Goal: Task Accomplishment & Management: Complete application form

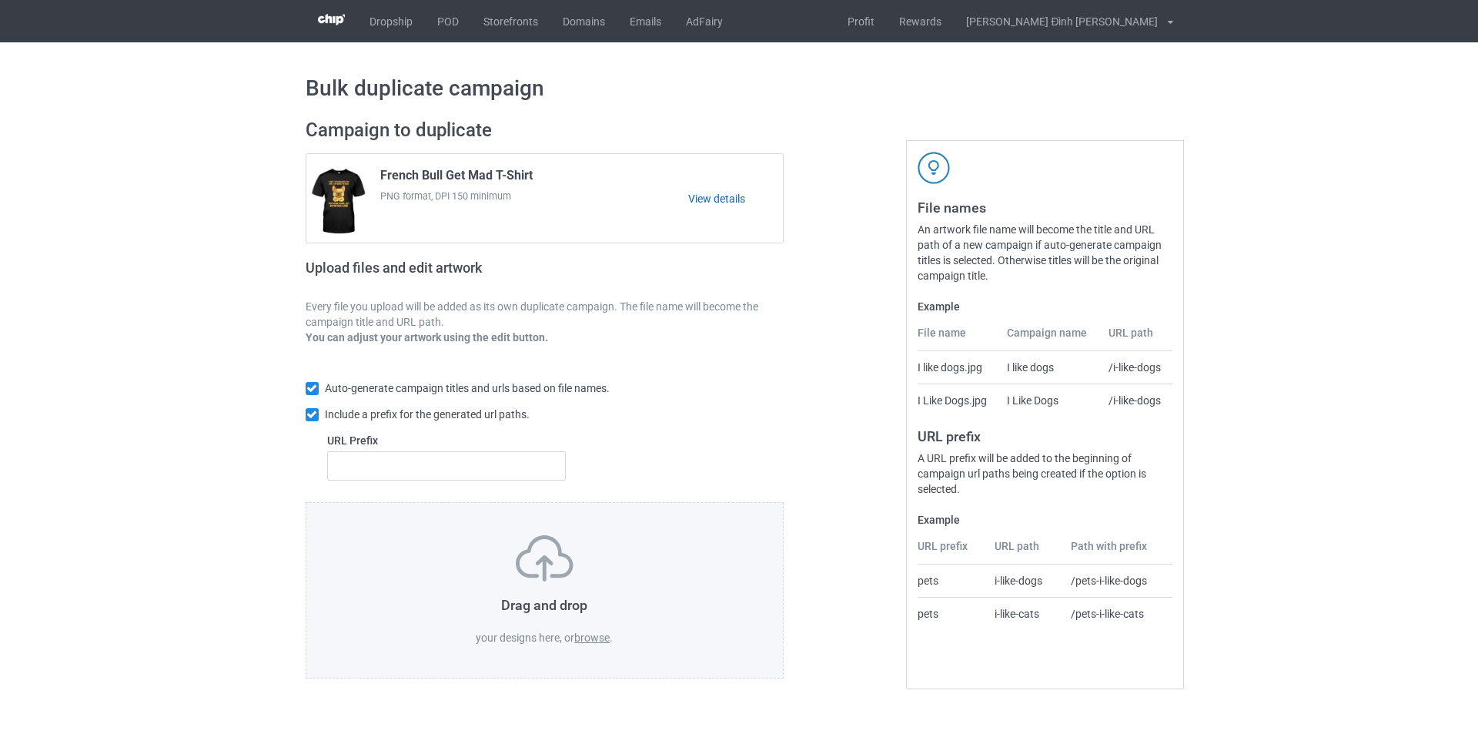
click at [723, 200] on link "View details" at bounding box center [735, 198] width 95 height 15
click at [597, 642] on label "browse" at bounding box center [591, 637] width 35 height 12
click at [0, 0] on input "browse" at bounding box center [0, 0] width 0 height 0
click at [589, 638] on label "browse" at bounding box center [591, 637] width 35 height 12
click at [0, 0] on input "browse" at bounding box center [0, 0] width 0 height 0
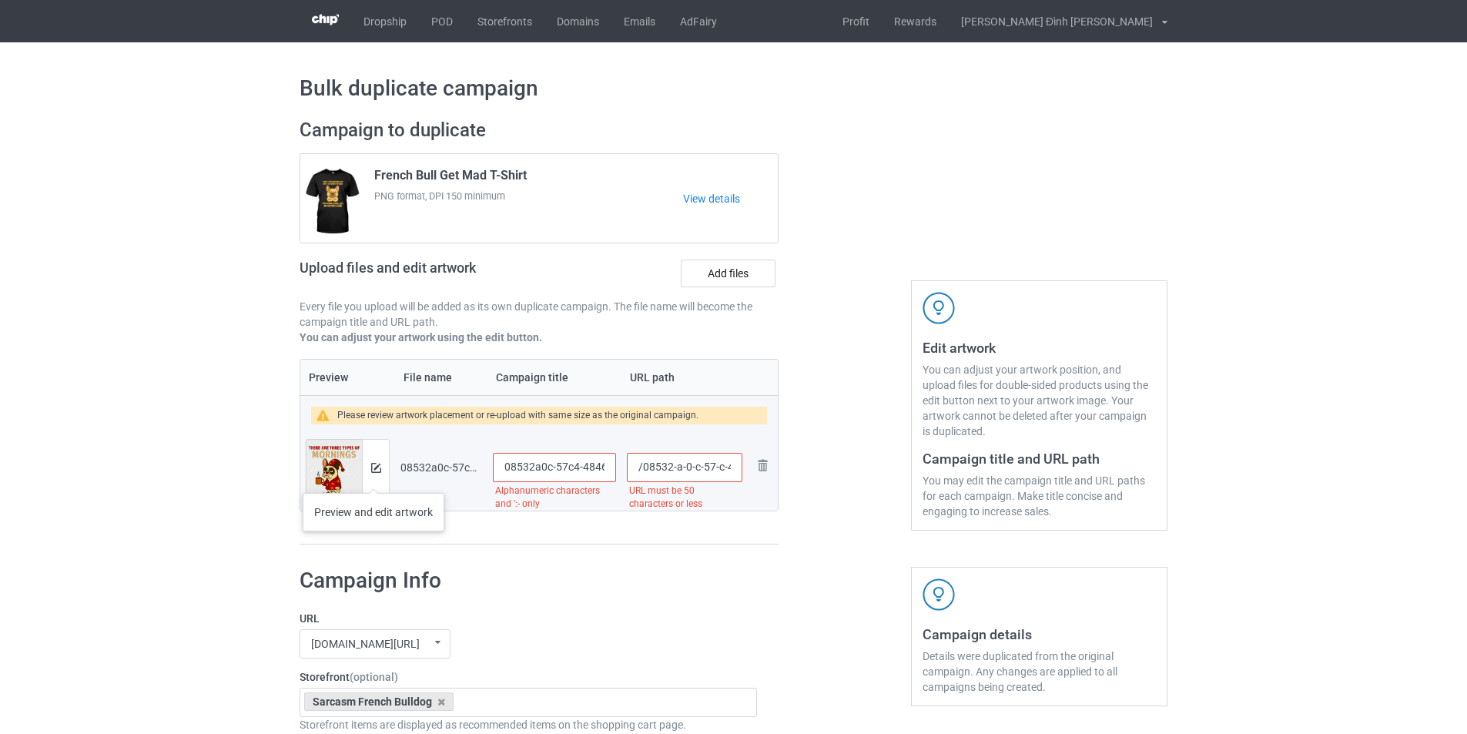
click at [373, 477] on div at bounding box center [375, 467] width 27 height 55
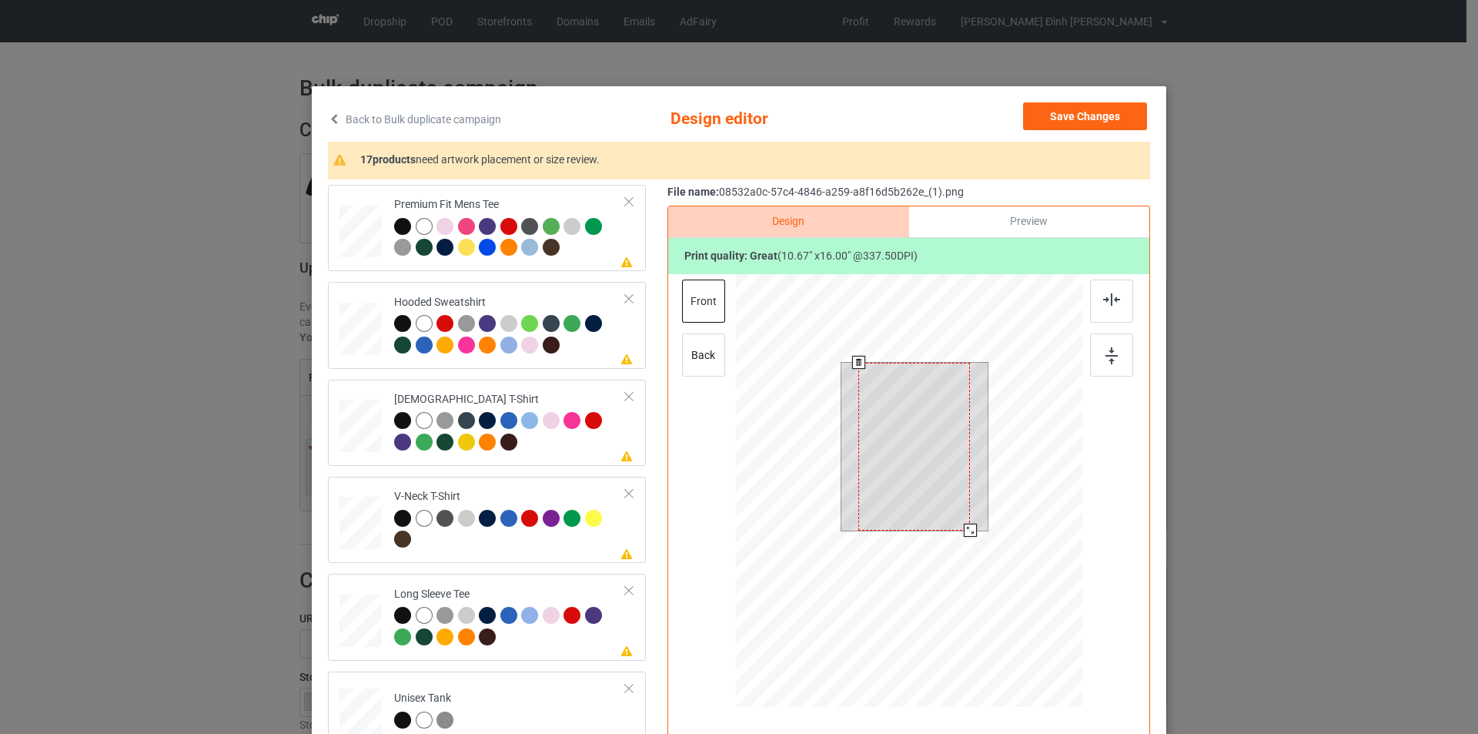
click at [933, 484] on div at bounding box center [915, 447] width 112 height 168
click at [915, 484] on div at bounding box center [915, 447] width 112 height 168
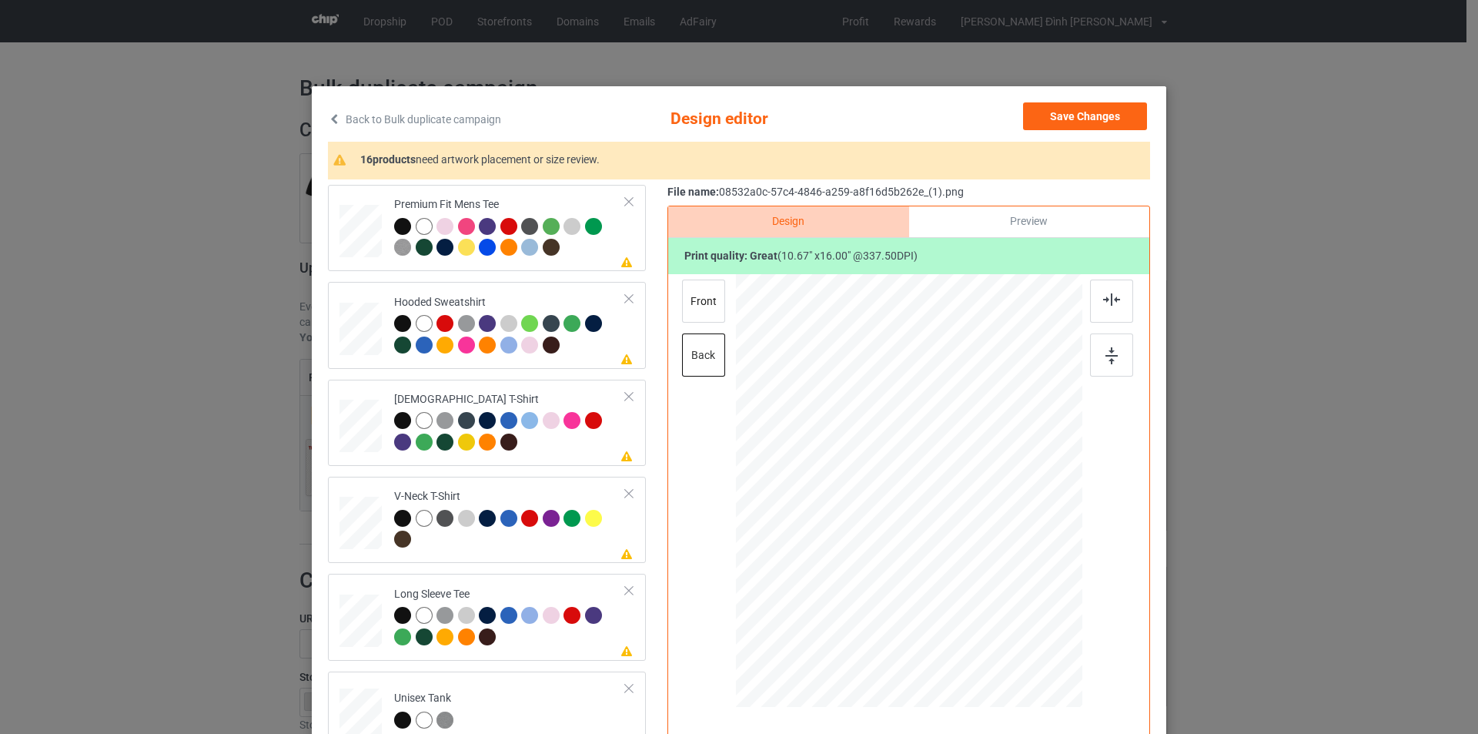
click at [139, 335] on div "Back to Bulk duplicate campaign Design editor Save Changes 16 products need art…" at bounding box center [739, 367] width 1478 height 734
click at [373, 204] on td at bounding box center [363, 228] width 46 height 74
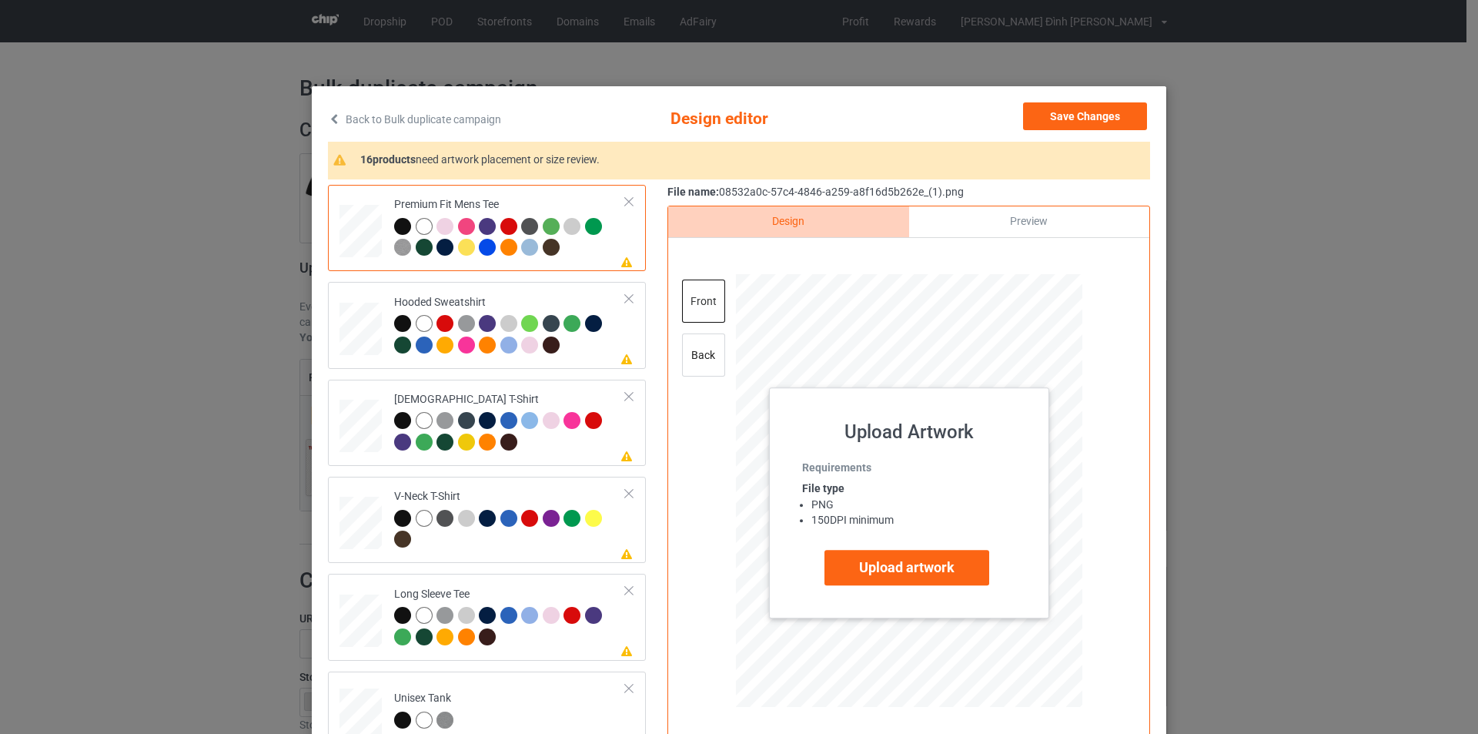
click at [1343, 220] on div "Back to Bulk duplicate campaign Design editor Save Changes 16 products need art…" at bounding box center [739, 367] width 1478 height 734
click at [1320, 242] on div "Back to Bulk duplicate campaign Design editor Save Changes 16 products need art…" at bounding box center [739, 367] width 1478 height 734
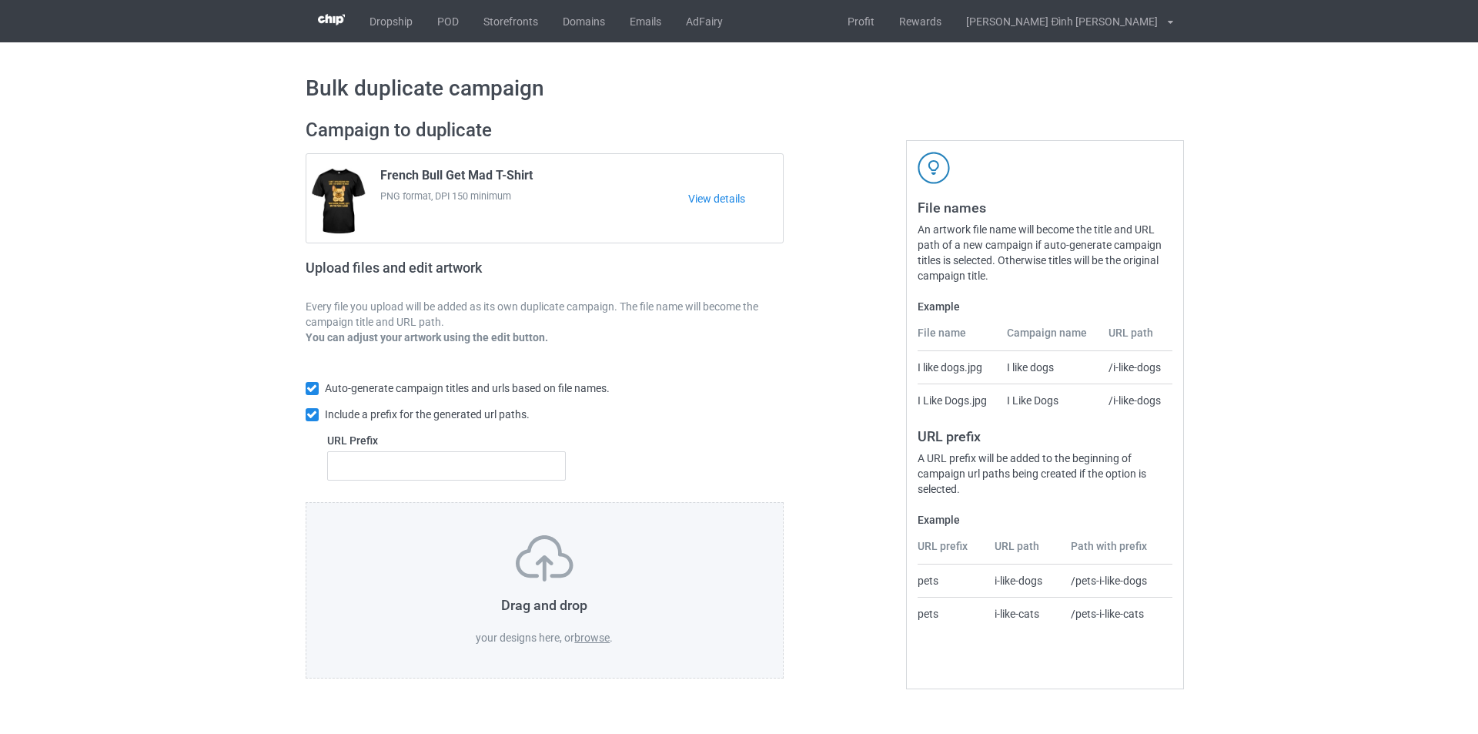
click at [589, 641] on label "browse" at bounding box center [591, 637] width 35 height 12
click at [0, 0] on input "browse" at bounding box center [0, 0] width 0 height 0
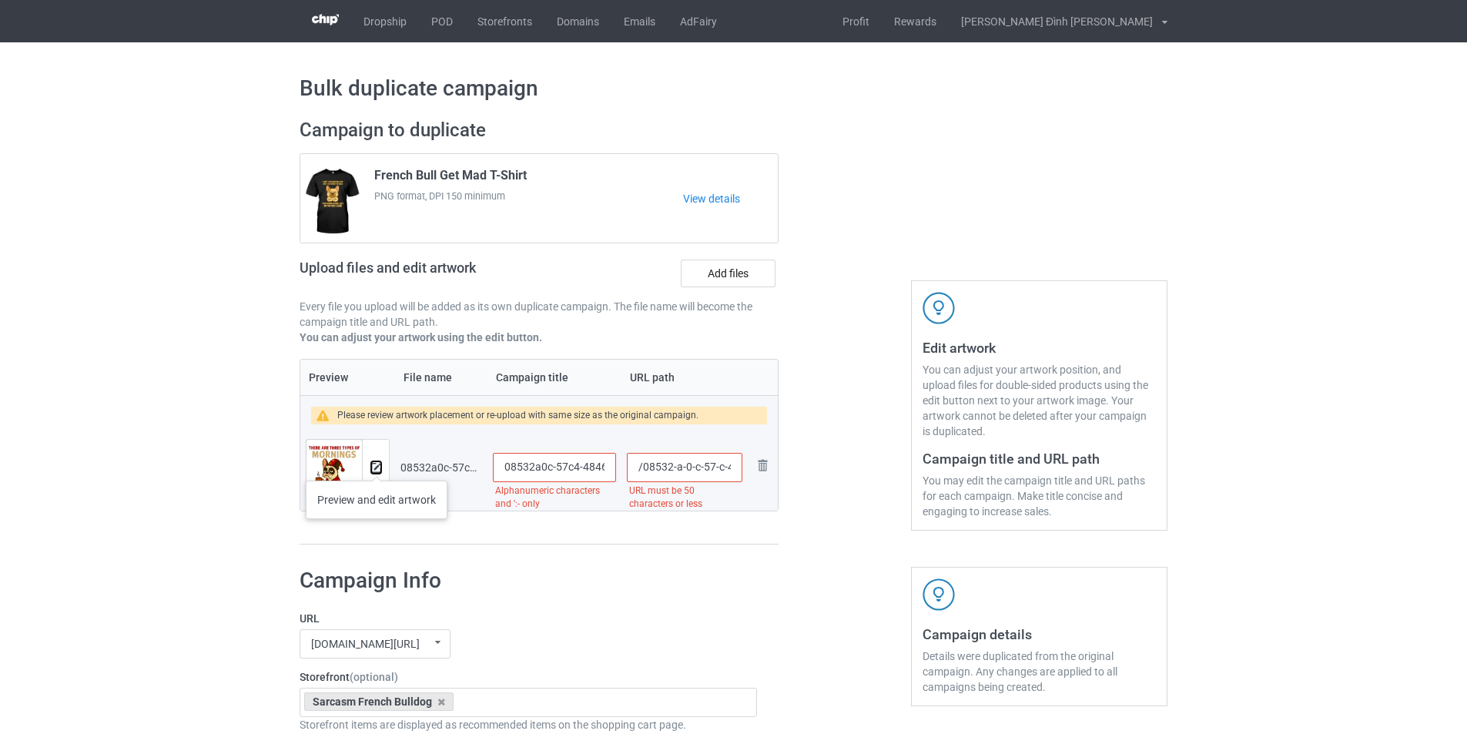
click at [377, 465] on img at bounding box center [376, 468] width 10 height 10
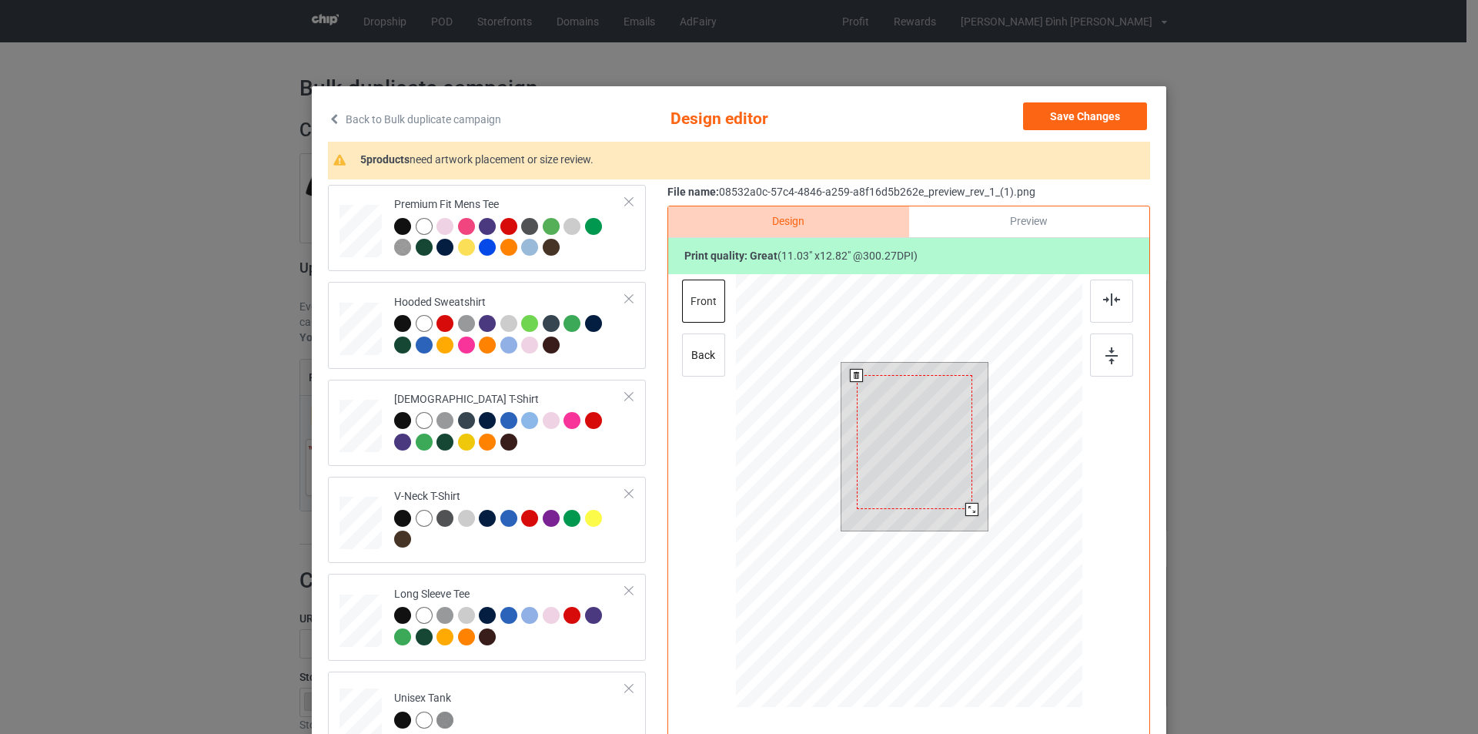
click at [929, 444] on div at bounding box center [915, 442] width 116 height 134
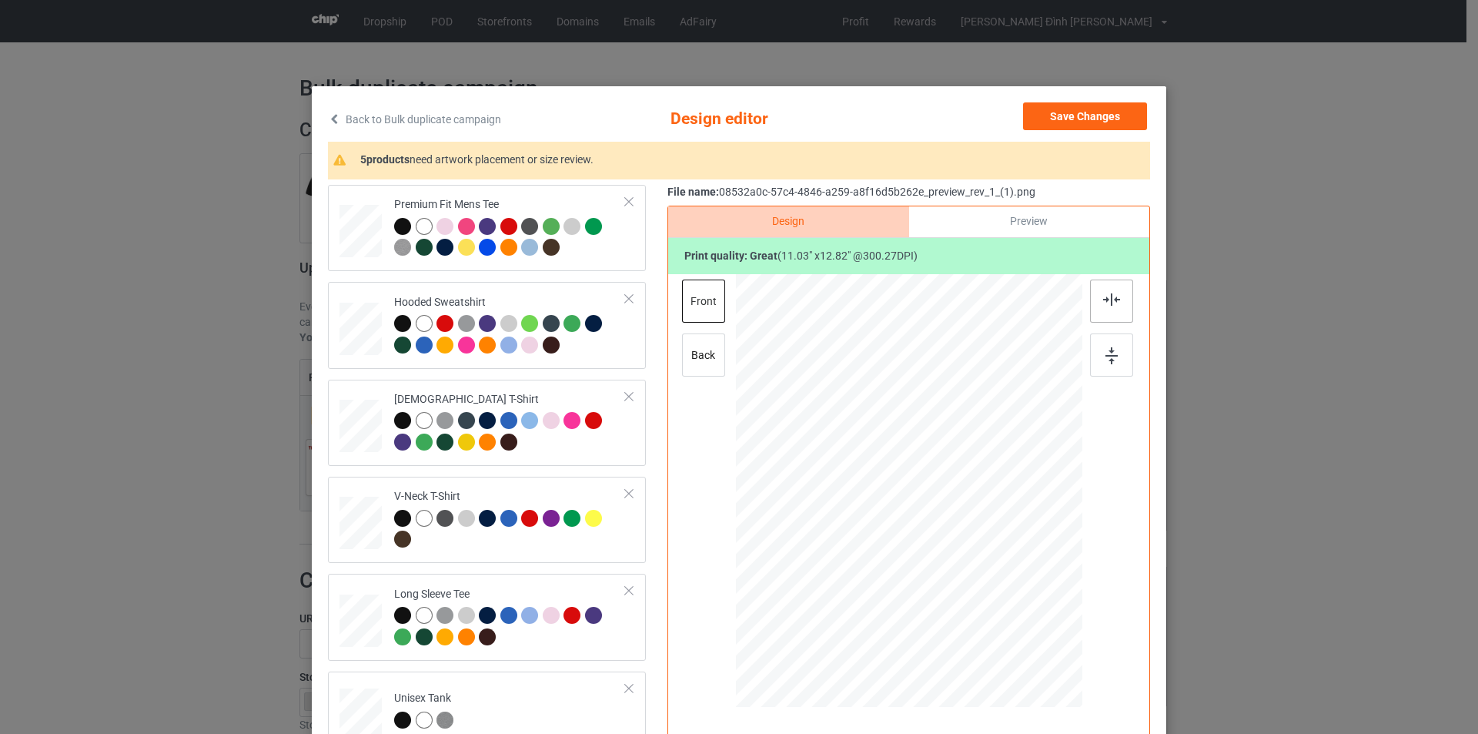
click at [1120, 299] on div at bounding box center [1111, 301] width 43 height 43
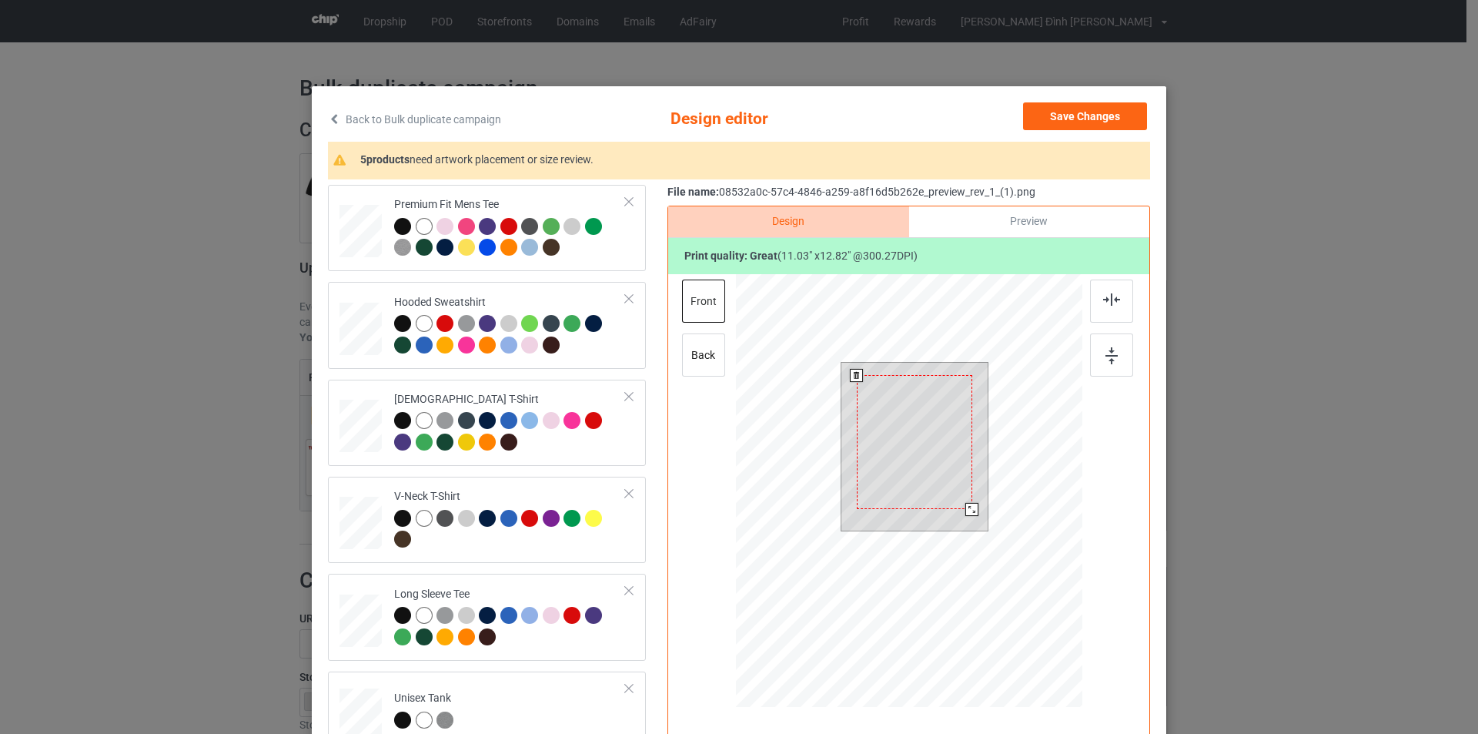
click at [949, 427] on div at bounding box center [915, 442] width 116 height 134
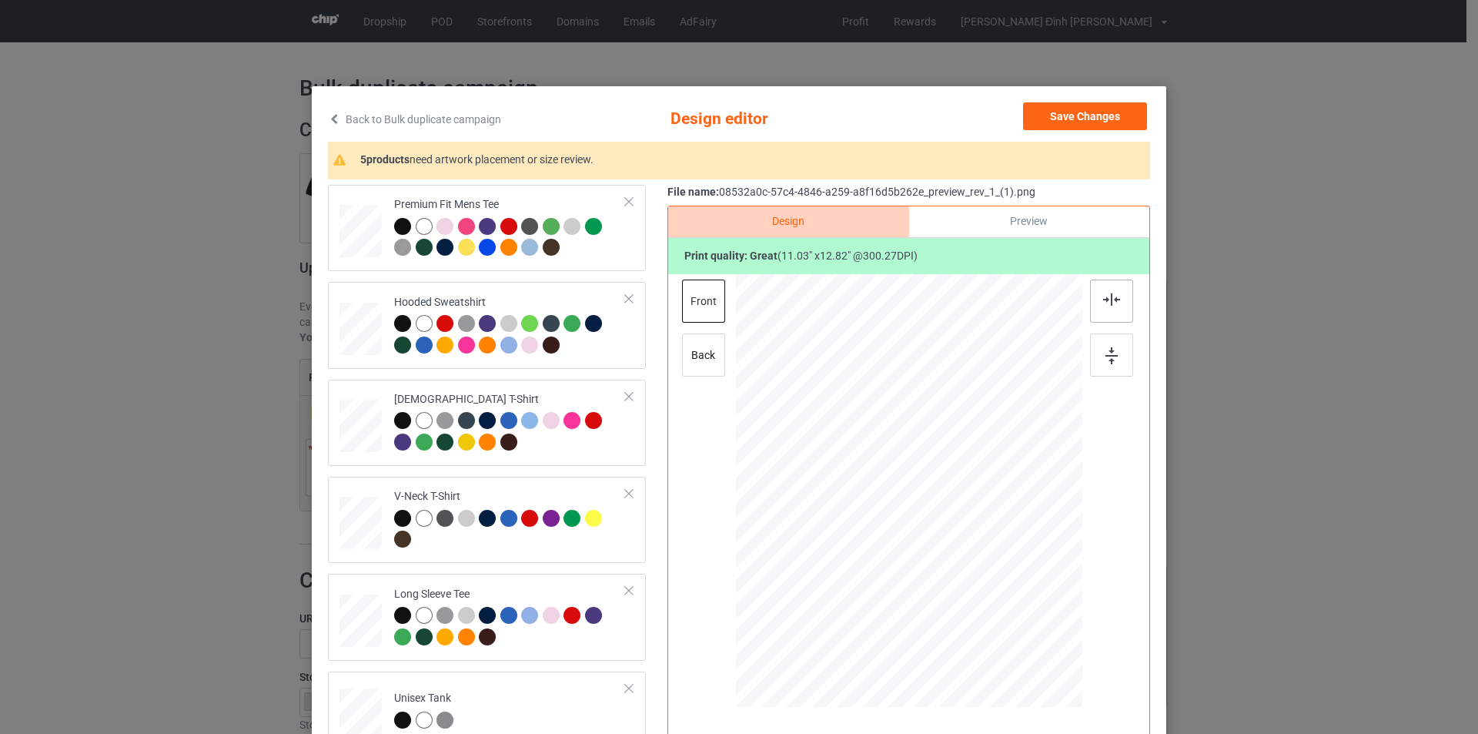
click at [1112, 303] on img at bounding box center [1111, 299] width 17 height 12
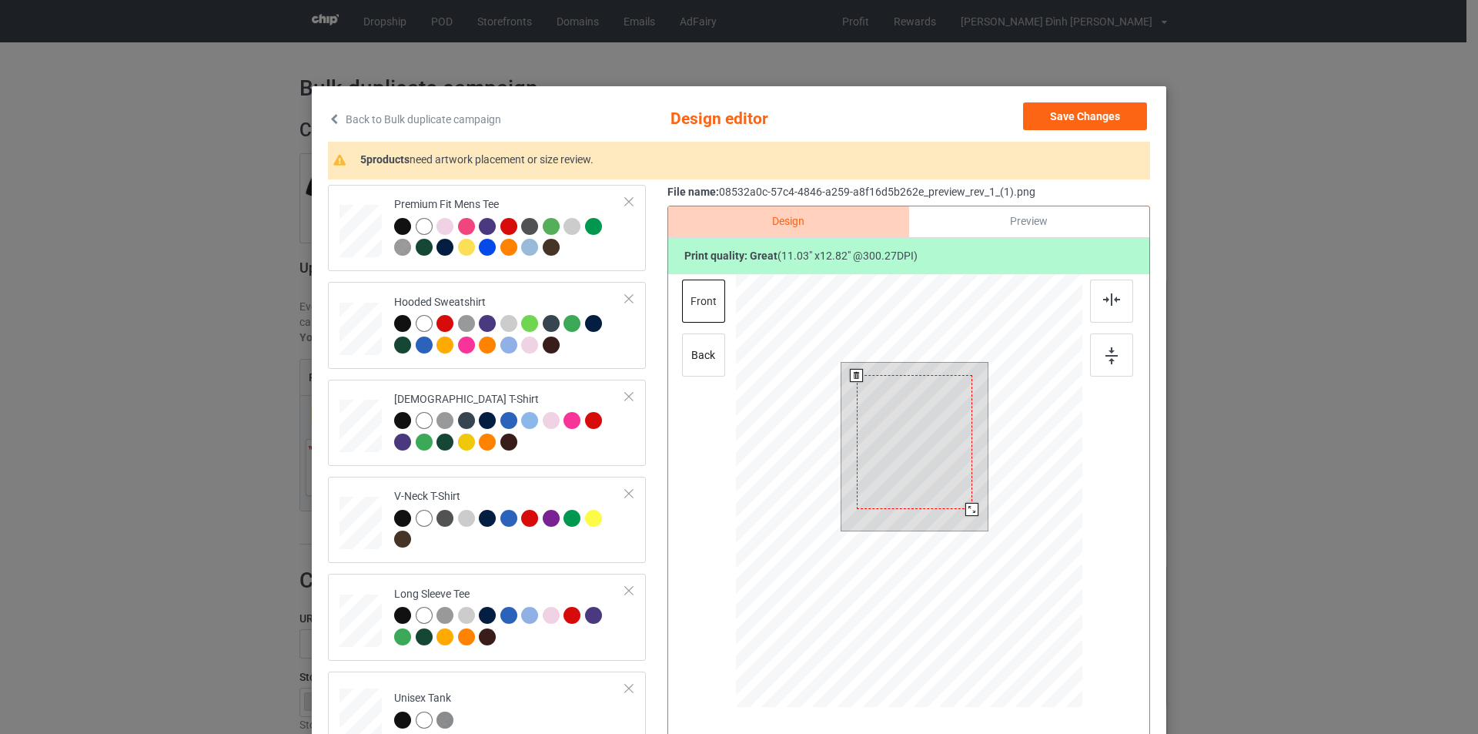
click at [933, 457] on div at bounding box center [915, 442] width 116 height 134
click at [963, 503] on div at bounding box center [969, 505] width 13 height 13
click at [1107, 297] on img at bounding box center [1111, 299] width 17 height 12
click at [1106, 360] on img at bounding box center [1112, 355] width 12 height 17
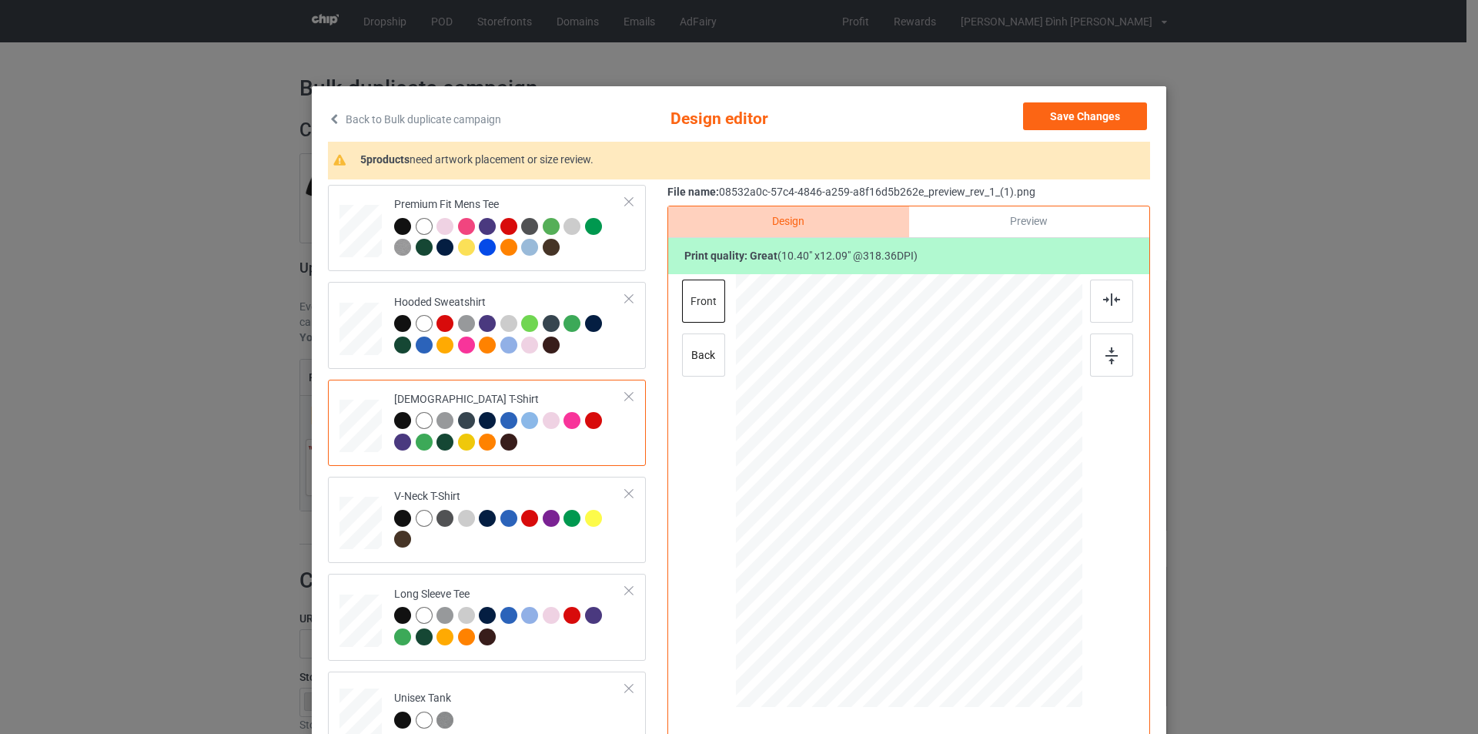
click at [194, 440] on div "Back to Bulk duplicate campaign Design editor Save Changes 5 products need artw…" at bounding box center [739, 367] width 1478 height 734
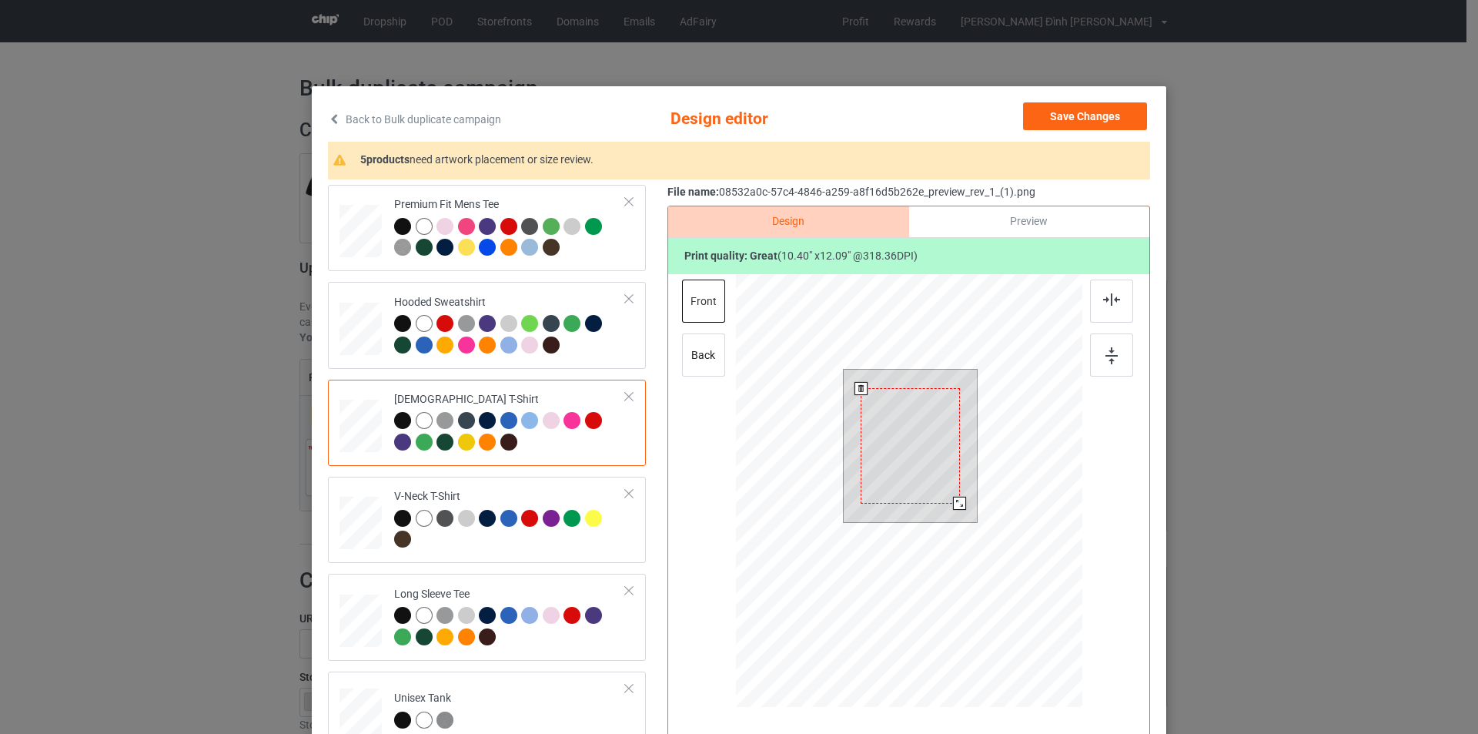
click at [888, 458] on div at bounding box center [910, 446] width 99 height 116
click at [906, 469] on div at bounding box center [910, 446] width 99 height 116
click at [959, 509] on div at bounding box center [962, 507] width 13 height 13
click at [1112, 307] on div at bounding box center [1111, 301] width 43 height 43
click at [1097, 363] on div at bounding box center [1111, 354] width 43 height 43
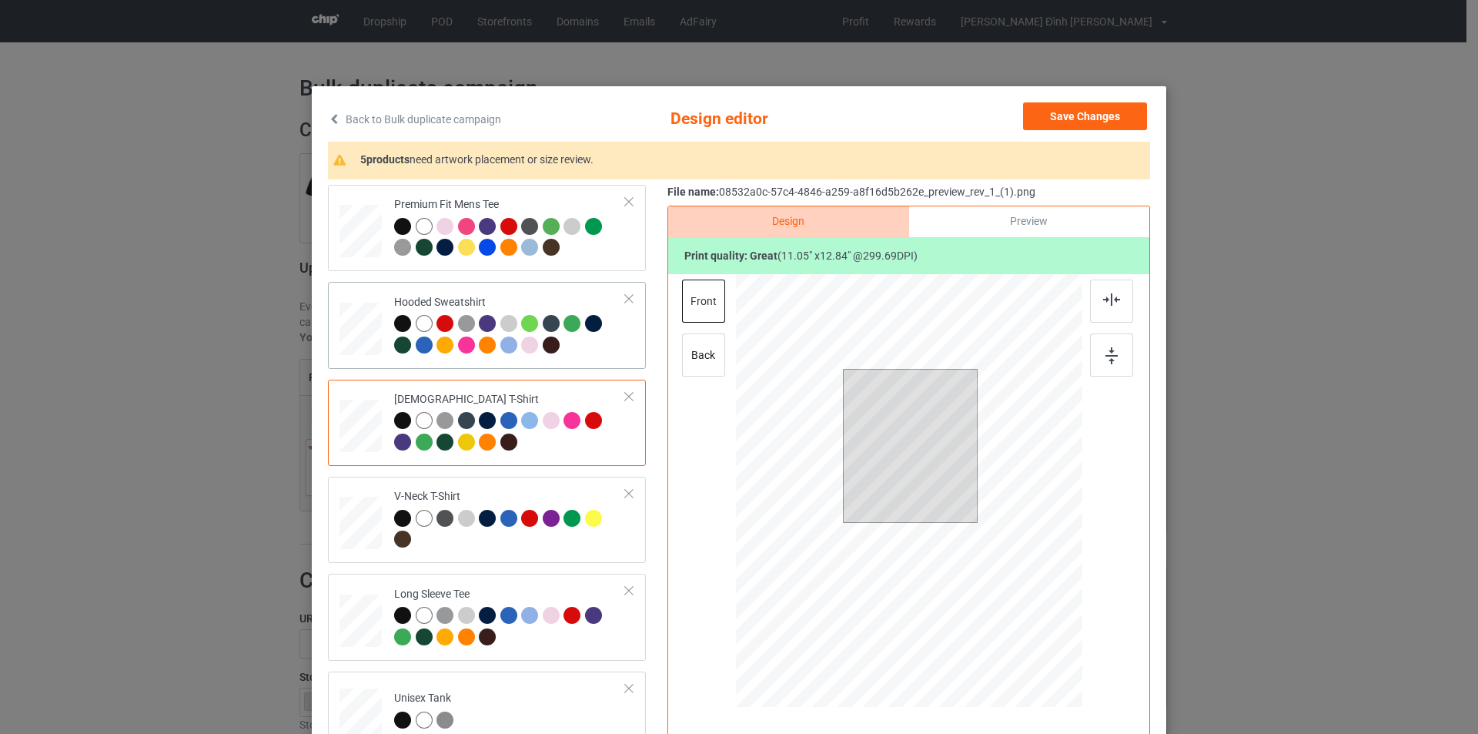
click at [358, 316] on div at bounding box center [360, 325] width 15 height 18
click at [904, 437] on div at bounding box center [914, 452] width 98 height 114
click at [963, 515] on div at bounding box center [964, 510] width 13 height 13
click at [1113, 301] on img at bounding box center [1111, 299] width 17 height 12
click at [1094, 373] on div at bounding box center [1111, 354] width 43 height 43
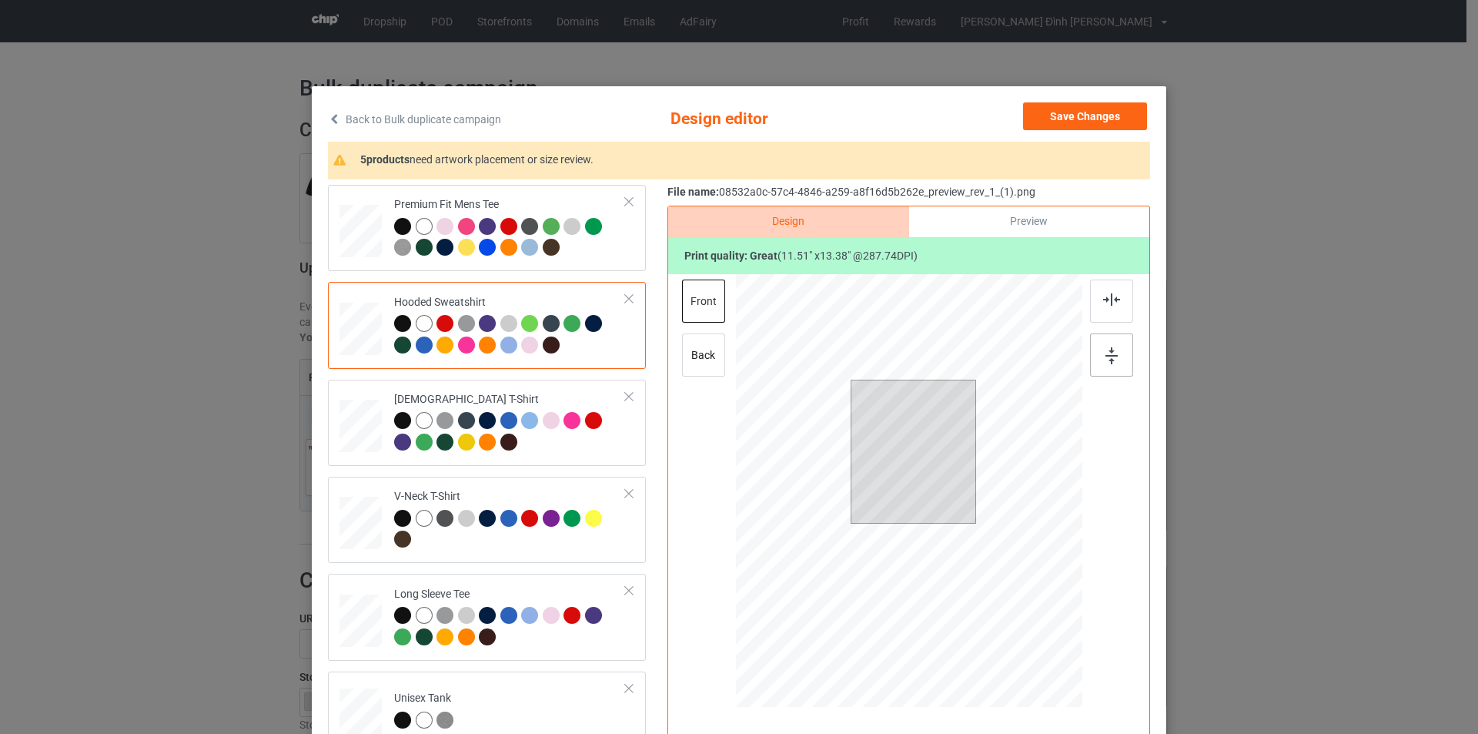
click at [1106, 360] on img at bounding box center [1112, 355] width 12 height 17
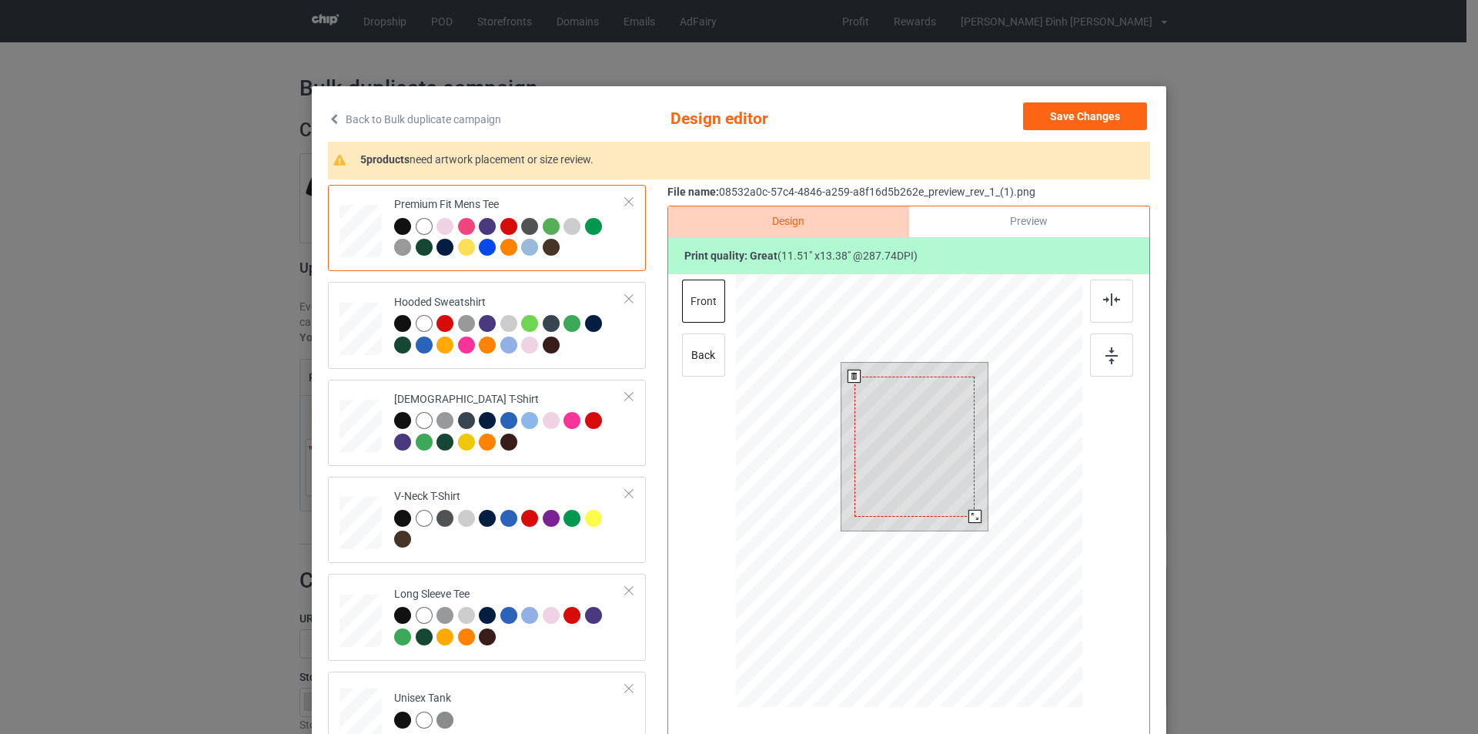
click at [876, 441] on div at bounding box center [915, 447] width 121 height 140
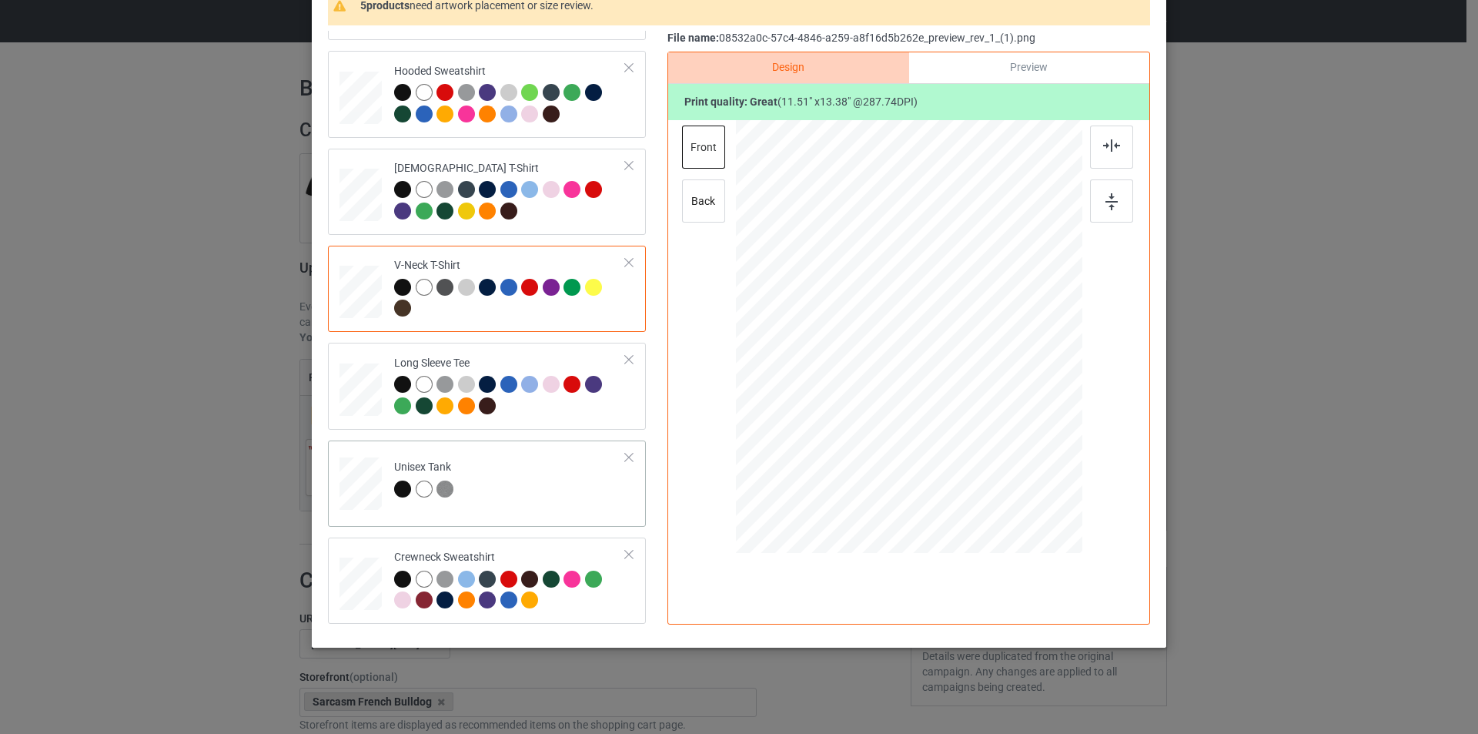
scroll to position [154, 0]
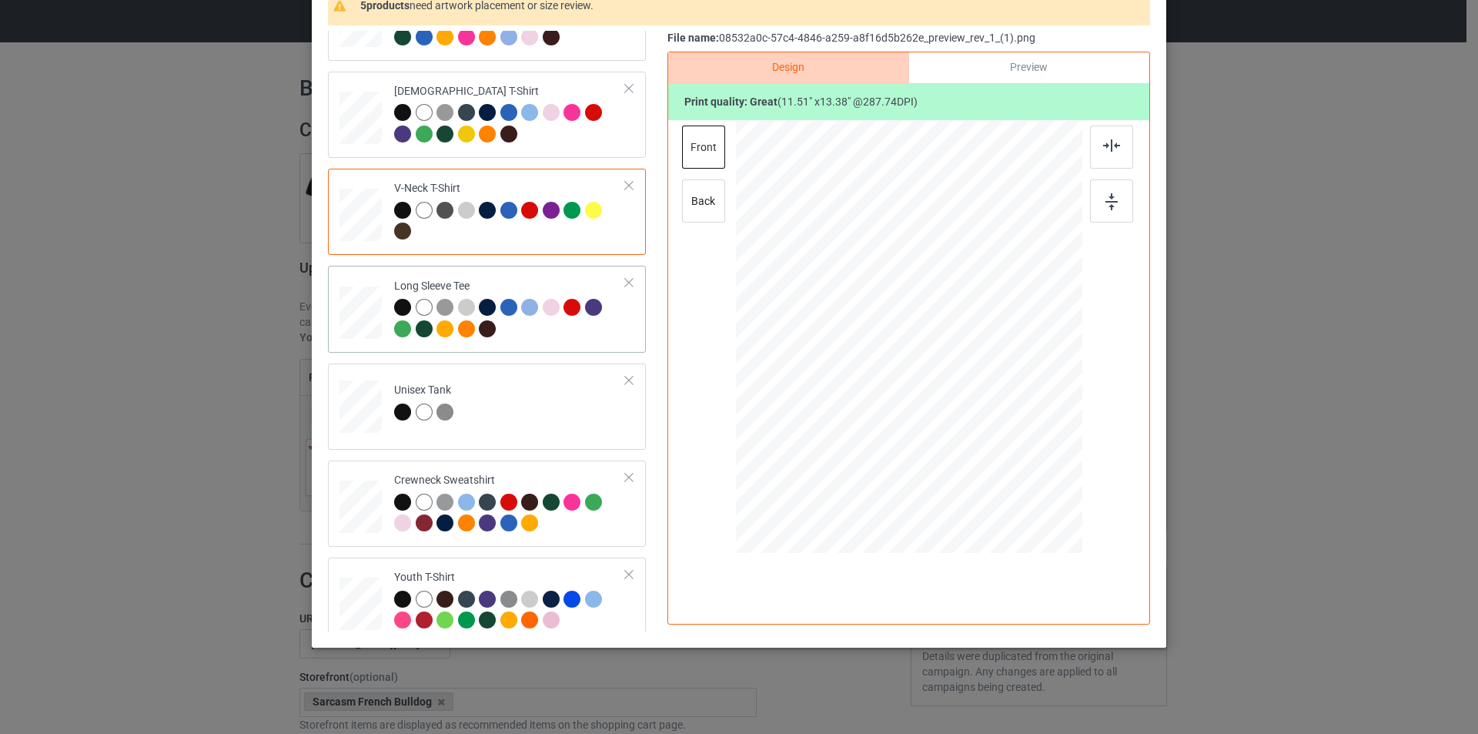
click at [354, 313] on div at bounding box center [362, 309] width 16 height 18
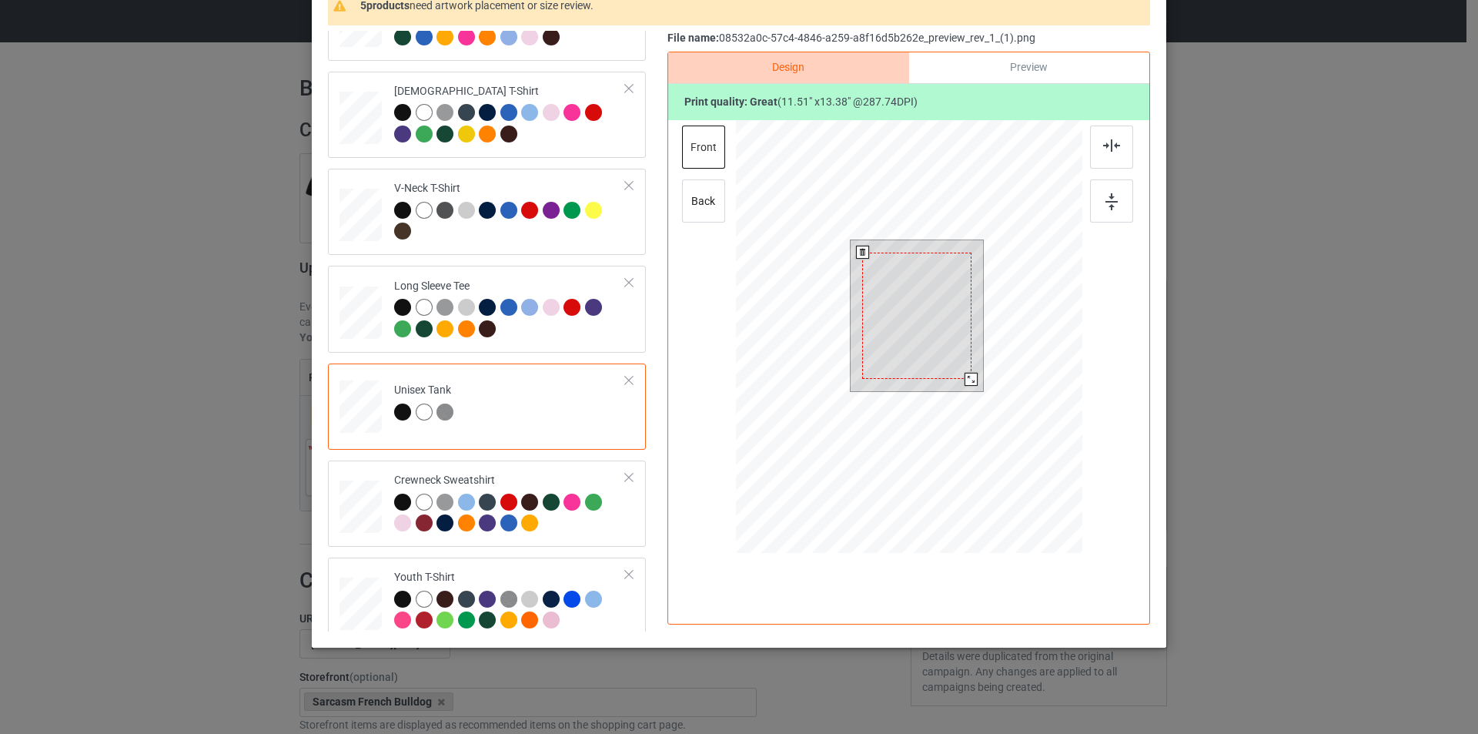
click at [923, 350] on div at bounding box center [916, 316] width 109 height 126
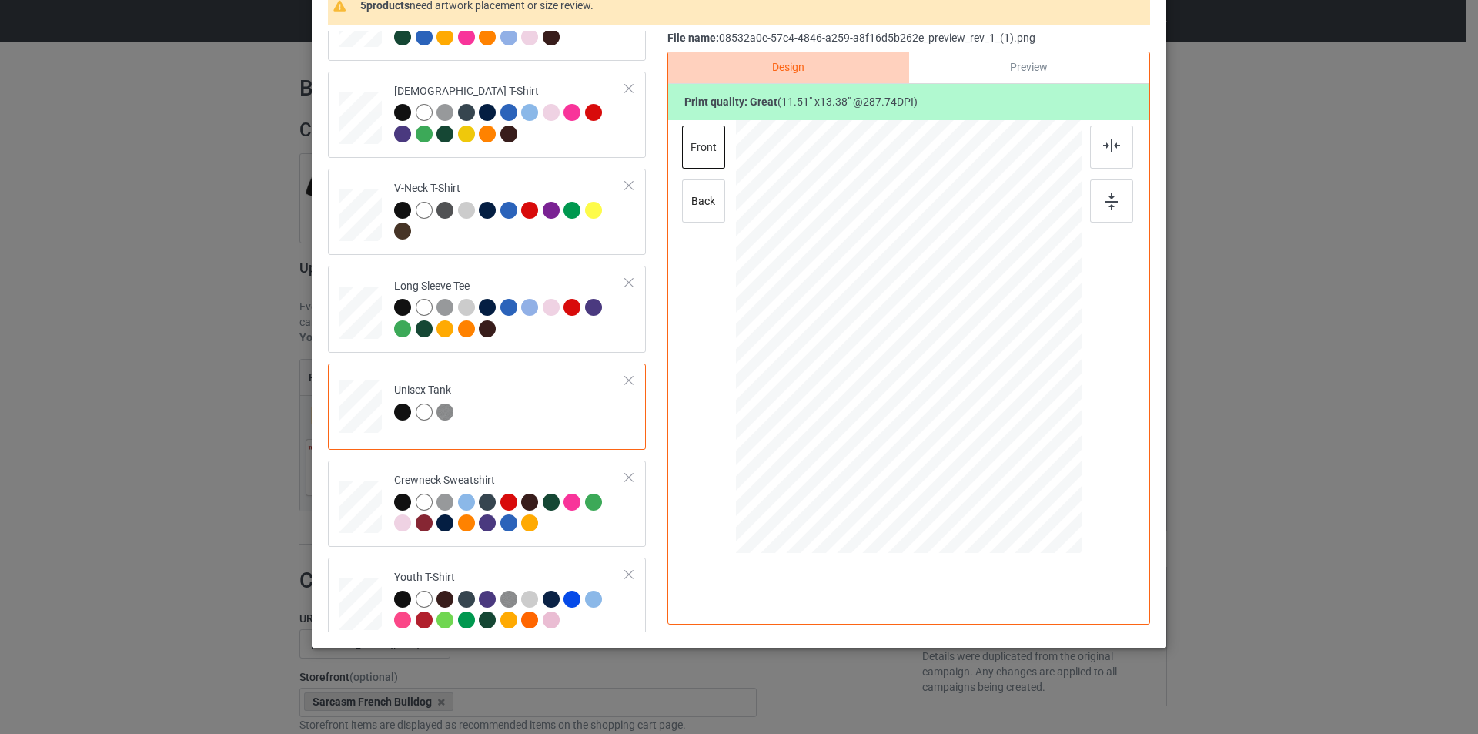
scroll to position [308, 0]
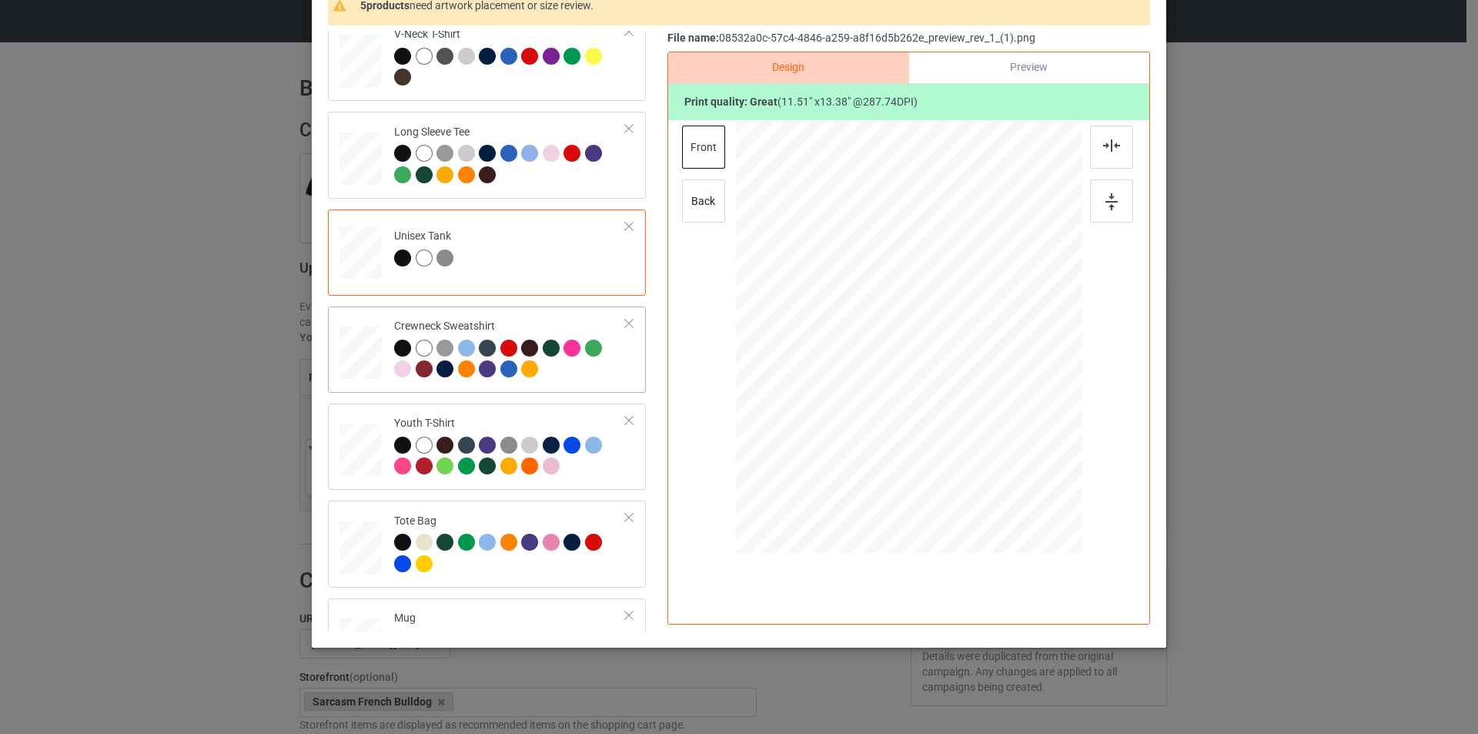
click at [357, 353] on div at bounding box center [361, 349] width 18 height 22
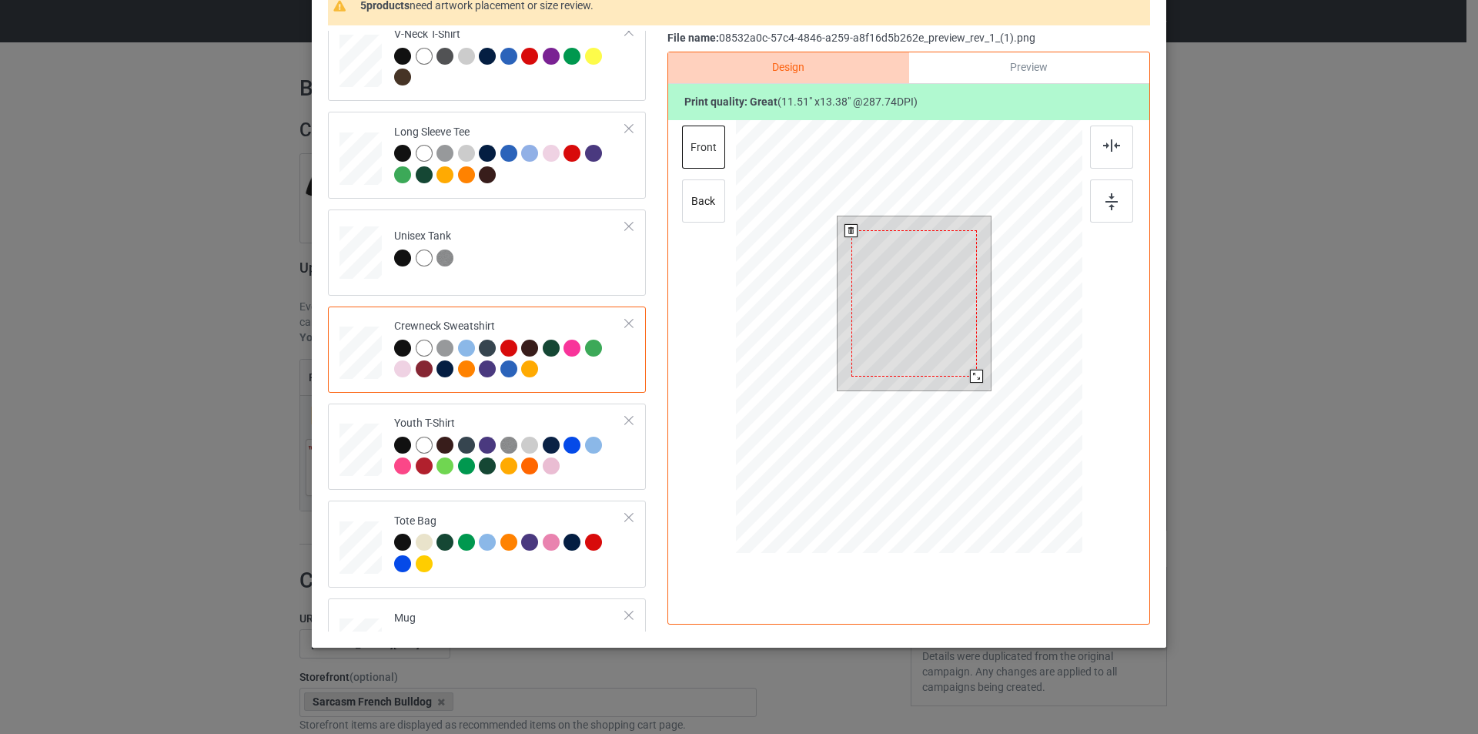
click at [931, 368] on div at bounding box center [915, 303] width 126 height 146
click at [973, 379] on div at bounding box center [976, 375] width 13 height 13
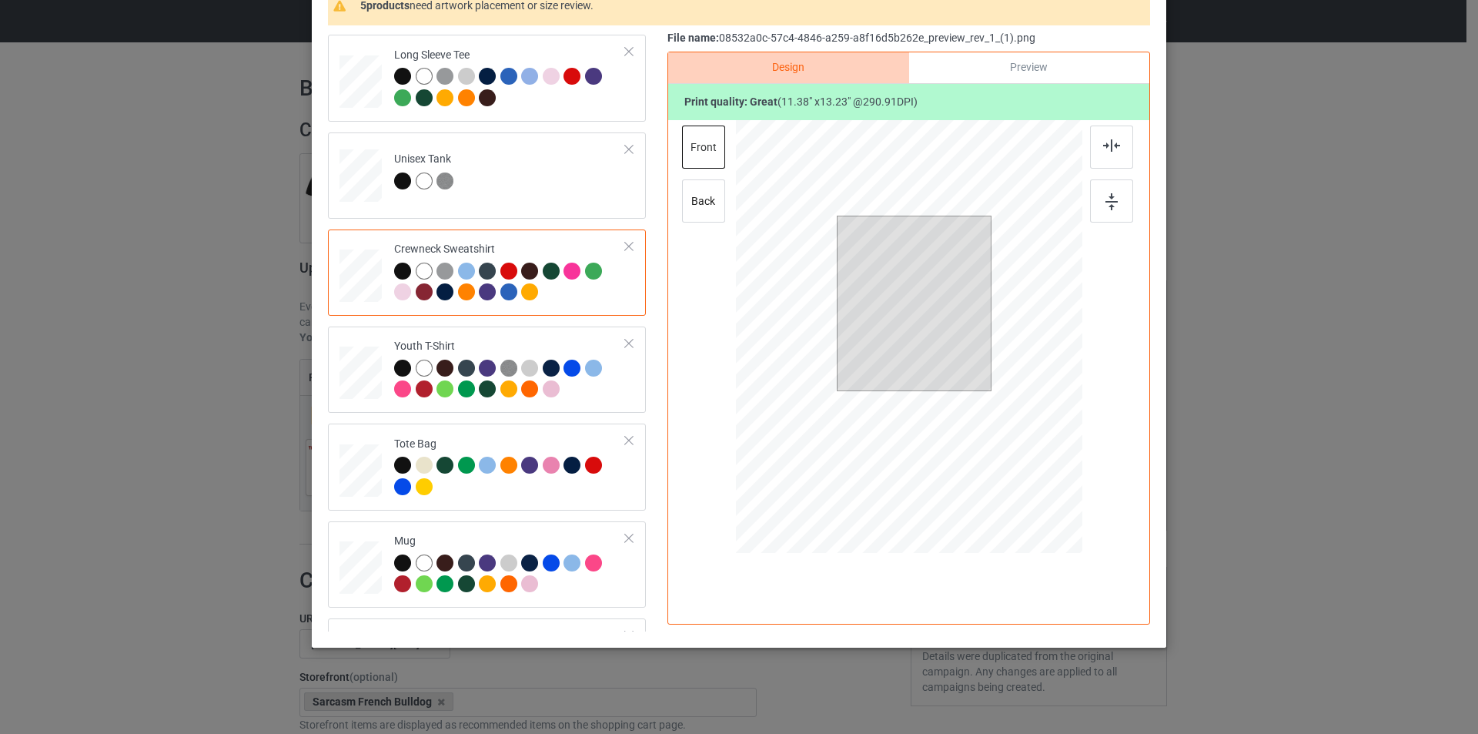
scroll to position [462, 0]
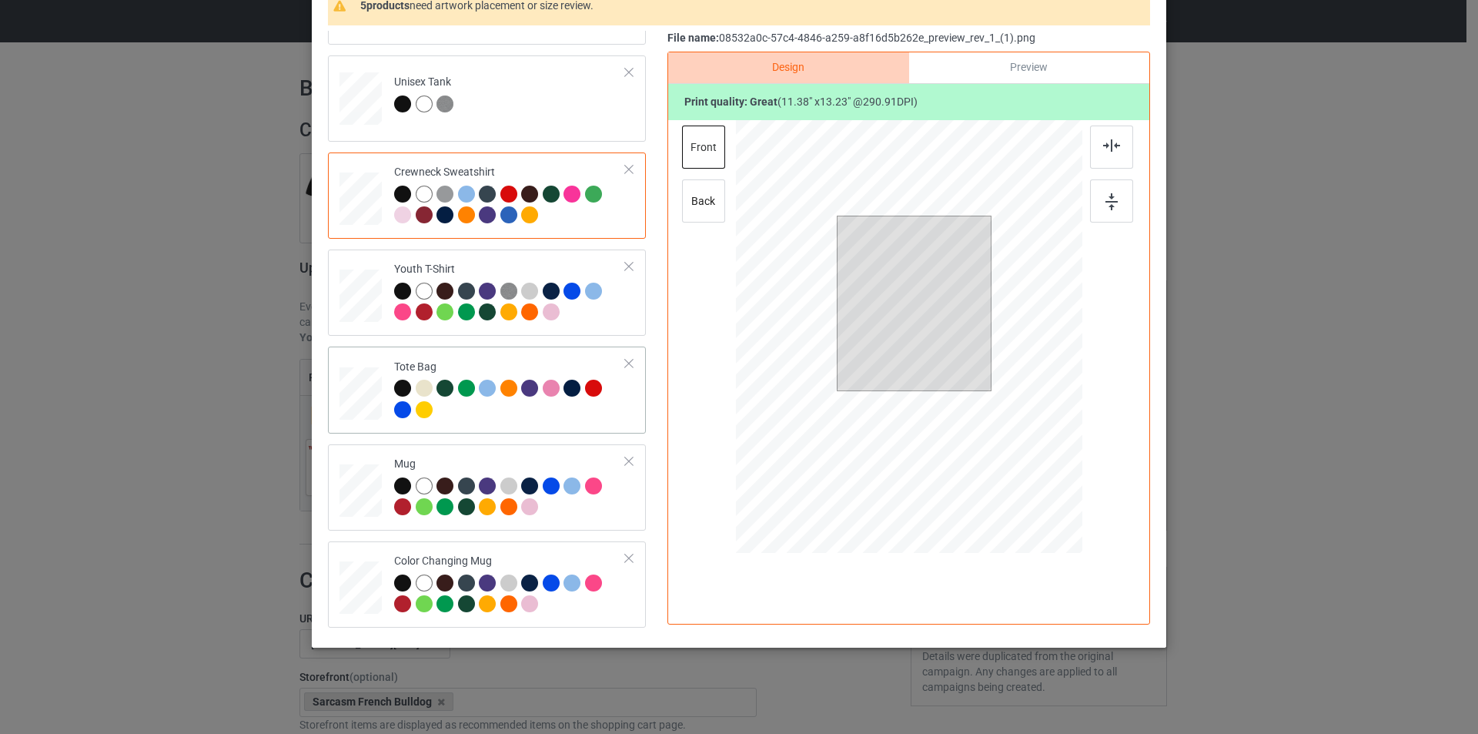
click at [360, 393] on div at bounding box center [361, 401] width 20 height 23
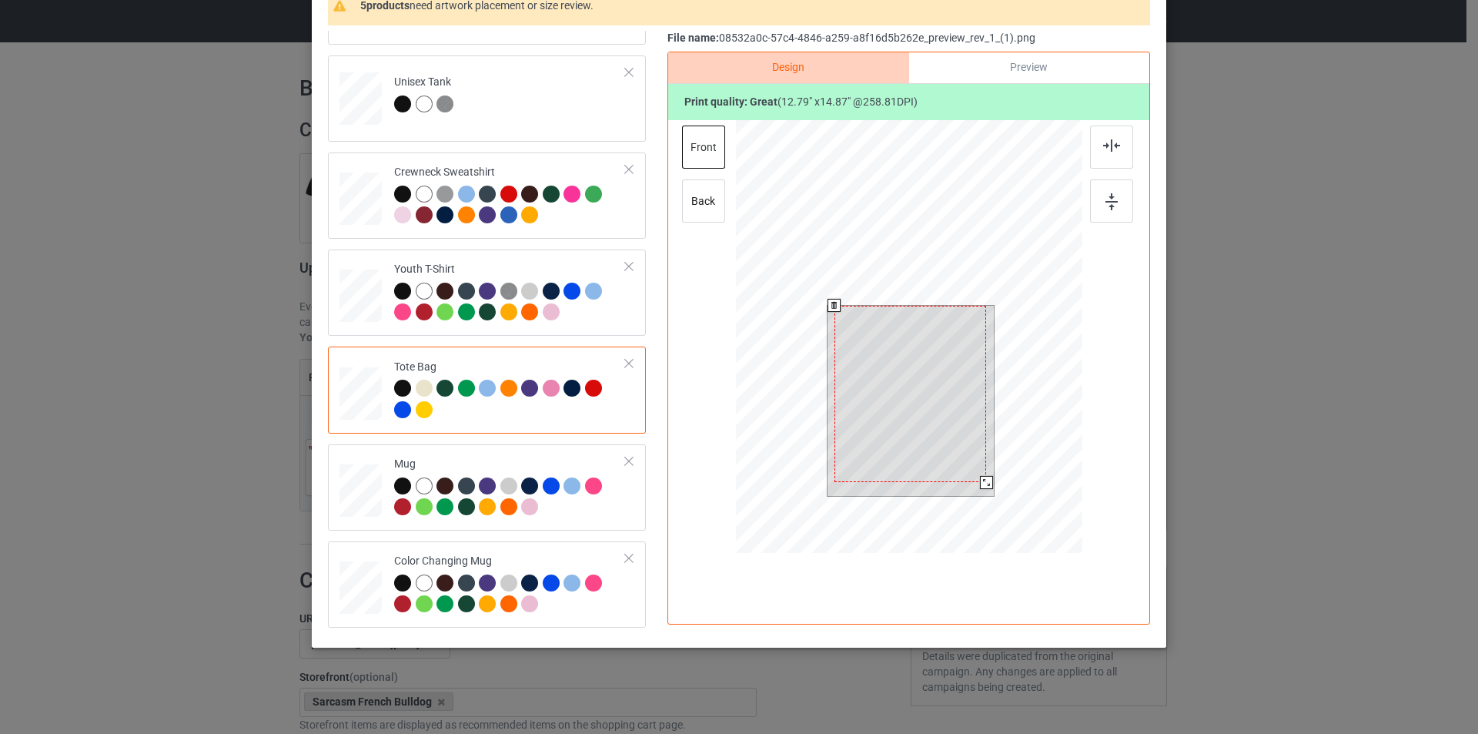
click at [925, 449] on div at bounding box center [911, 394] width 152 height 176
drag, startPoint x: 984, startPoint y: 485, endPoint x: 976, endPoint y: 474, distance: 13.9
click at [976, 474] on div at bounding box center [977, 471] width 13 height 13
click at [1113, 139] on img at bounding box center [1111, 145] width 17 height 12
click at [1103, 193] on div at bounding box center [1111, 200] width 43 height 43
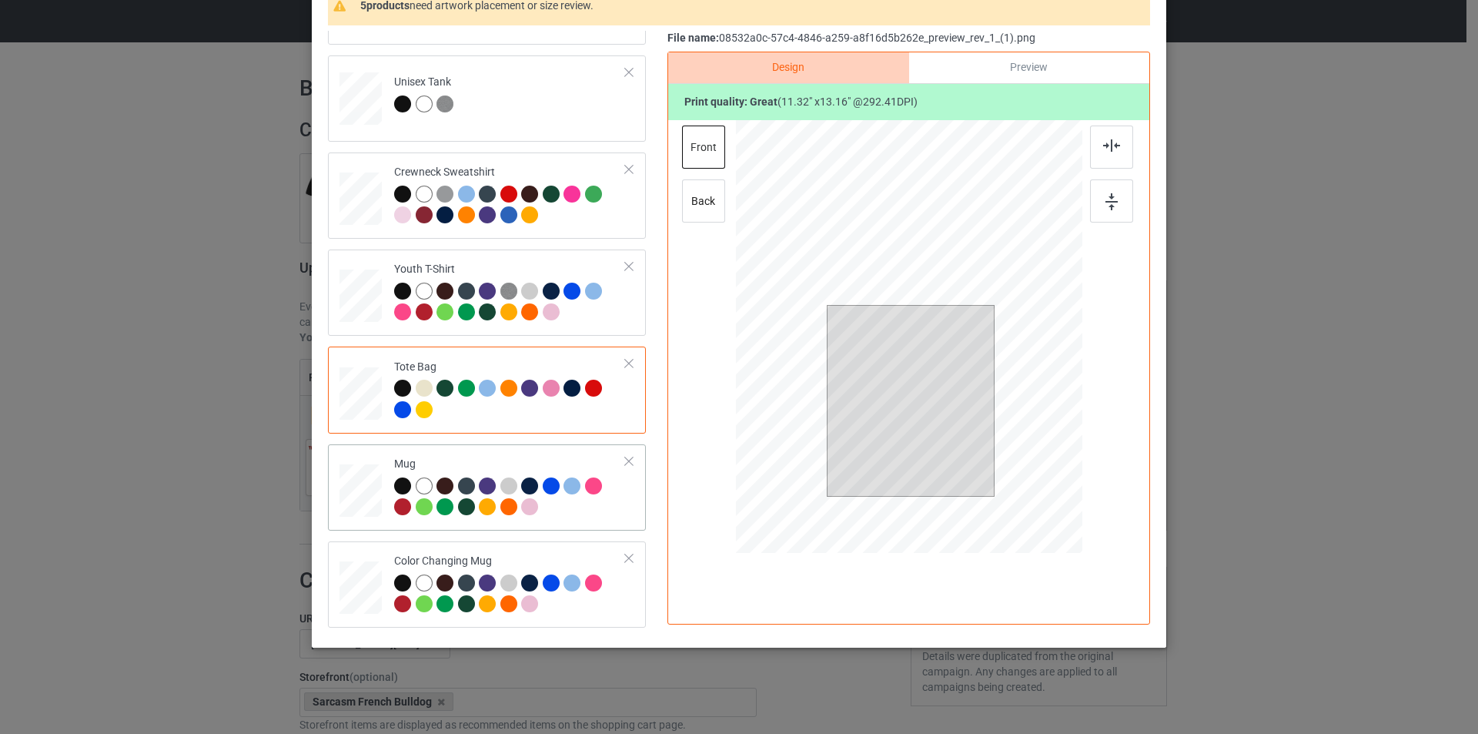
scroll to position [539, 0]
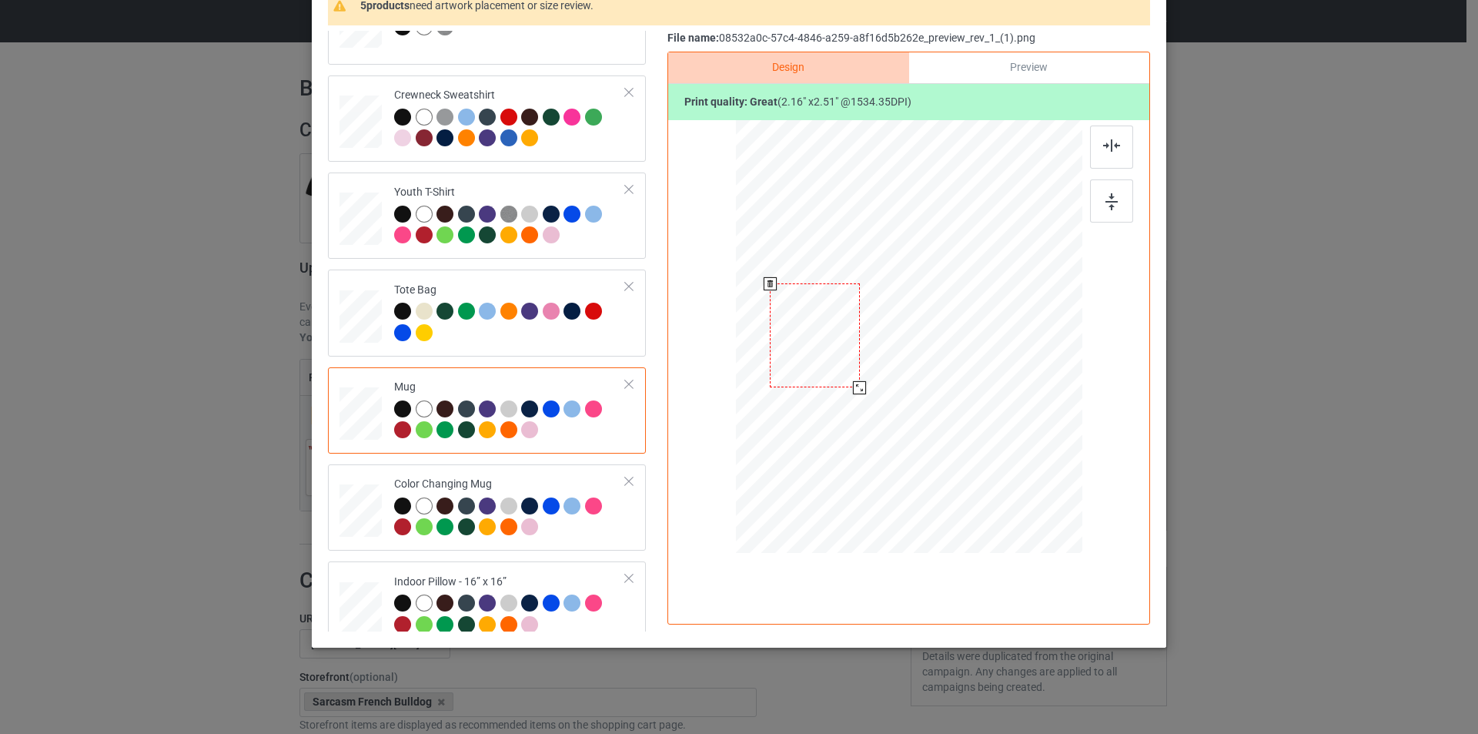
drag, startPoint x: 926, startPoint y: 359, endPoint x: 832, endPoint y: 358, distance: 93.9
click at [832, 358] on div at bounding box center [814, 335] width 89 height 104
click at [1104, 147] on img at bounding box center [1111, 145] width 17 height 12
drag, startPoint x: 927, startPoint y: 330, endPoint x: 832, endPoint y: 332, distance: 94.7
click at [832, 332] on div at bounding box center [814, 338] width 89 height 104
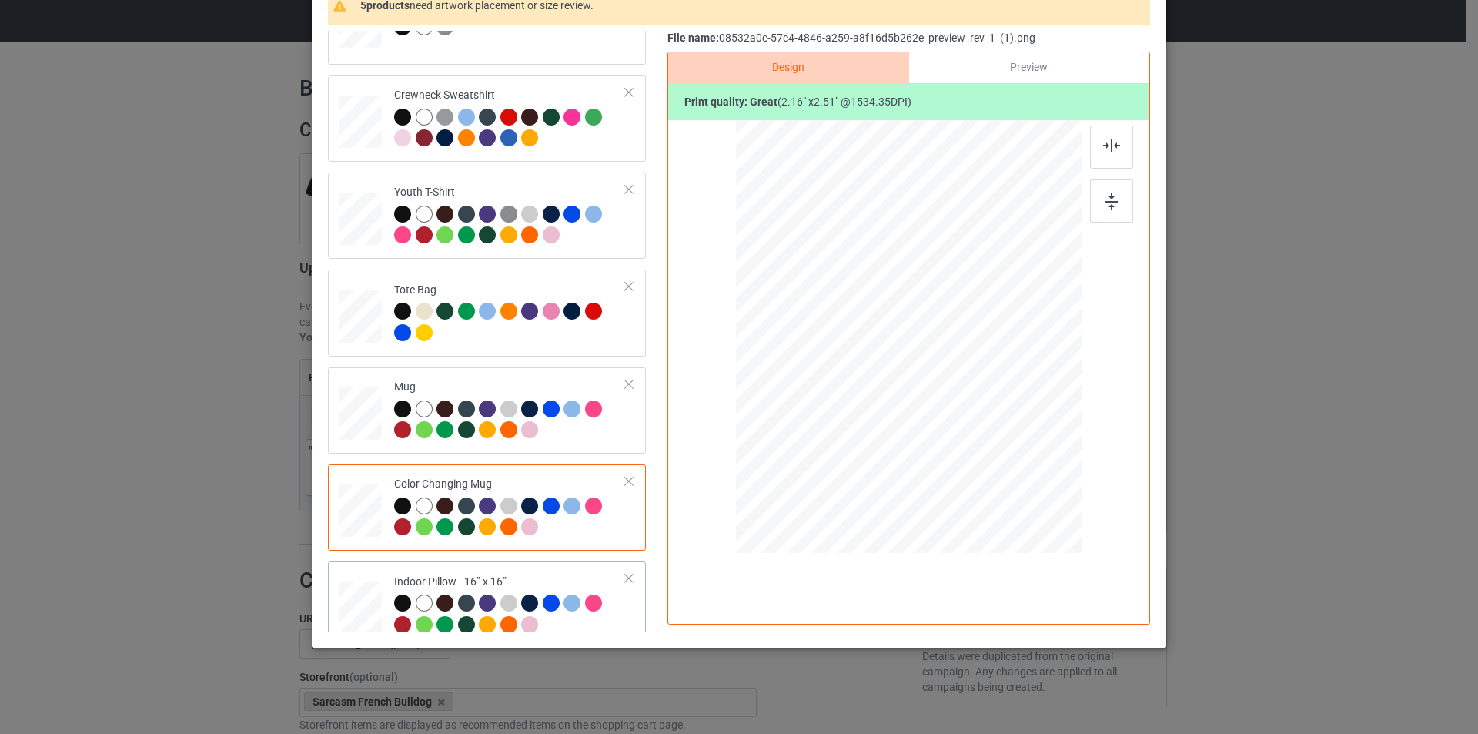
scroll to position [693, 0]
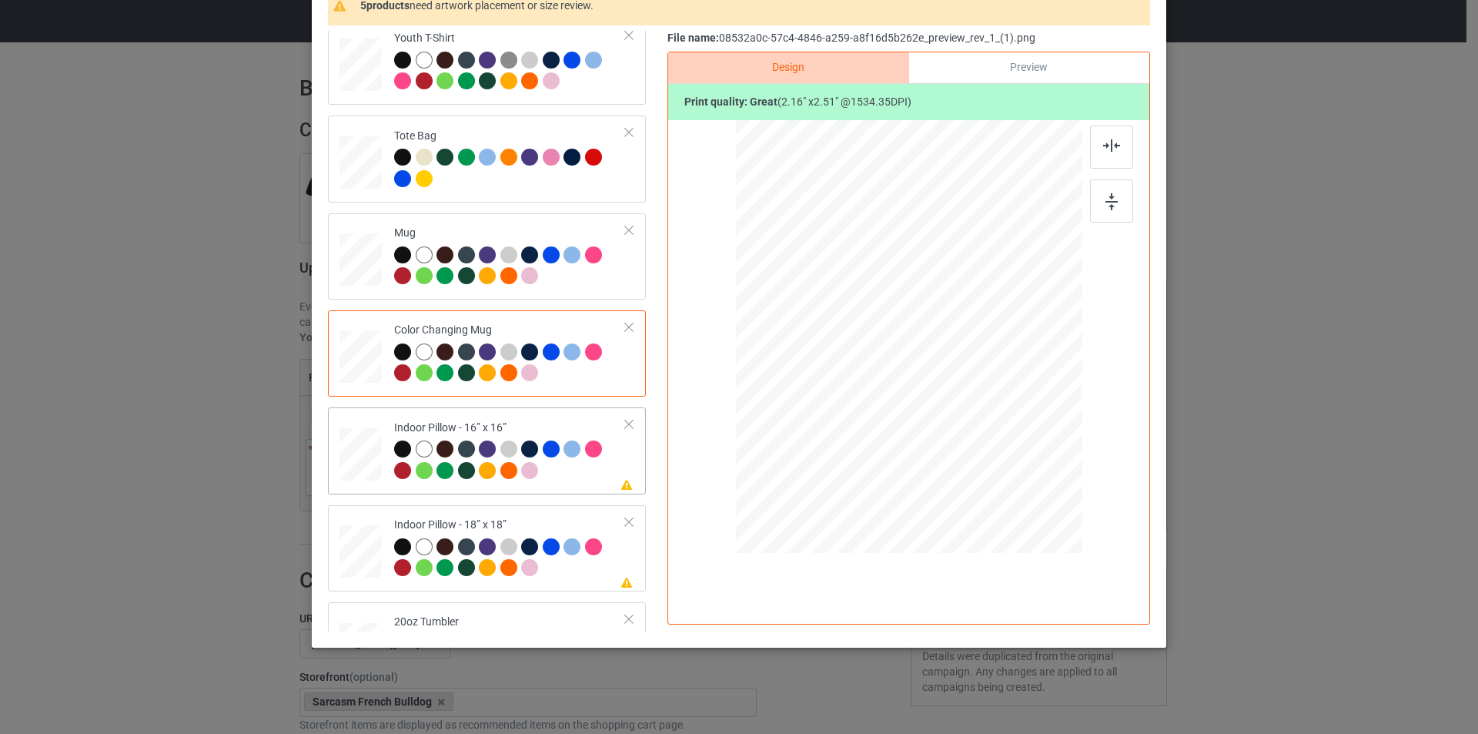
click at [349, 453] on div at bounding box center [361, 455] width 42 height 42
click at [361, 385] on div at bounding box center [361, 358] width 42 height 57
click at [358, 483] on div at bounding box center [361, 456] width 42 height 57
click at [898, 366] on div at bounding box center [909, 337] width 208 height 242
click at [1000, 449] on div at bounding box center [1006, 449] width 13 height 13
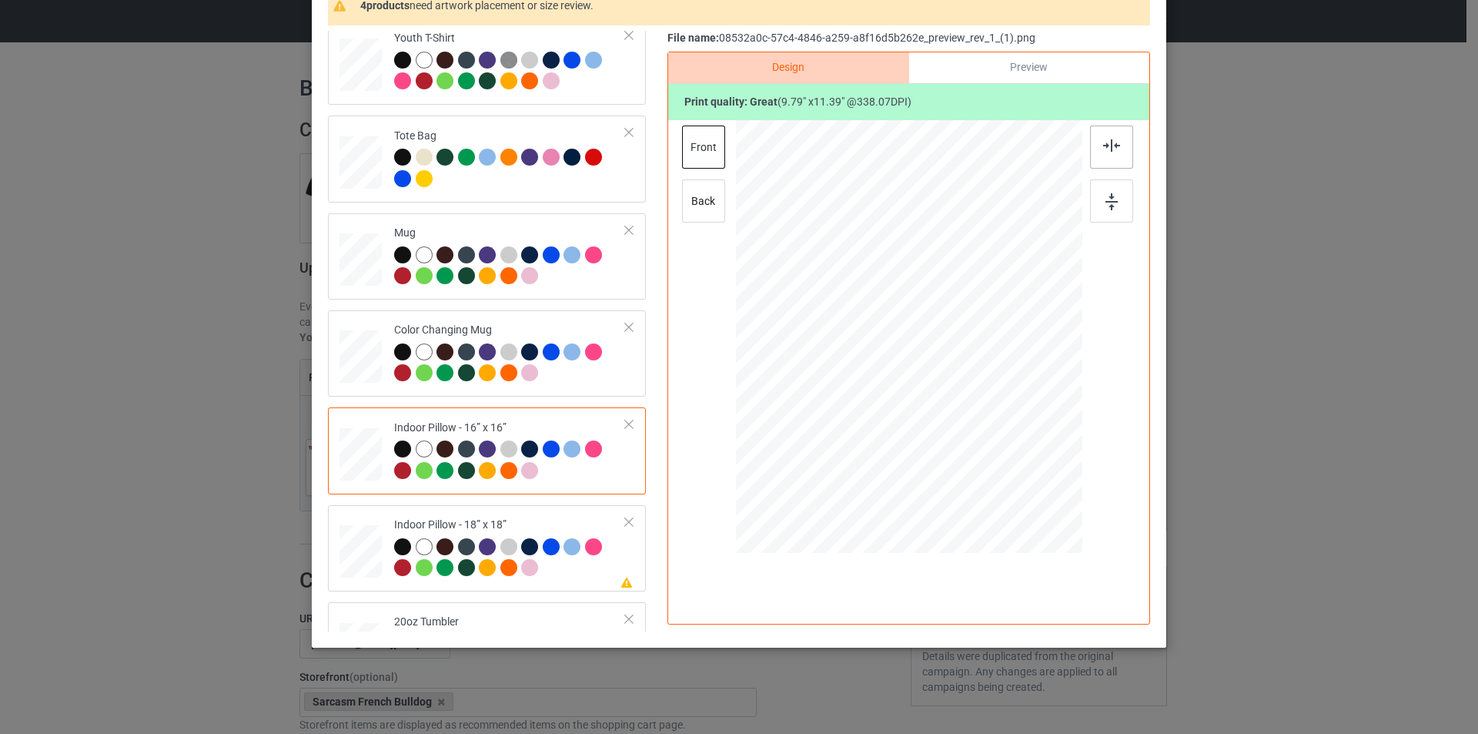
click at [1107, 150] on img at bounding box center [1111, 145] width 17 height 12
click at [1108, 200] on img at bounding box center [1112, 201] width 12 height 17
click at [1001, 450] on div at bounding box center [1004, 447] width 13 height 13
click at [685, 191] on div "back" at bounding box center [703, 200] width 43 height 43
click at [904, 360] on div at bounding box center [908, 336] width 207 height 241
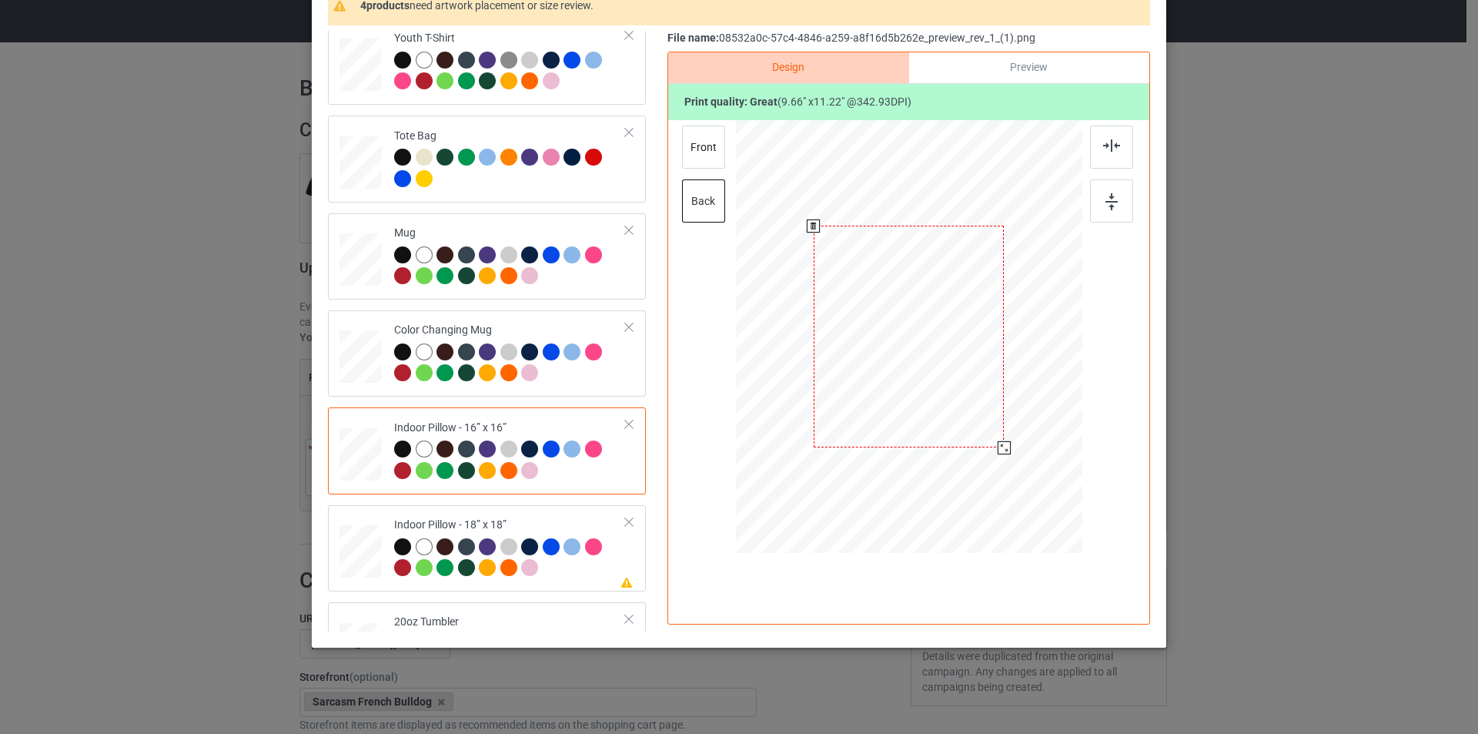
drag, startPoint x: 1006, startPoint y: 458, endPoint x: 1000, endPoint y: 447, distance: 13.1
click at [1000, 447] on div at bounding box center [1004, 447] width 13 height 13
click at [1108, 157] on div at bounding box center [1111, 147] width 43 height 43
click at [1106, 200] on img at bounding box center [1112, 201] width 12 height 17
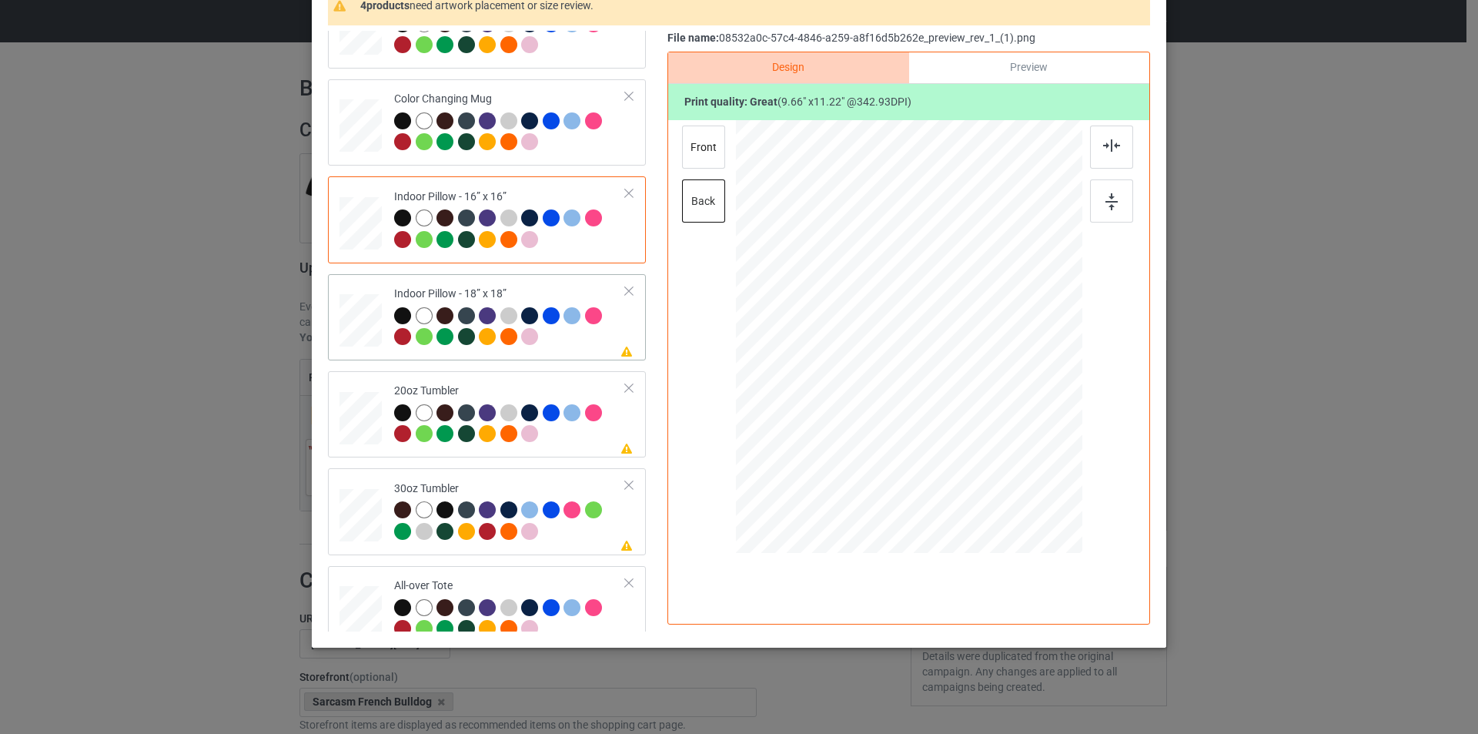
click at [353, 332] on div at bounding box center [361, 321] width 42 height 42
click at [965, 397] on div at bounding box center [908, 336] width 207 height 241
drag, startPoint x: 1007, startPoint y: 457, endPoint x: 1000, endPoint y: 454, distance: 8.6
click at [1001, 454] on div at bounding box center [1007, 451] width 13 height 13
click at [1107, 139] on img at bounding box center [1111, 145] width 17 height 12
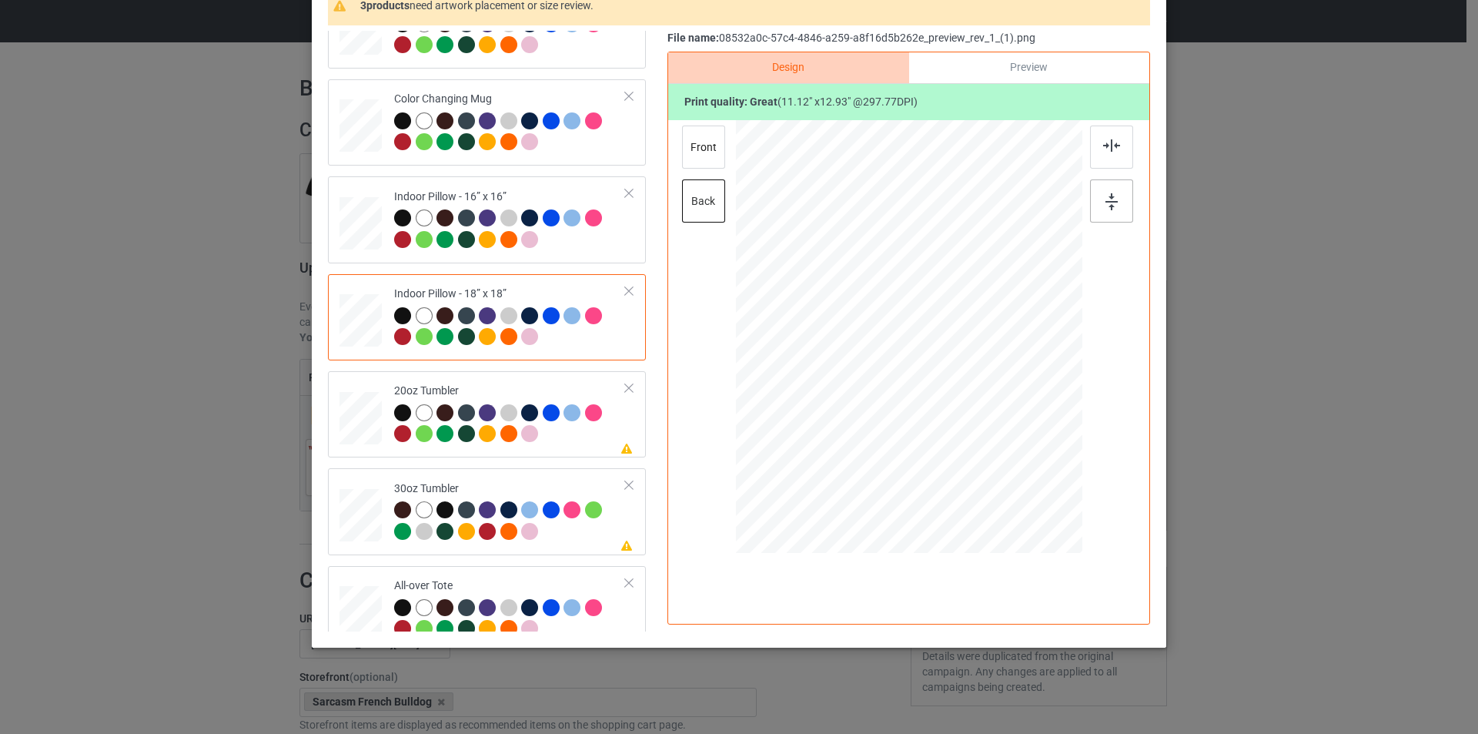
click at [1106, 207] on img at bounding box center [1112, 201] width 12 height 17
click at [340, 286] on td at bounding box center [363, 317] width 46 height 74
click at [698, 206] on div "back" at bounding box center [703, 200] width 43 height 43
click at [919, 393] on div at bounding box center [909, 337] width 197 height 229
click at [1008, 449] on div at bounding box center [1007, 451] width 13 height 13
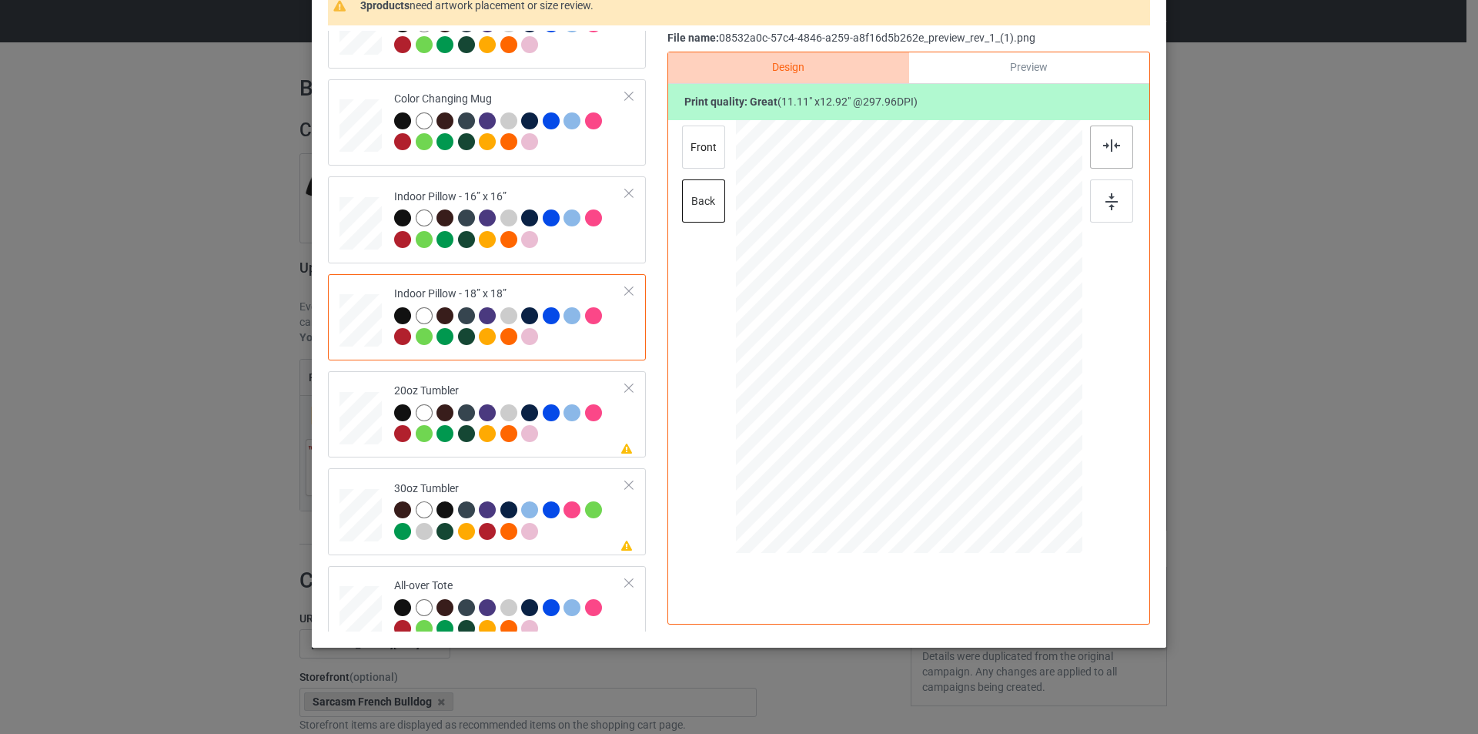
click at [1100, 155] on div at bounding box center [1111, 147] width 43 height 43
click at [1106, 196] on img at bounding box center [1112, 201] width 12 height 17
click at [357, 233] on div at bounding box center [361, 224] width 42 height 42
click at [715, 153] on div "front" at bounding box center [703, 147] width 43 height 43
click at [365, 350] on div at bounding box center [361, 322] width 42 height 57
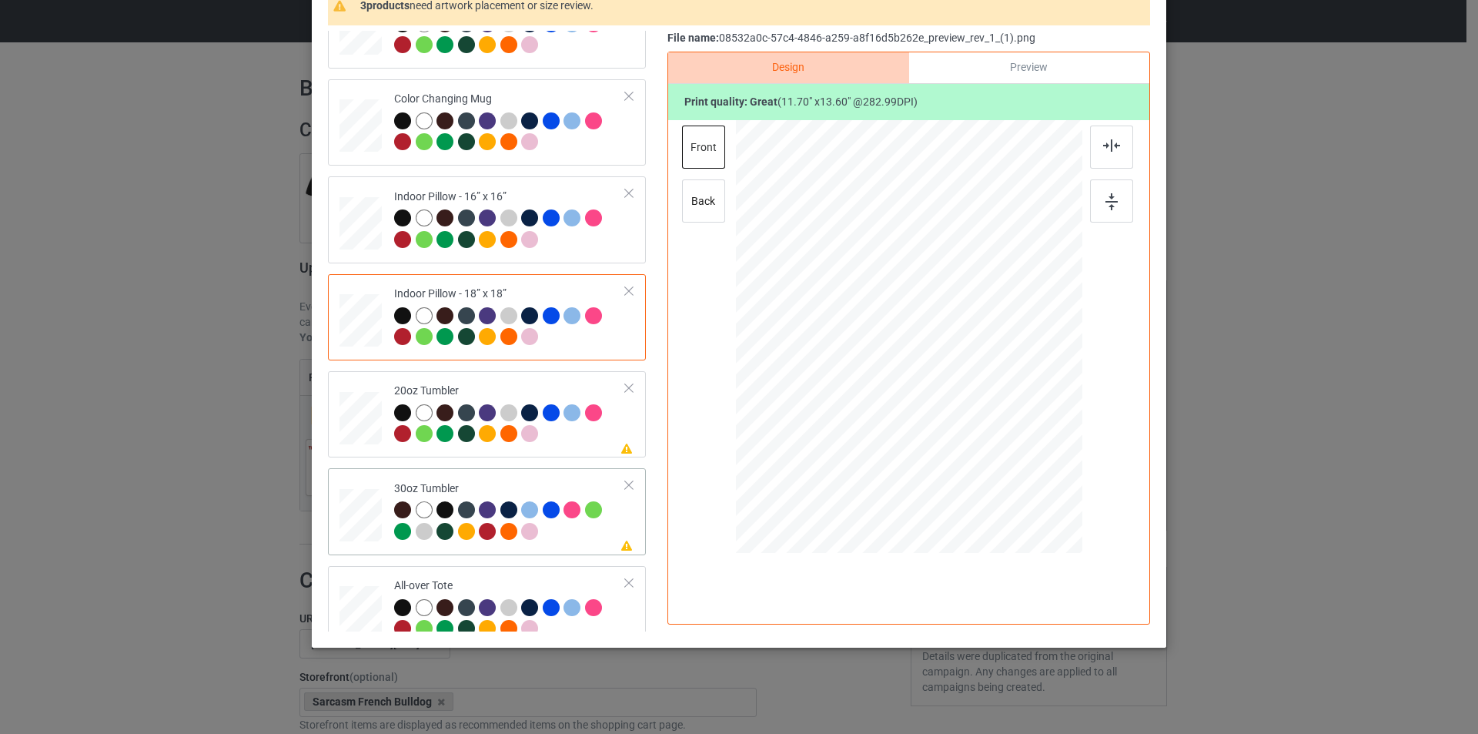
scroll to position [1043, 0]
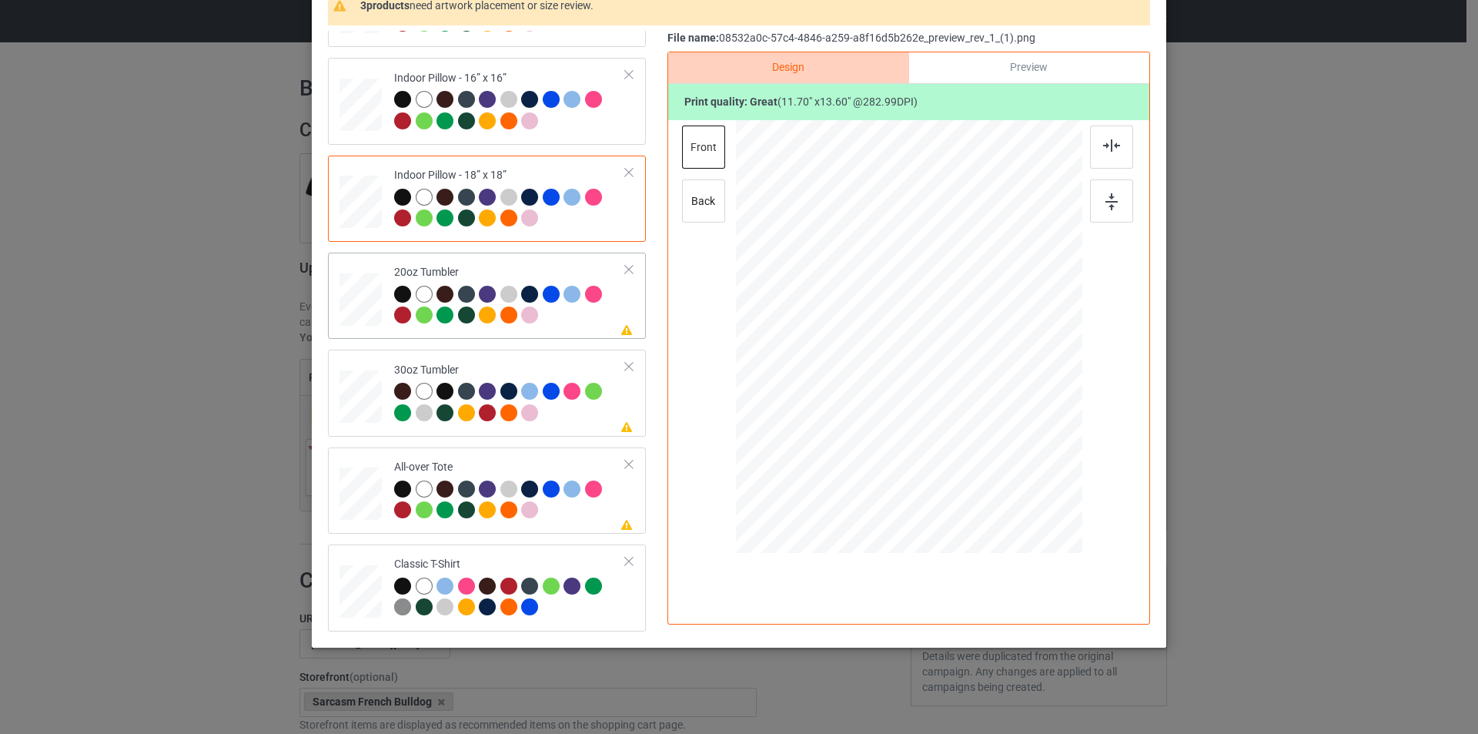
click at [376, 328] on div at bounding box center [361, 301] width 42 height 57
click at [889, 414] on div at bounding box center [895, 413] width 13 height 13
click at [1029, 70] on div "Preview" at bounding box center [1029, 67] width 240 height 31
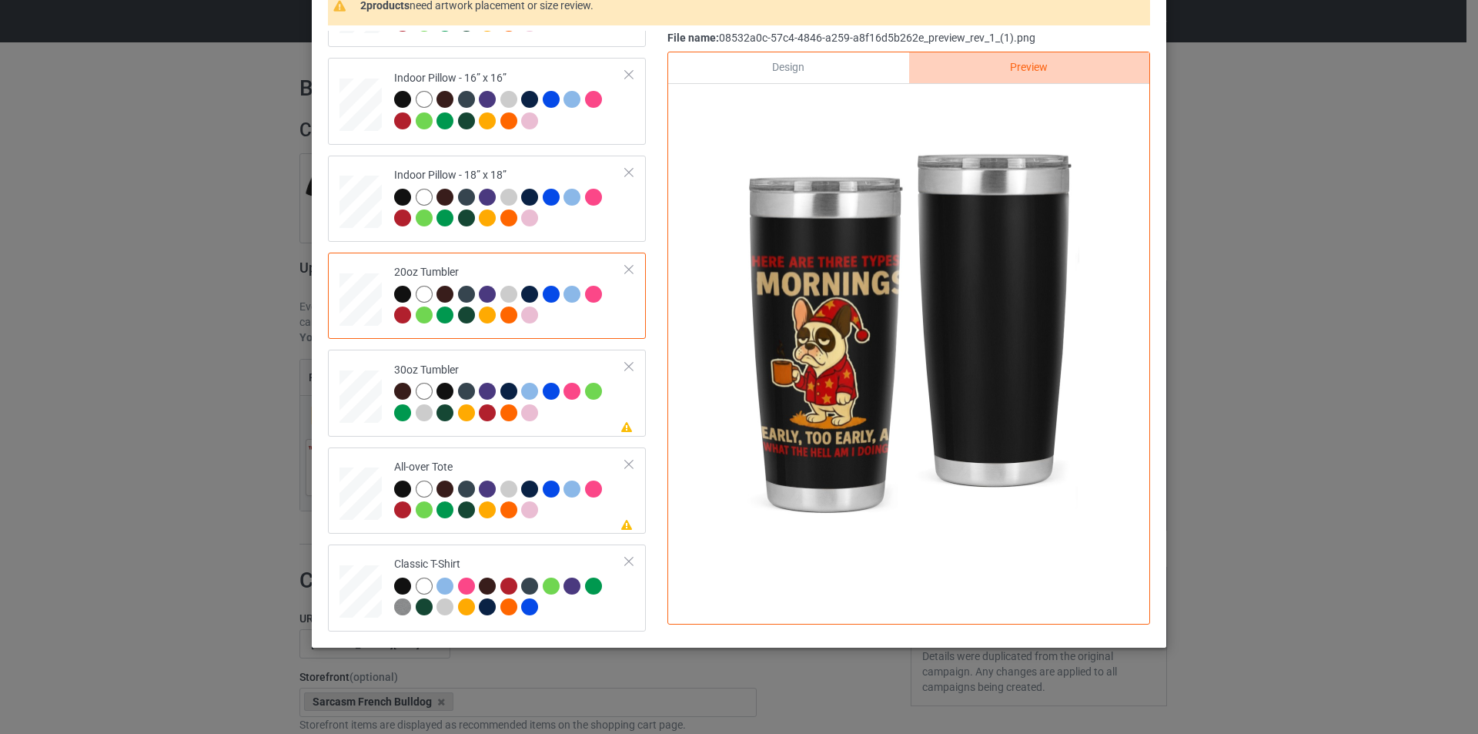
click at [800, 59] on div "Design" at bounding box center [788, 67] width 240 height 31
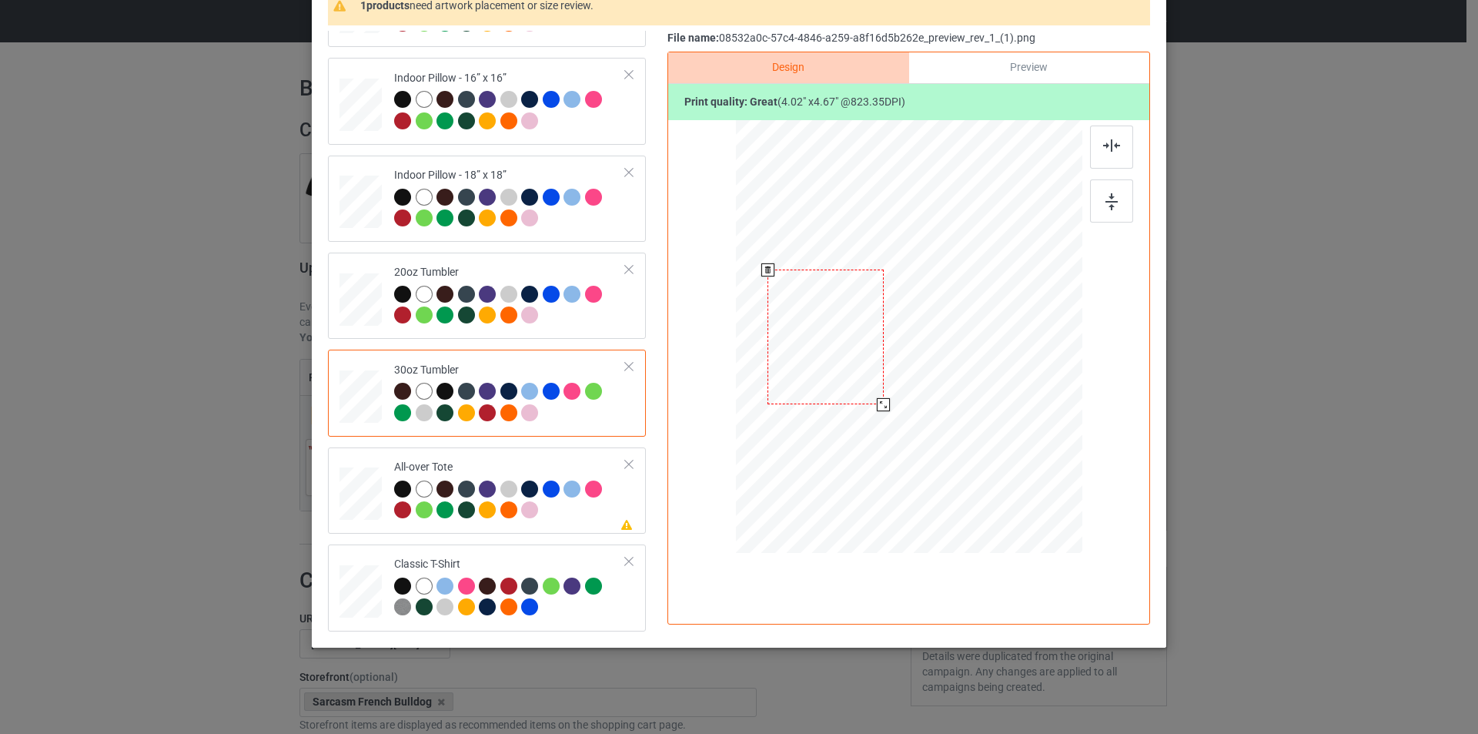
click at [843, 355] on div at bounding box center [826, 337] width 116 height 135
click at [885, 407] on div at bounding box center [886, 406] width 13 height 13
click at [832, 362] on div at bounding box center [829, 336] width 121 height 141
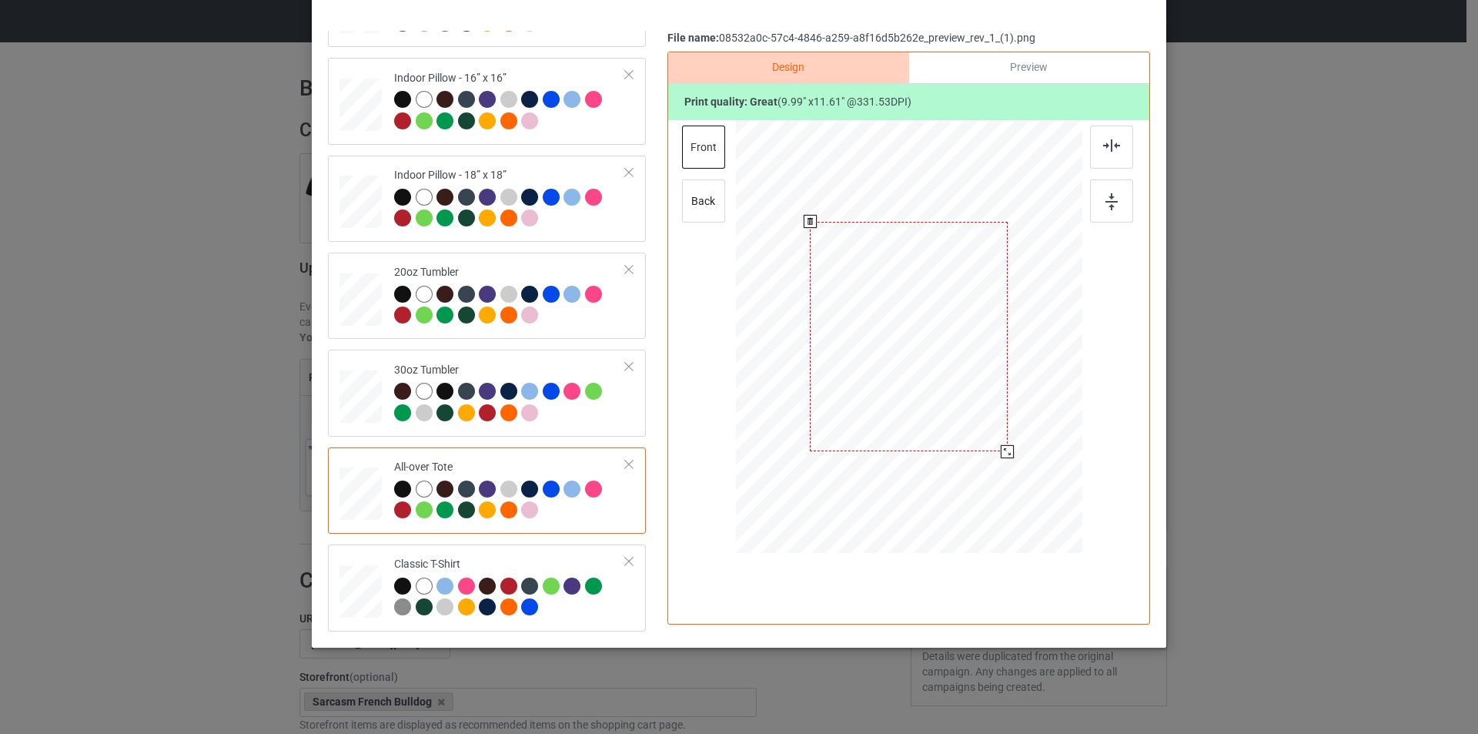
click at [1003, 449] on div at bounding box center [1007, 451] width 13 height 13
click at [1110, 153] on div at bounding box center [1111, 147] width 43 height 43
click at [1106, 206] on img at bounding box center [1112, 201] width 12 height 17
click at [682, 199] on div "back" at bounding box center [703, 200] width 43 height 43
click at [937, 383] on div at bounding box center [909, 337] width 208 height 242
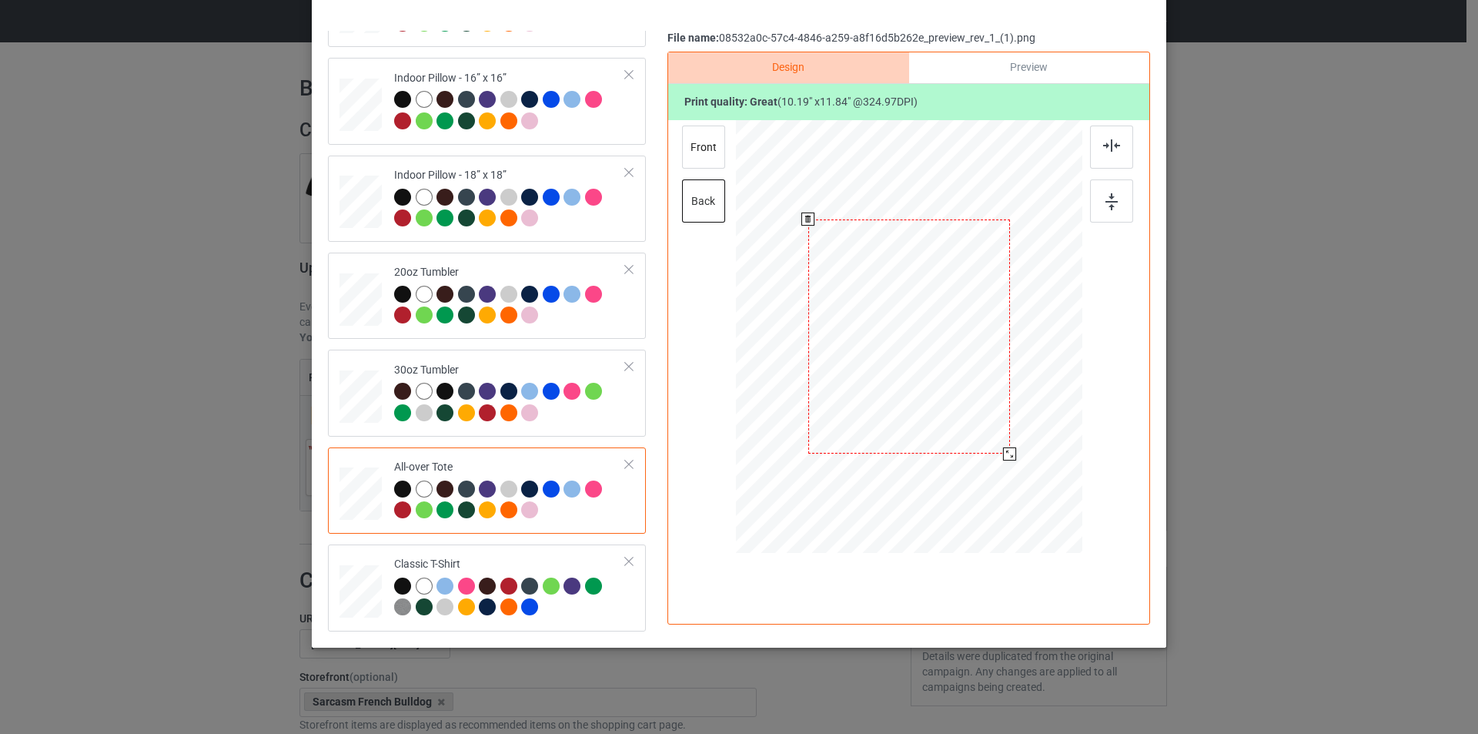
click at [1006, 457] on div at bounding box center [1009, 453] width 13 height 13
click at [1105, 151] on img at bounding box center [1111, 145] width 17 height 12
click at [1106, 199] on img at bounding box center [1112, 201] width 12 height 17
click at [364, 359] on td at bounding box center [363, 393] width 46 height 74
click at [1024, 60] on div "Preview" at bounding box center [1029, 67] width 240 height 31
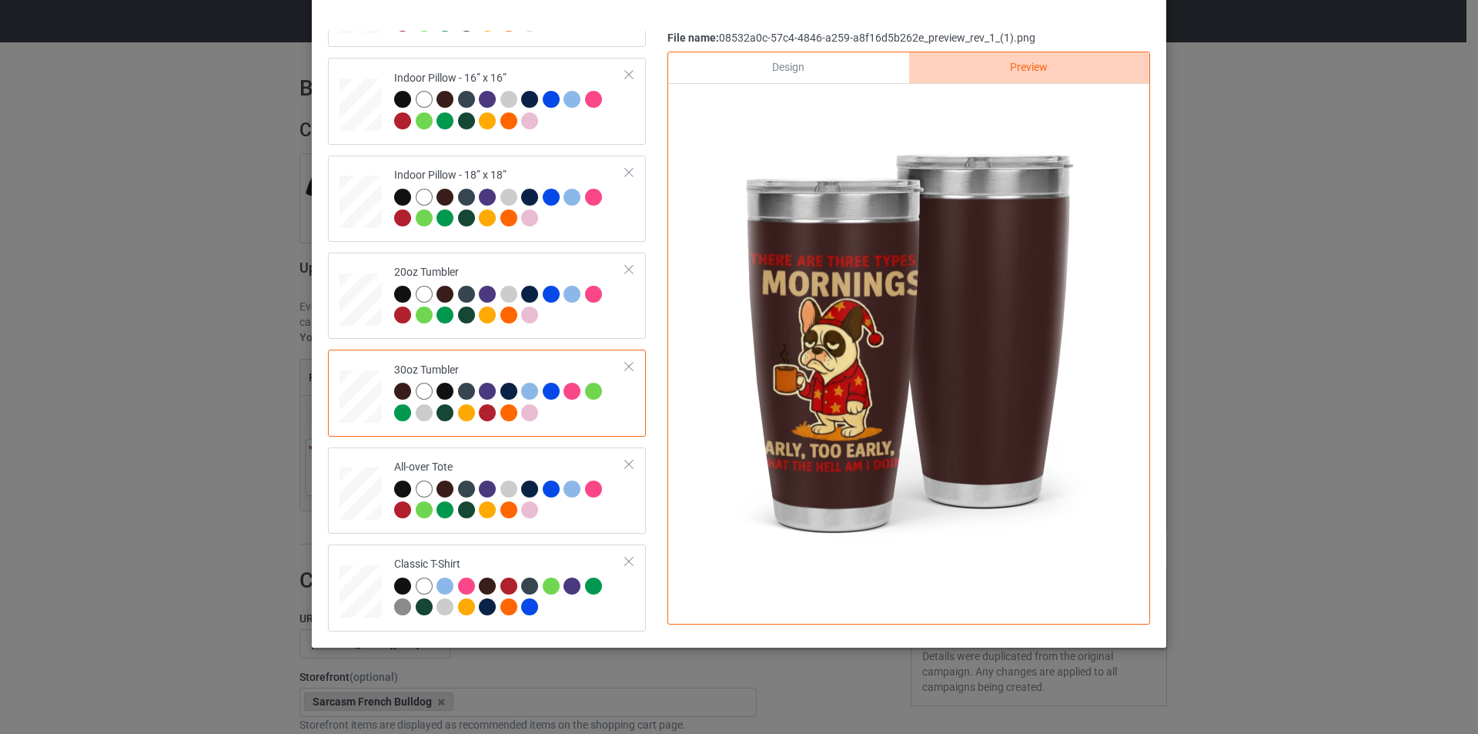
click at [851, 68] on div "Design" at bounding box center [788, 67] width 240 height 31
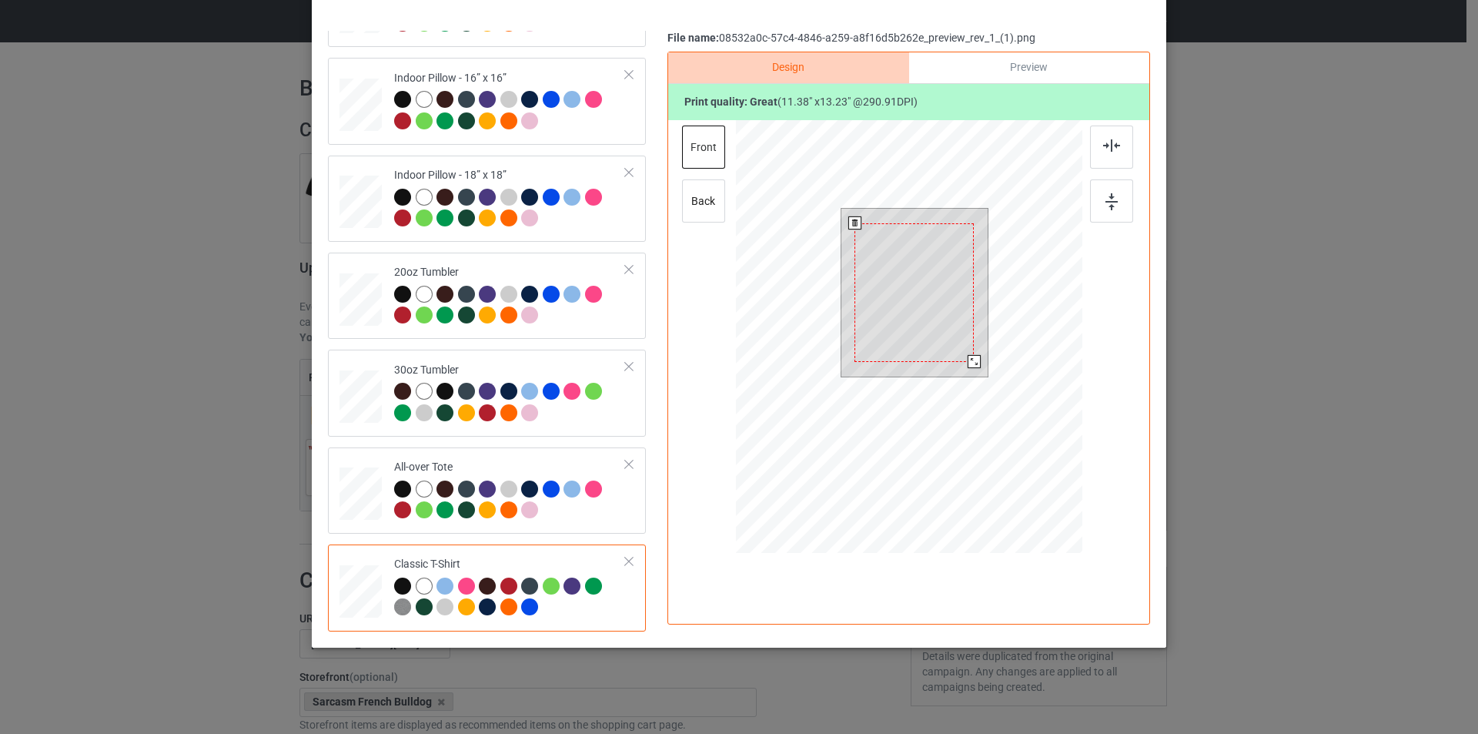
click at [949, 329] on div at bounding box center [914, 292] width 119 height 139
click at [970, 363] on div at bounding box center [974, 361] width 13 height 13
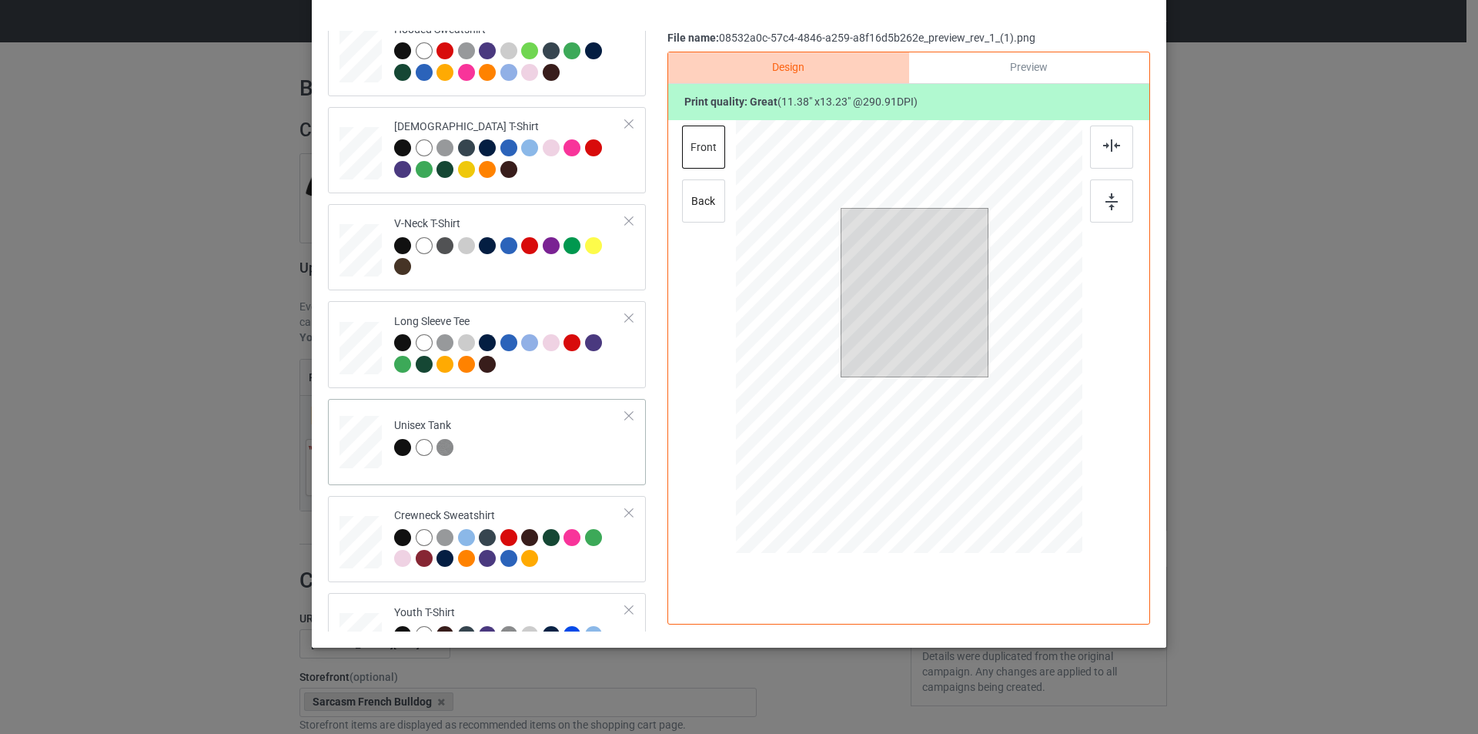
scroll to position [0, 0]
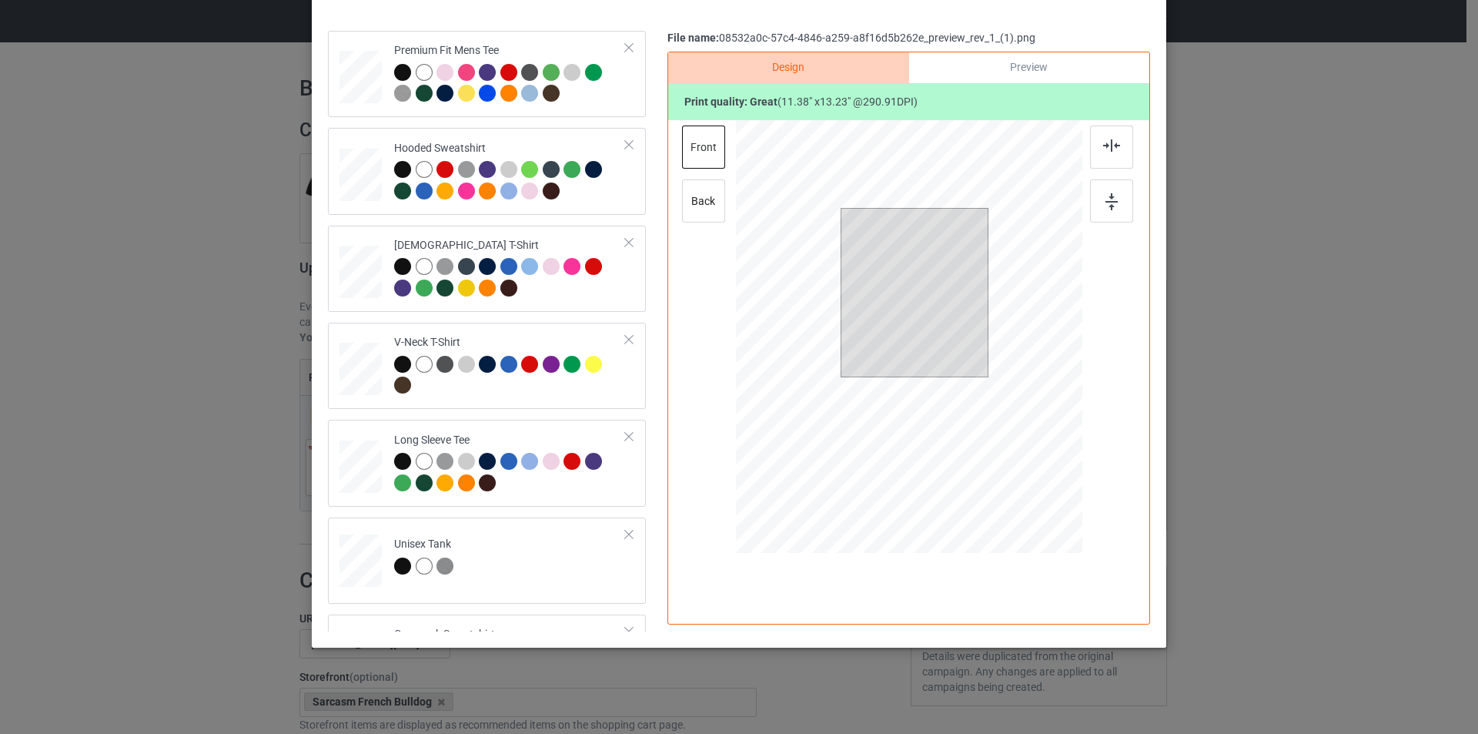
click at [1421, 416] on div "Back to Bulk duplicate campaign Design editor Save Changes Premium Fit Mens Tee…" at bounding box center [739, 367] width 1478 height 734
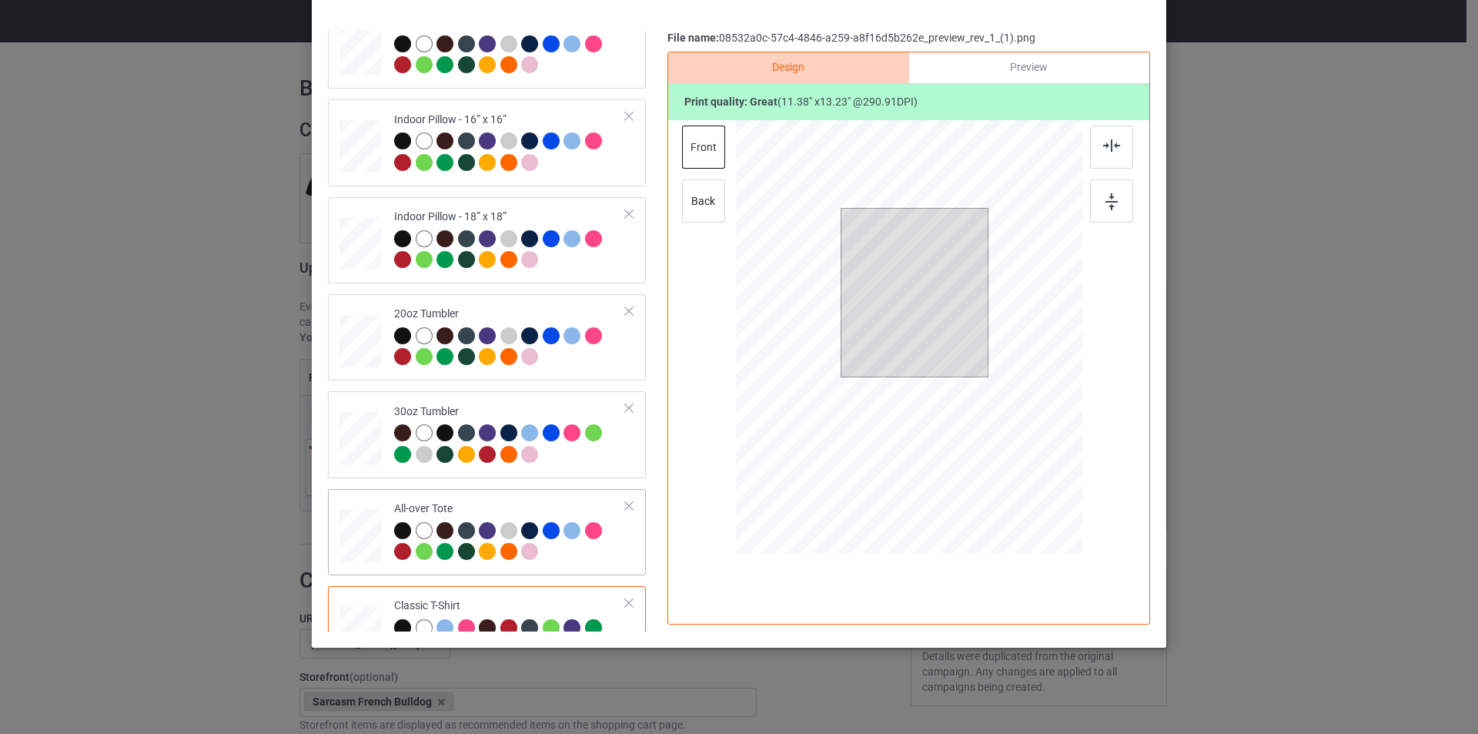
scroll to position [1043, 0]
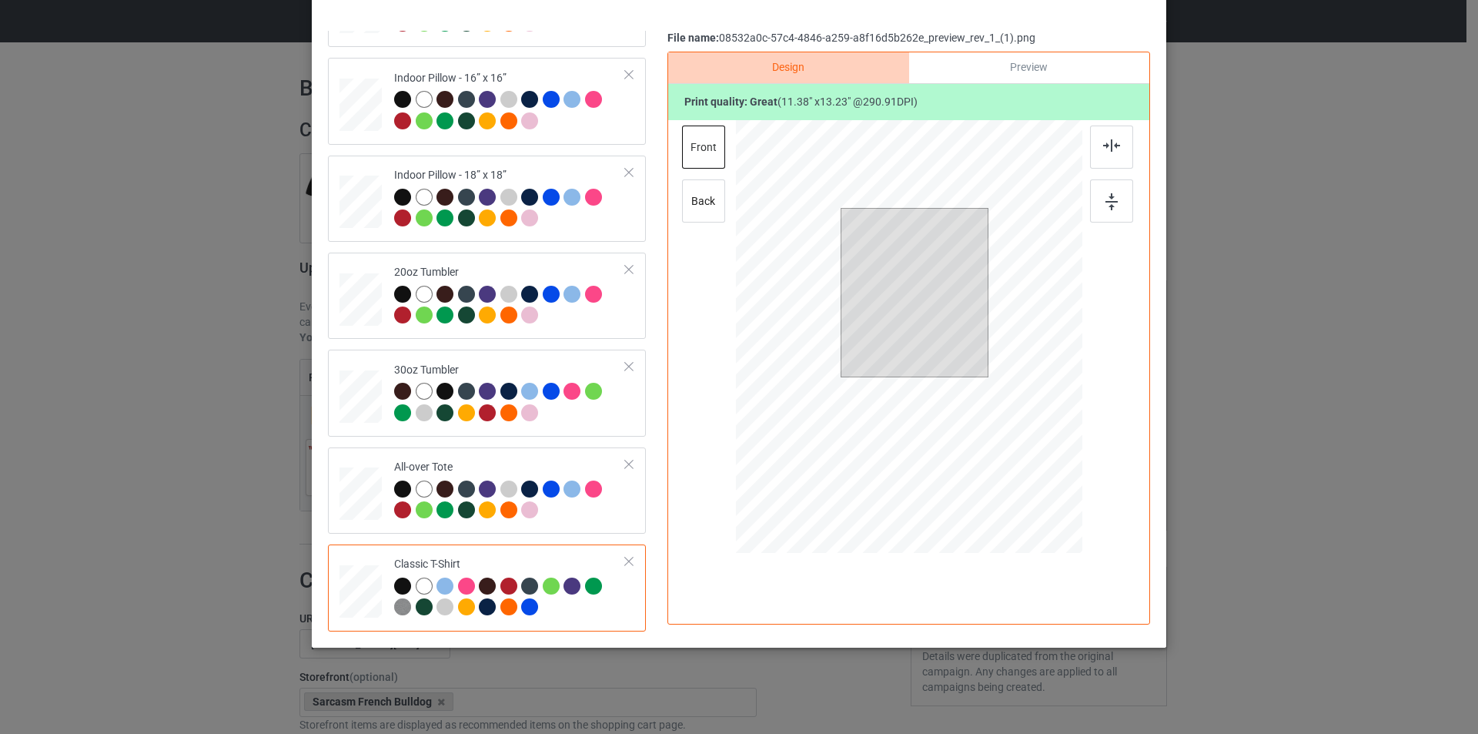
click at [85, 363] on div "Back to Bulk duplicate campaign Design editor Save Changes Premium Fit Mens Tee…" at bounding box center [739, 367] width 1478 height 734
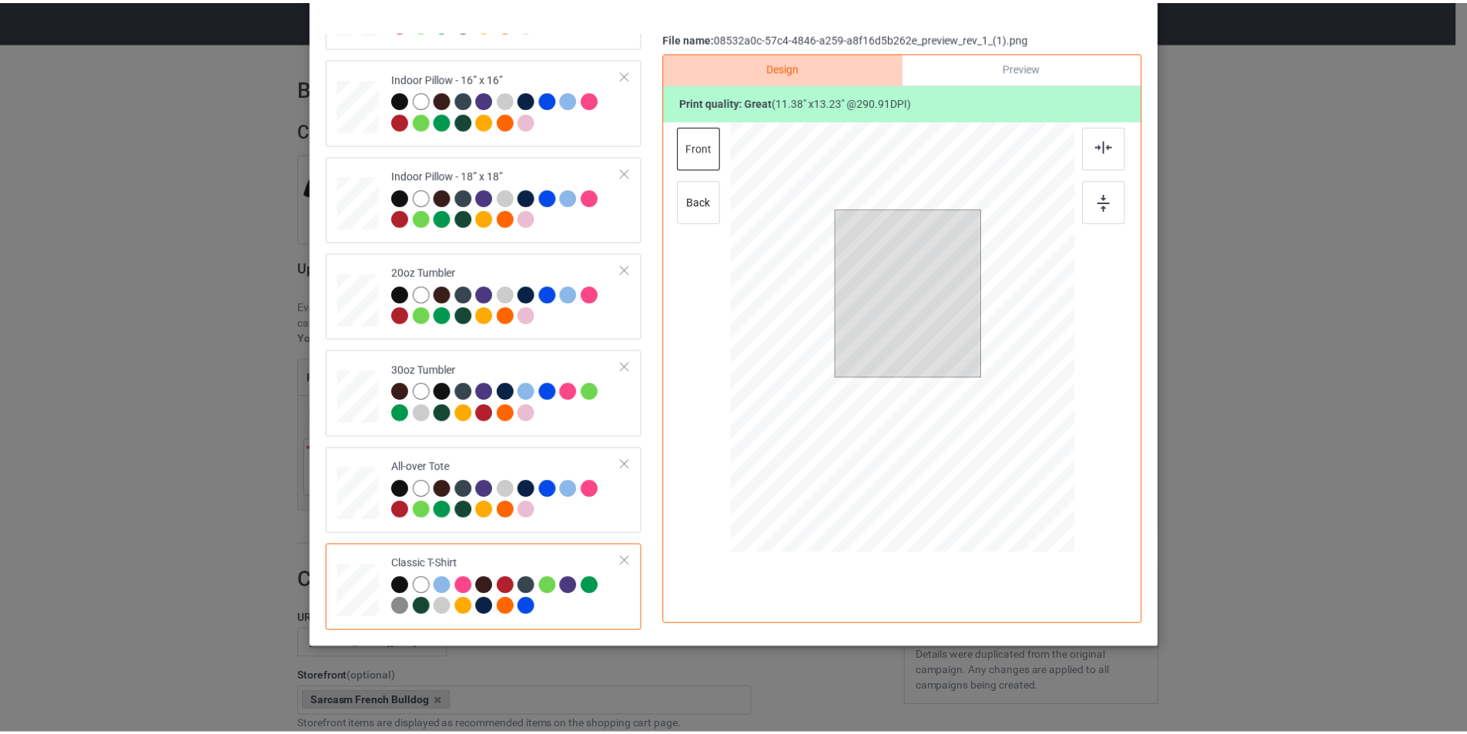
scroll to position [0, 0]
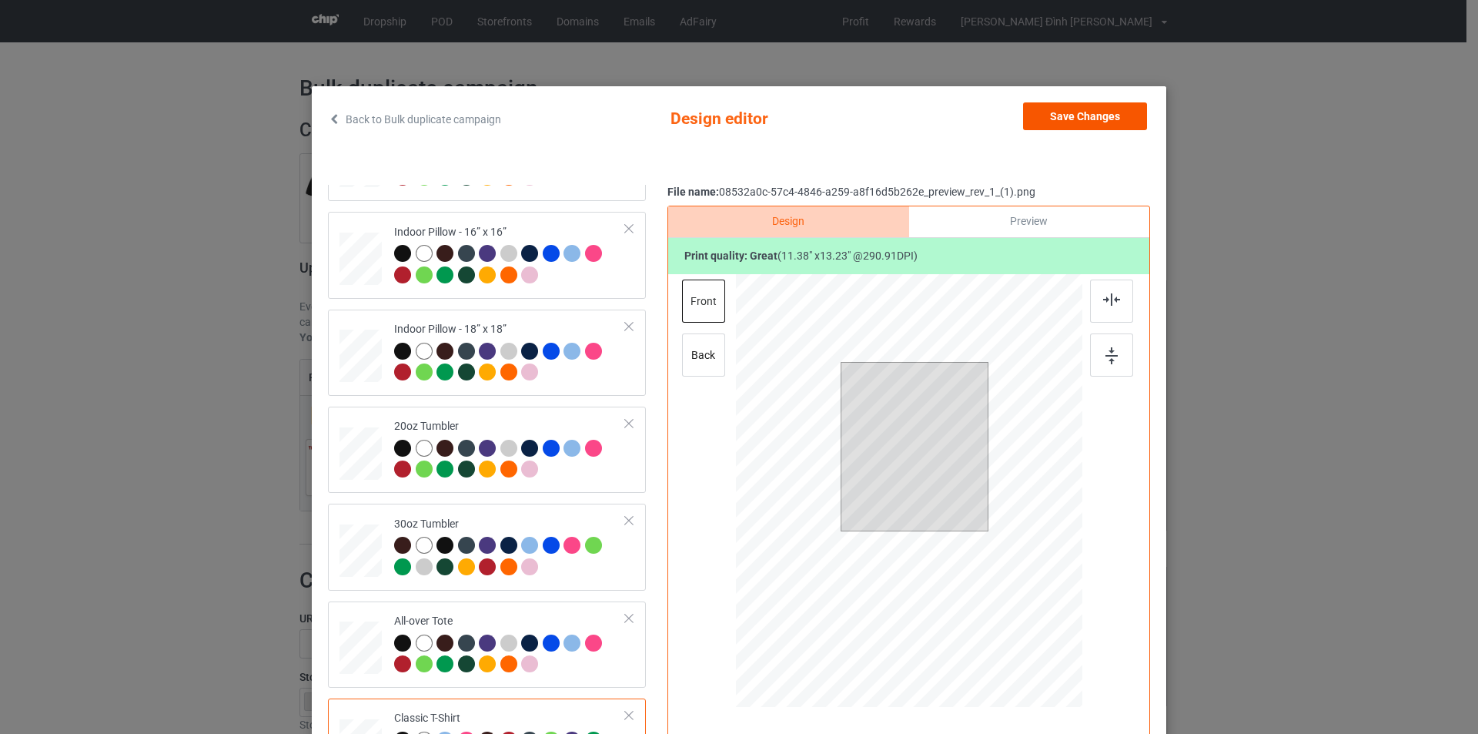
click at [1080, 128] on button "Save Changes" at bounding box center [1085, 116] width 124 height 28
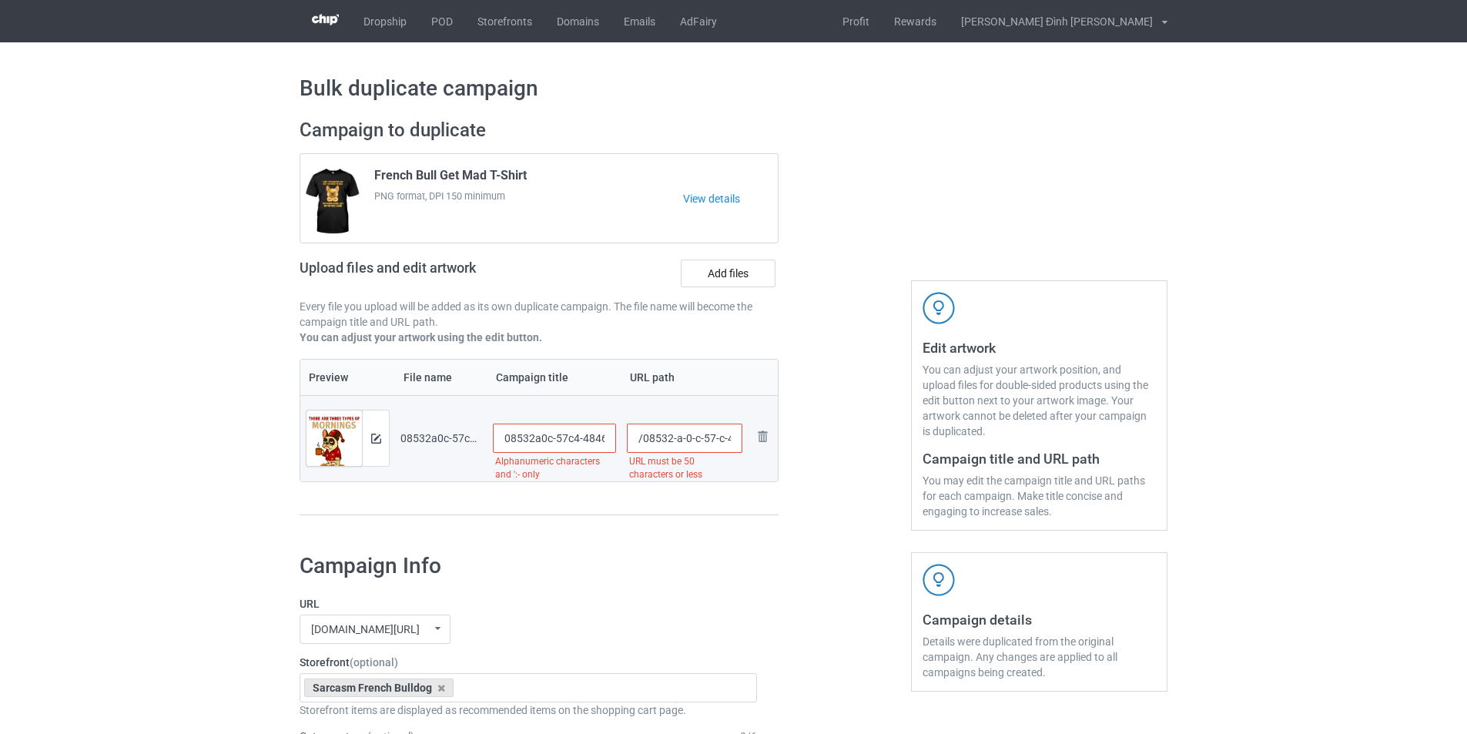
click at [613, 438] on input "08532a0c-57c4-4846-a259-a8f16d5b262e_preview_rev_1_(1)" at bounding box center [554, 438] width 123 height 29
type input "French Bull Morning"
click at [652, 440] on input "/08532-a-0-c-57-c-4-4846-a-259-a-8-f-16-d-5-b-262-e-preview-rev-1-1" at bounding box center [685, 438] width 116 height 29
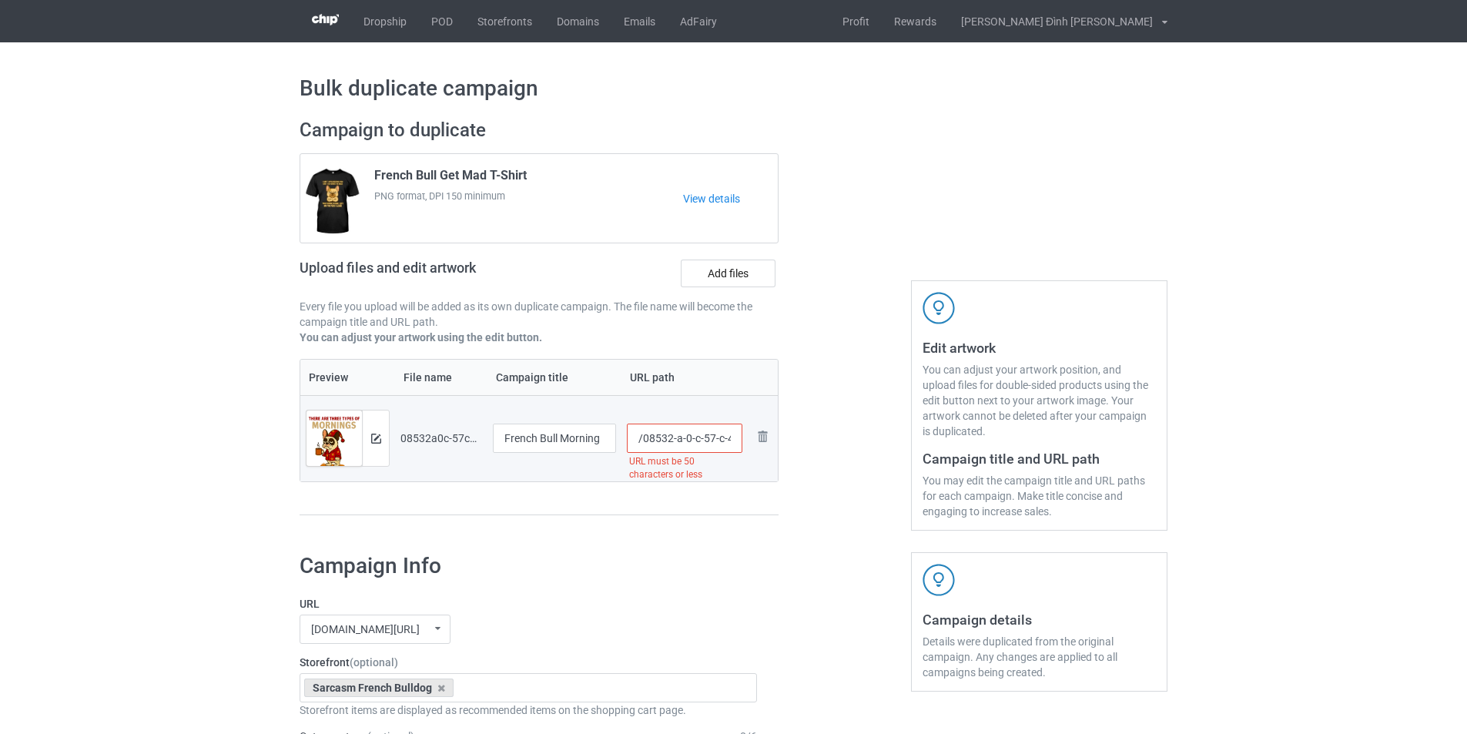
click at [652, 440] on input "/08532-a-0-c-57-c-4-4846-a-259-a-8-f-16-d-5-b-262-e-preview-rev-1-1" at bounding box center [685, 438] width 116 height 29
type input "/1609-frenchbull-2"
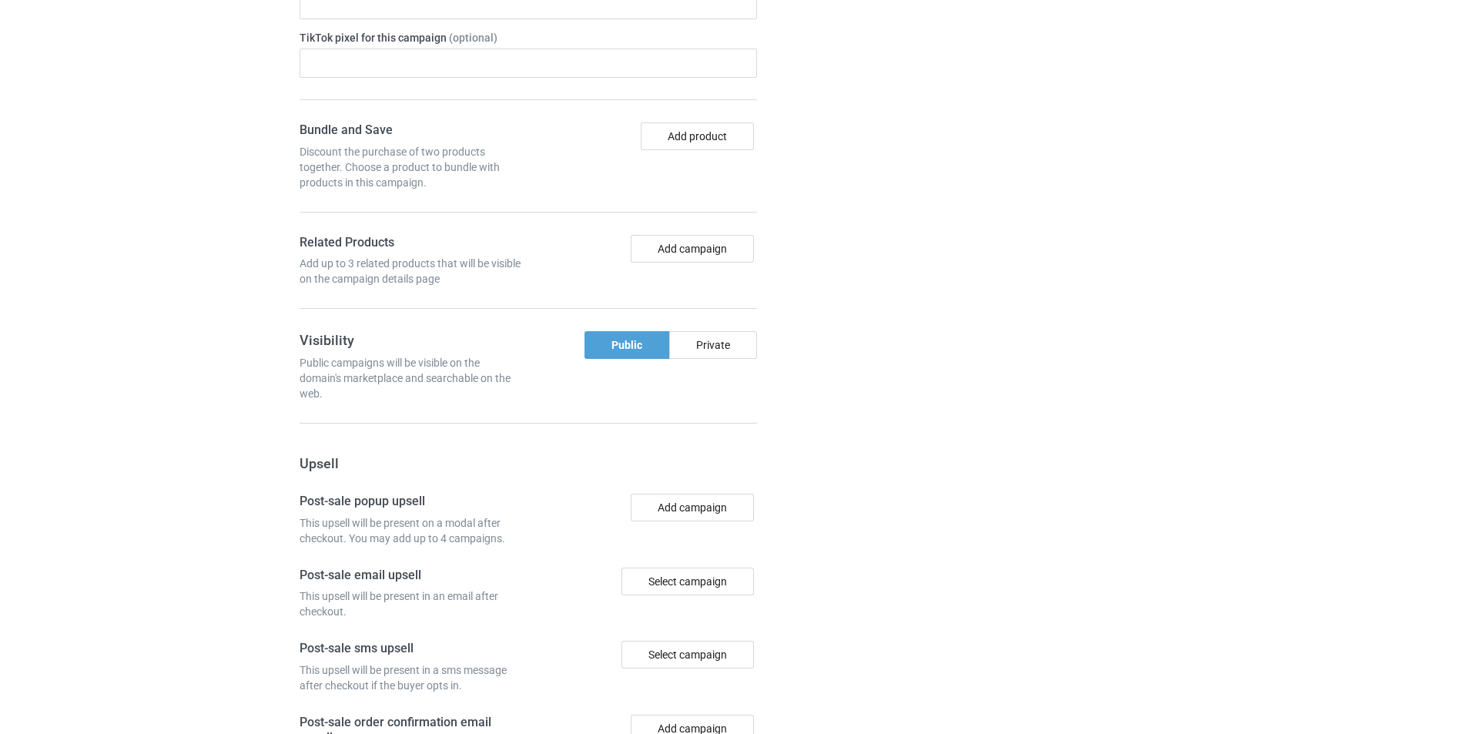
scroll to position [1244, 0]
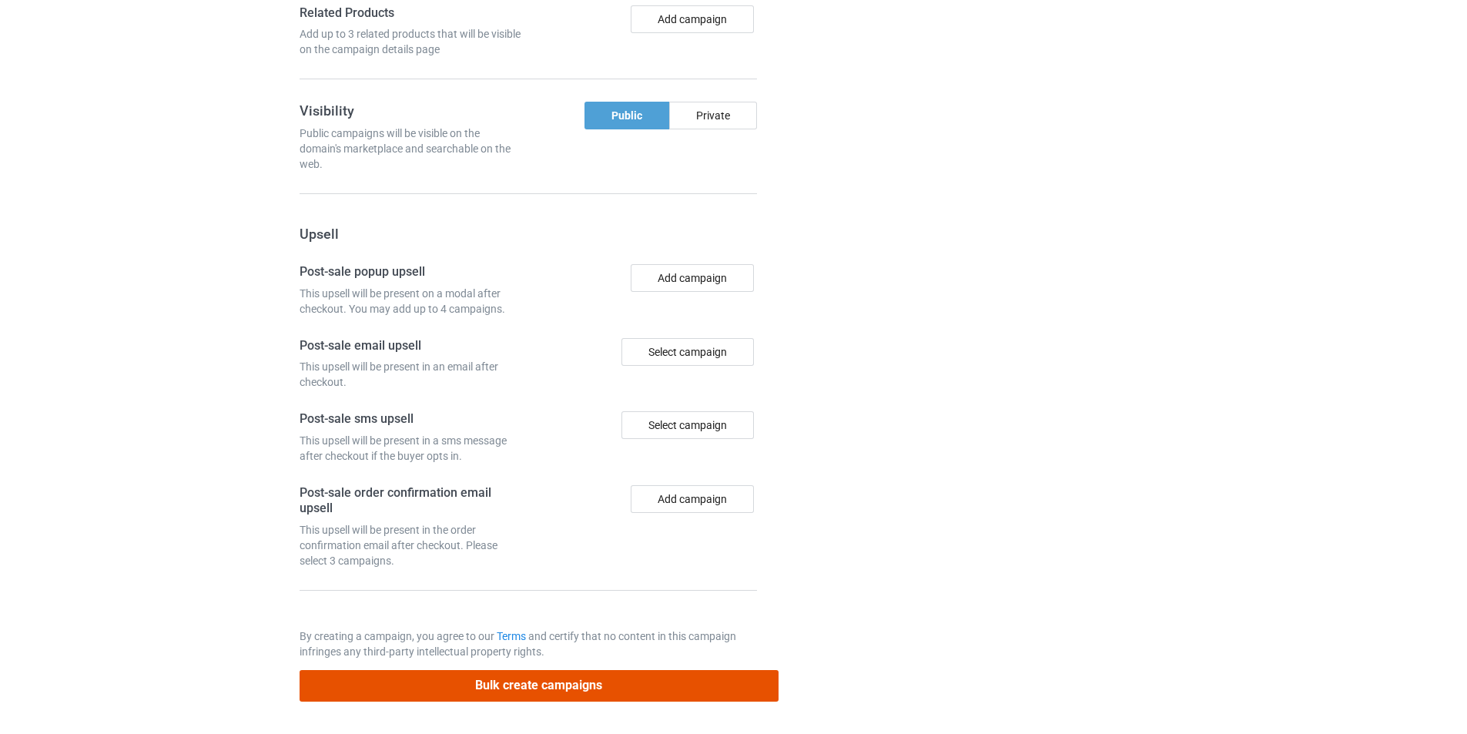
click at [507, 685] on button "Bulk create campaigns" at bounding box center [539, 686] width 479 height 32
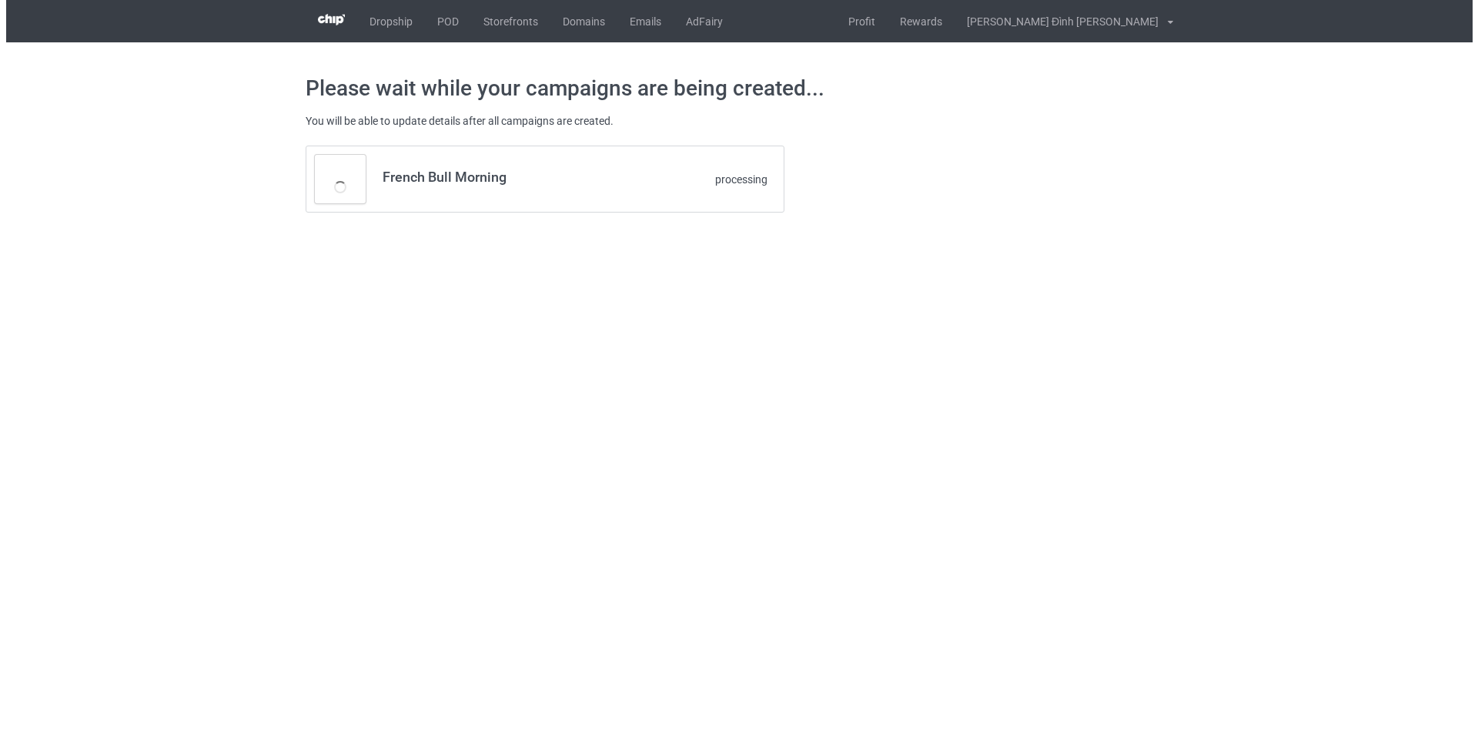
scroll to position [0, 0]
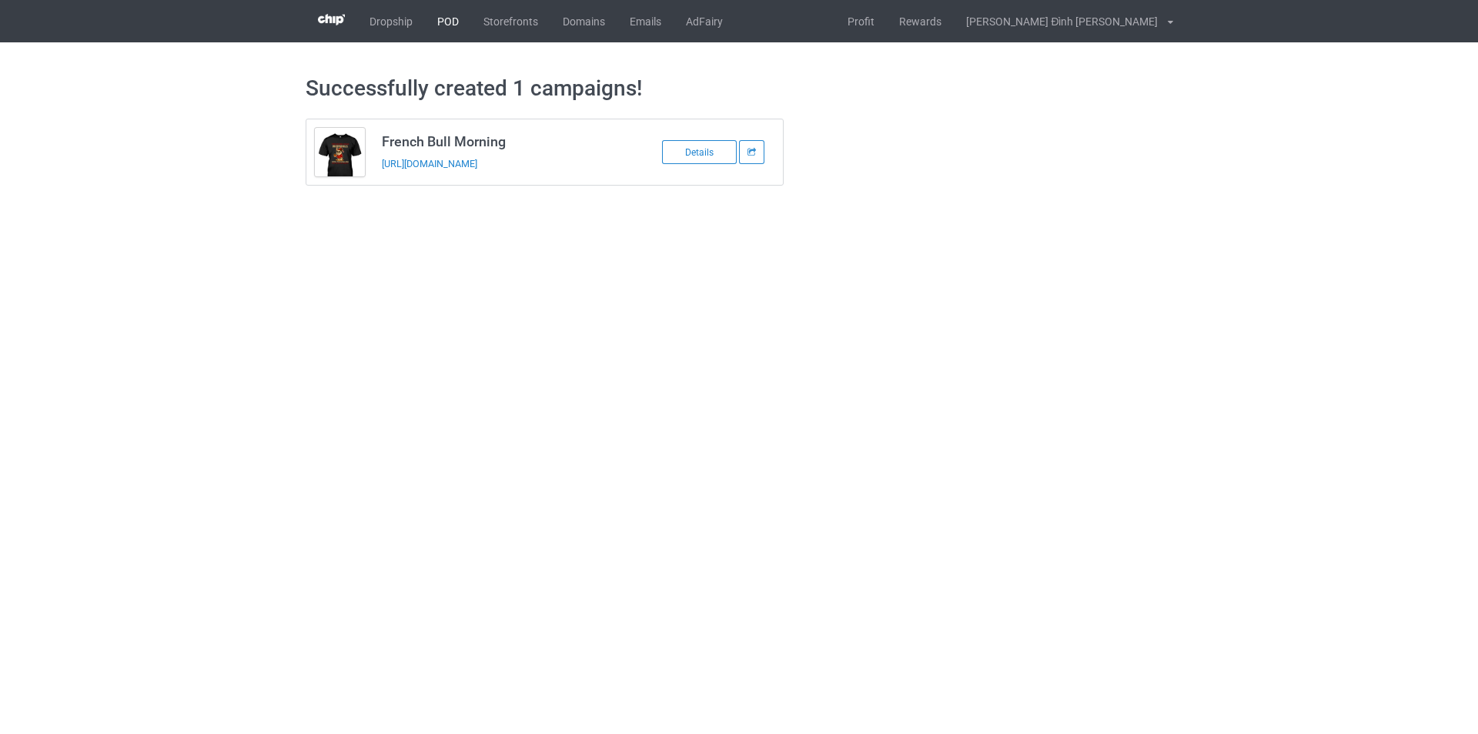
click at [447, 22] on link "POD" at bounding box center [448, 21] width 46 height 42
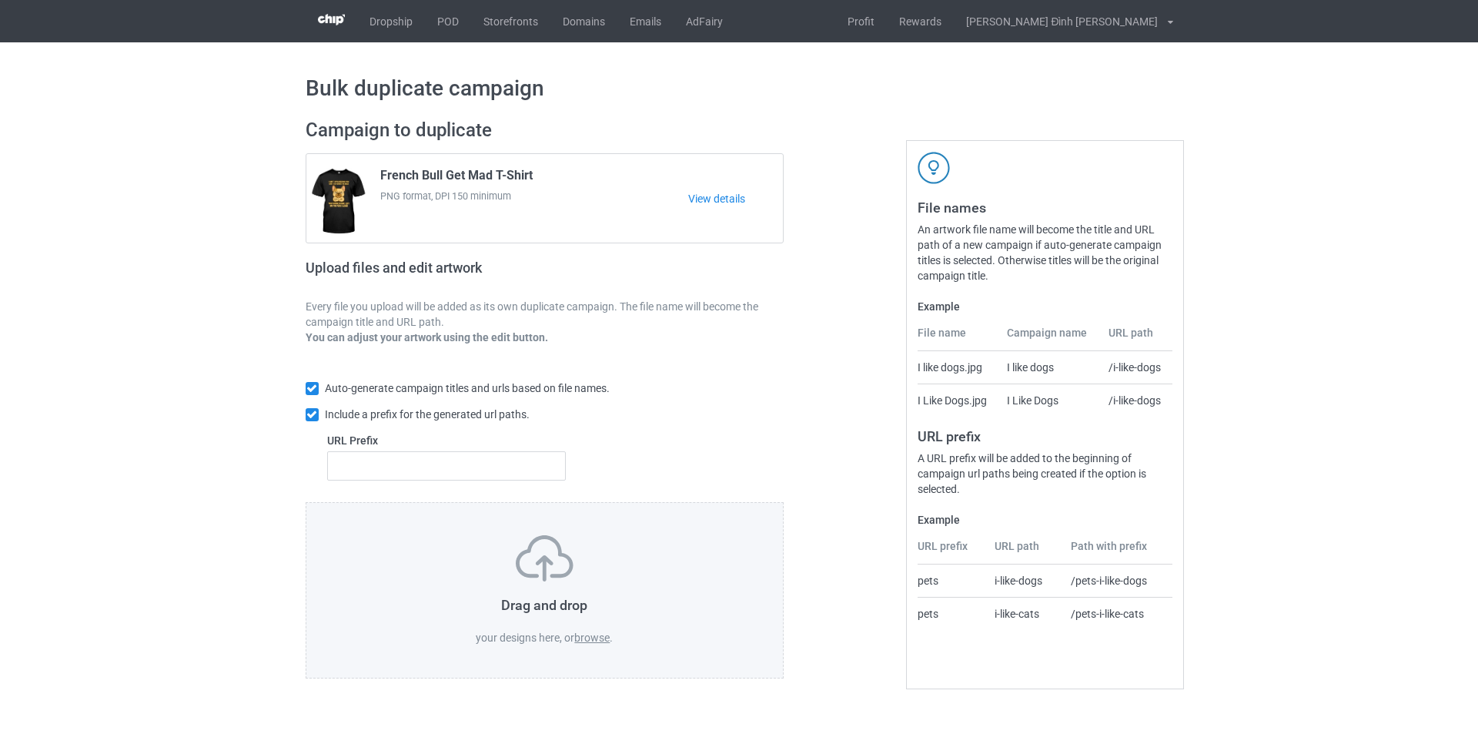
click at [599, 641] on label "browse" at bounding box center [591, 637] width 35 height 12
click at [0, 0] on input "browse" at bounding box center [0, 0] width 0 height 0
click at [597, 638] on label "browse" at bounding box center [591, 637] width 35 height 12
click at [0, 0] on input "browse" at bounding box center [0, 0] width 0 height 0
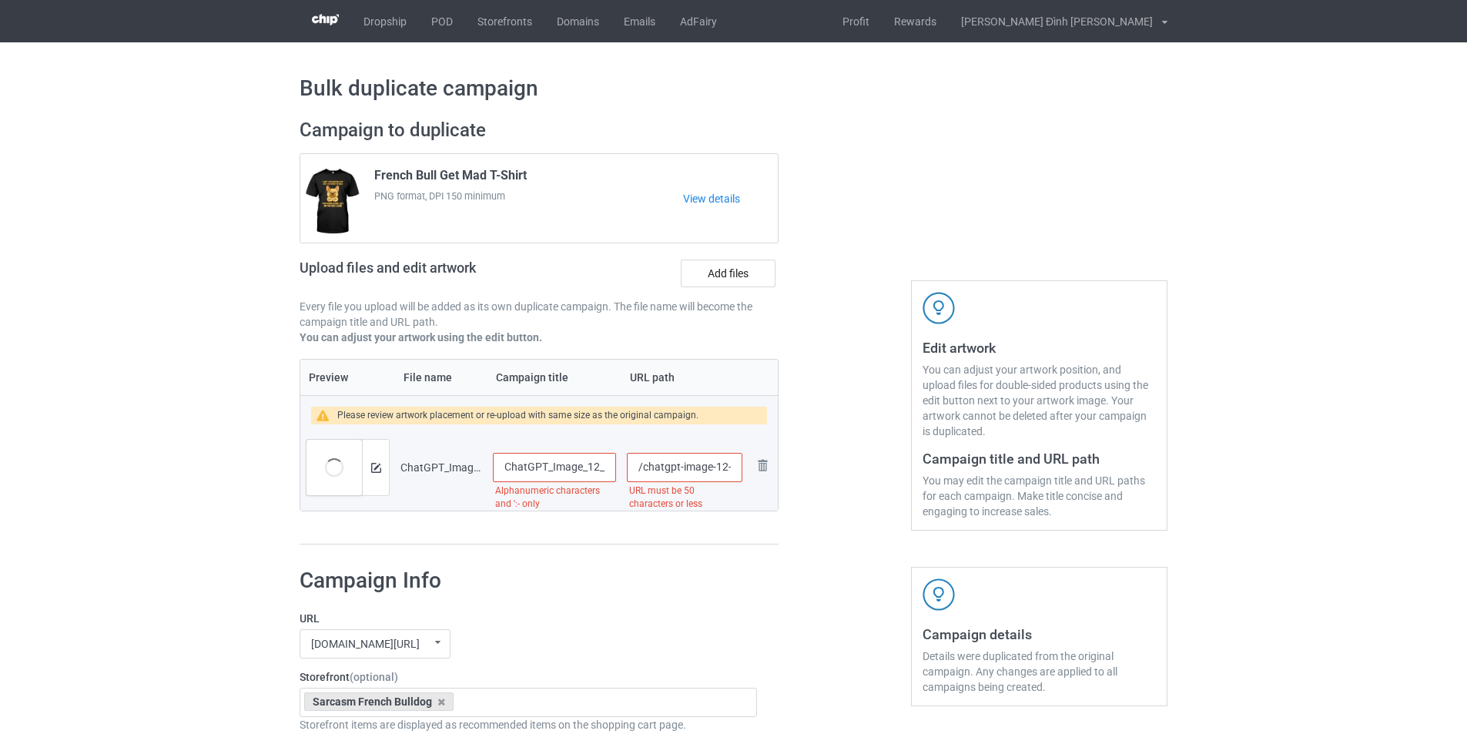
click at [597, 459] on input "ChatGPT_Image_12_48_18_16_thg_9,_2025_preview_rev_1_(1)" at bounding box center [554, 467] width 123 height 29
type input "French Bull Don't GAF"
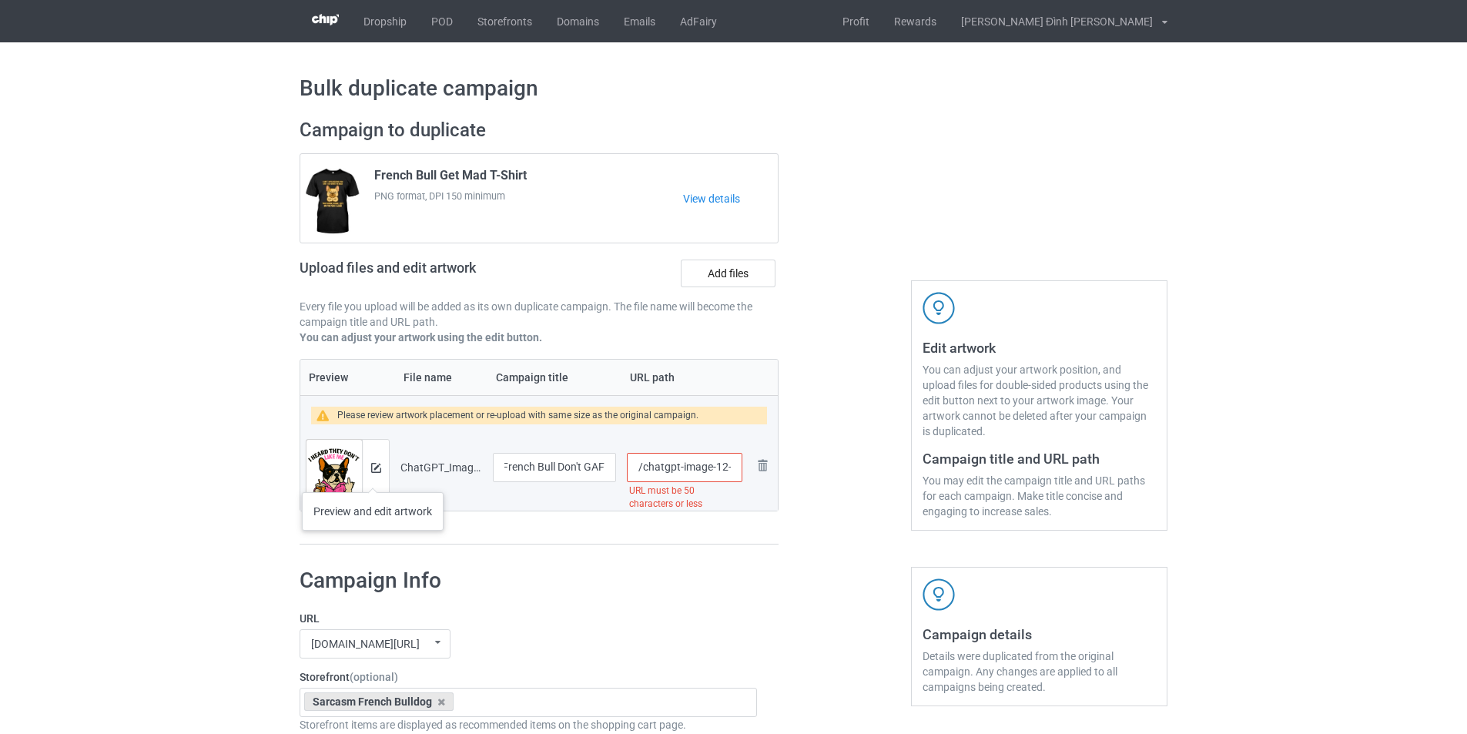
click at [373, 477] on div at bounding box center [375, 467] width 27 height 55
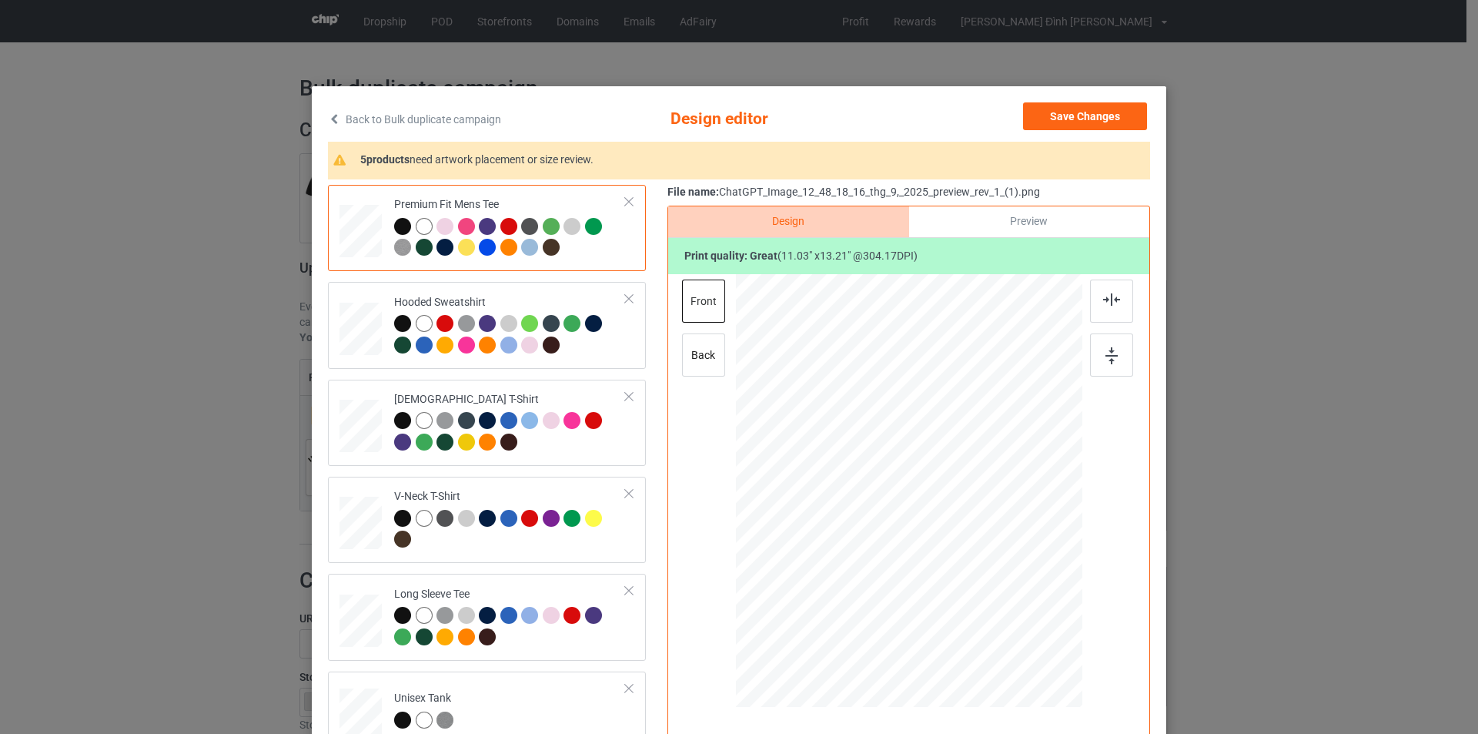
click at [399, 226] on div at bounding box center [402, 226] width 17 height 17
click at [597, 249] on div at bounding box center [510, 239] width 232 height 42
click at [611, 260] on td "Premium Fit Mens Tee" at bounding box center [510, 228] width 249 height 74
click at [402, 208] on div "Premium Fit Mens Tee" at bounding box center [510, 226] width 232 height 58
click at [416, 226] on div at bounding box center [424, 226] width 17 height 17
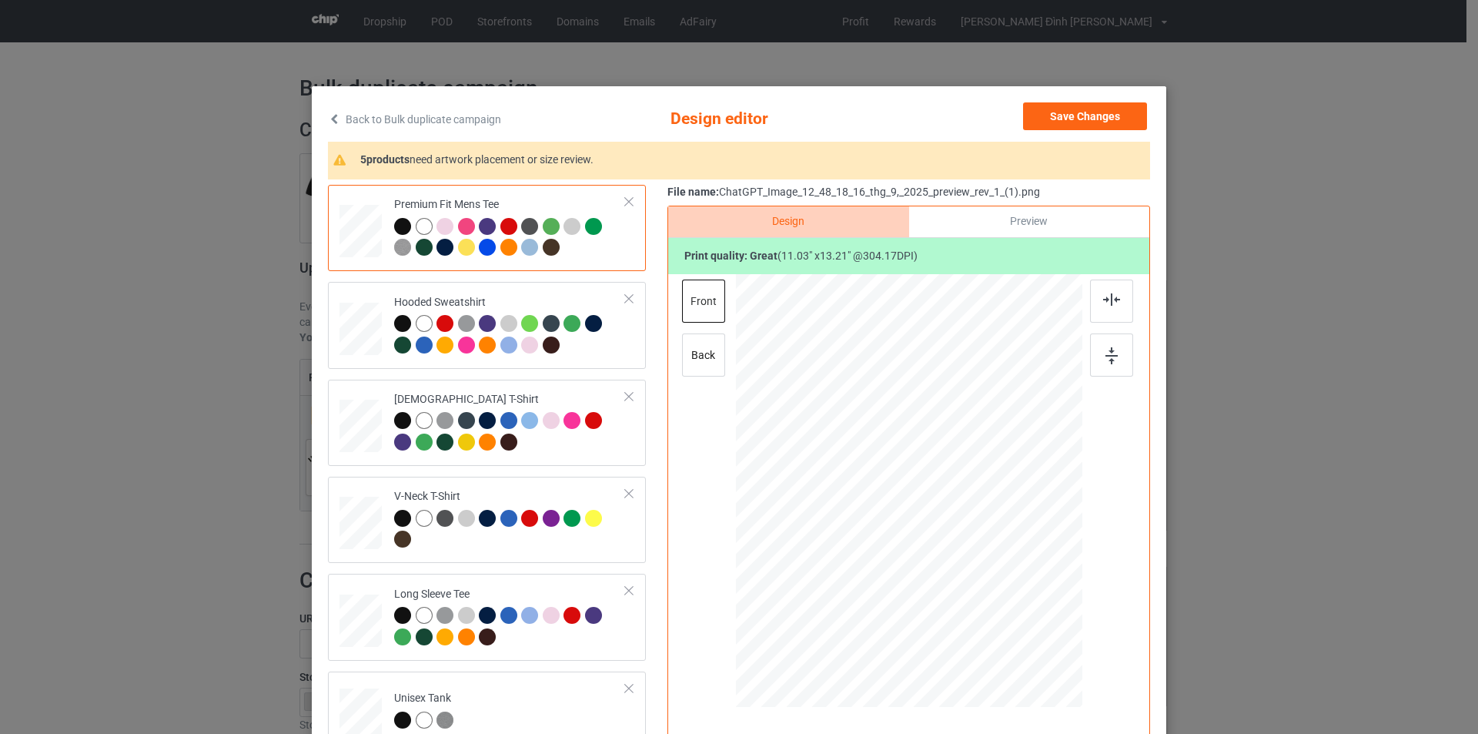
click at [394, 223] on div at bounding box center [402, 226] width 17 height 17
click at [419, 226] on div at bounding box center [424, 226] width 17 height 17
click at [418, 325] on div at bounding box center [424, 323] width 17 height 17
click at [395, 224] on div at bounding box center [402, 226] width 17 height 17
click at [422, 226] on div at bounding box center [424, 226] width 17 height 17
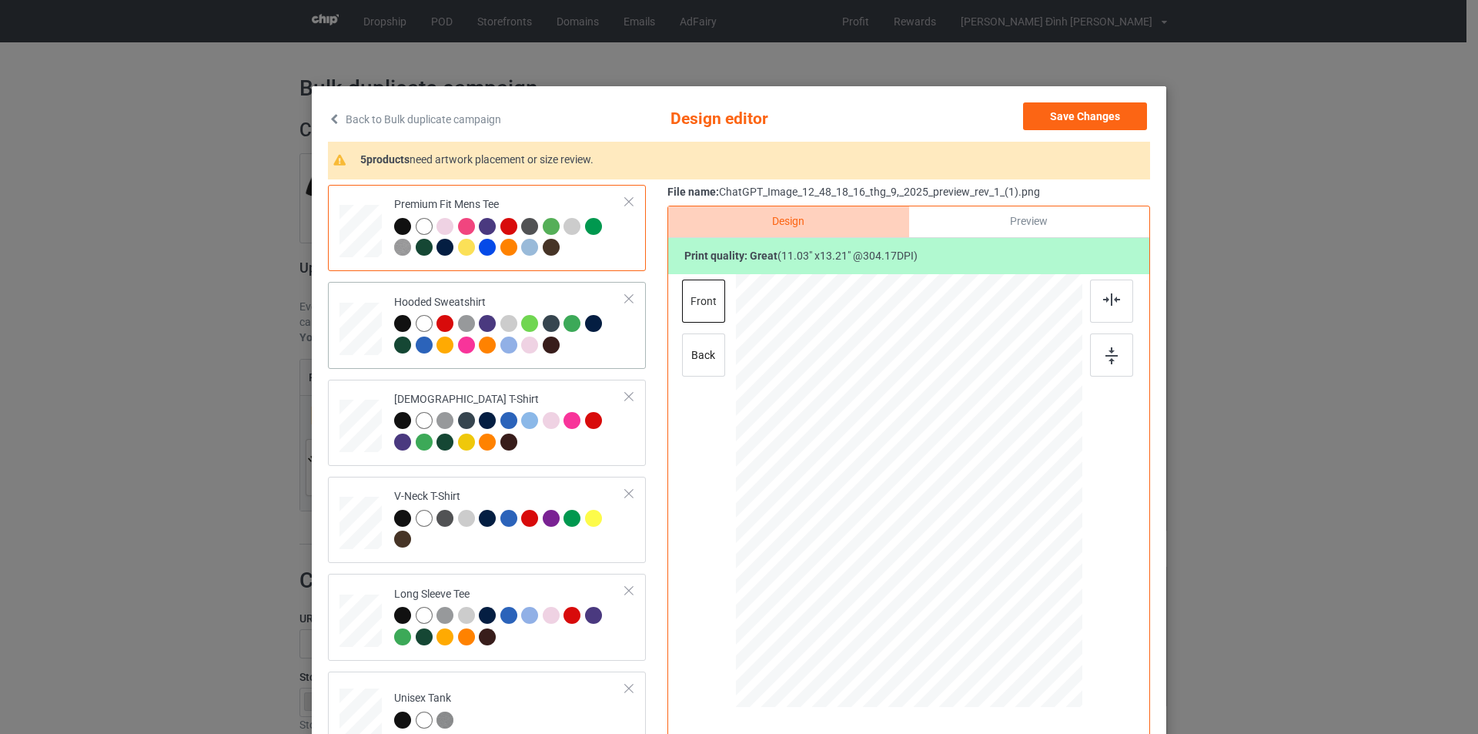
click at [417, 321] on div at bounding box center [424, 323] width 17 height 17
click at [544, 204] on div "Premium Fit Mens Tee" at bounding box center [510, 226] width 232 height 58
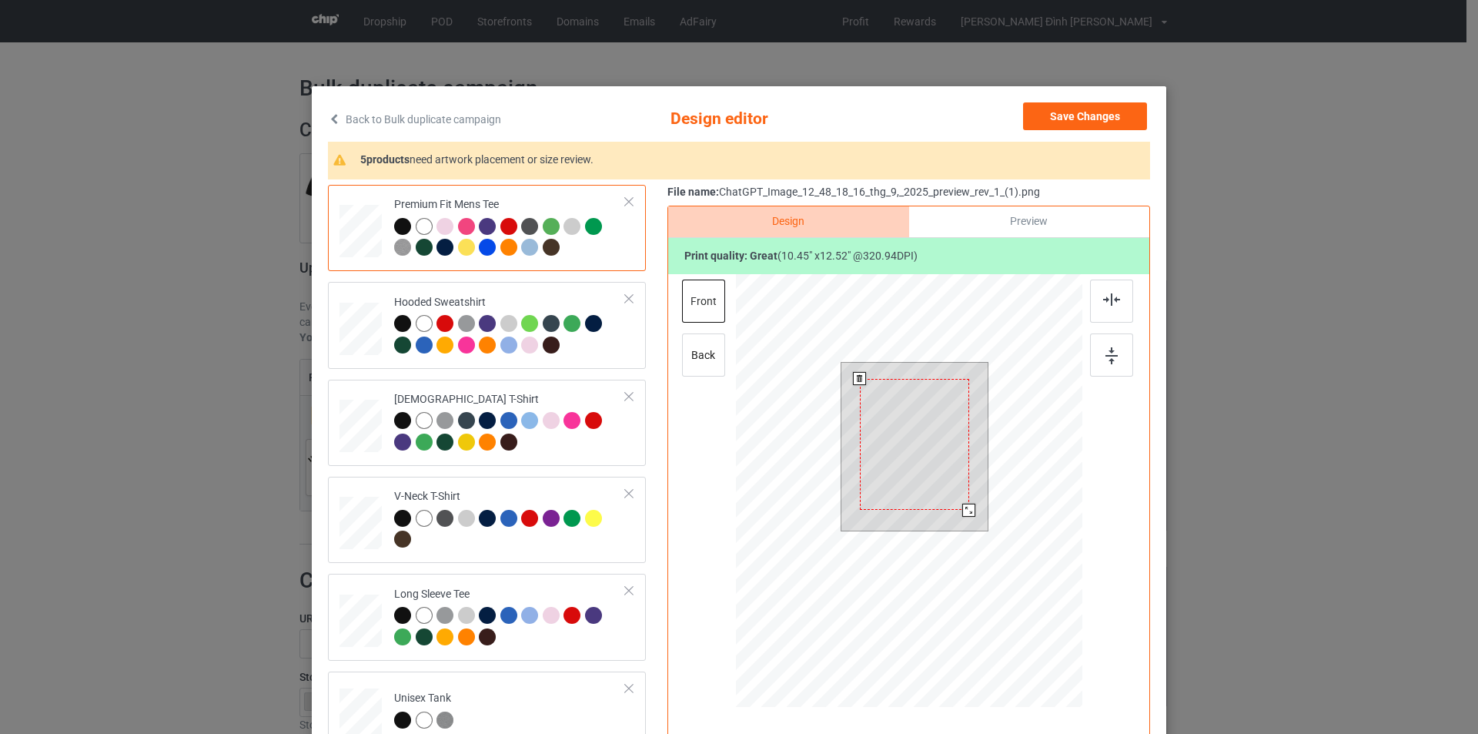
click at [963, 512] on div at bounding box center [969, 510] width 13 height 13
click at [1093, 305] on div at bounding box center [1111, 301] width 43 height 43
click at [1114, 357] on div at bounding box center [1111, 354] width 43 height 43
click at [583, 356] on div at bounding box center [510, 336] width 232 height 42
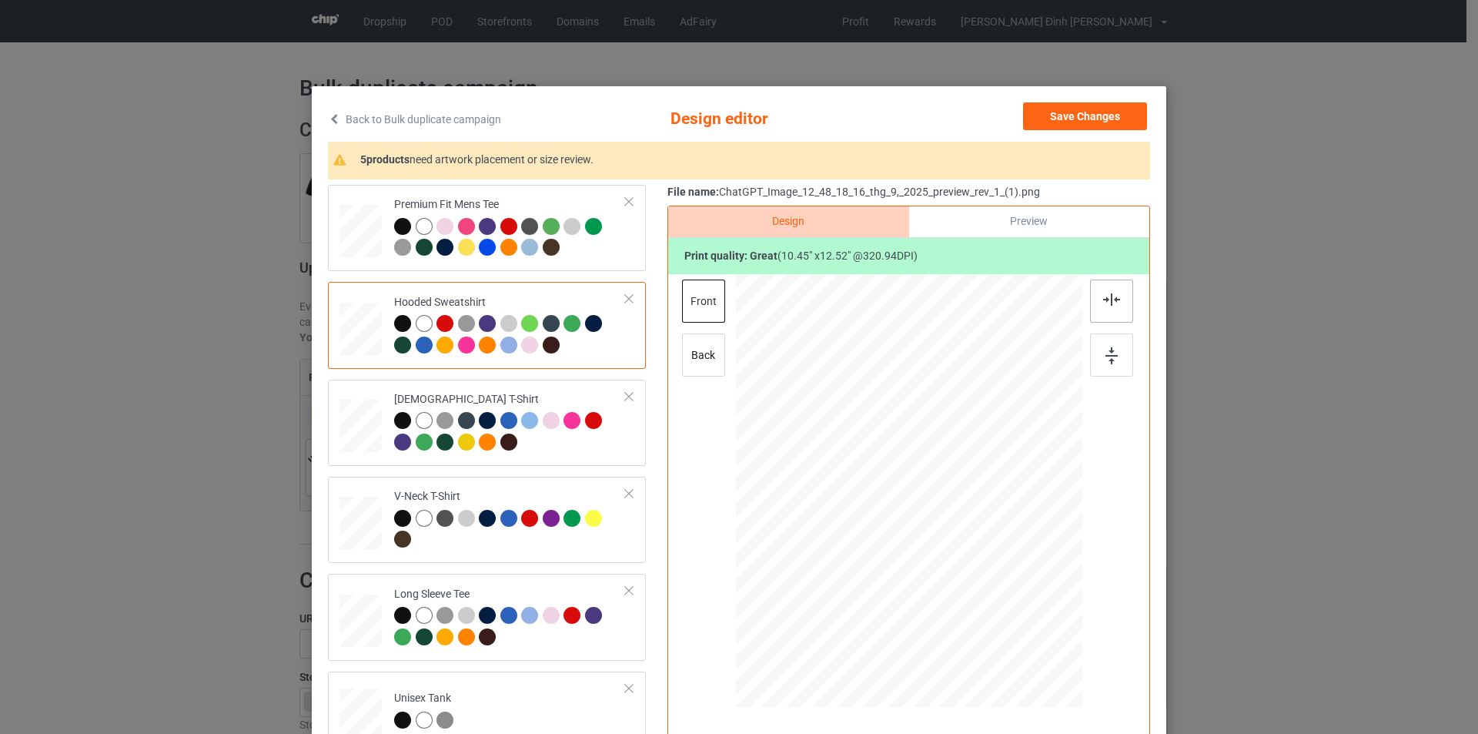
click at [1104, 297] on img at bounding box center [1111, 299] width 17 height 12
click at [1113, 370] on div at bounding box center [1111, 354] width 43 height 43
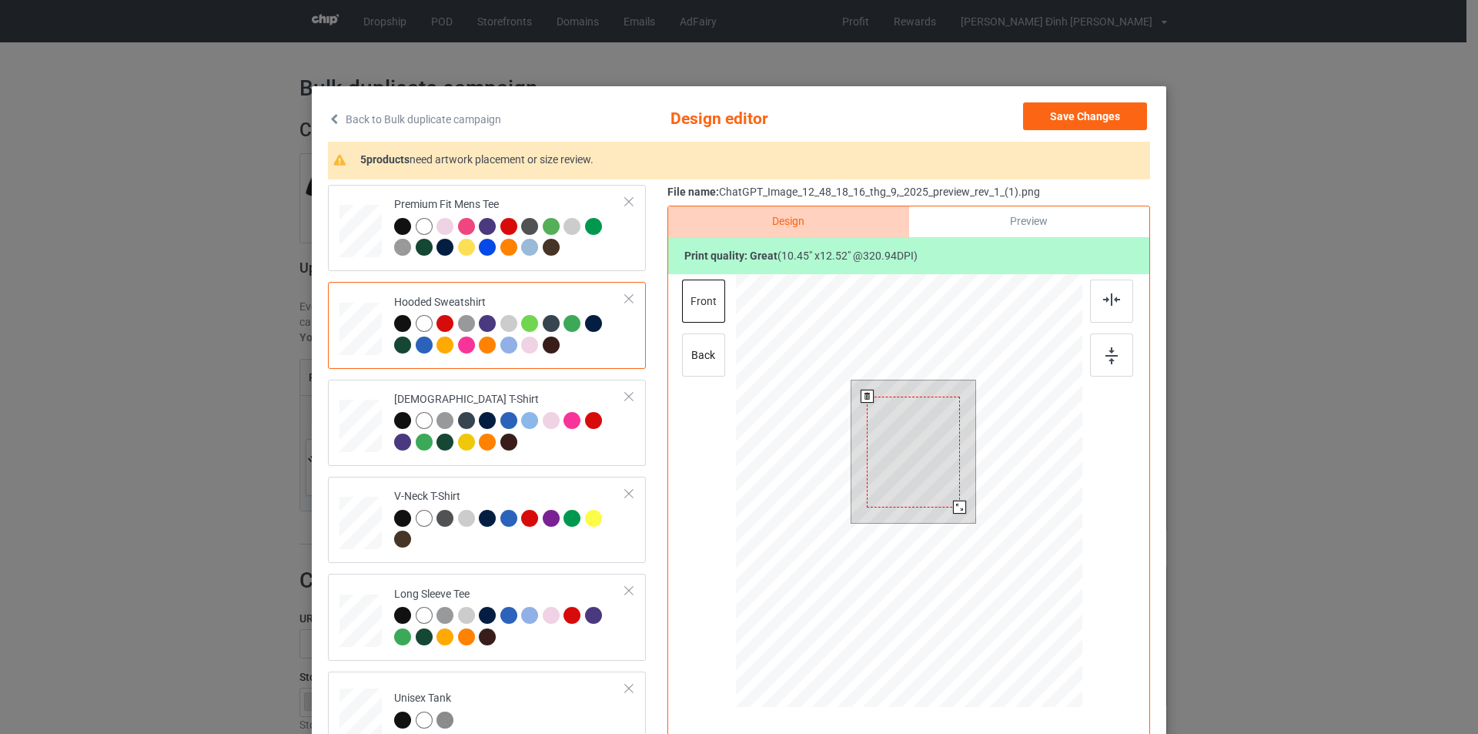
click at [923, 453] on div at bounding box center [913, 452] width 93 height 111
click at [956, 507] on div at bounding box center [961, 509] width 13 height 13
click at [1124, 296] on div at bounding box center [1111, 301] width 43 height 43
click at [1106, 355] on img at bounding box center [1112, 355] width 12 height 17
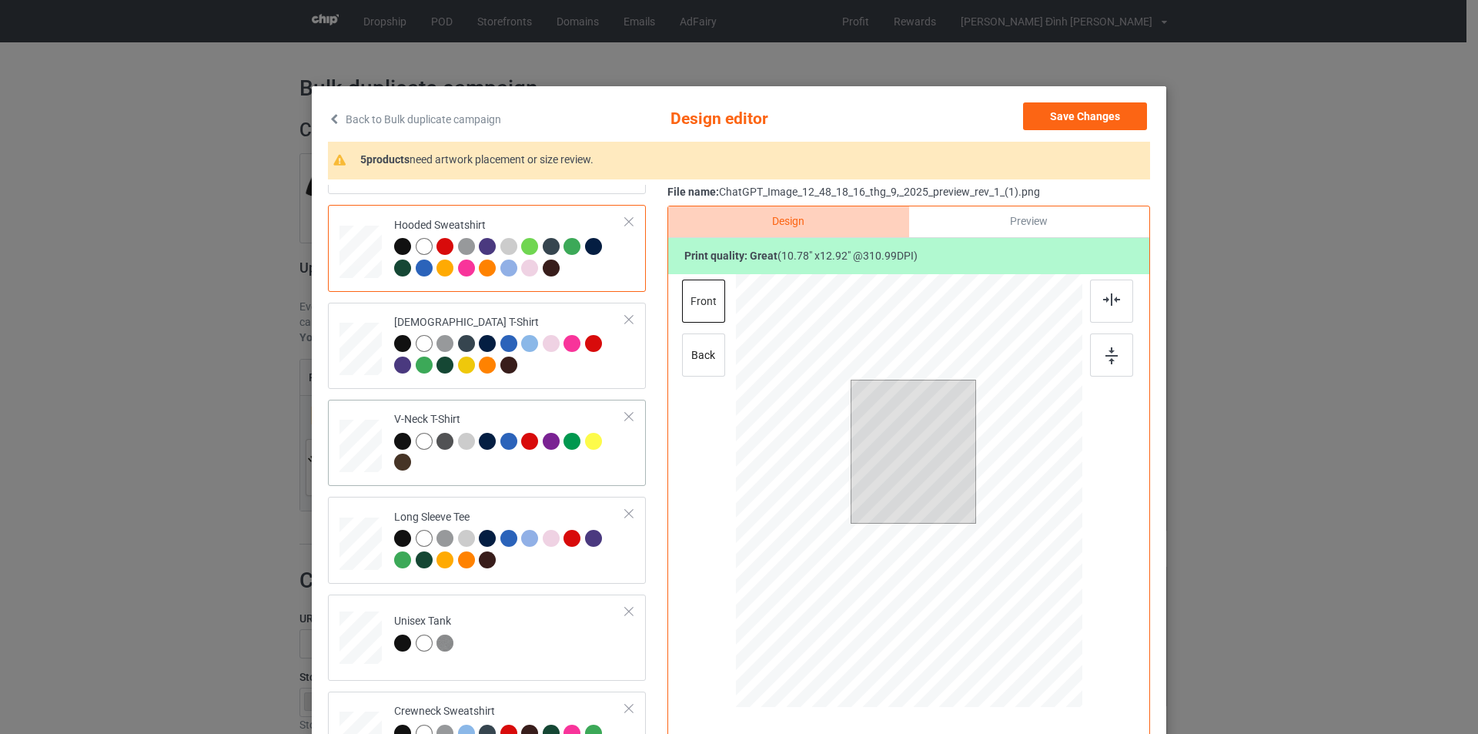
scroll to position [154, 0]
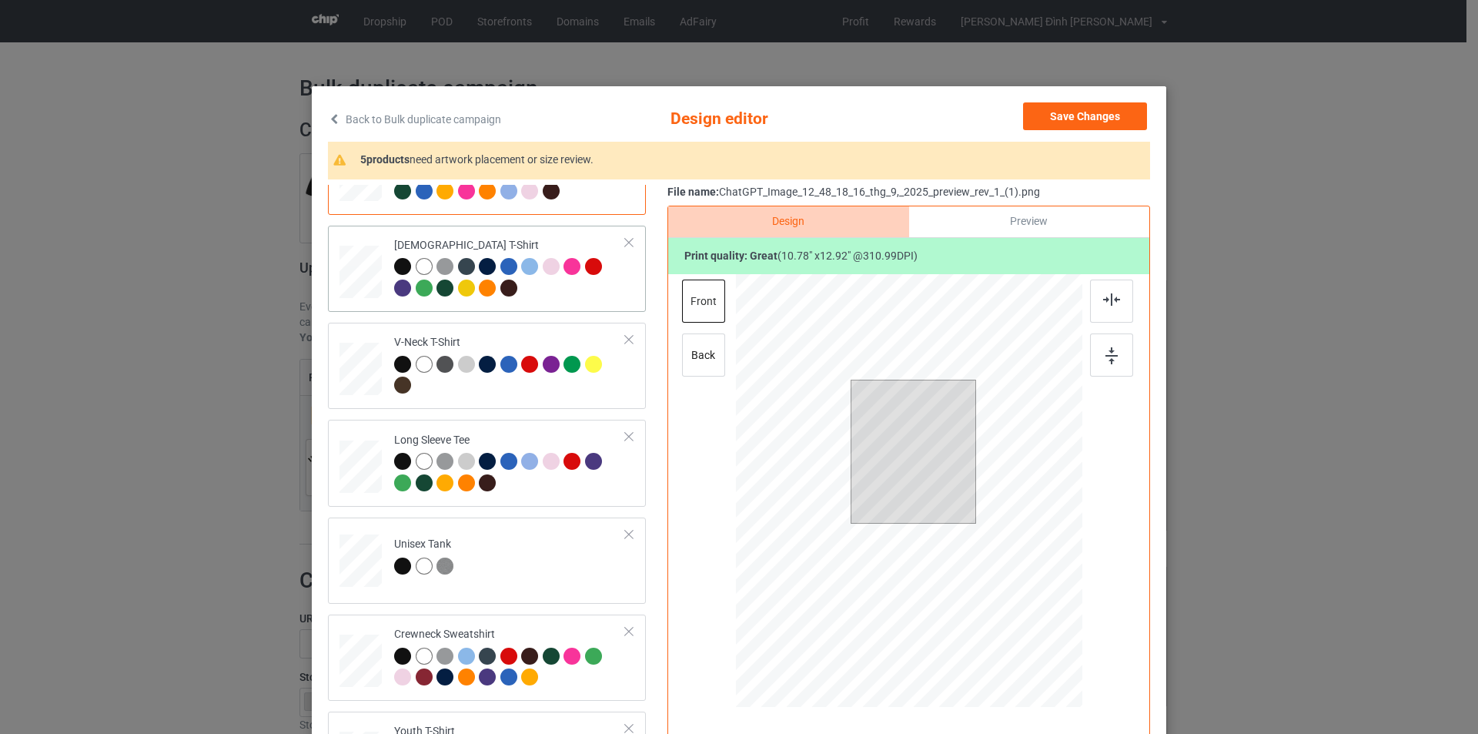
click at [568, 300] on div at bounding box center [510, 279] width 232 height 42
click at [955, 507] on div at bounding box center [961, 506] width 13 height 13
click at [1118, 297] on div at bounding box center [1111, 301] width 43 height 43
click at [1099, 368] on div at bounding box center [1111, 354] width 43 height 43
click at [1098, 293] on div at bounding box center [1111, 301] width 43 height 43
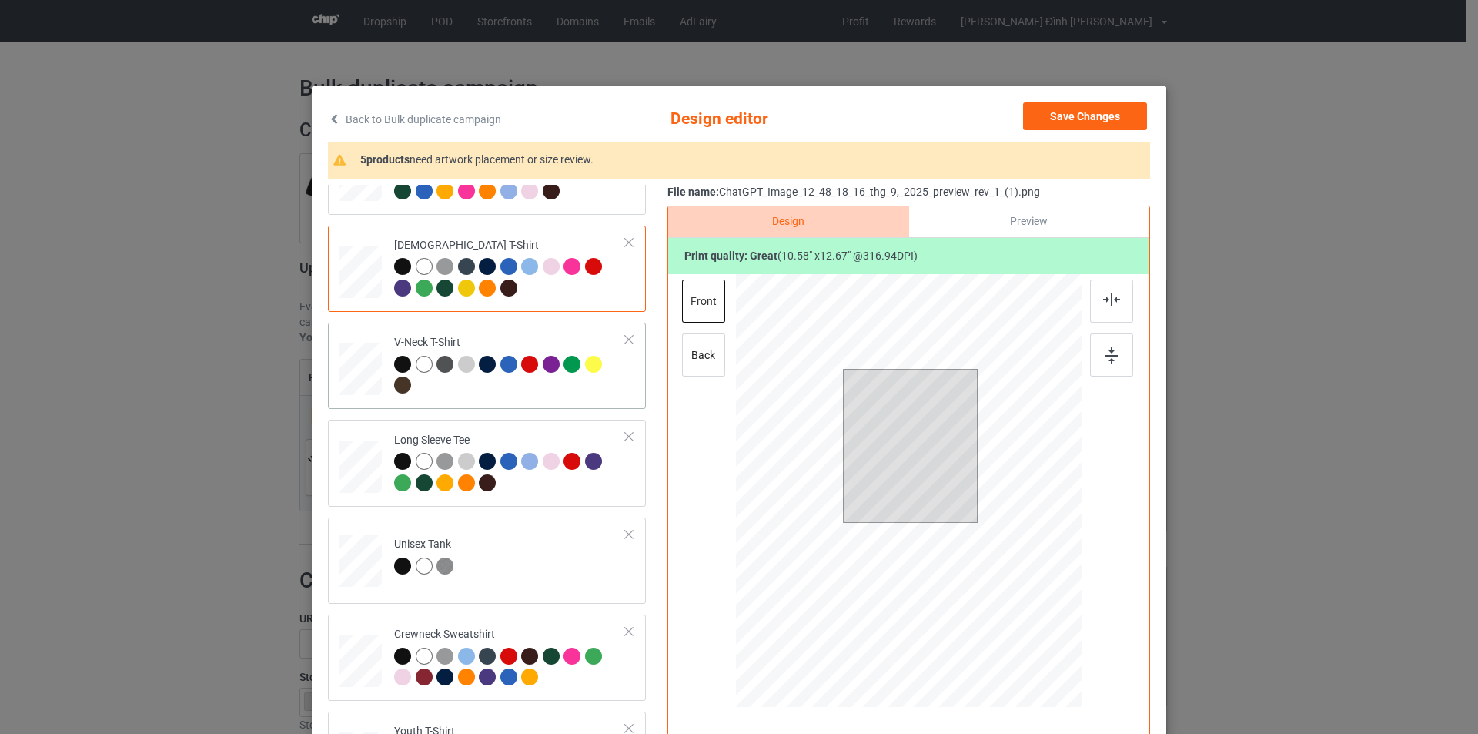
click at [546, 400] on td "V-Neck T-Shirt" at bounding box center [510, 366] width 249 height 74
click at [966, 528] on div at bounding box center [969, 529] width 13 height 13
click at [1099, 312] on div at bounding box center [1111, 301] width 43 height 43
click at [1102, 368] on div at bounding box center [1111, 354] width 43 height 43
click at [966, 533] on div at bounding box center [972, 532] width 13 height 13
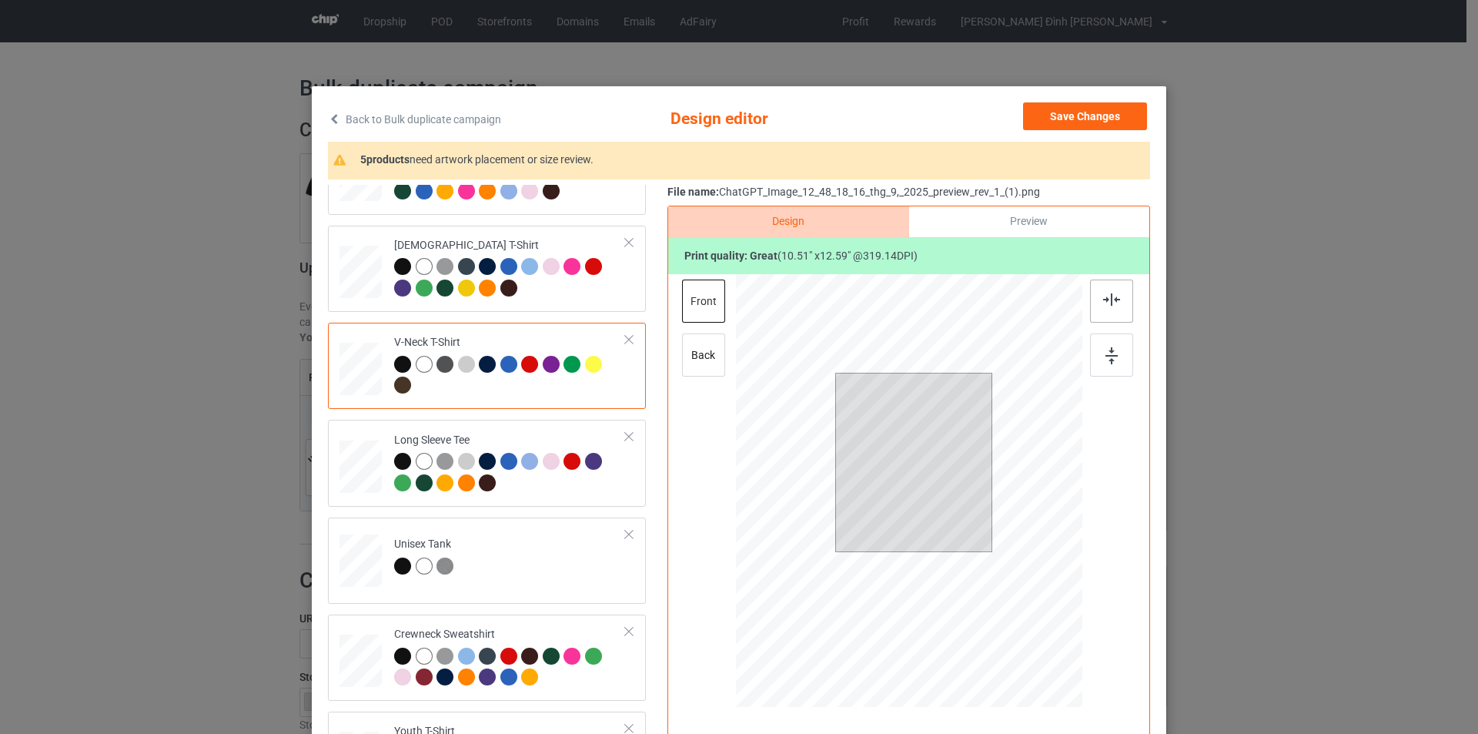
click at [1110, 303] on img at bounding box center [1111, 299] width 17 height 12
click at [1101, 382] on div at bounding box center [1113, 334] width 46 height 108
click at [697, 362] on div "back" at bounding box center [703, 354] width 43 height 43
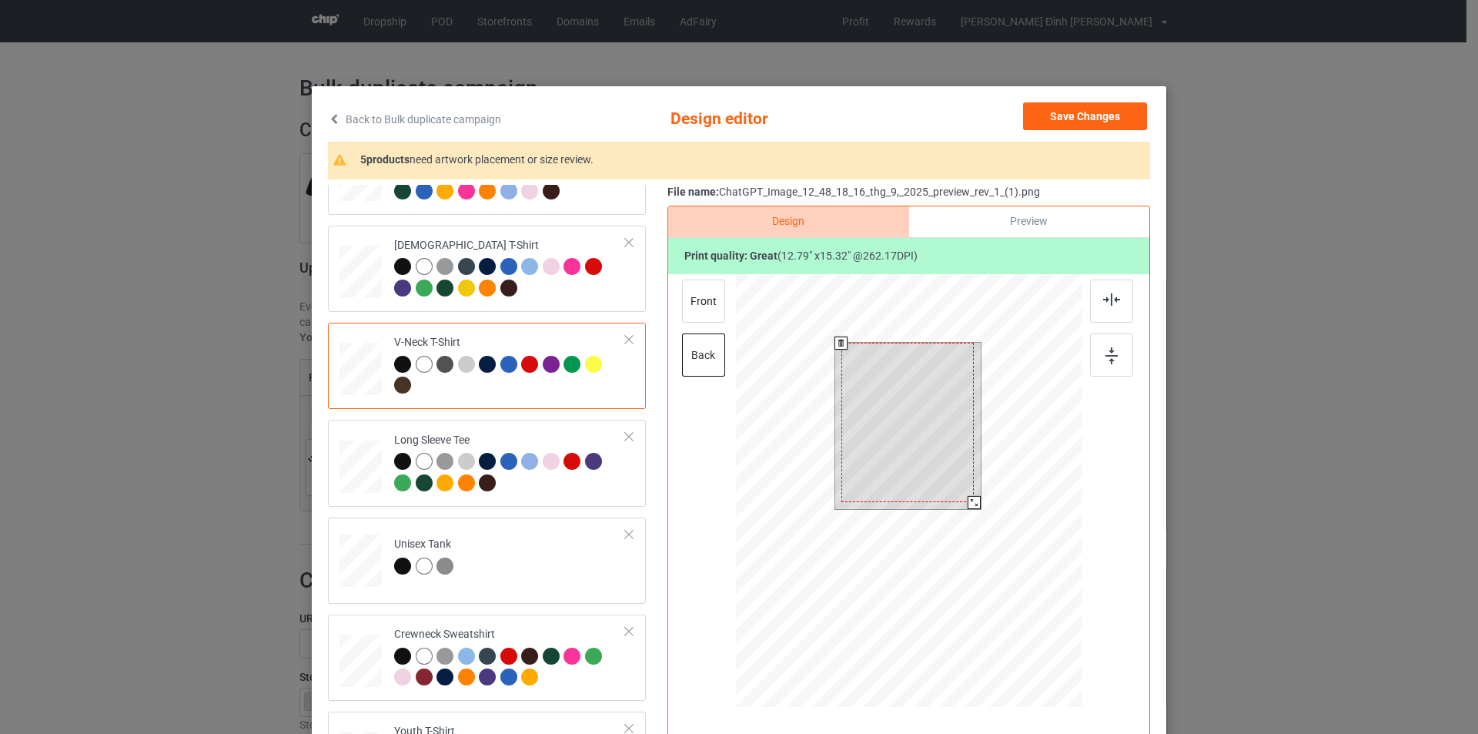
click at [934, 404] on div at bounding box center [908, 422] width 133 height 159
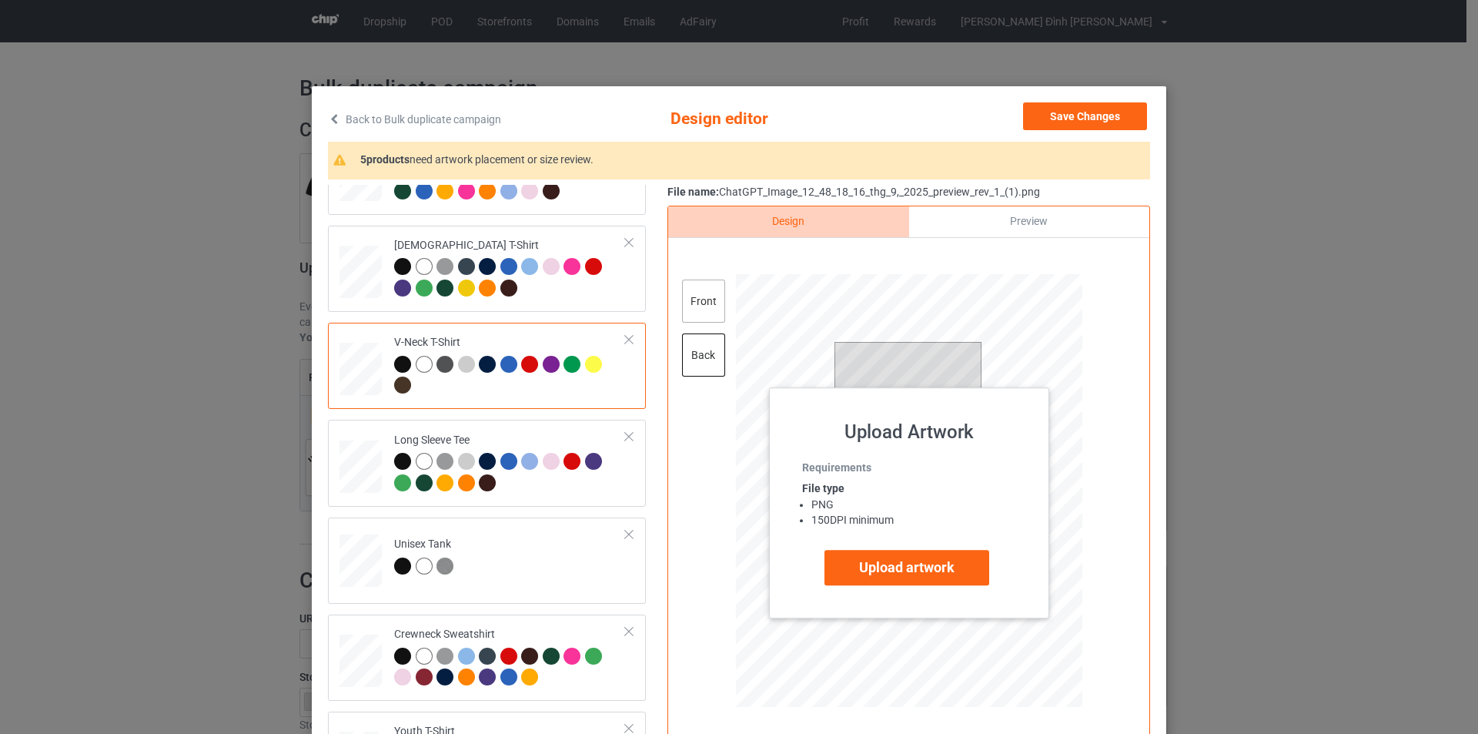
click at [701, 304] on div "front" at bounding box center [703, 301] width 43 height 43
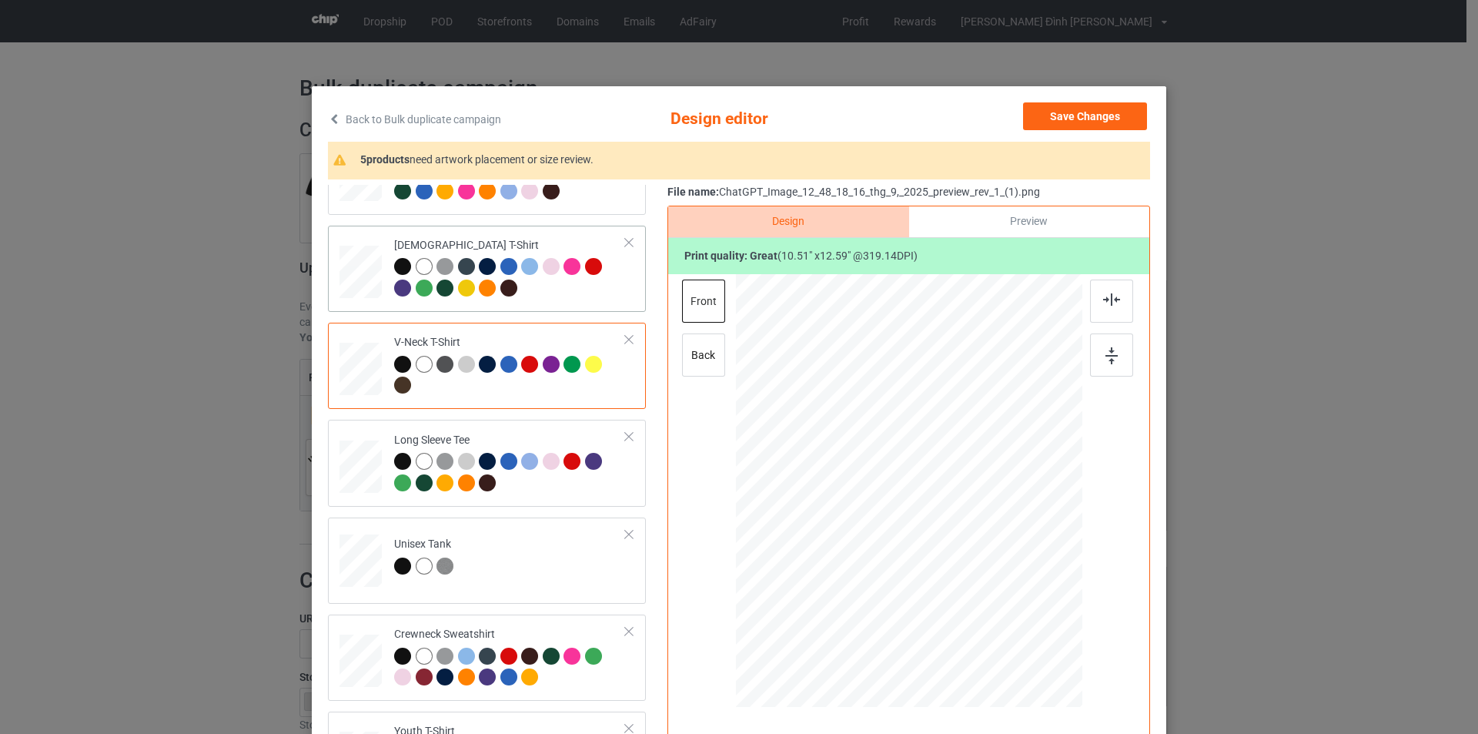
click at [560, 303] on td "[DEMOGRAPHIC_DATA] T-Shirt" at bounding box center [510, 269] width 249 height 74
click at [702, 365] on div "back" at bounding box center [703, 354] width 43 height 43
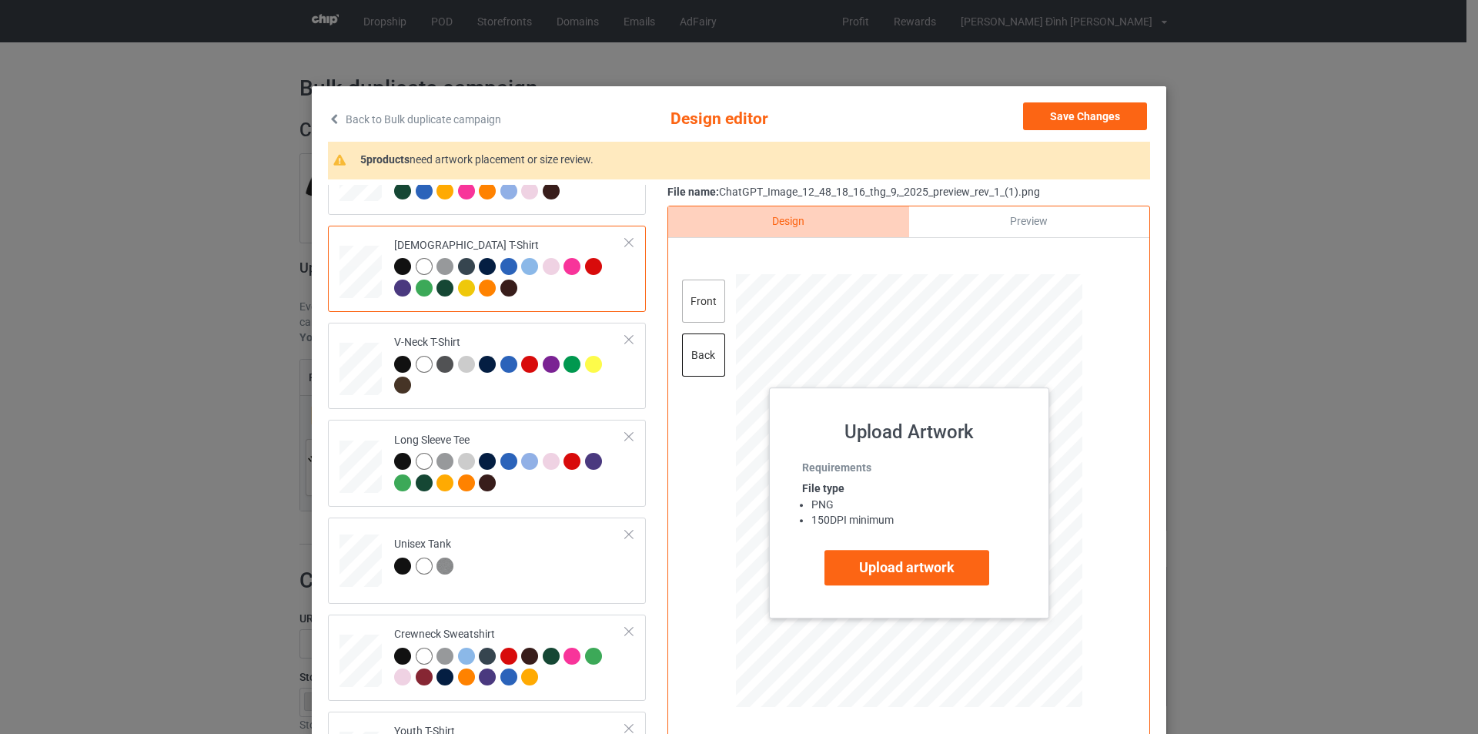
click at [718, 313] on div "front" at bounding box center [703, 301] width 43 height 43
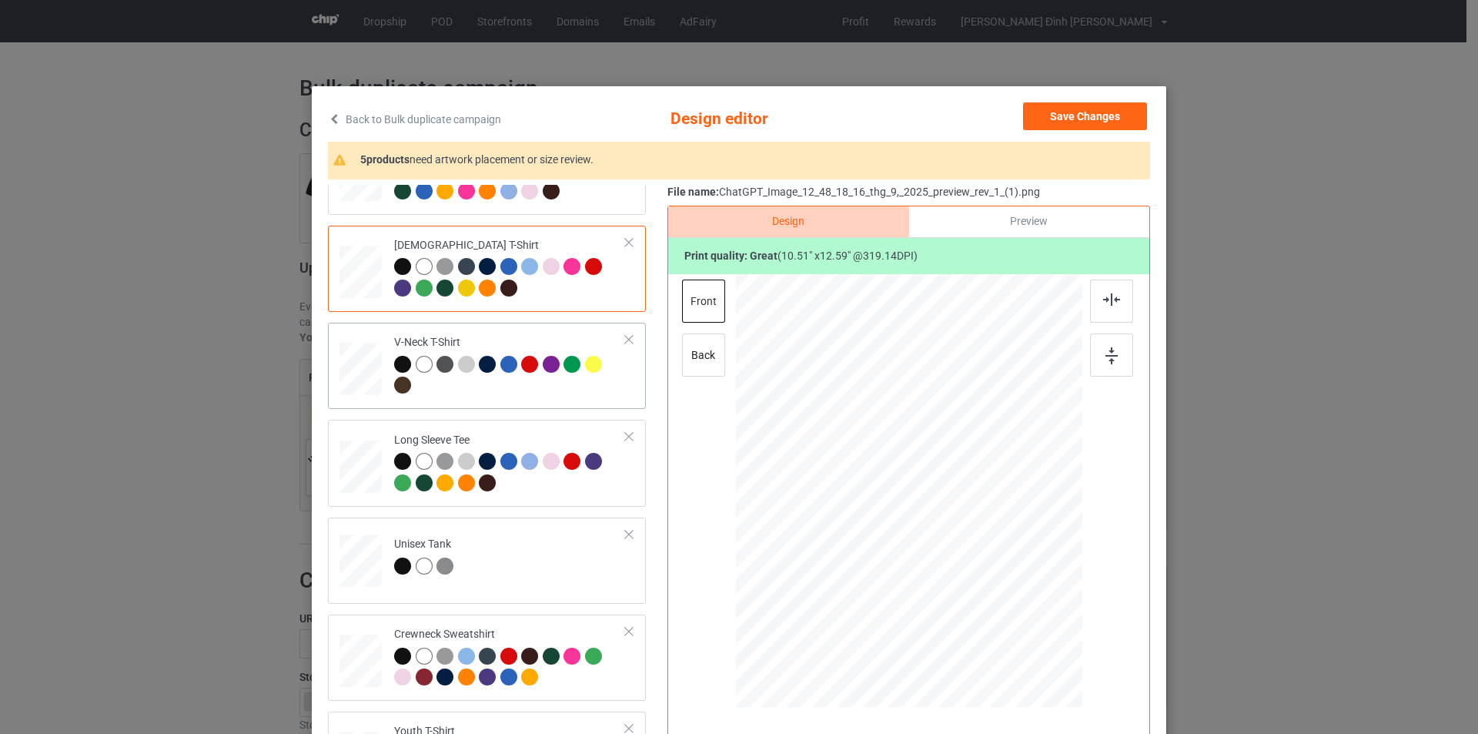
scroll to position [0, 0]
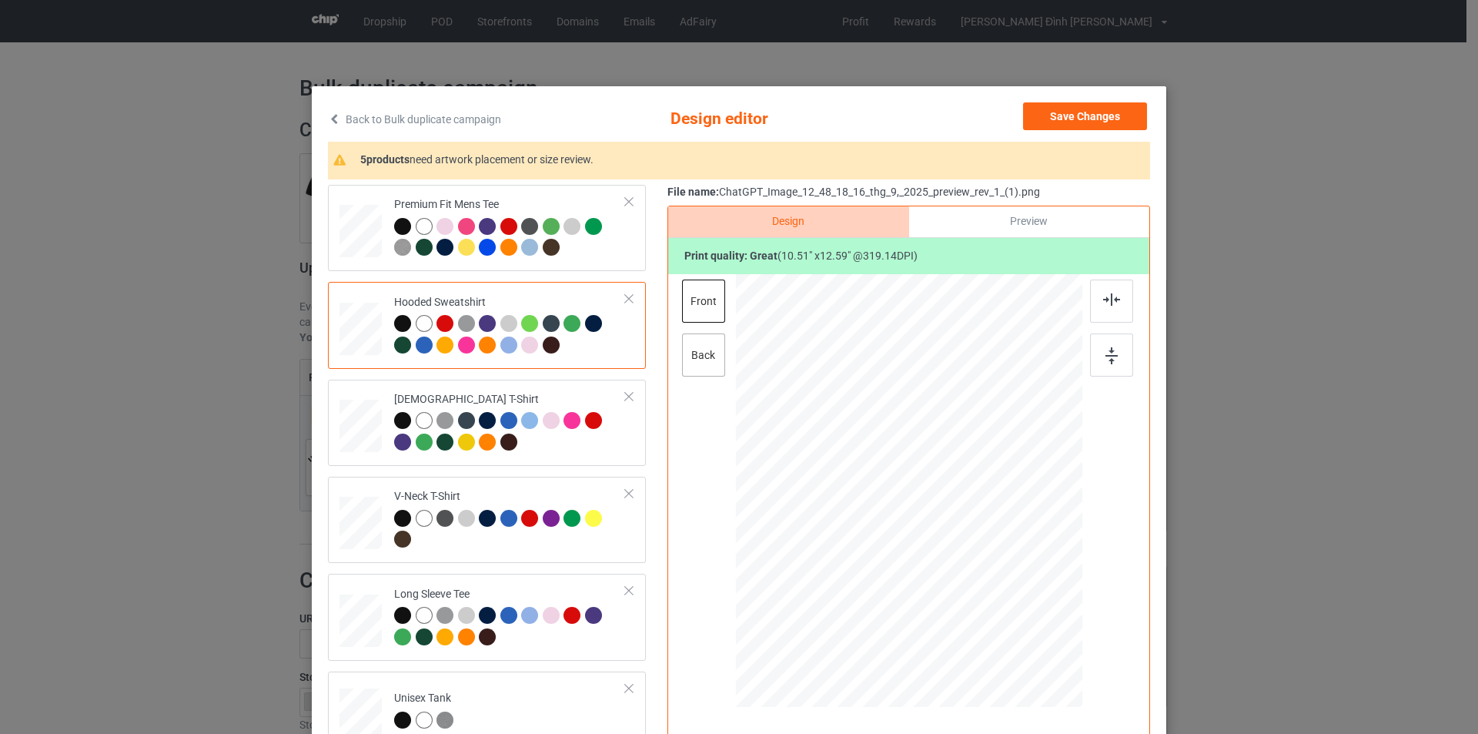
click at [703, 343] on div "back" at bounding box center [703, 354] width 43 height 43
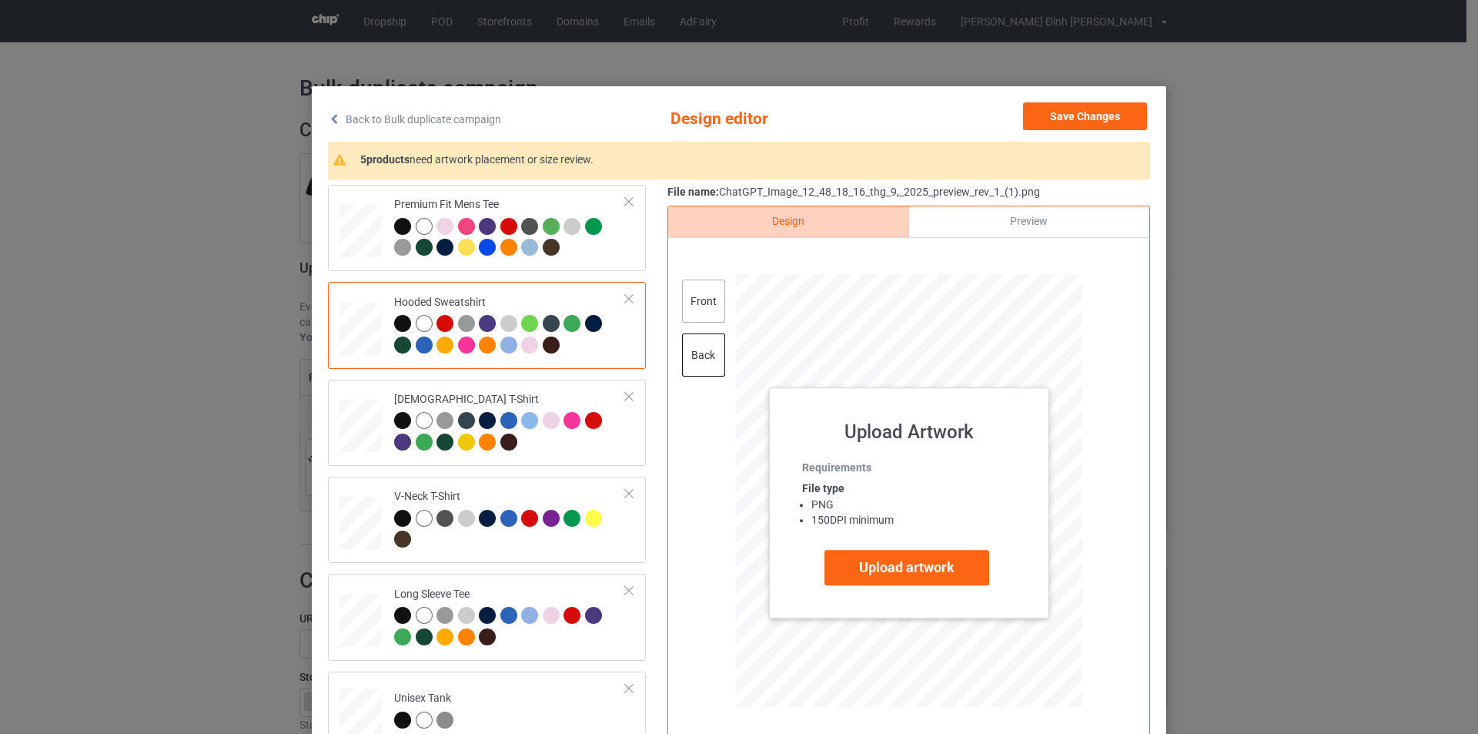
click at [715, 311] on div "front" at bounding box center [703, 301] width 43 height 43
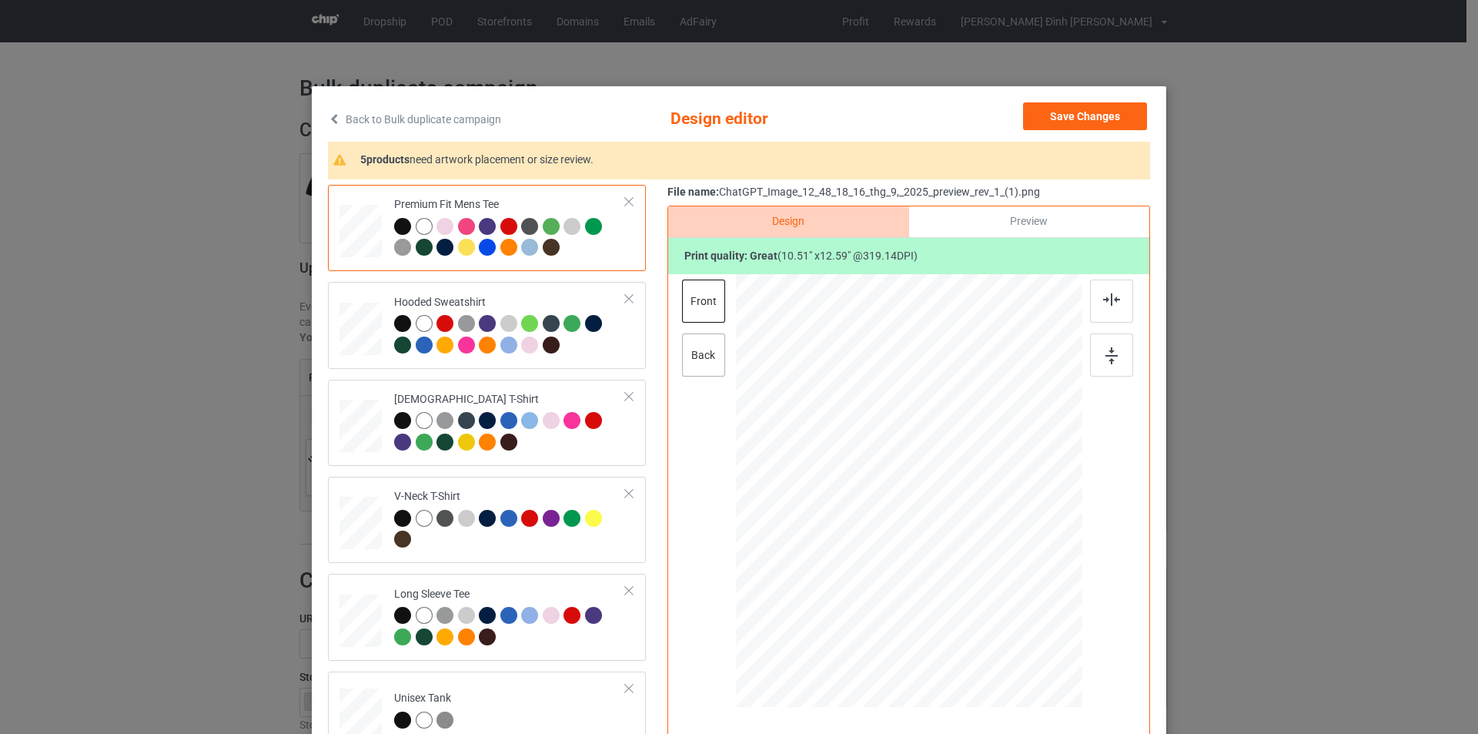
click at [706, 352] on div "back" at bounding box center [703, 354] width 43 height 43
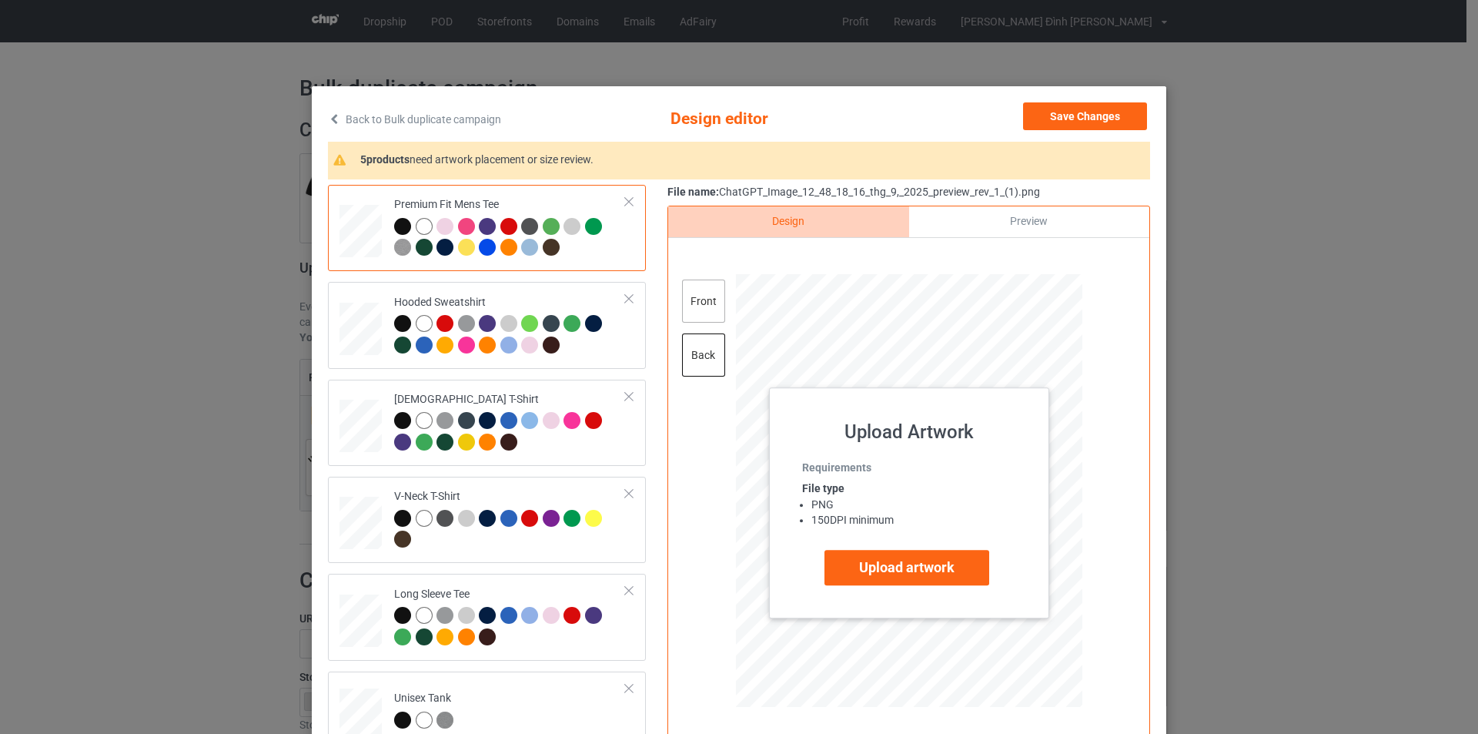
click at [708, 304] on div "front" at bounding box center [703, 301] width 43 height 43
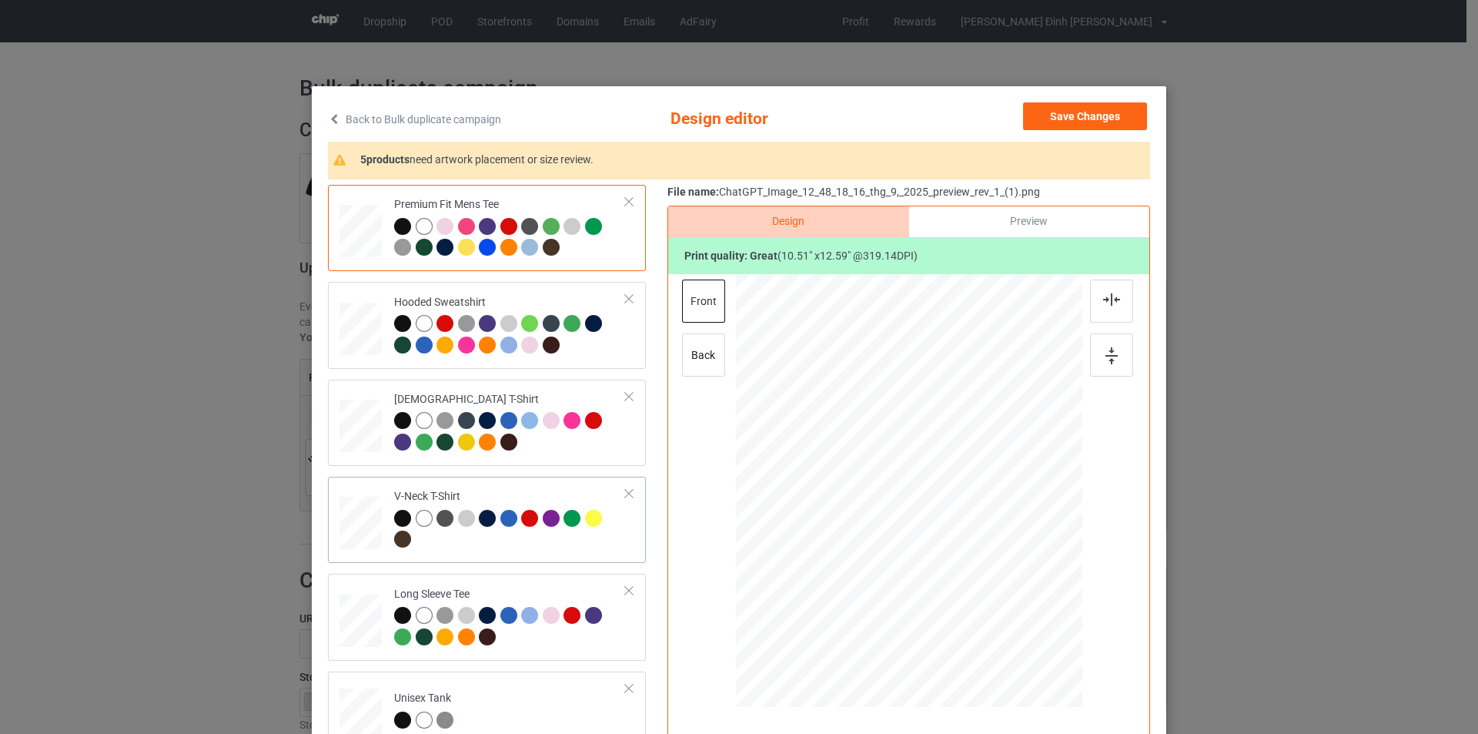
scroll to position [231, 0]
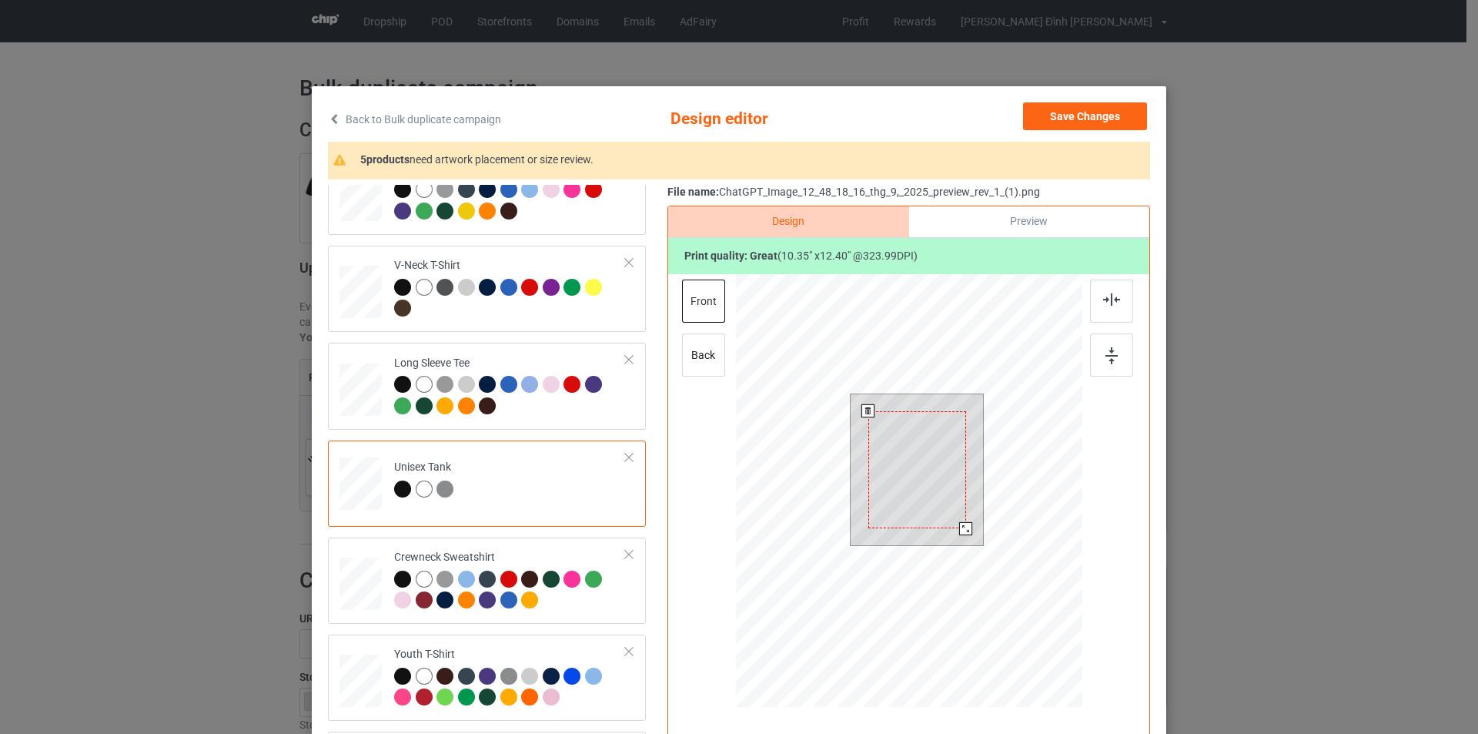
click at [963, 526] on div at bounding box center [965, 528] width 13 height 13
click at [1113, 293] on img at bounding box center [1111, 299] width 17 height 12
click at [1109, 365] on div at bounding box center [1111, 354] width 43 height 43
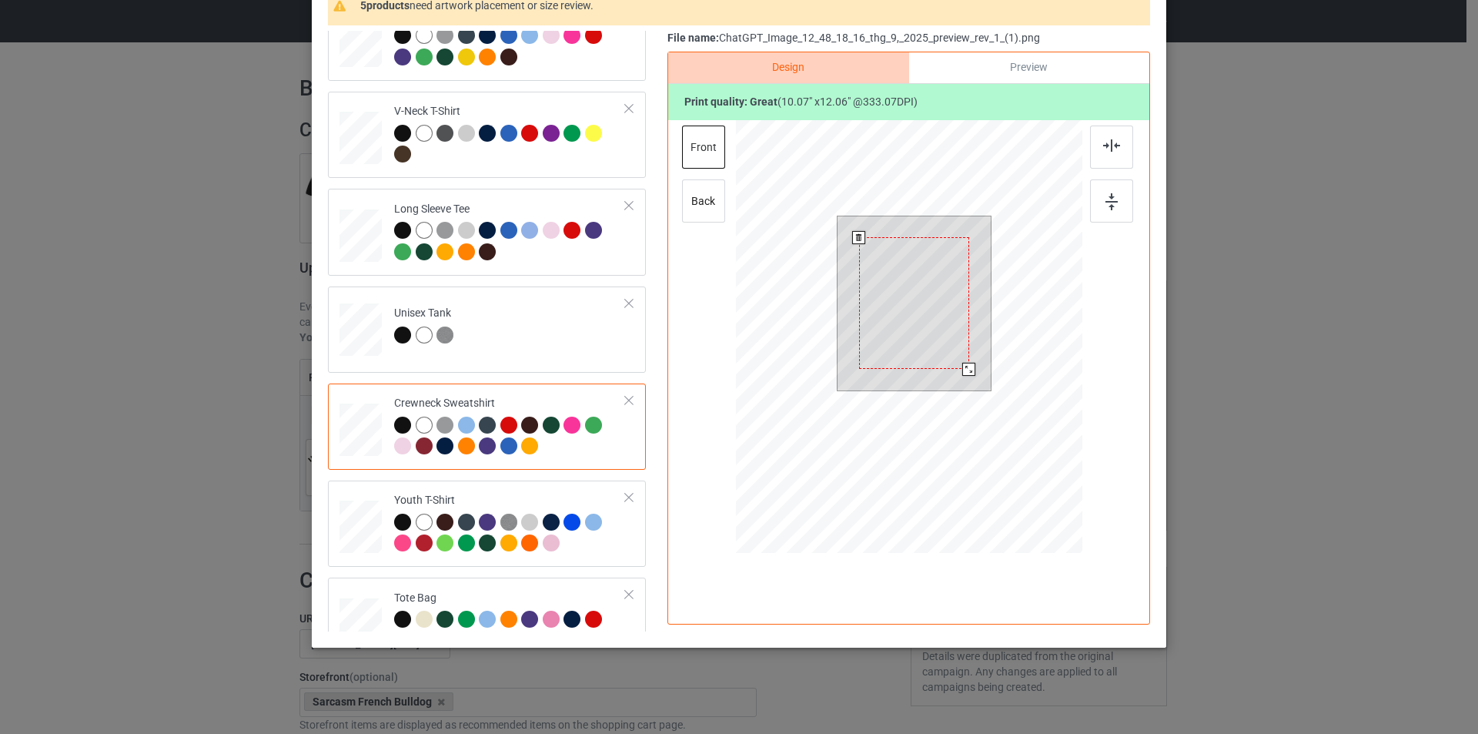
click at [965, 365] on div at bounding box center [969, 369] width 13 height 13
click at [1110, 144] on img at bounding box center [1111, 145] width 17 height 12
click at [1099, 204] on div at bounding box center [1111, 200] width 43 height 43
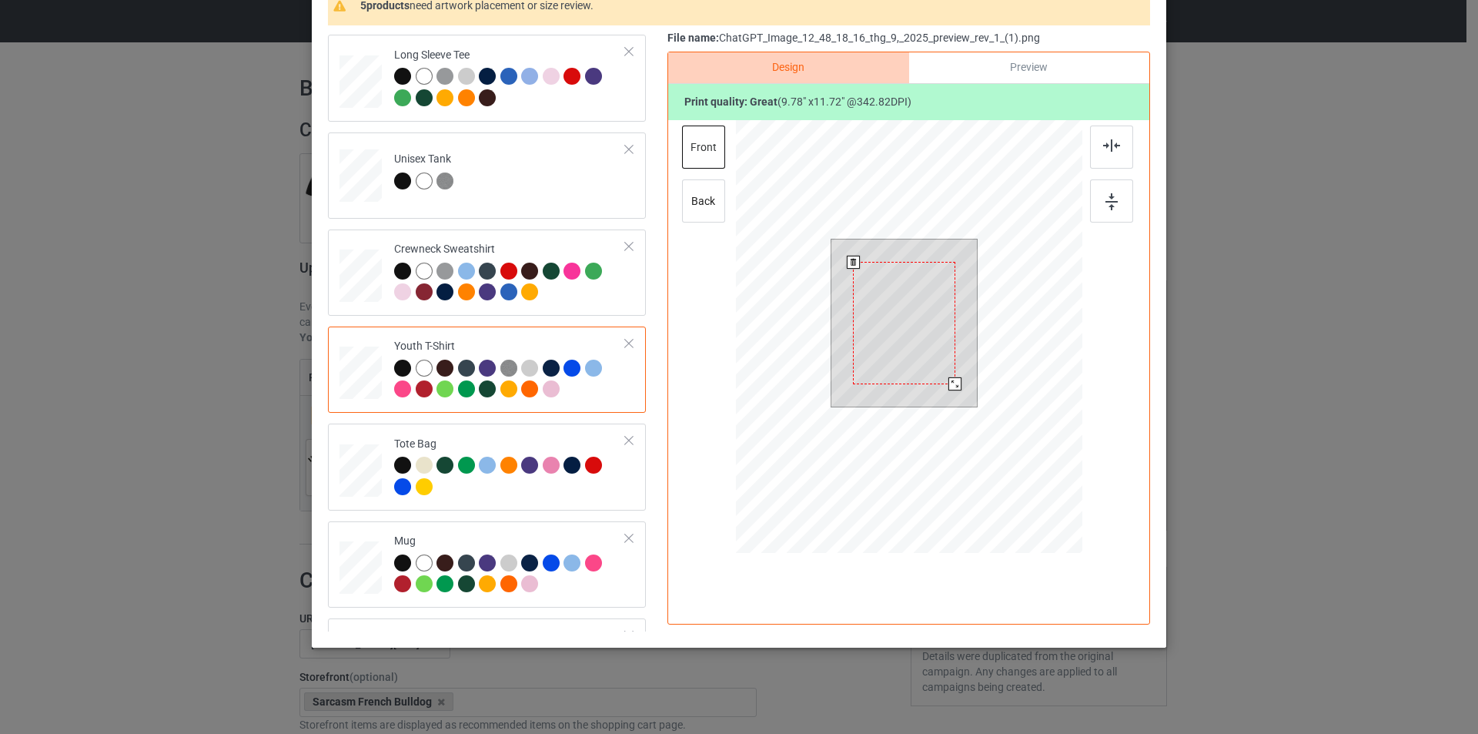
click at [952, 385] on div at bounding box center [955, 383] width 13 height 13
click at [1113, 159] on div at bounding box center [1111, 147] width 43 height 43
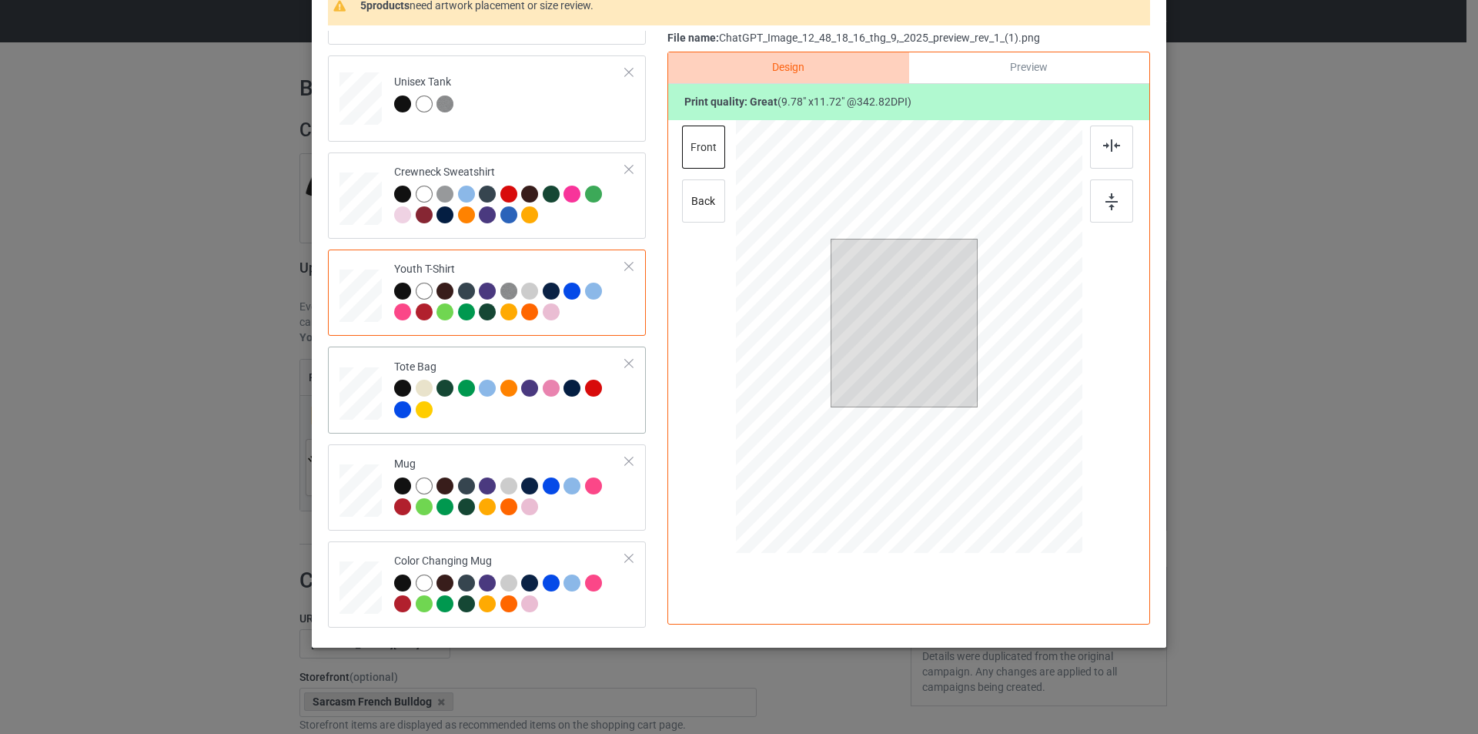
click at [351, 397] on div at bounding box center [361, 401] width 20 height 23
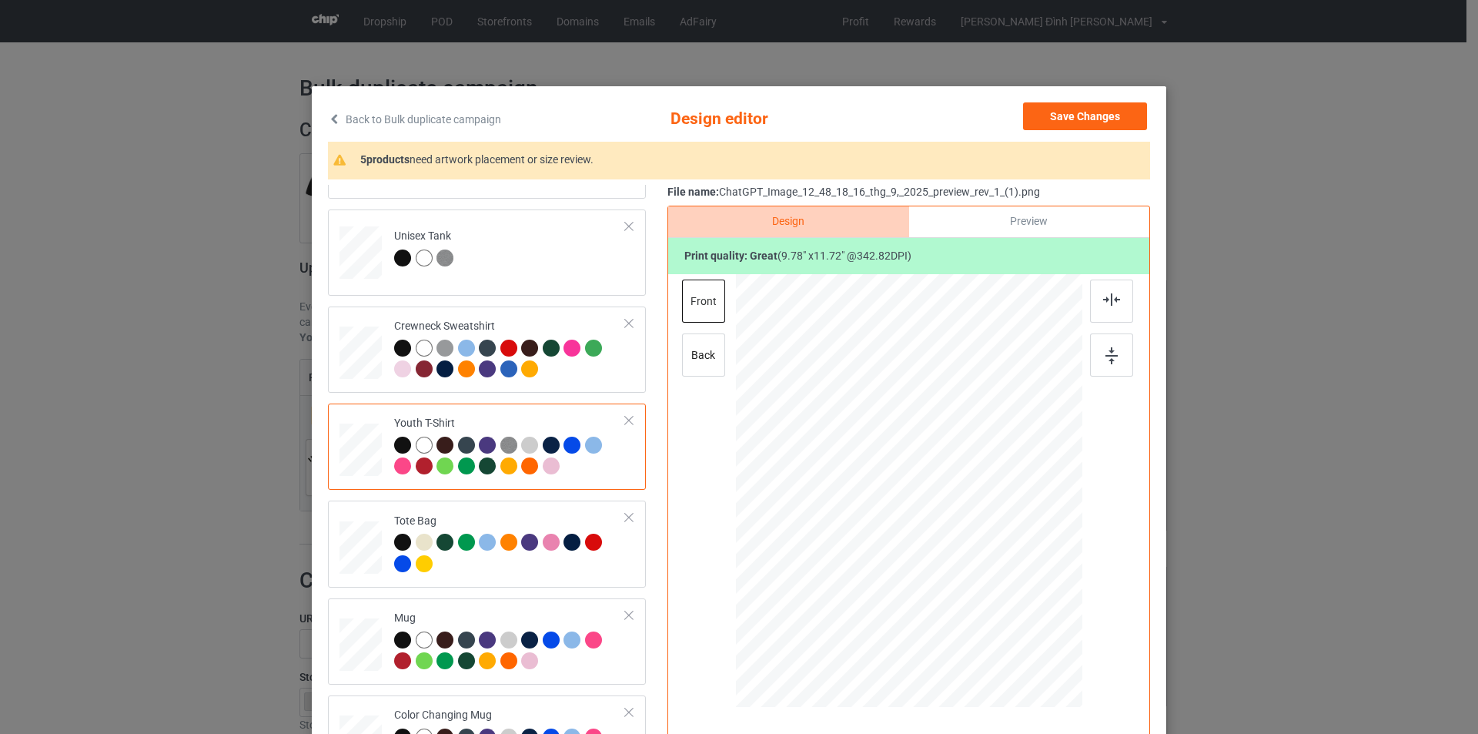
click at [152, 226] on div "Back to Bulk duplicate campaign Design editor Save Changes 5 products need artw…" at bounding box center [739, 367] width 1478 height 734
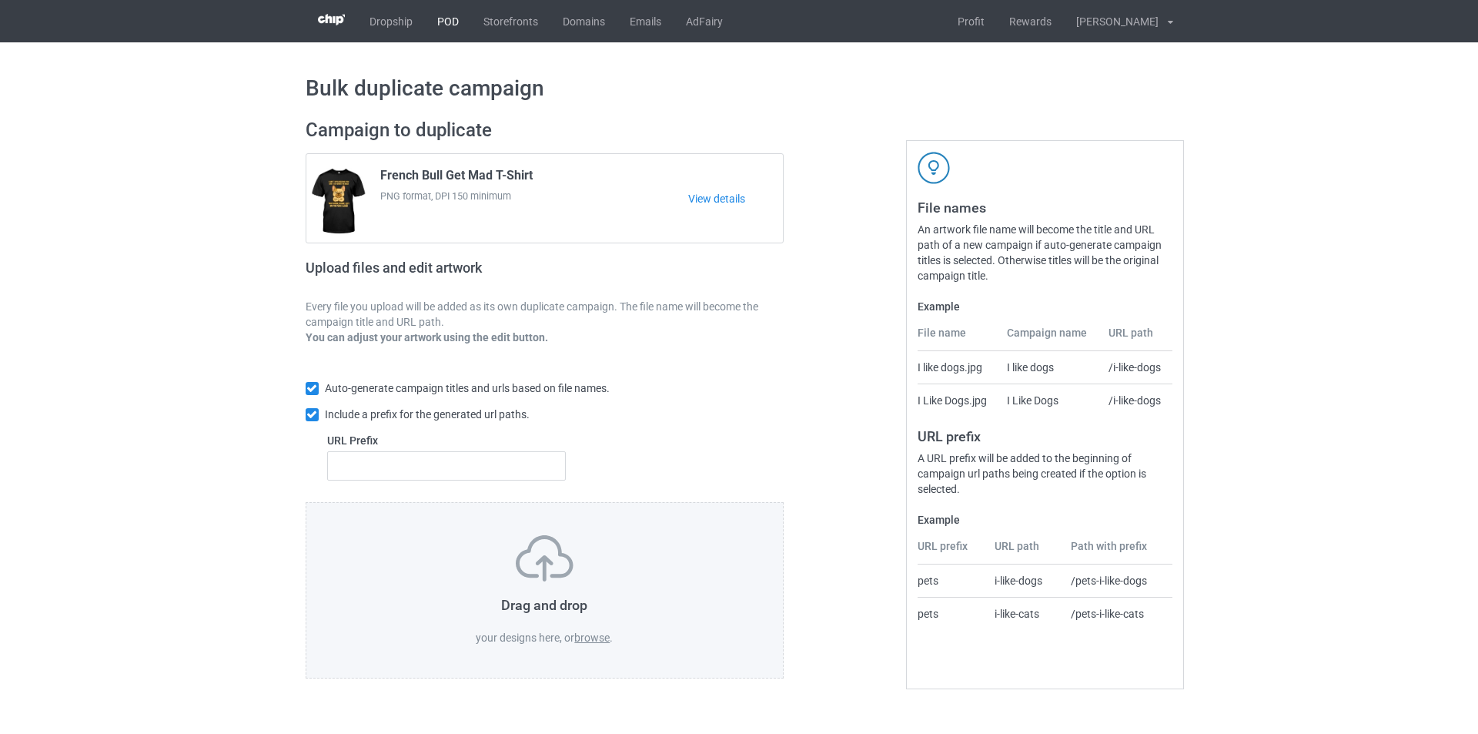
click at [467, 22] on link "POD" at bounding box center [448, 21] width 46 height 42
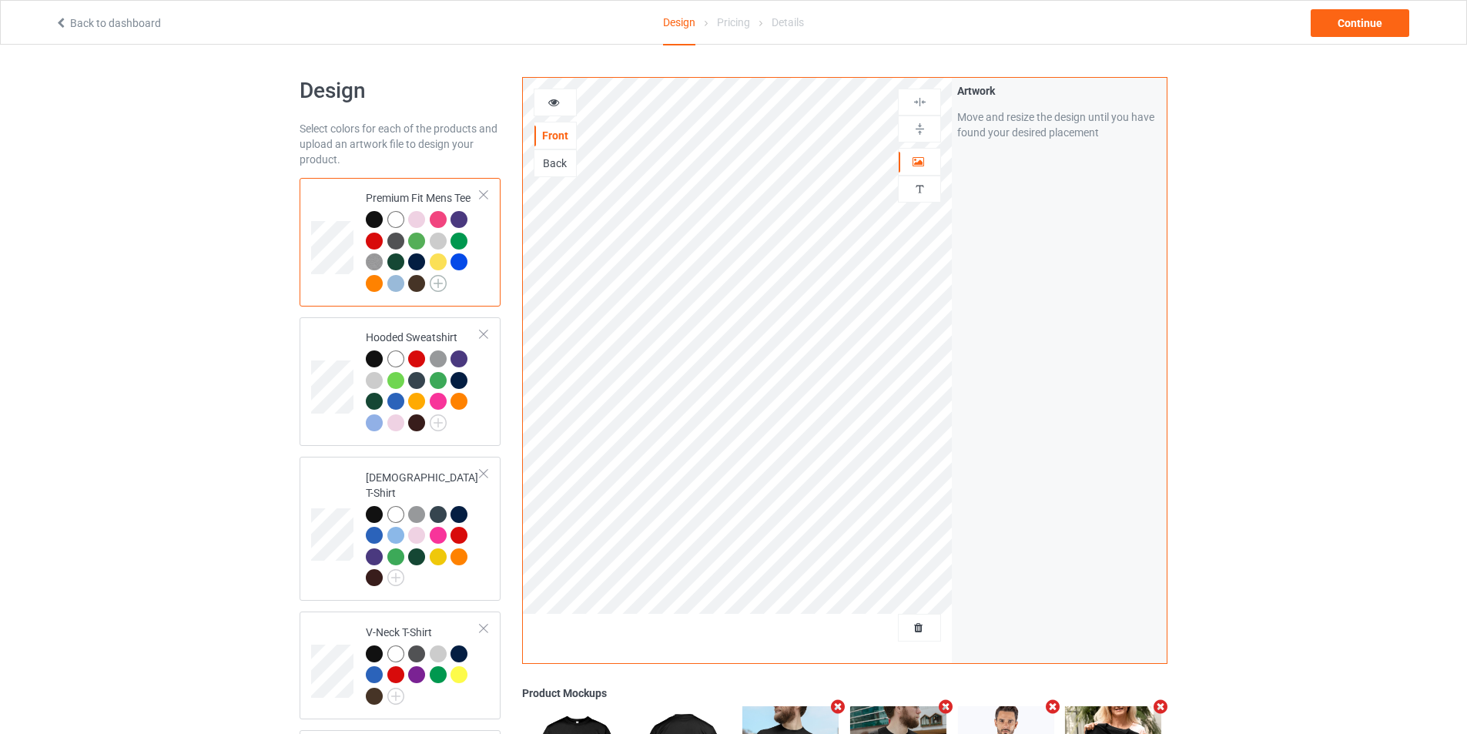
click at [440, 282] on img at bounding box center [438, 283] width 17 height 17
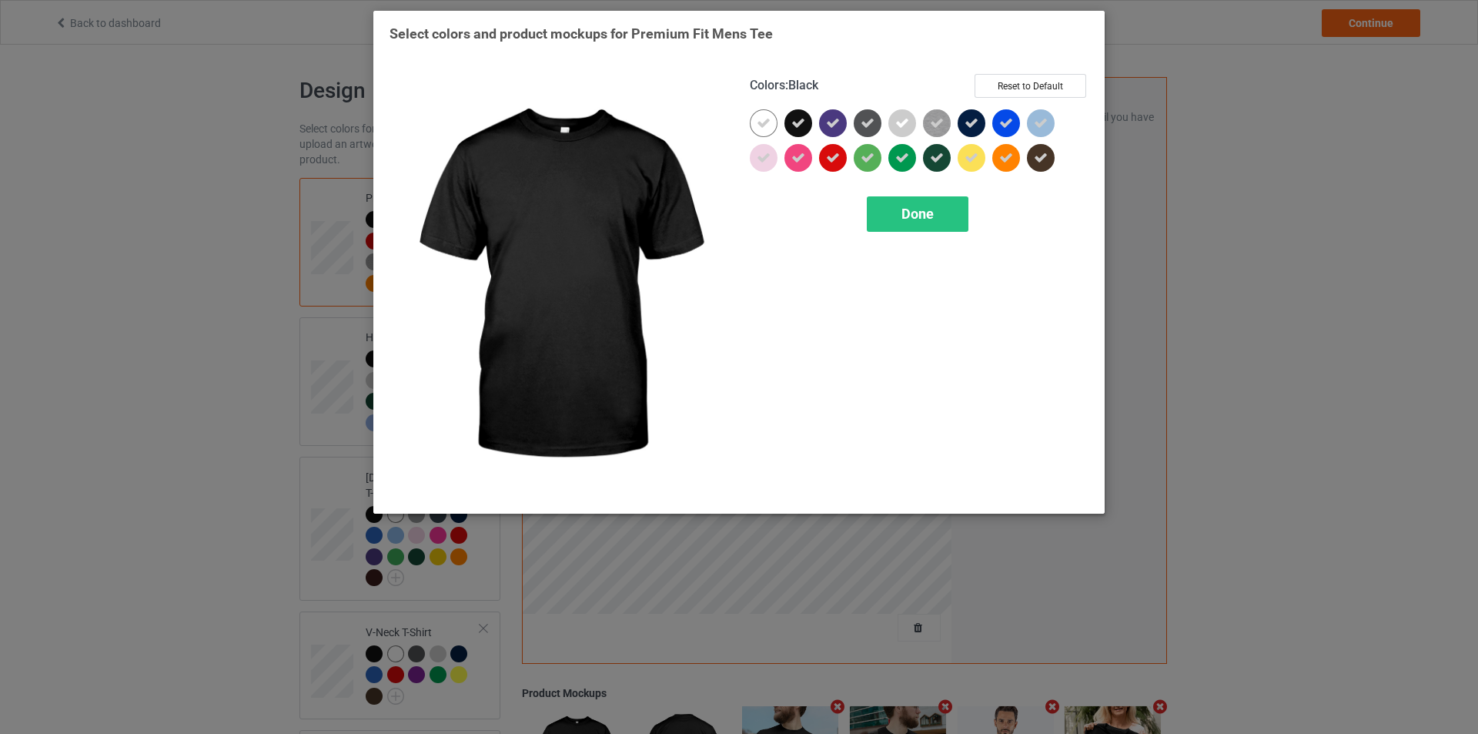
click at [795, 126] on icon at bounding box center [799, 123] width 14 height 14
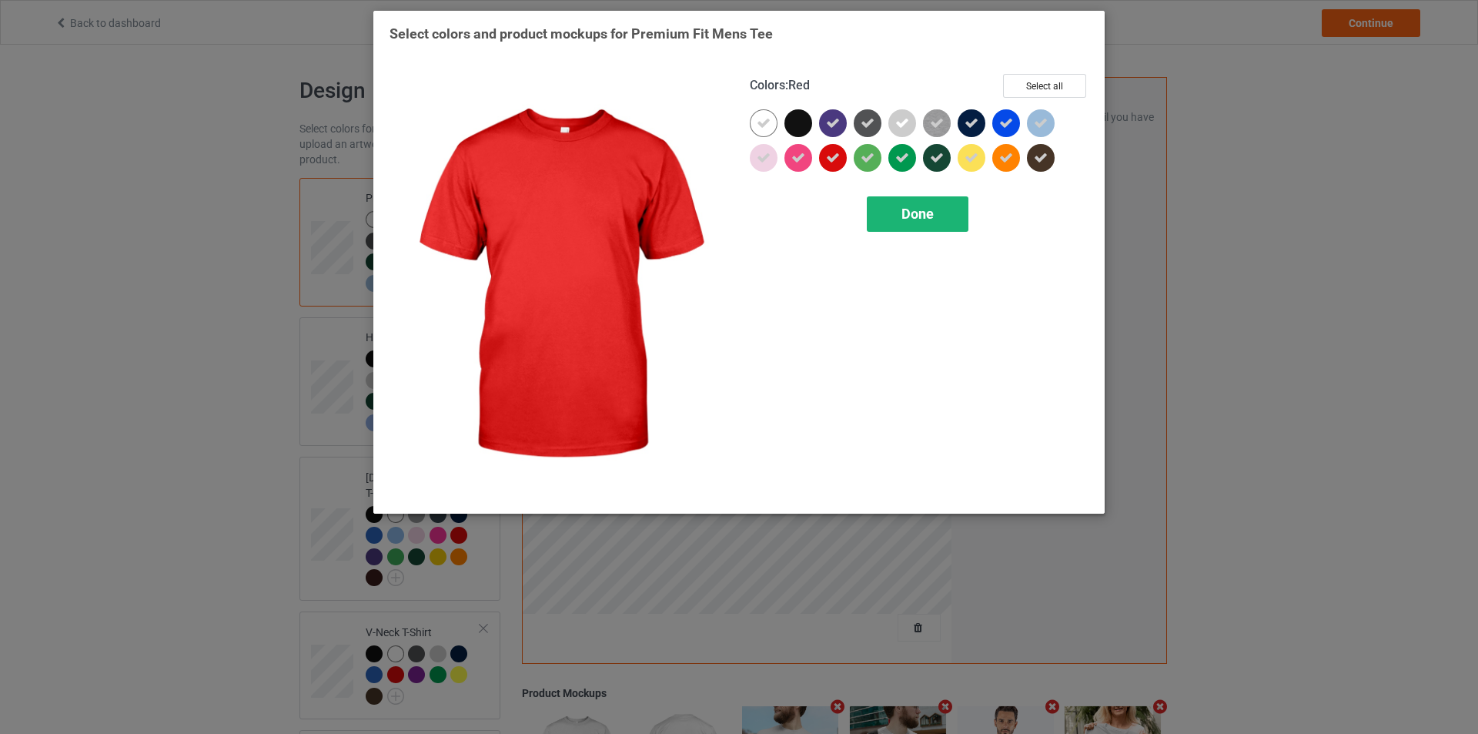
click at [923, 209] on span "Done" at bounding box center [918, 214] width 32 height 16
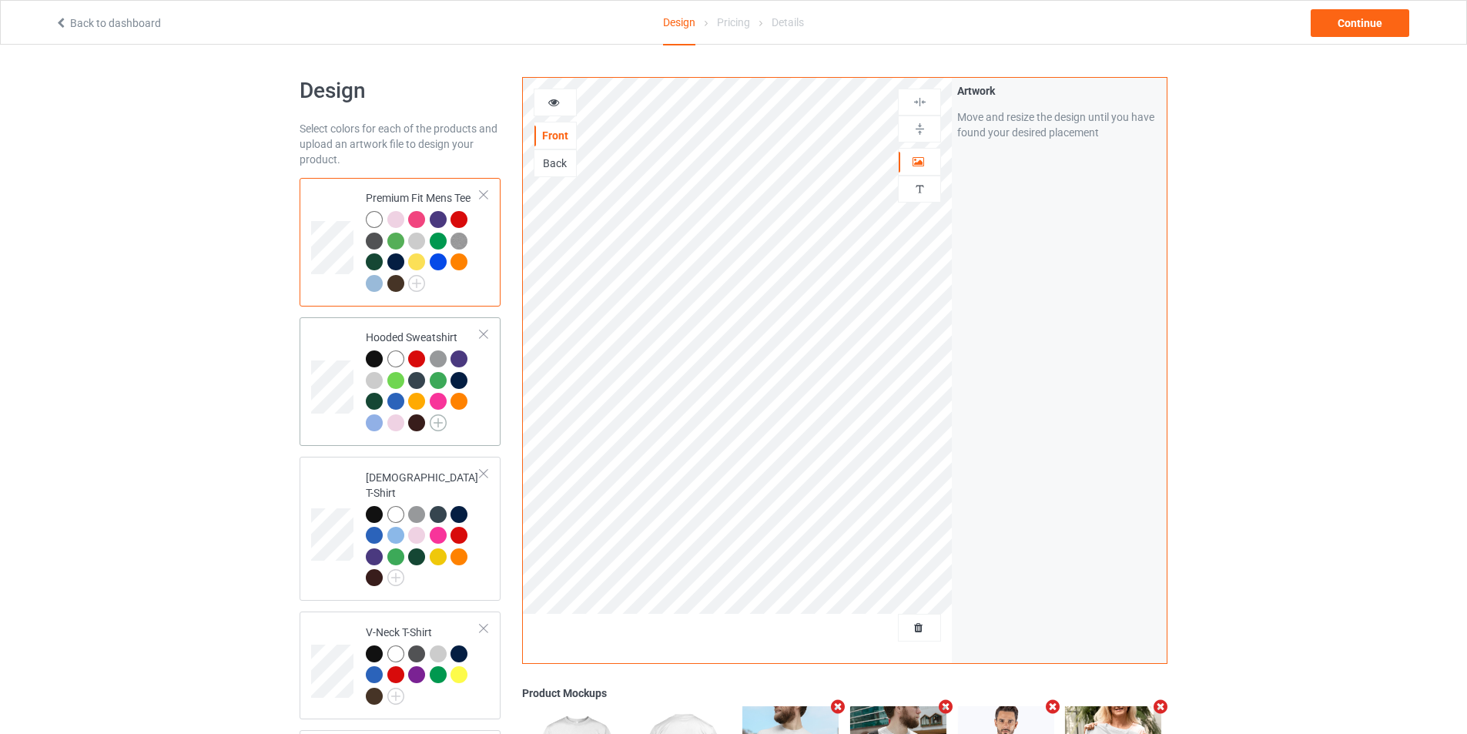
click at [444, 425] on img at bounding box center [438, 422] width 17 height 17
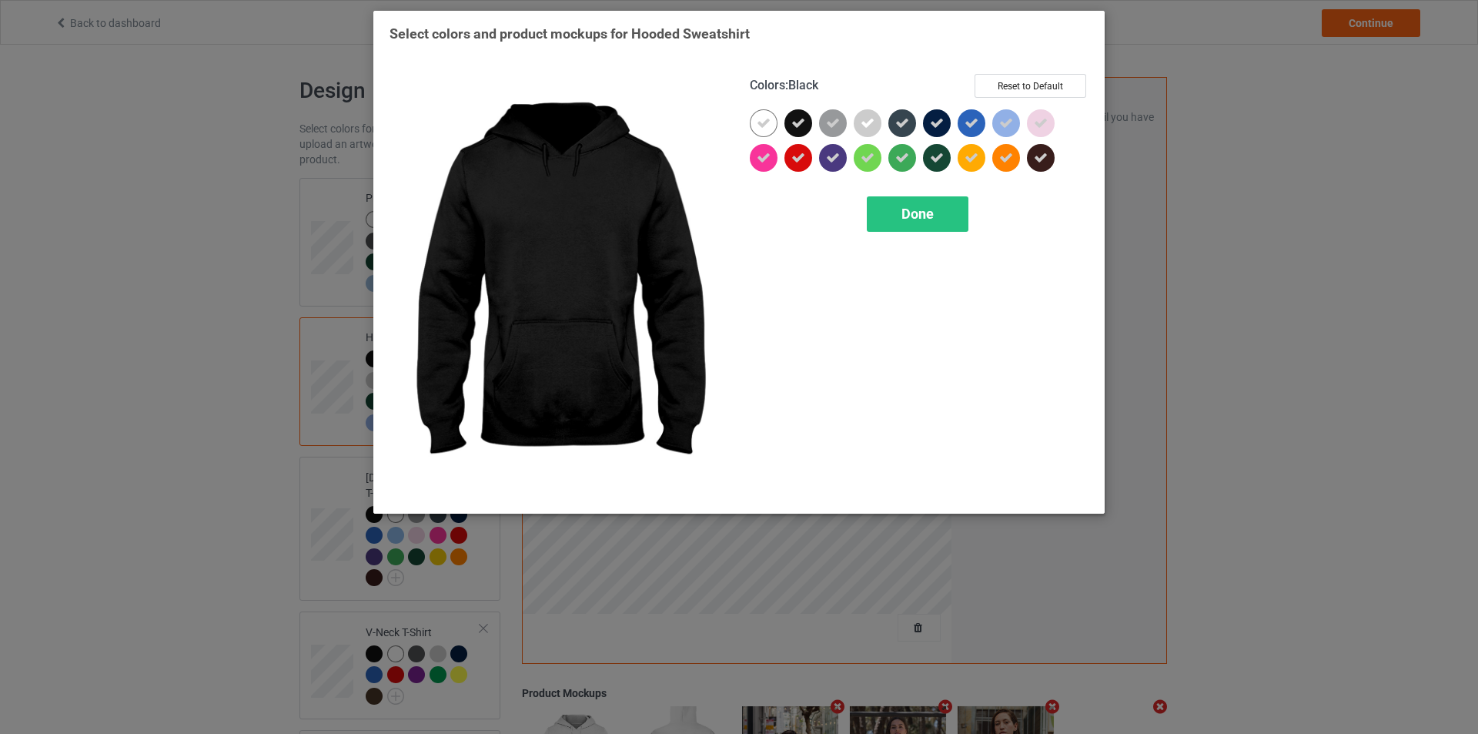
click at [793, 124] on icon at bounding box center [799, 123] width 14 height 14
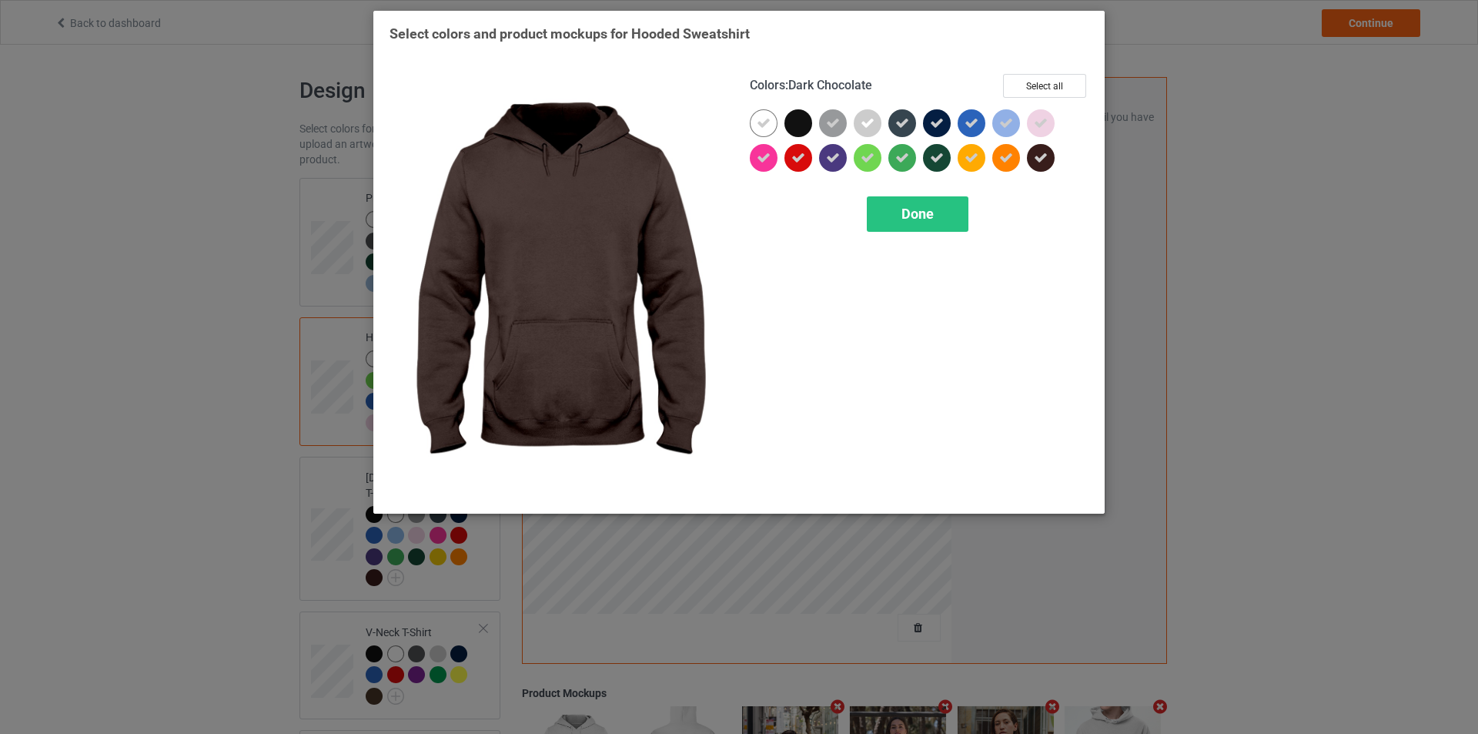
click at [1038, 156] on icon at bounding box center [1041, 158] width 14 height 14
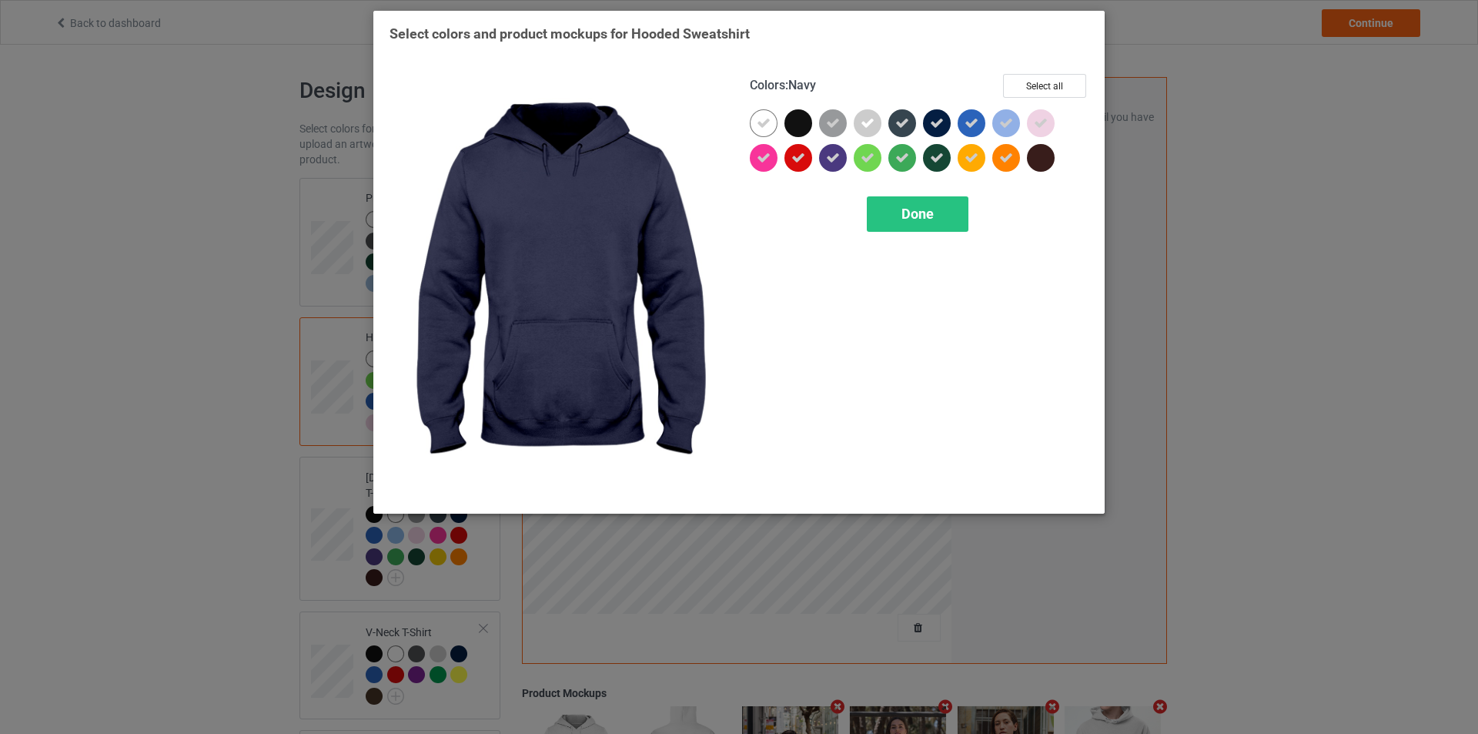
click at [938, 120] on icon at bounding box center [937, 123] width 14 height 14
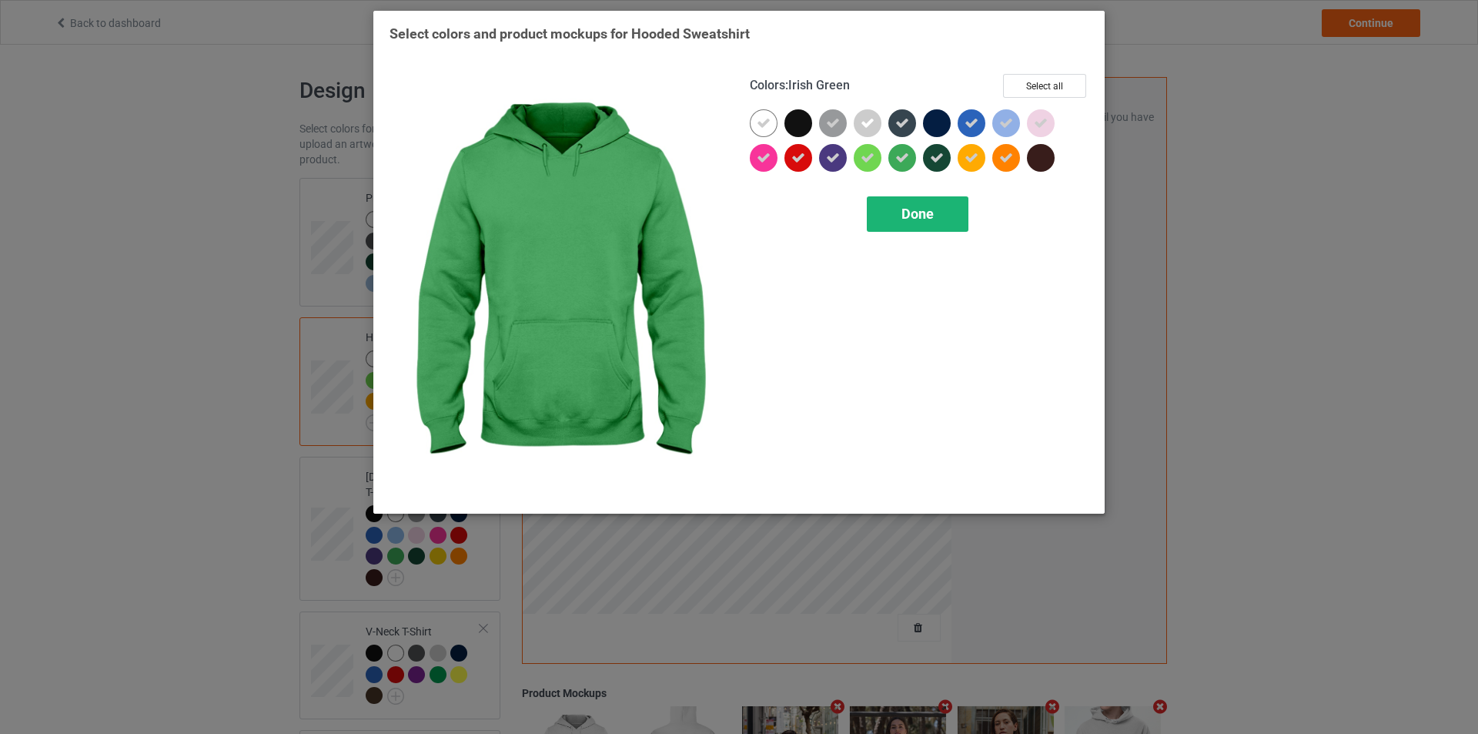
click at [914, 209] on span "Done" at bounding box center [918, 214] width 32 height 16
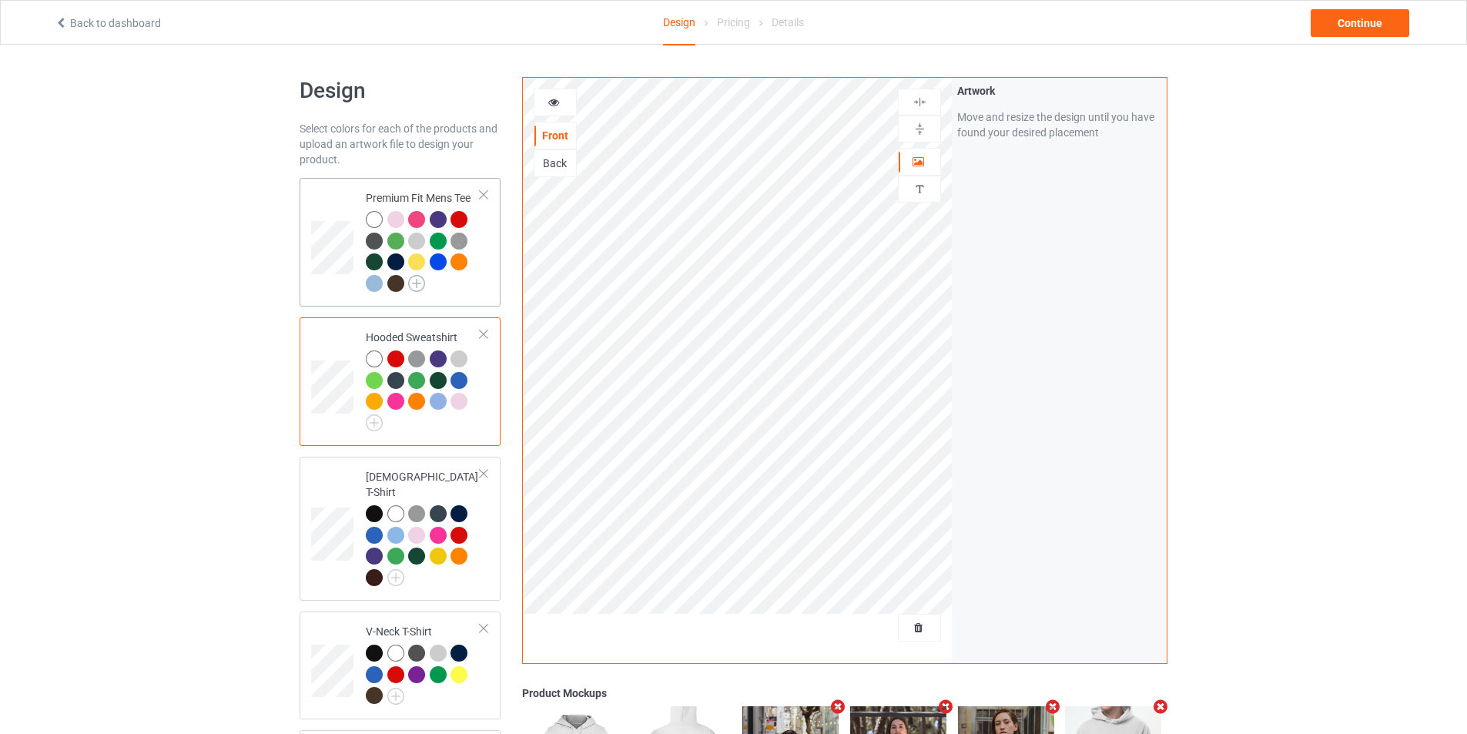
click at [414, 284] on img at bounding box center [416, 283] width 17 height 17
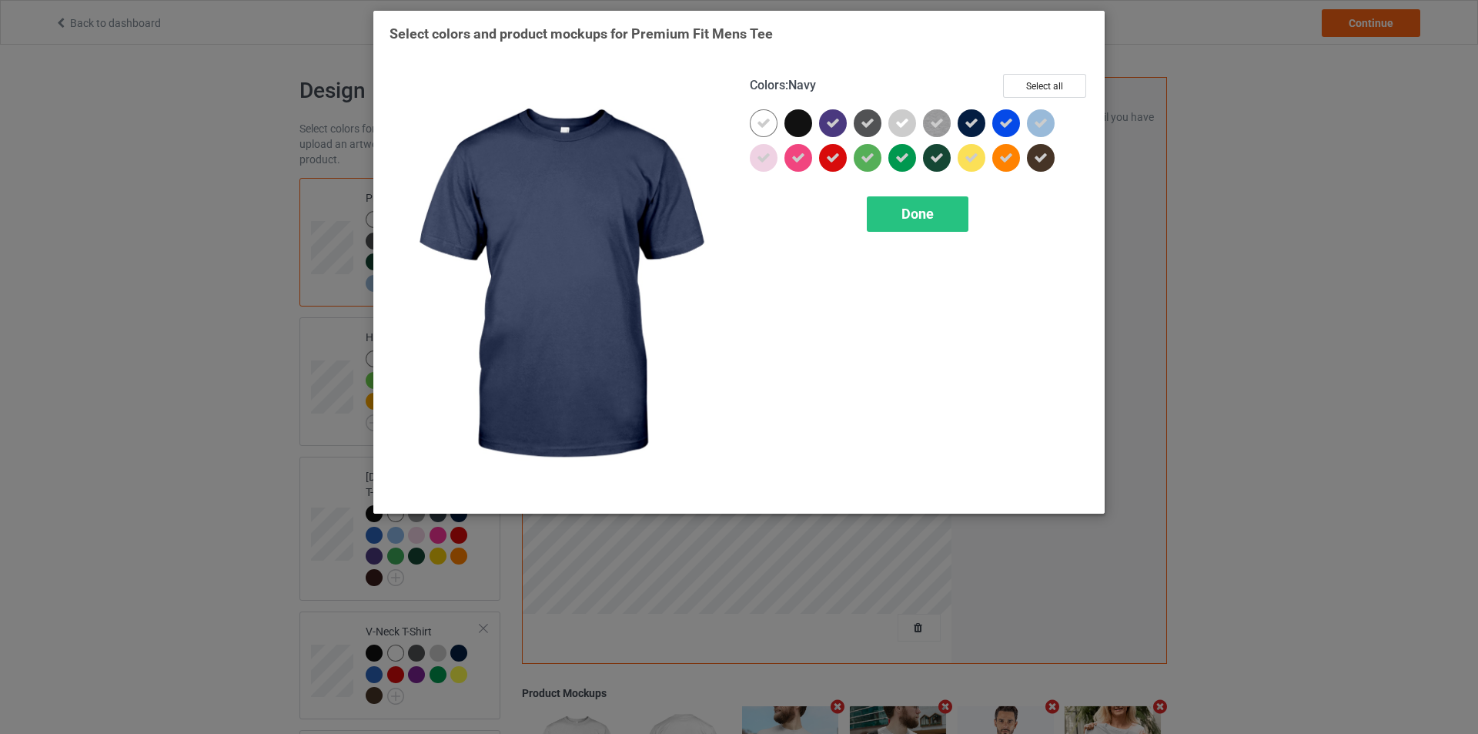
click at [972, 122] on icon at bounding box center [972, 123] width 14 height 14
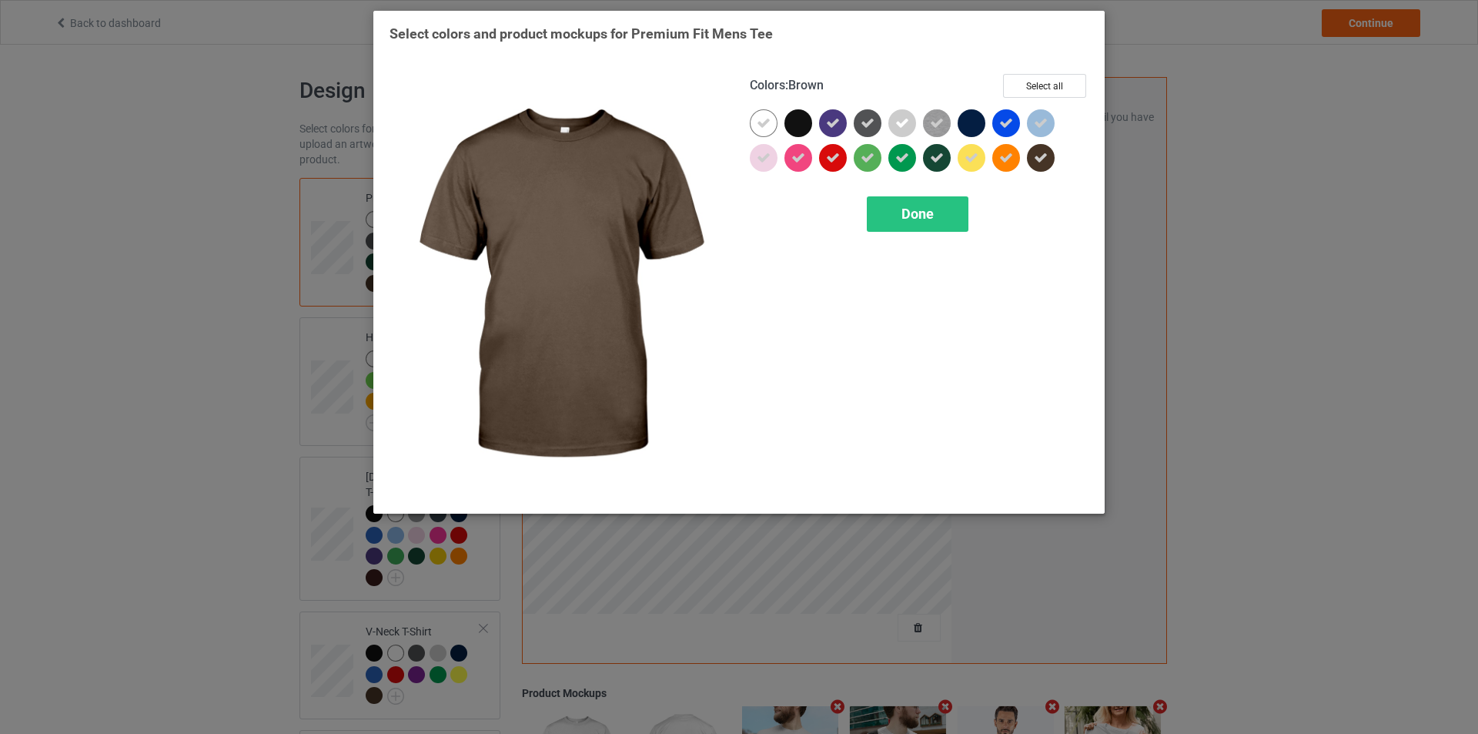
click at [1046, 156] on icon at bounding box center [1041, 158] width 14 height 14
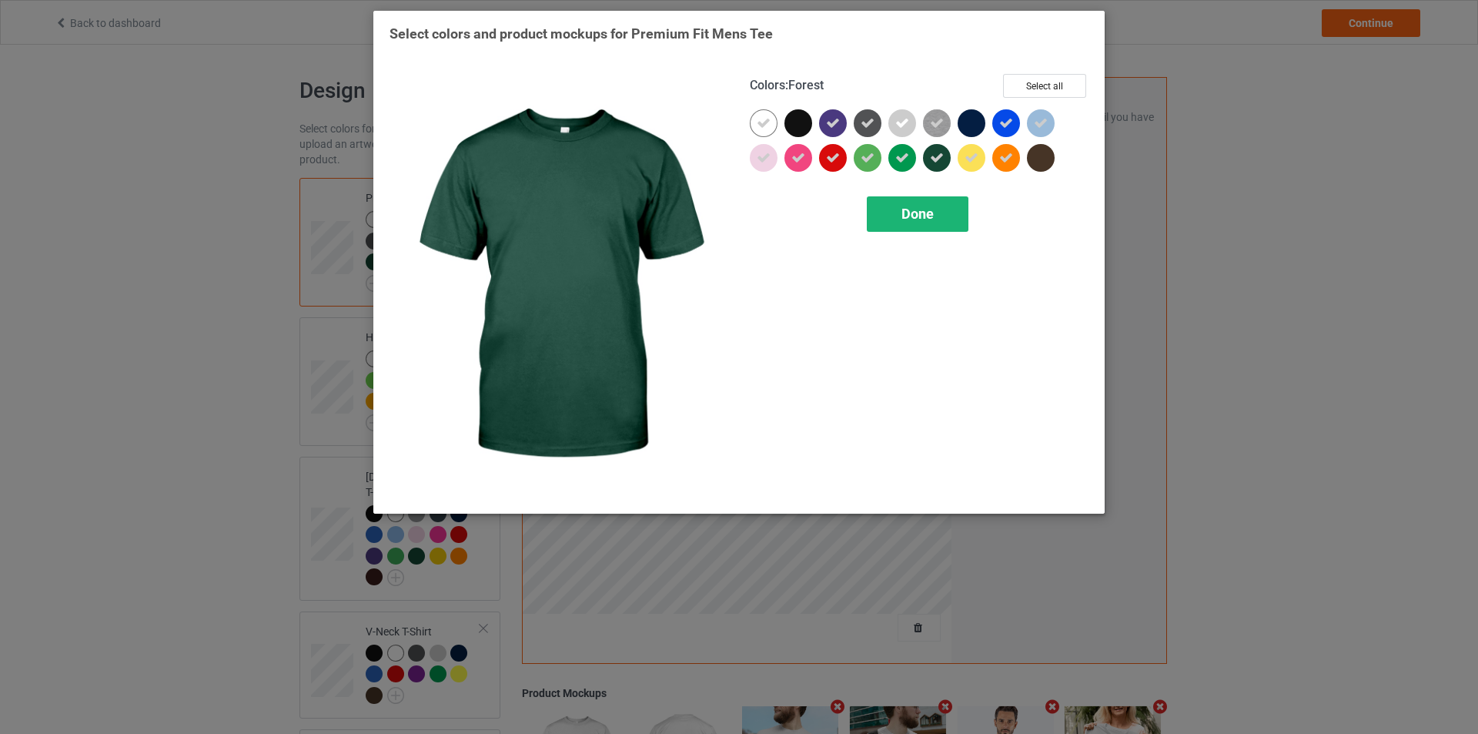
click at [916, 215] on span "Done" at bounding box center [918, 214] width 32 height 16
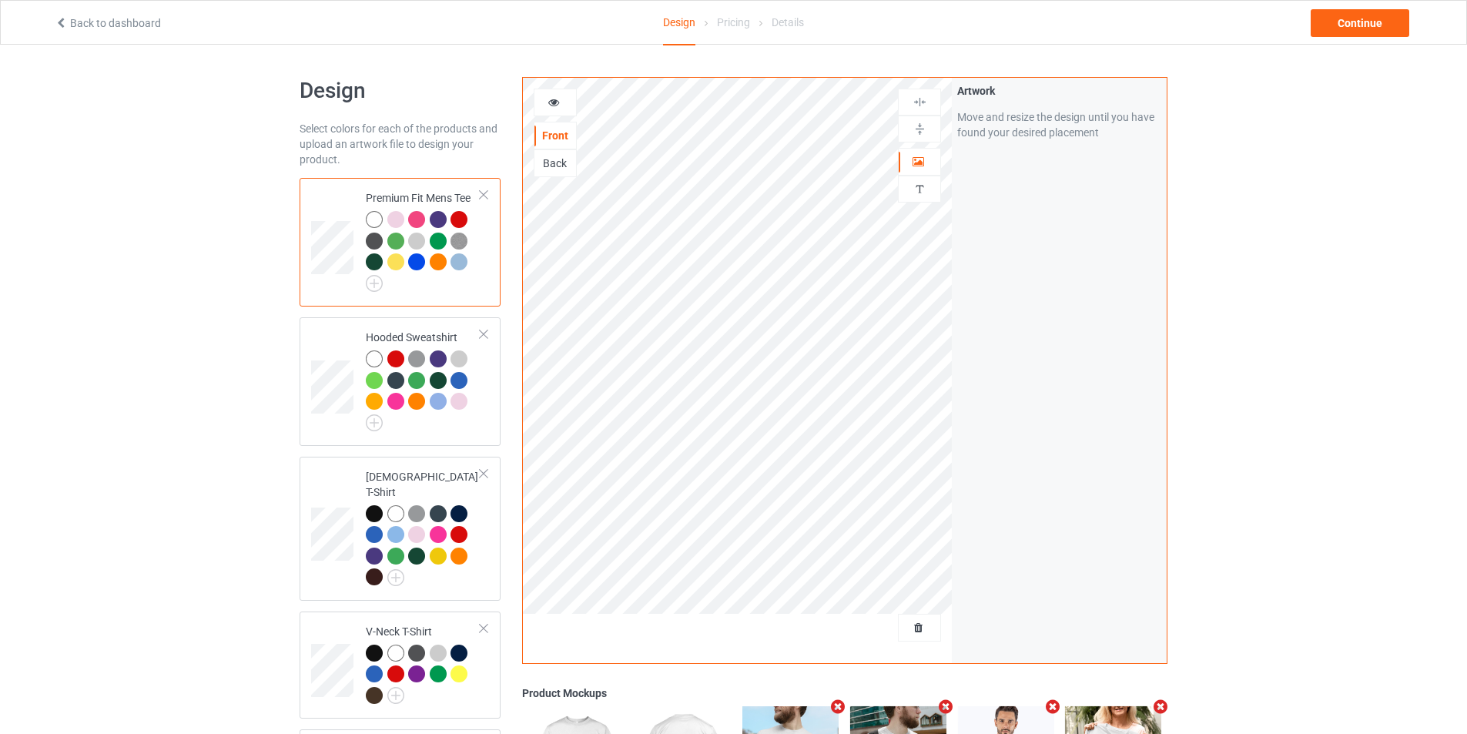
scroll to position [154, 0]
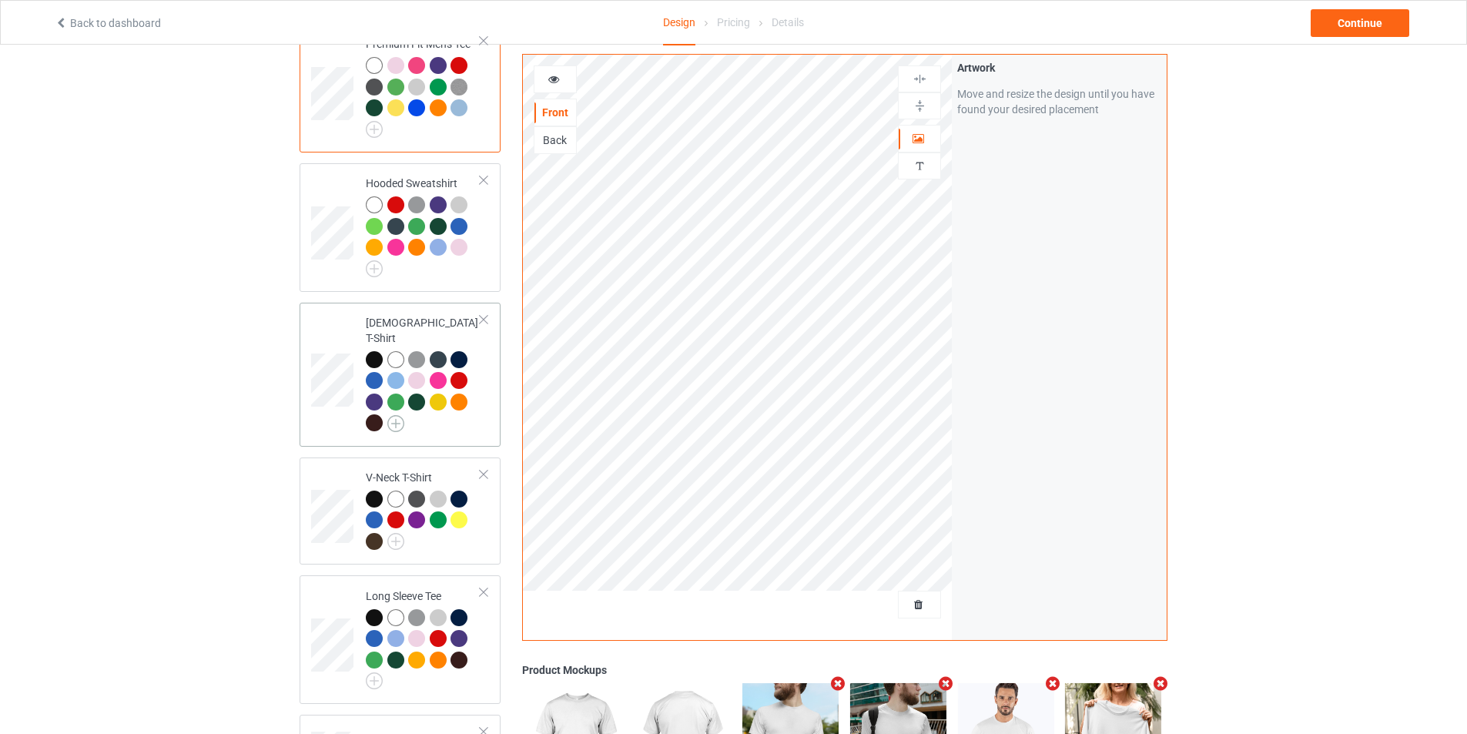
click at [396, 415] on img at bounding box center [395, 423] width 17 height 17
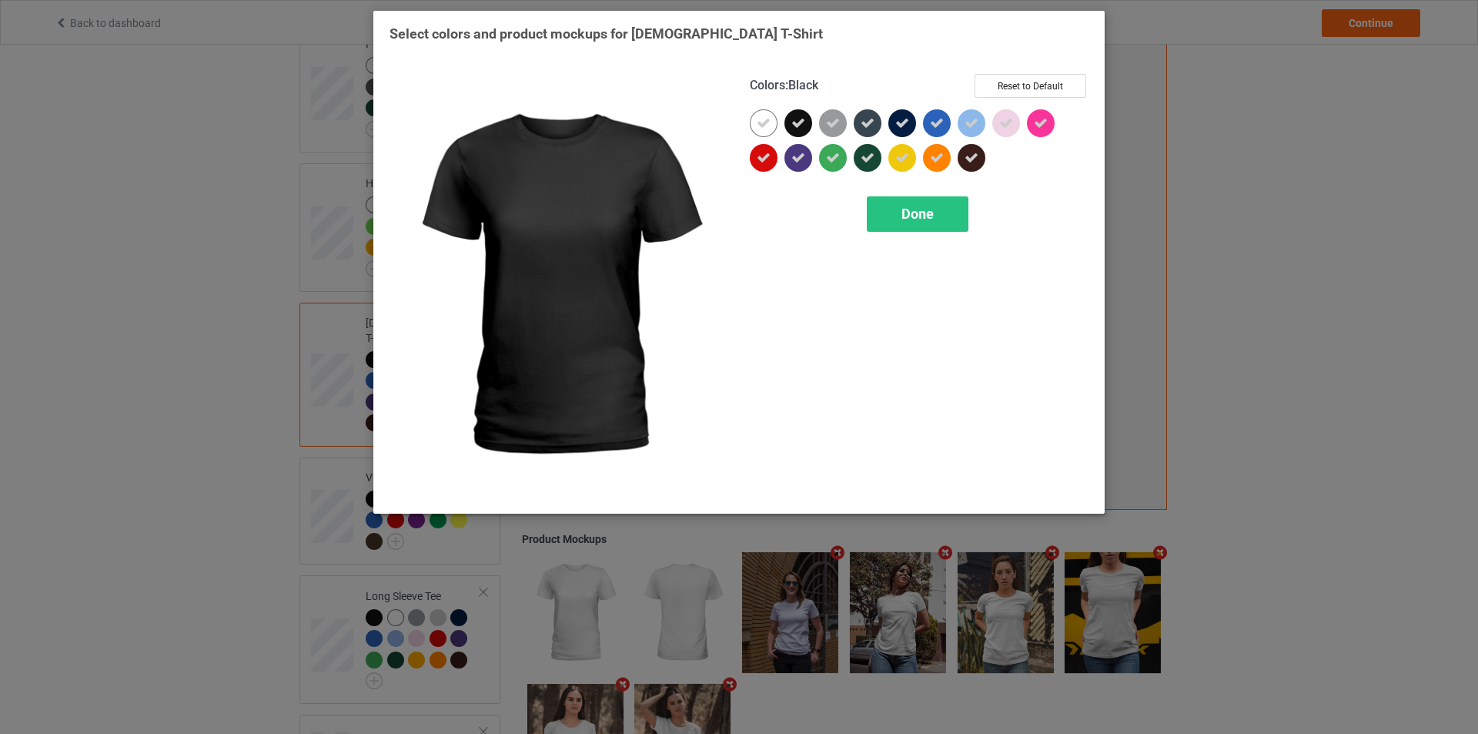
click at [803, 119] on icon at bounding box center [799, 123] width 14 height 14
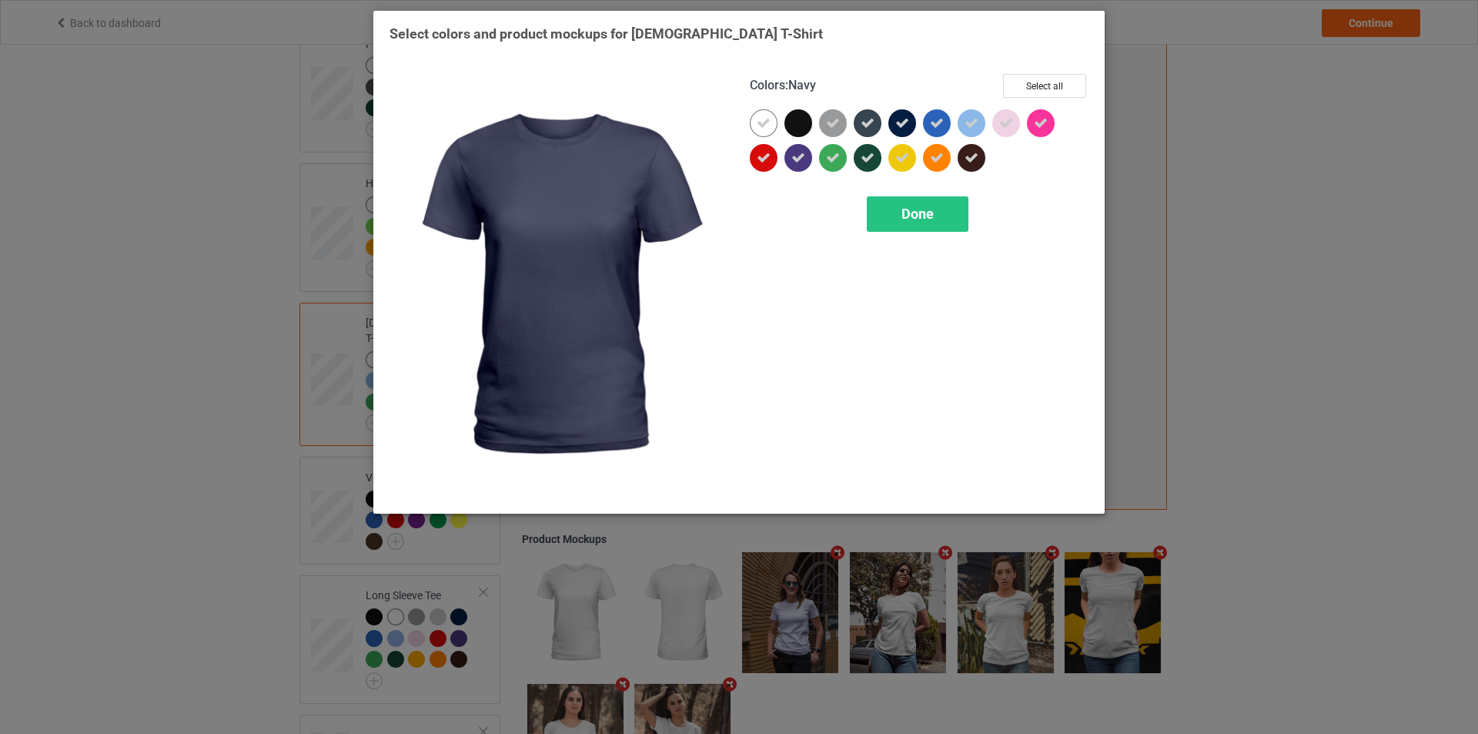
click at [899, 122] on icon at bounding box center [903, 123] width 14 height 14
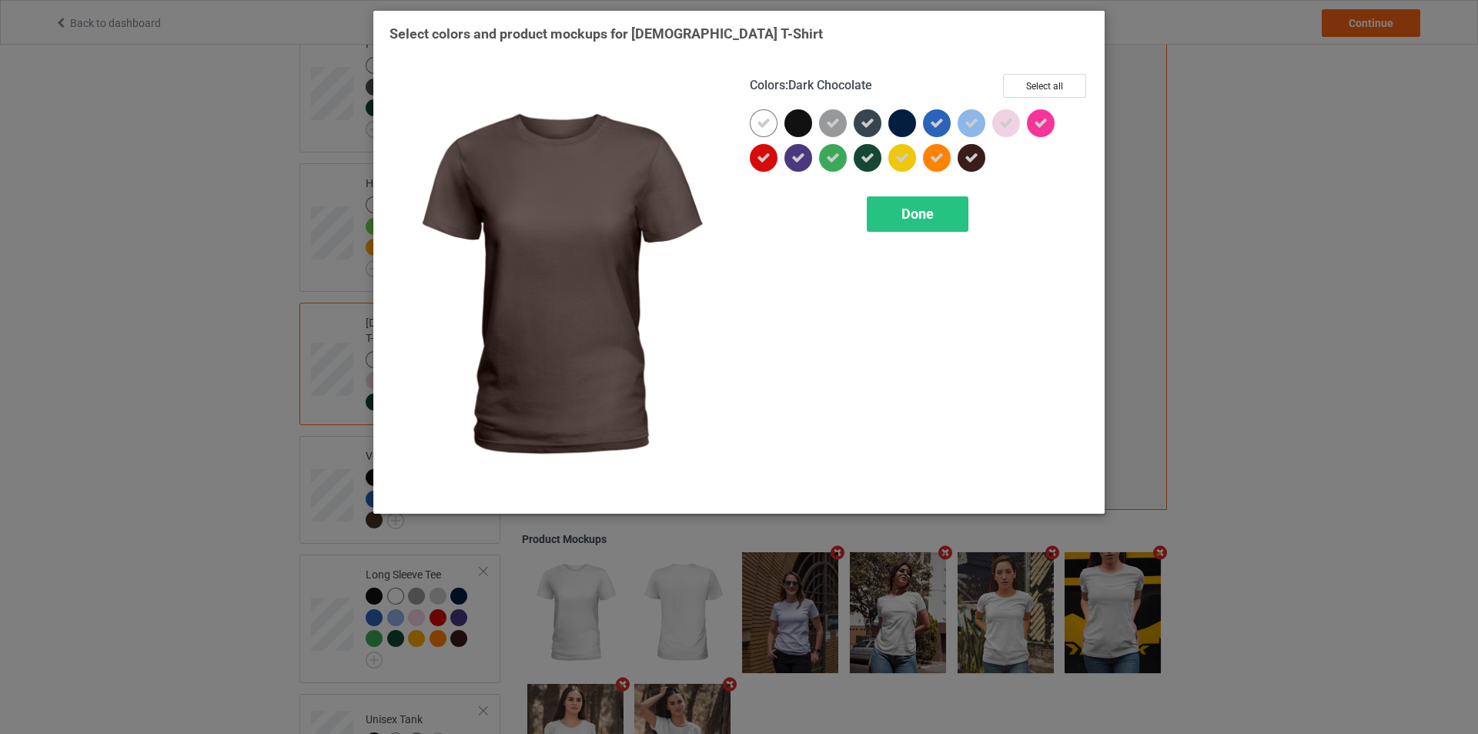
click at [969, 156] on icon at bounding box center [972, 158] width 14 height 14
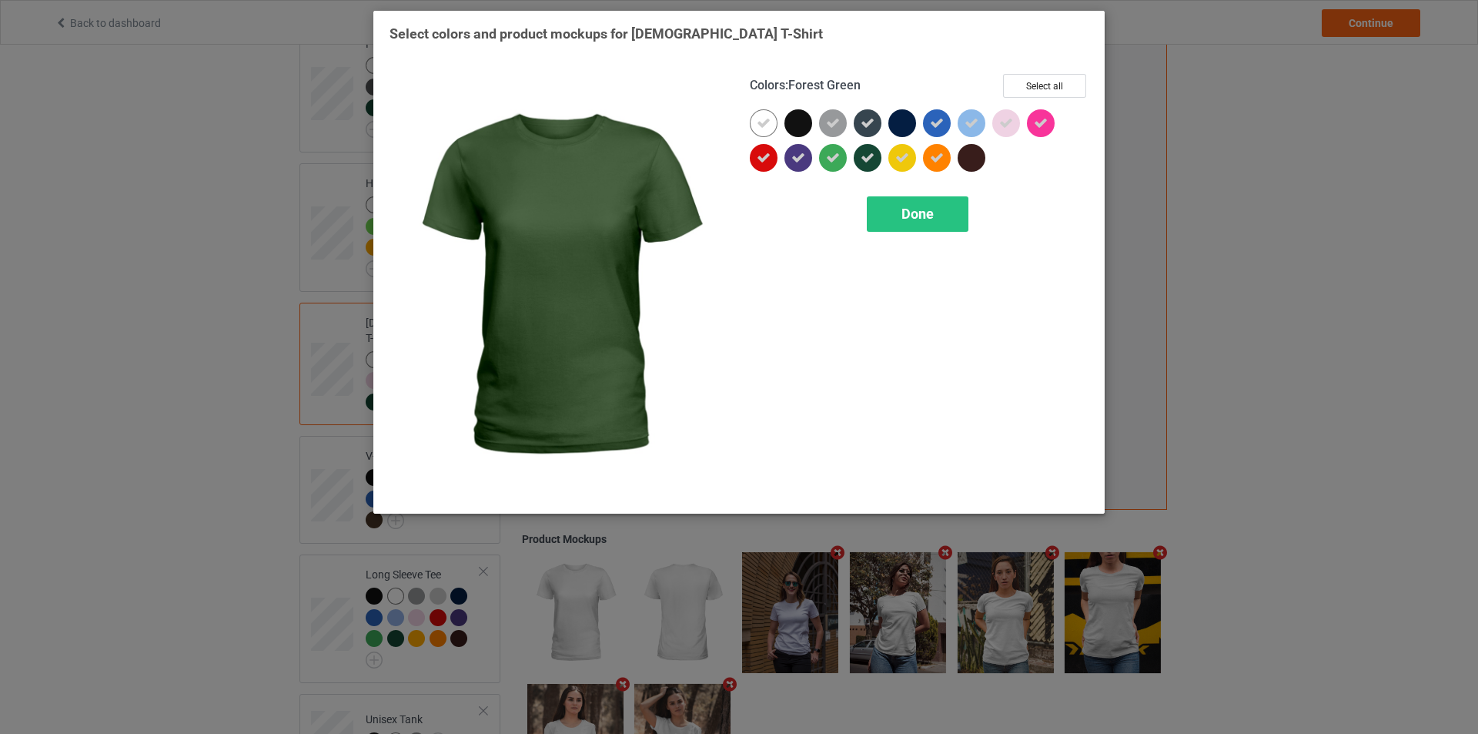
click at [870, 161] on icon at bounding box center [868, 158] width 14 height 14
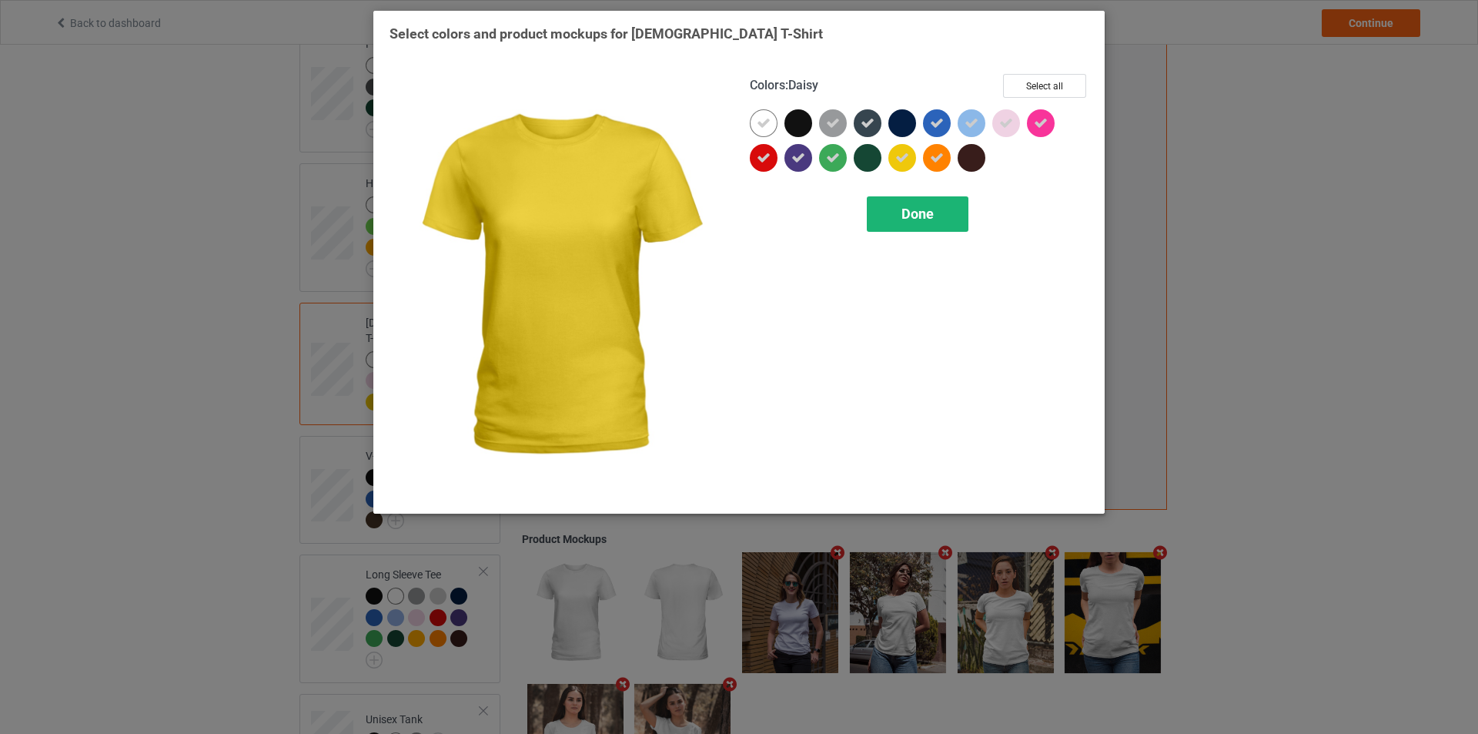
click at [926, 214] on span "Done" at bounding box center [918, 214] width 32 height 16
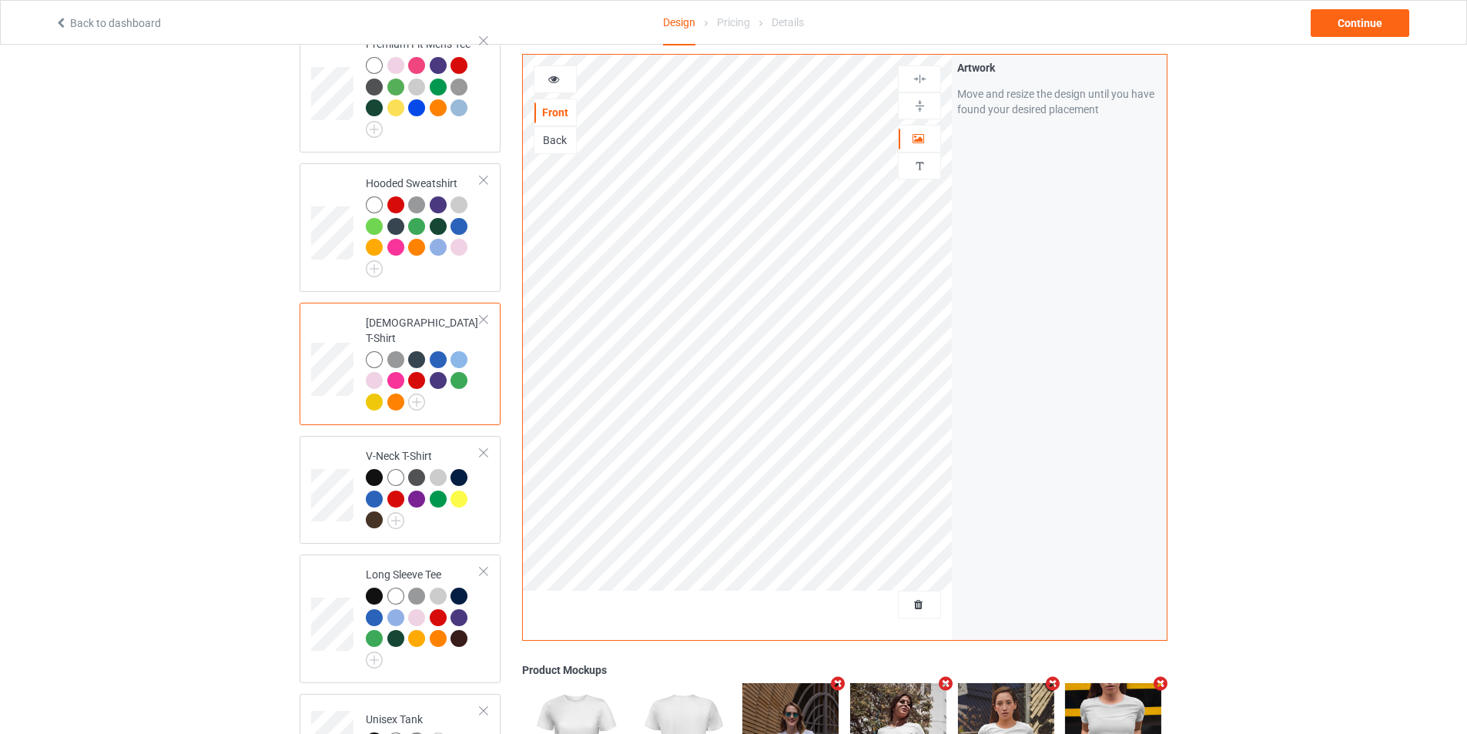
scroll to position [231, 0]
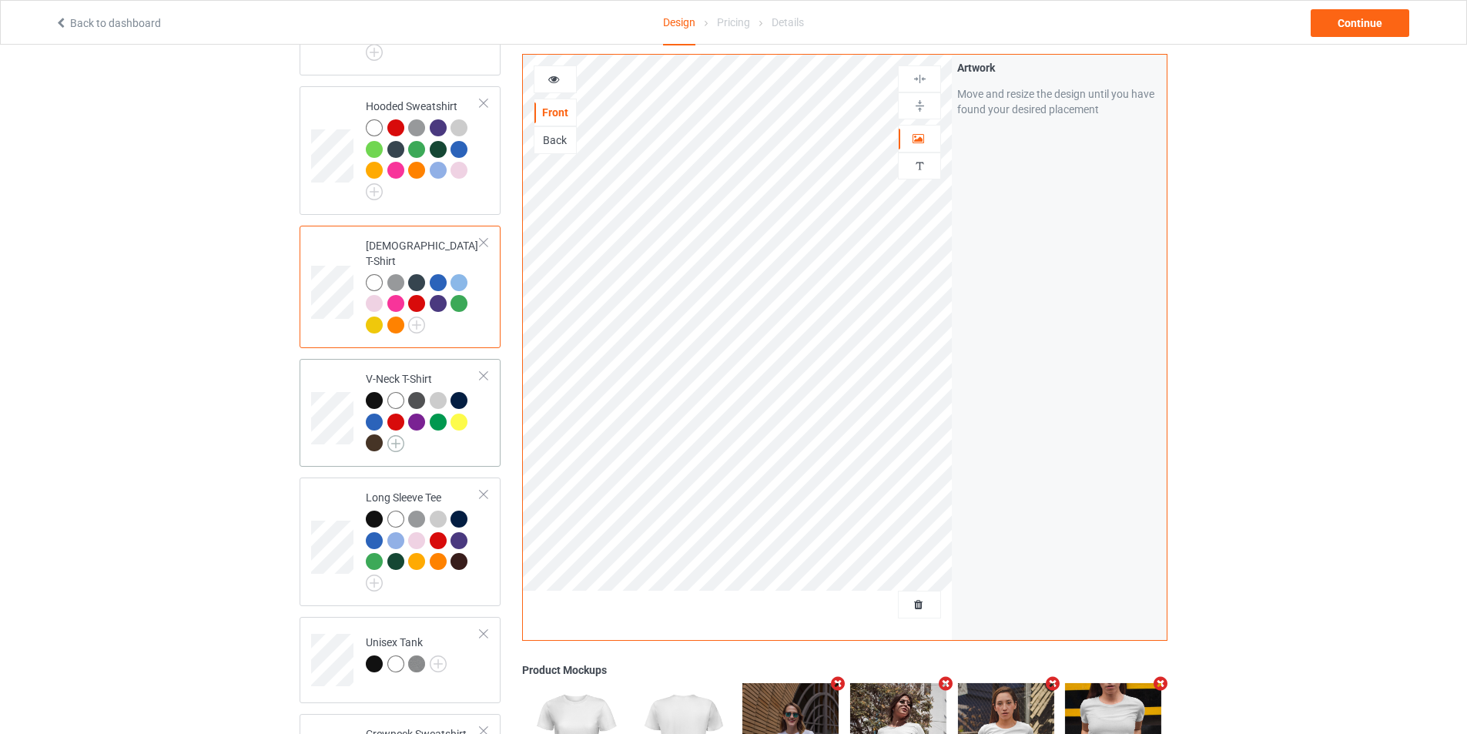
click at [401, 435] on img at bounding box center [395, 443] width 17 height 17
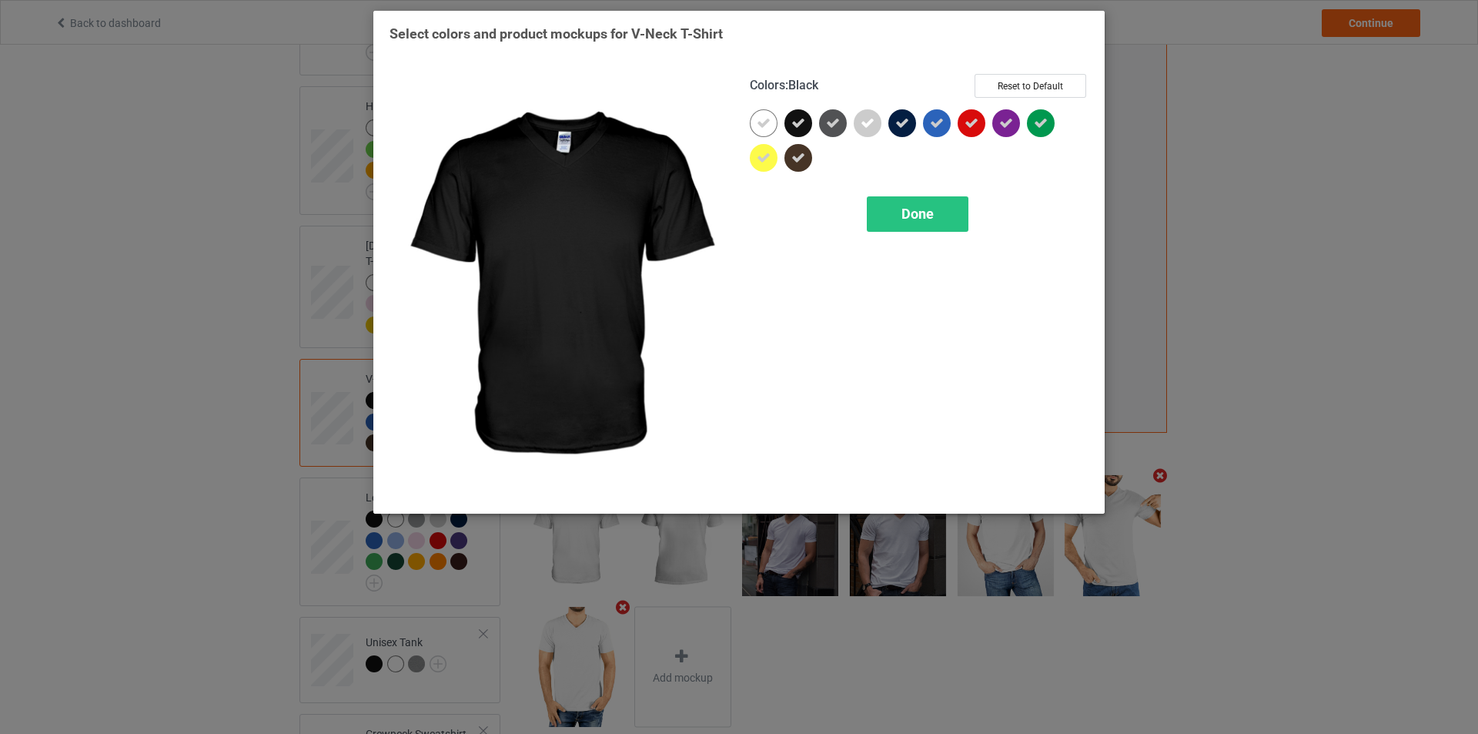
click at [802, 122] on icon at bounding box center [799, 123] width 14 height 14
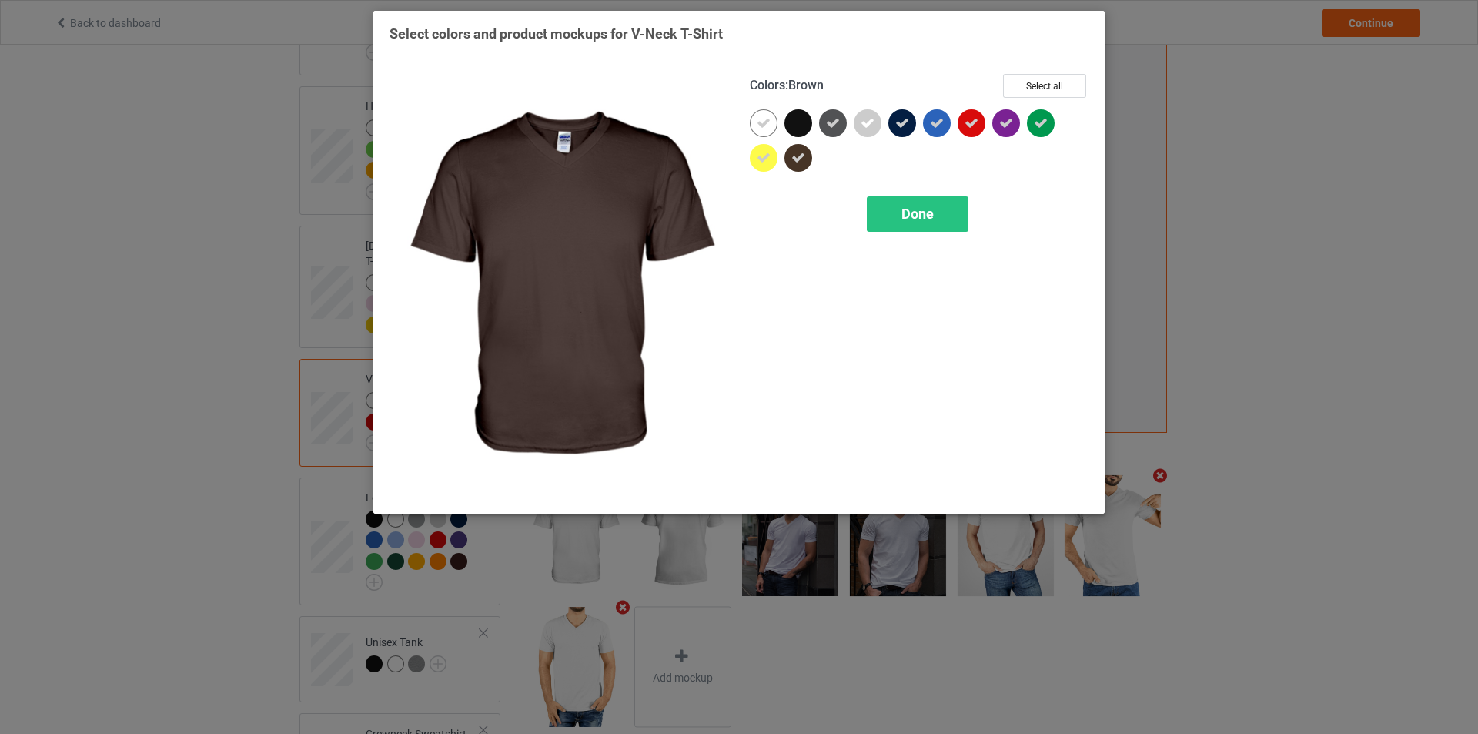
click at [802, 154] on icon at bounding box center [799, 158] width 14 height 14
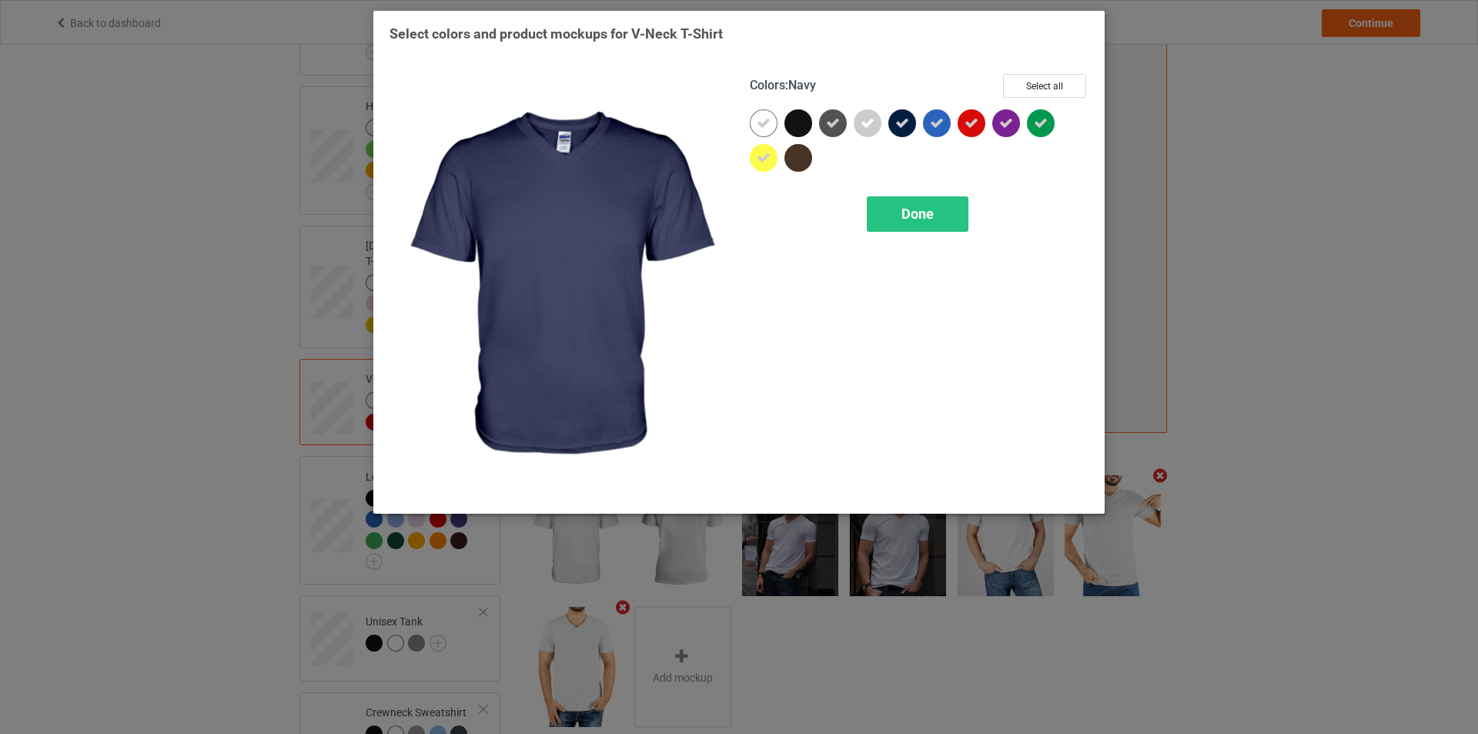
click at [912, 126] on div at bounding box center [903, 123] width 28 height 28
click at [929, 211] on span "Done" at bounding box center [918, 214] width 32 height 16
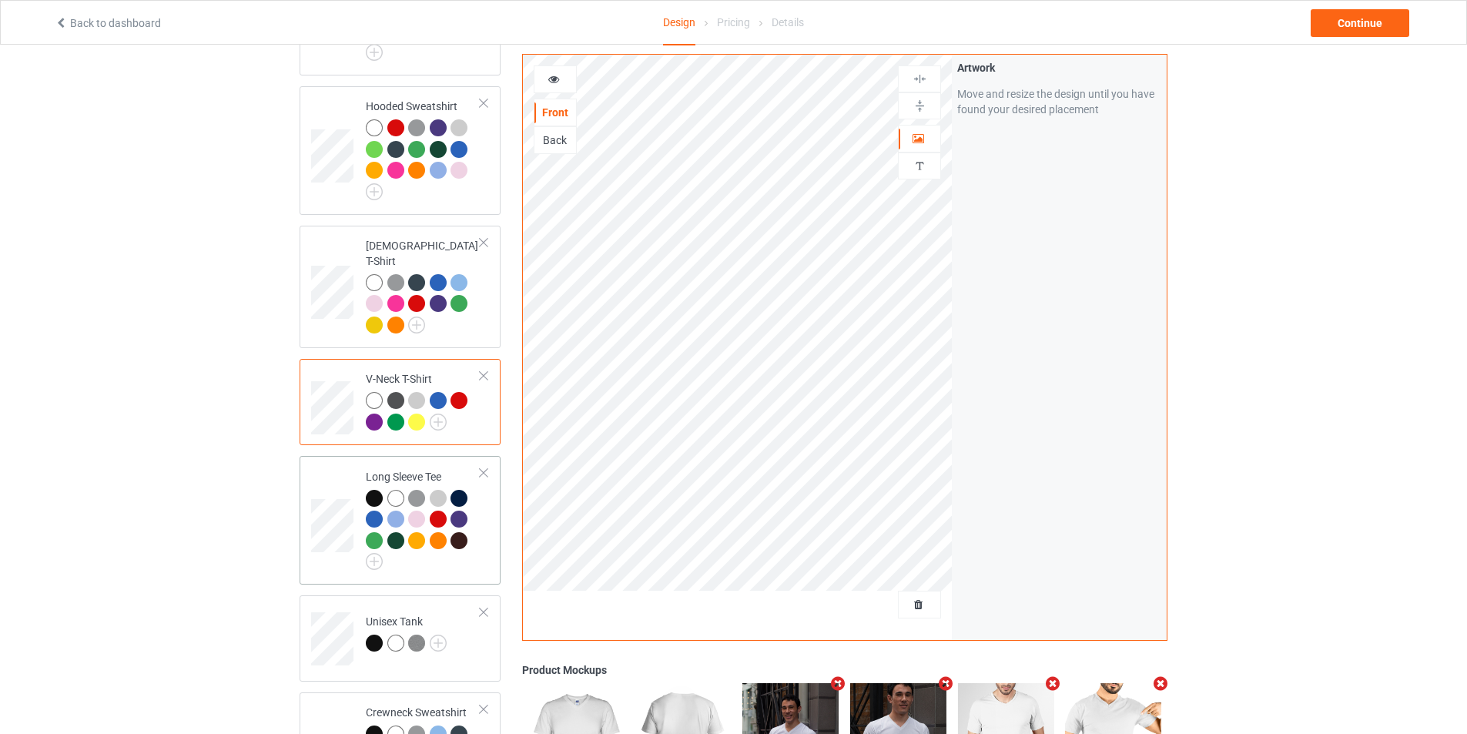
scroll to position [462, 0]
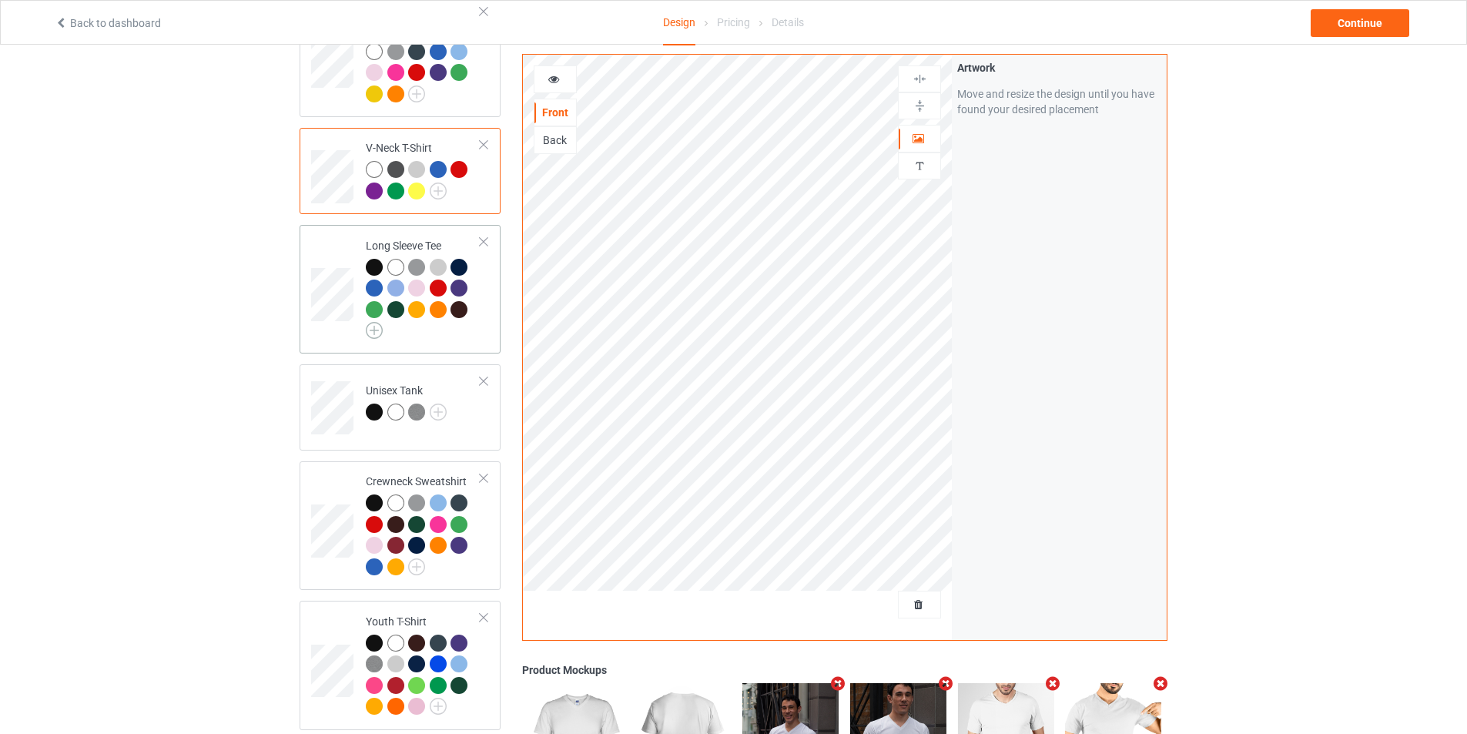
click at [371, 322] on img at bounding box center [374, 330] width 17 height 17
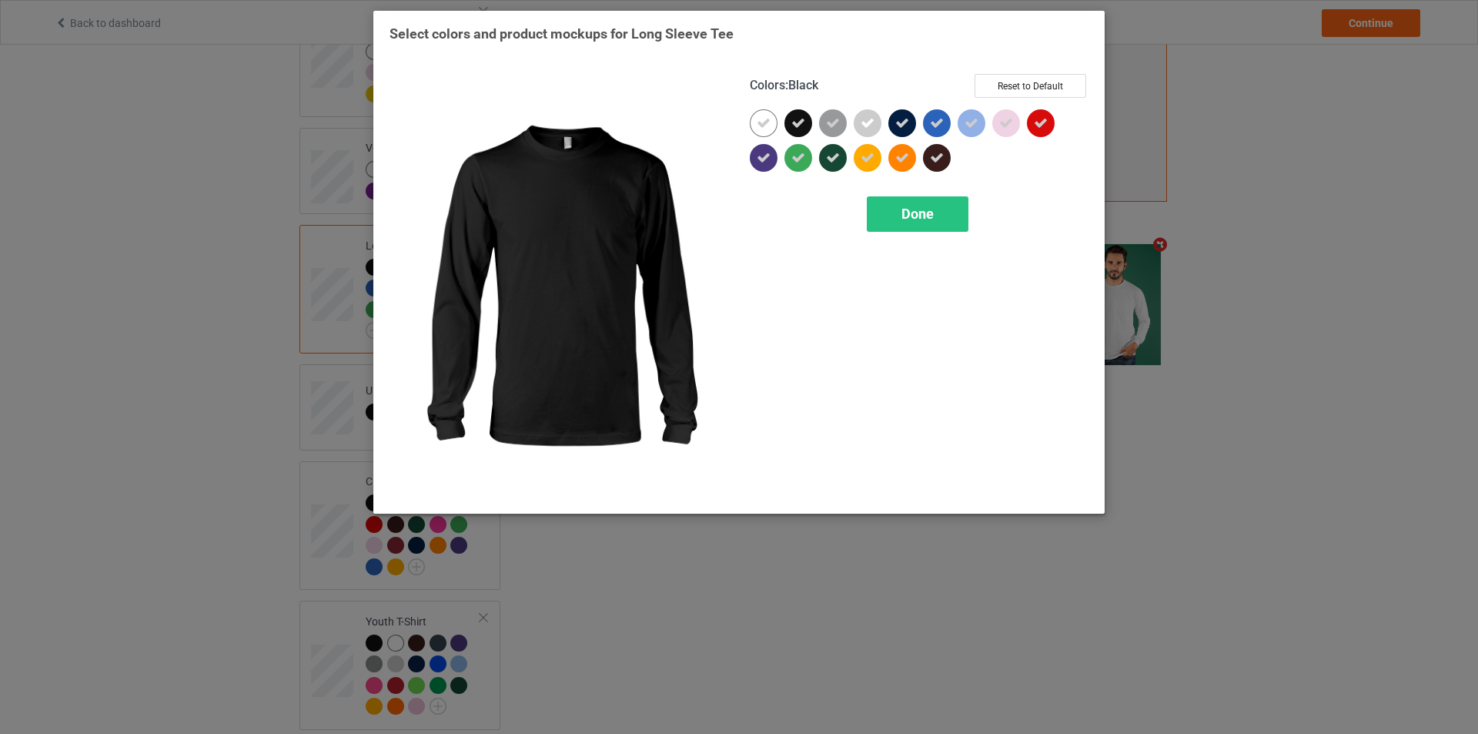
click at [799, 122] on icon at bounding box center [799, 123] width 14 height 14
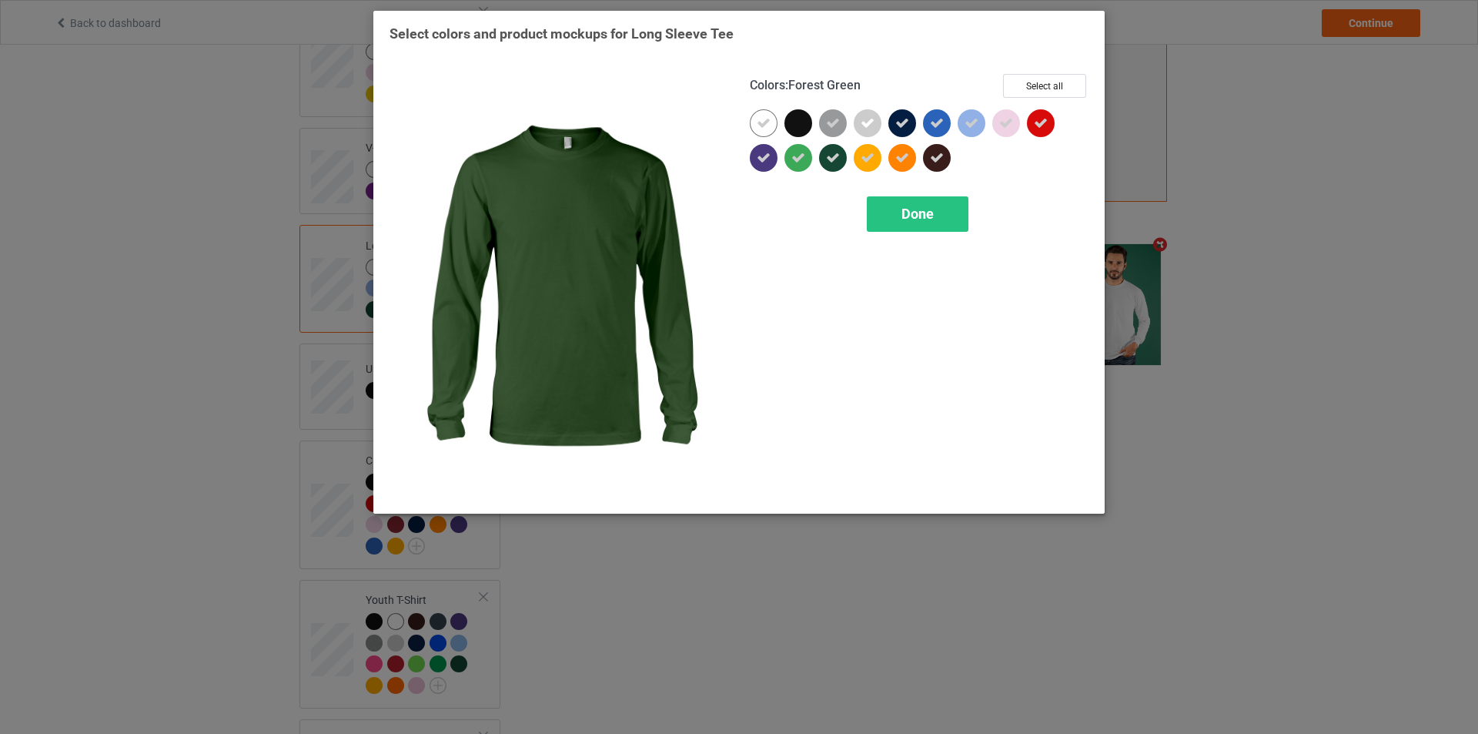
click at [835, 162] on icon at bounding box center [833, 158] width 14 height 14
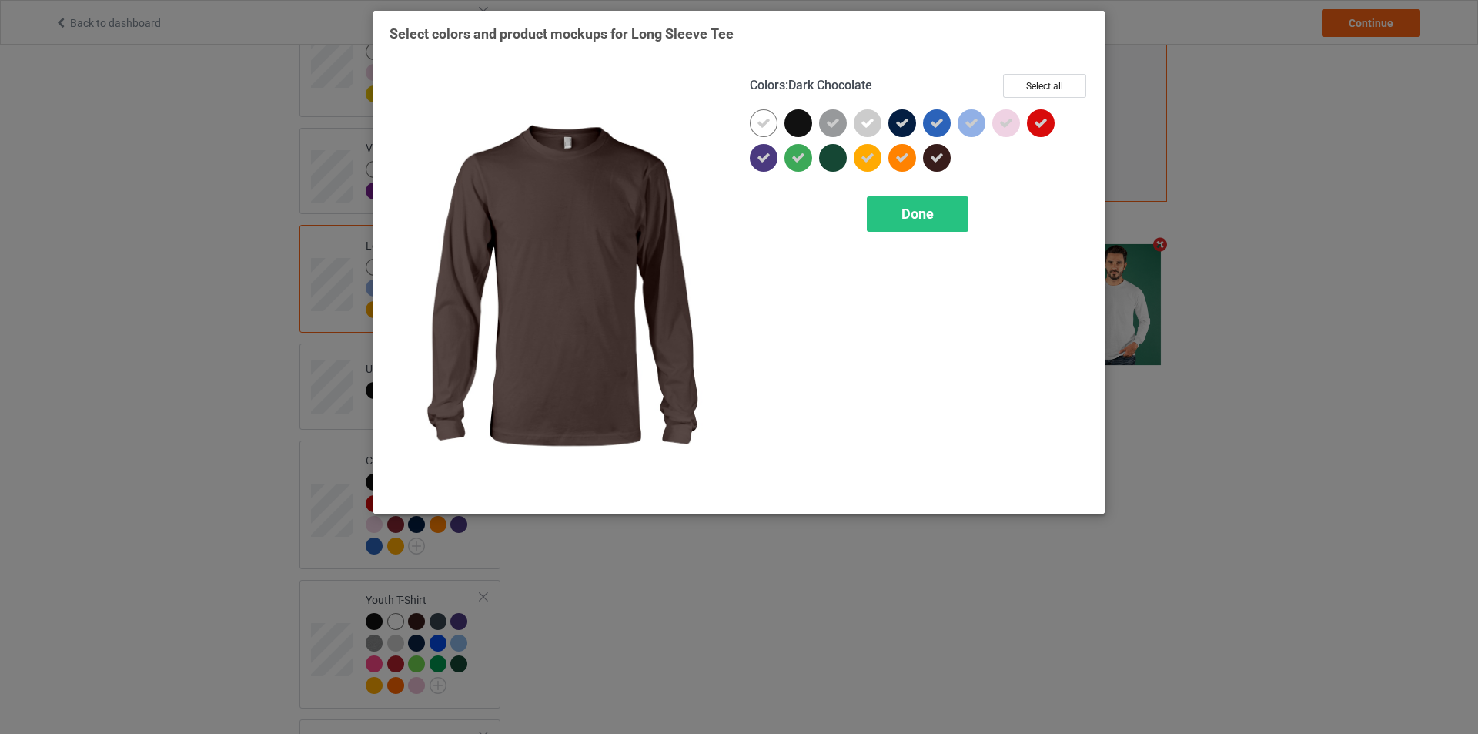
click at [947, 153] on div at bounding box center [937, 158] width 28 height 28
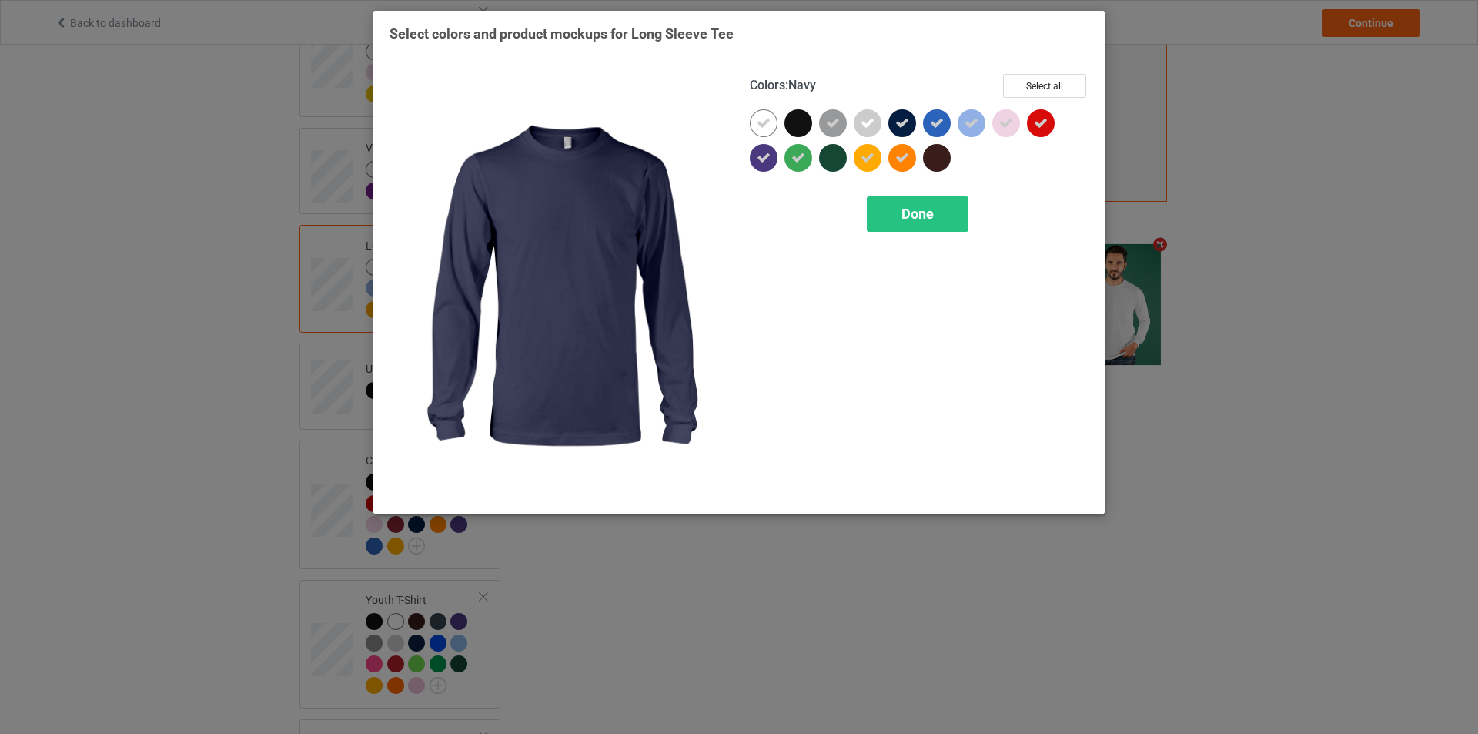
click at [904, 121] on icon at bounding box center [903, 123] width 14 height 14
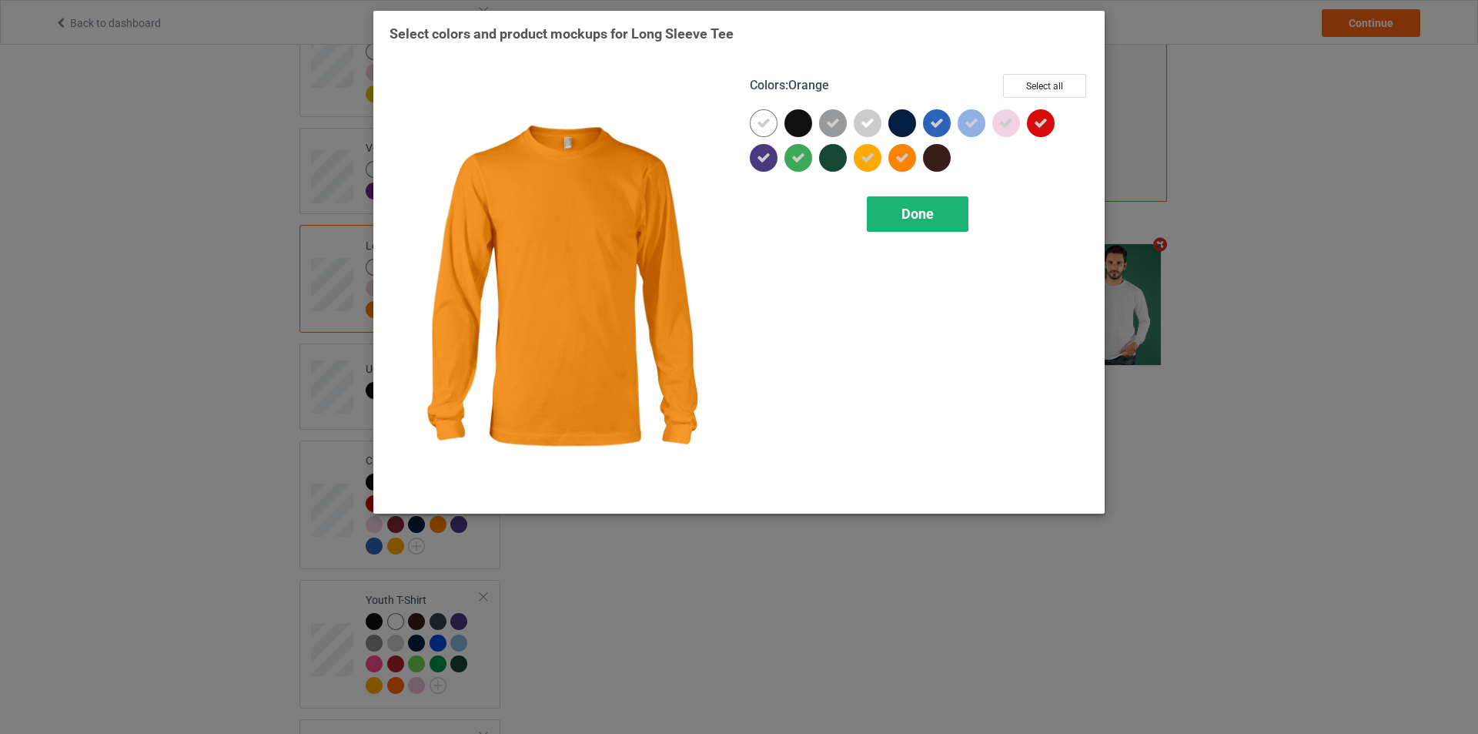
click at [920, 209] on span "Done" at bounding box center [918, 214] width 32 height 16
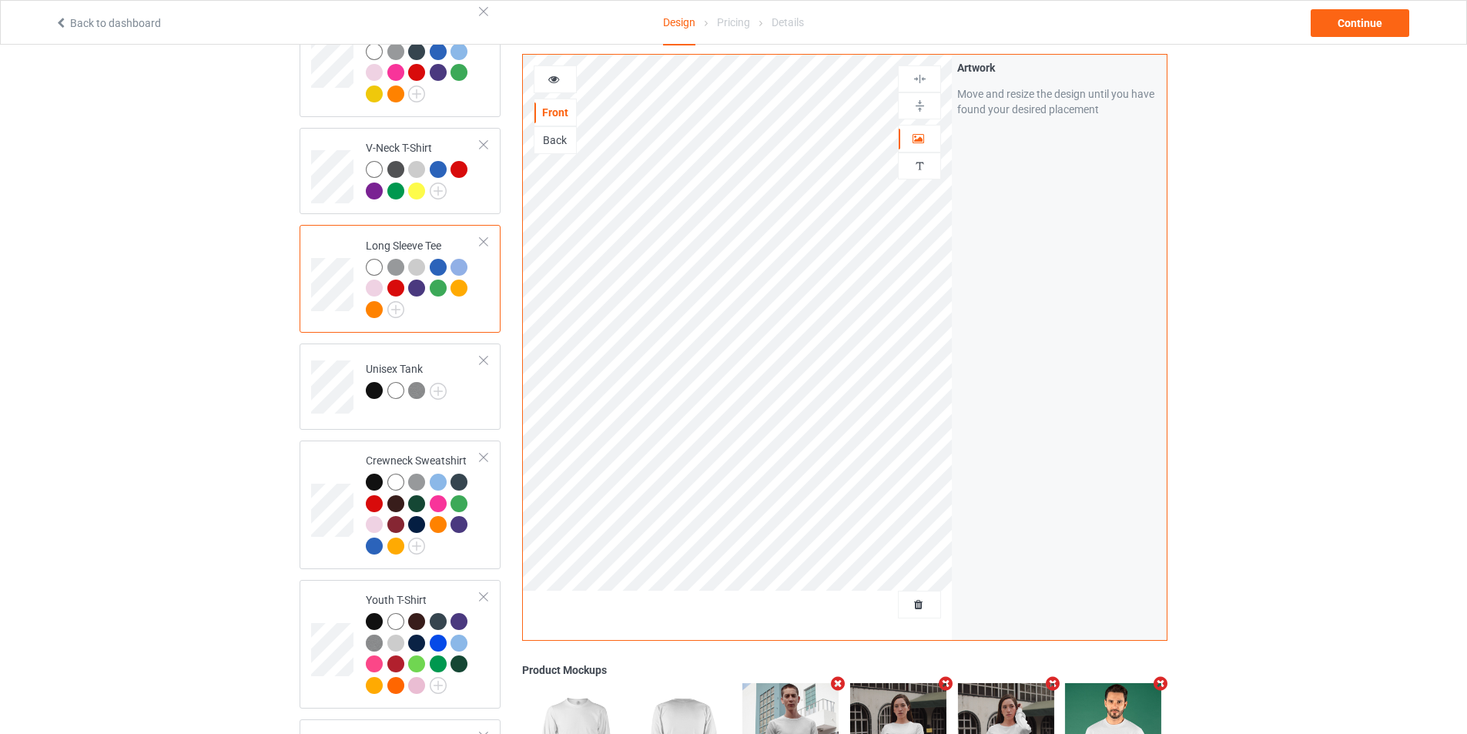
scroll to position [539, 0]
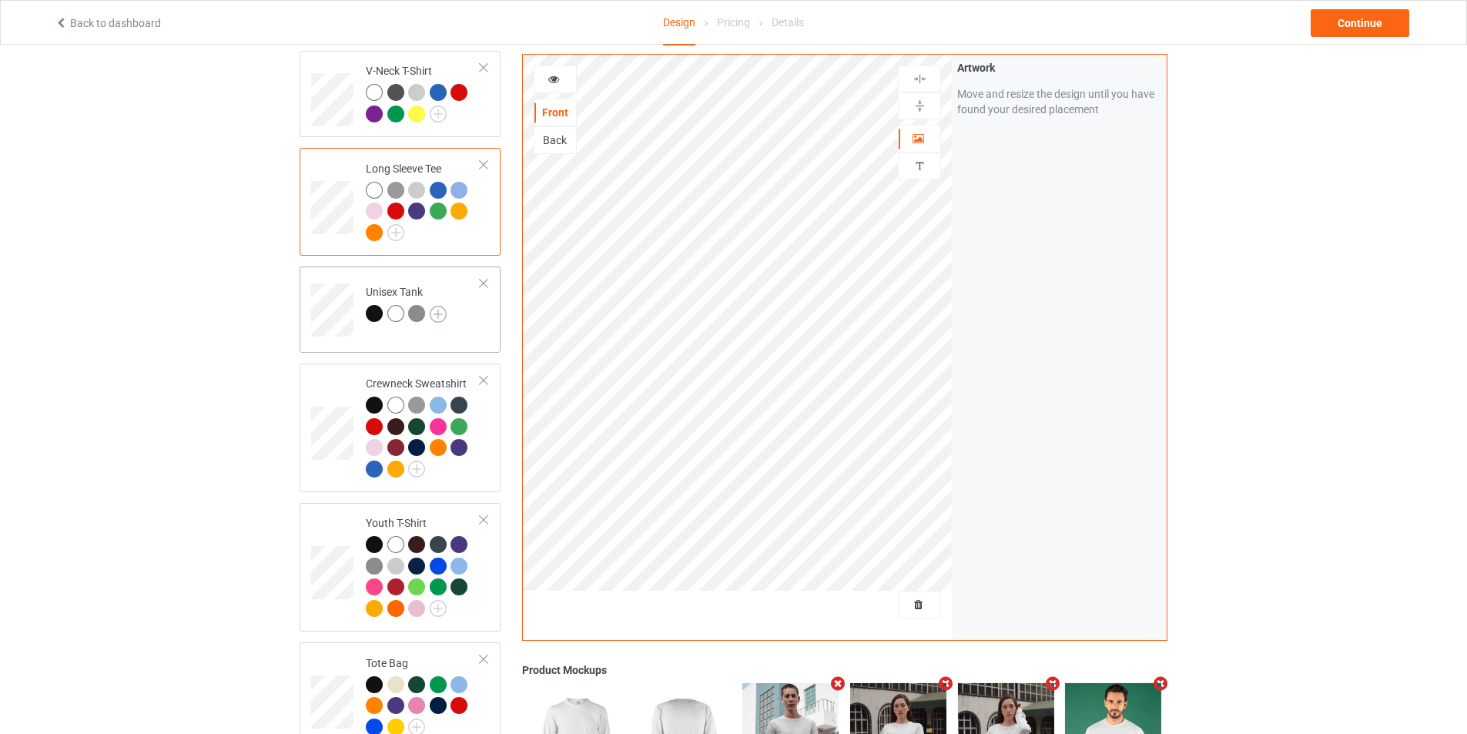
click at [437, 306] on img at bounding box center [438, 314] width 17 height 17
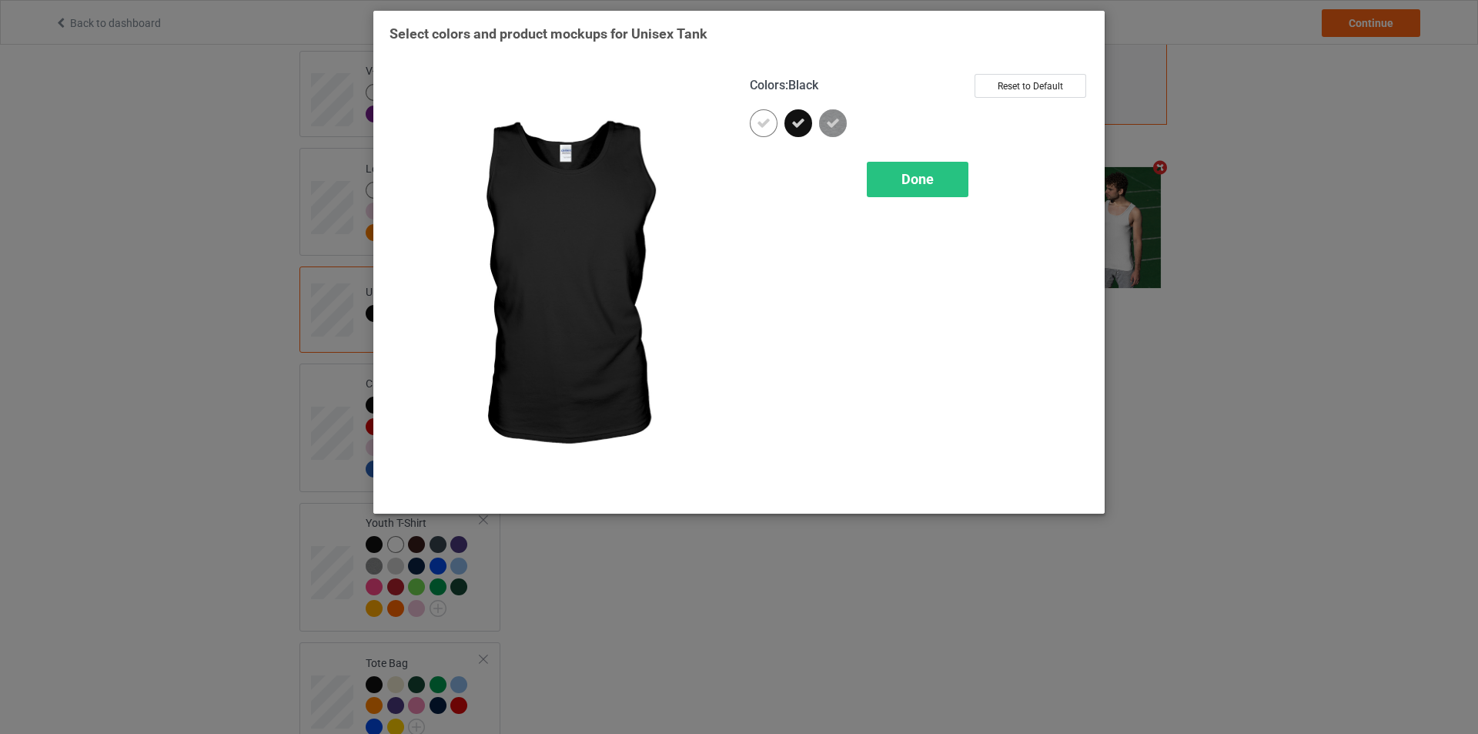
click at [804, 121] on icon at bounding box center [799, 123] width 14 height 14
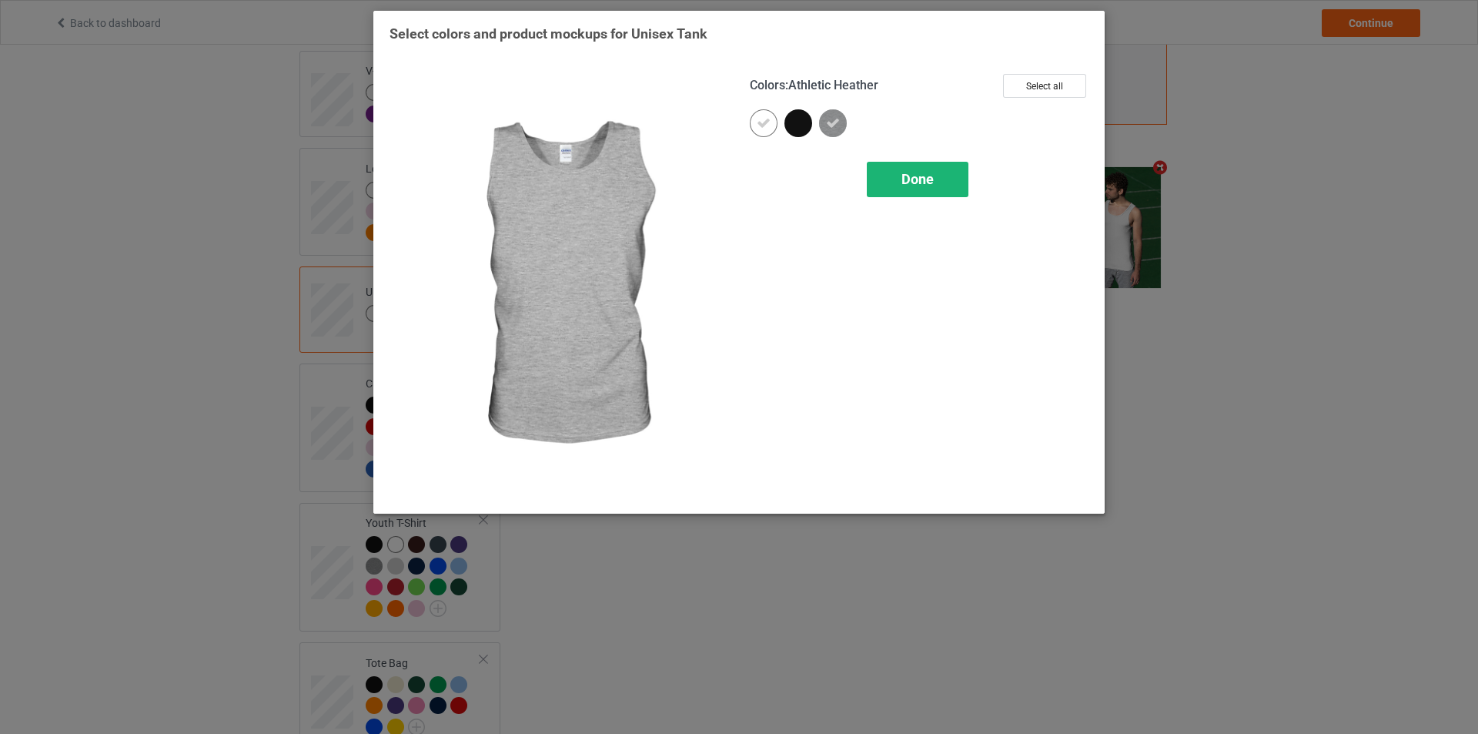
click at [944, 177] on div "Done" at bounding box center [918, 179] width 102 height 35
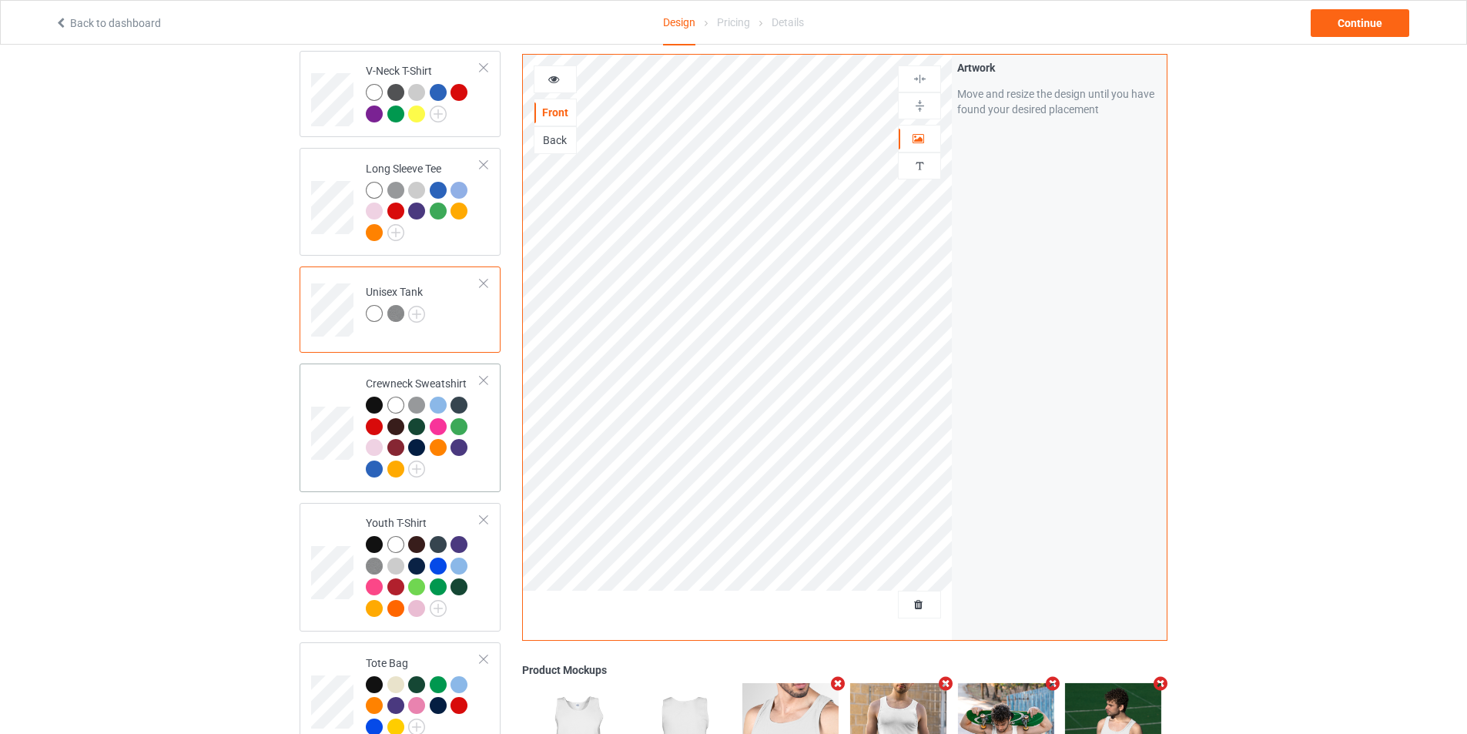
scroll to position [616, 0]
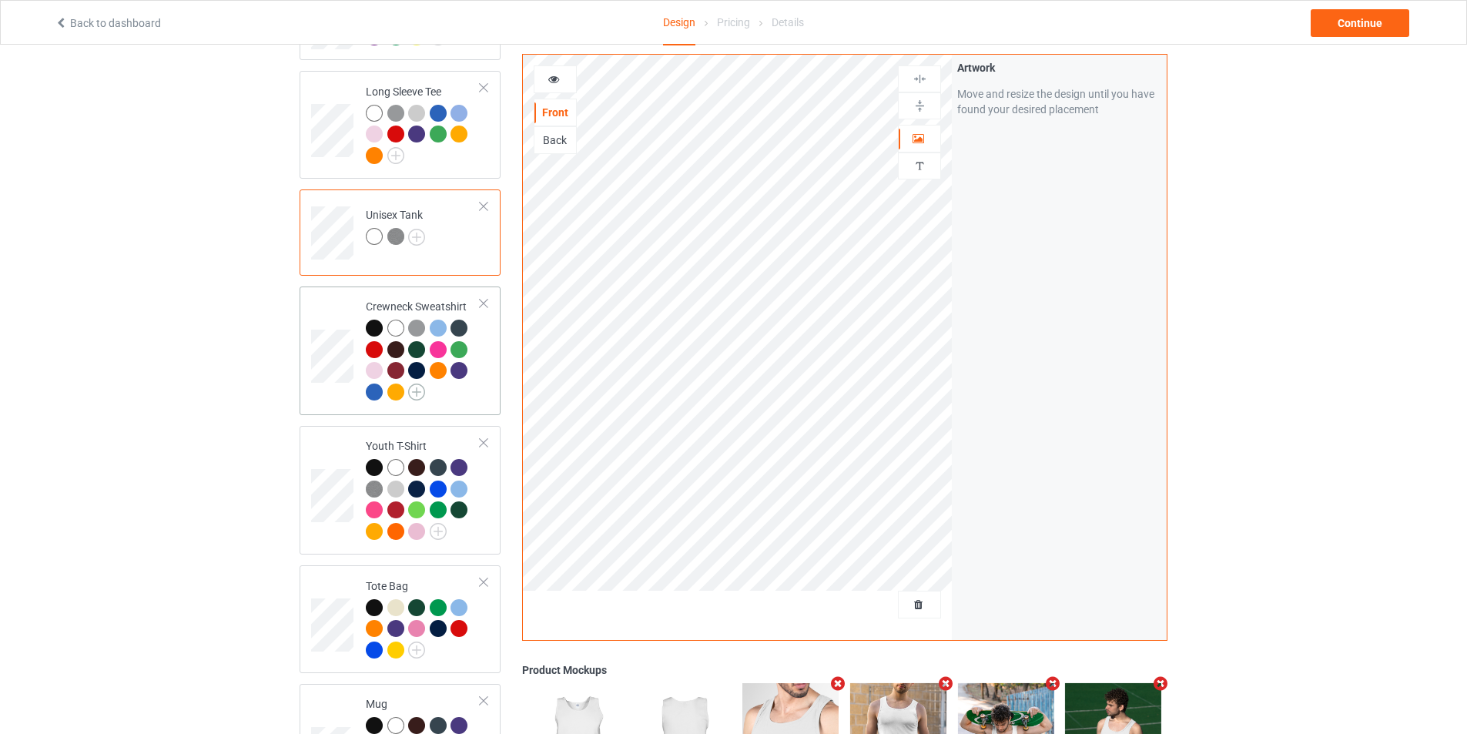
click at [420, 383] on img at bounding box center [416, 391] width 17 height 17
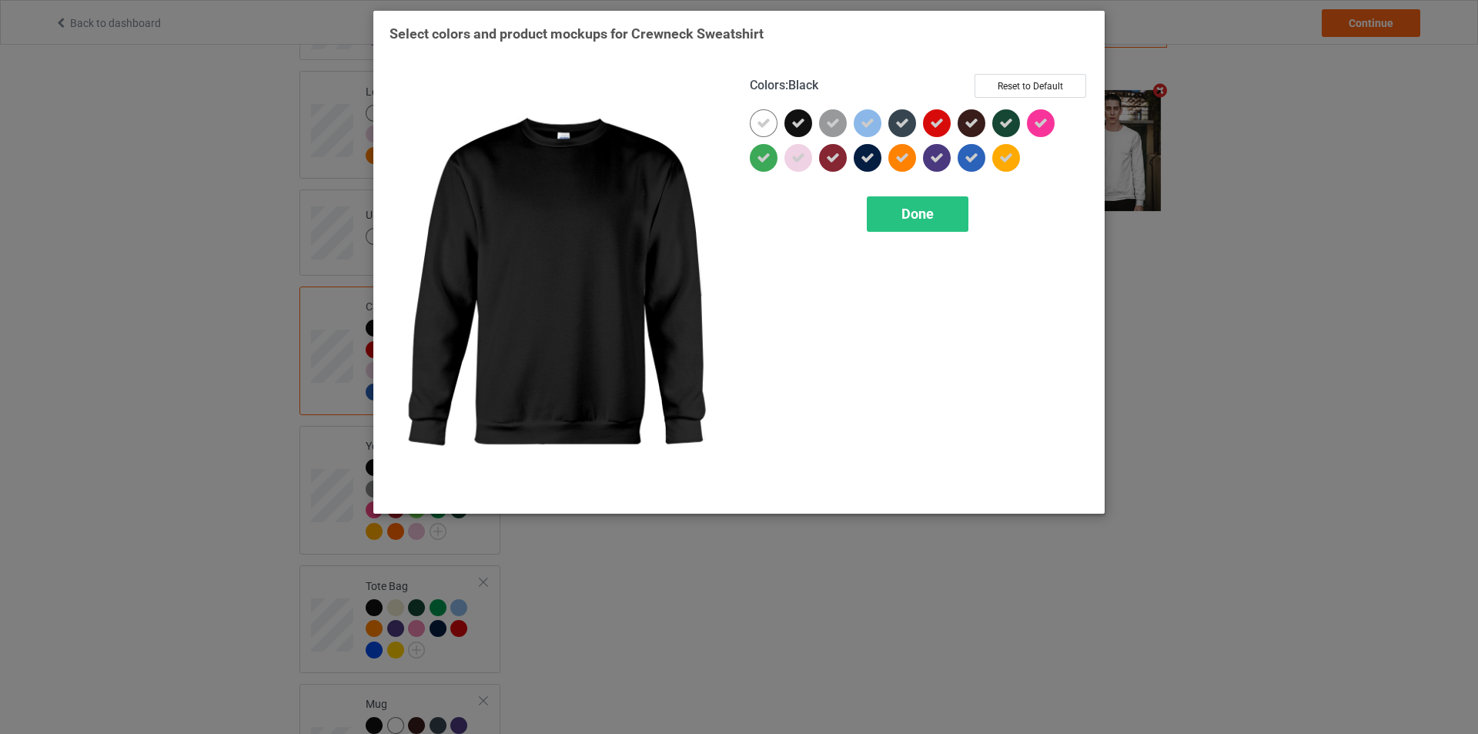
click at [796, 120] on icon at bounding box center [799, 123] width 14 height 14
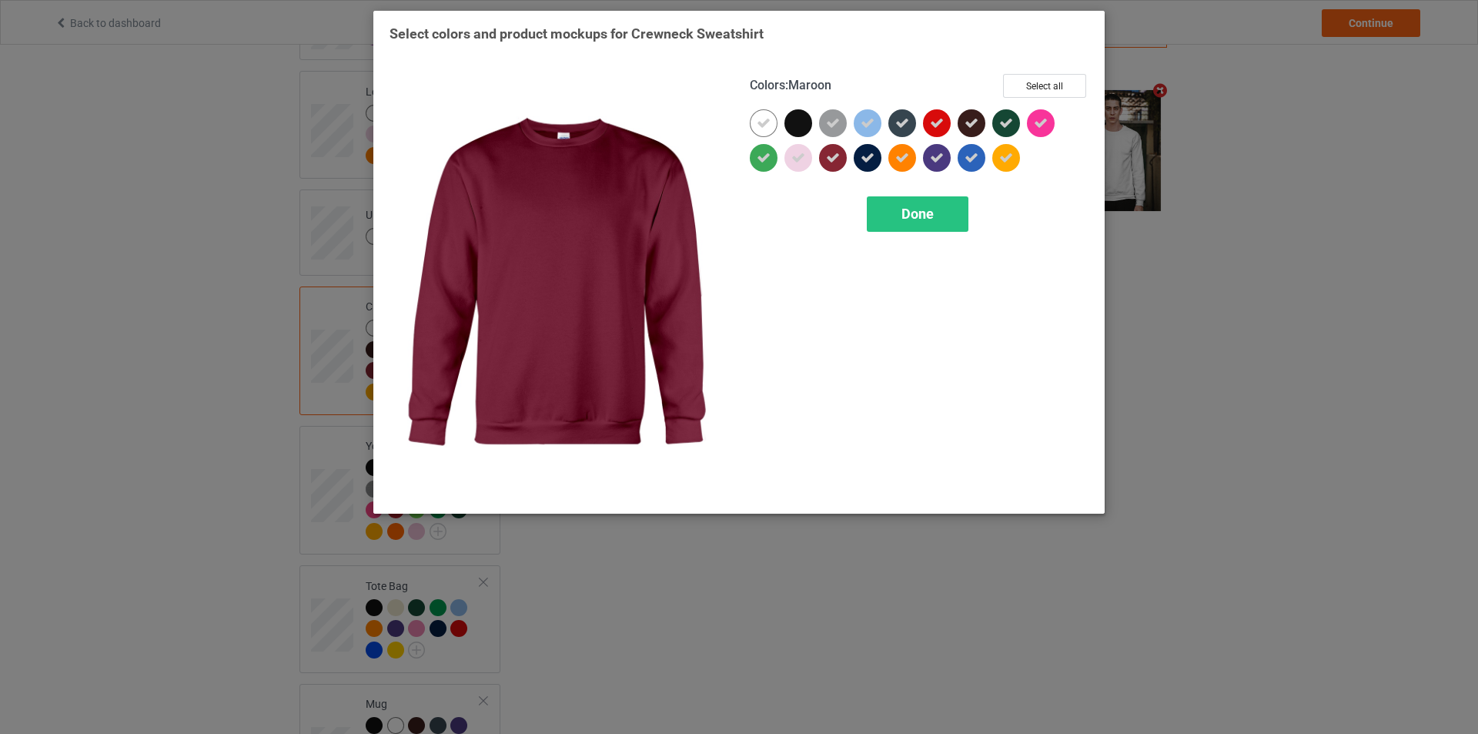
click at [836, 159] on icon at bounding box center [833, 158] width 14 height 14
click at [834, 164] on div at bounding box center [833, 158] width 28 height 28
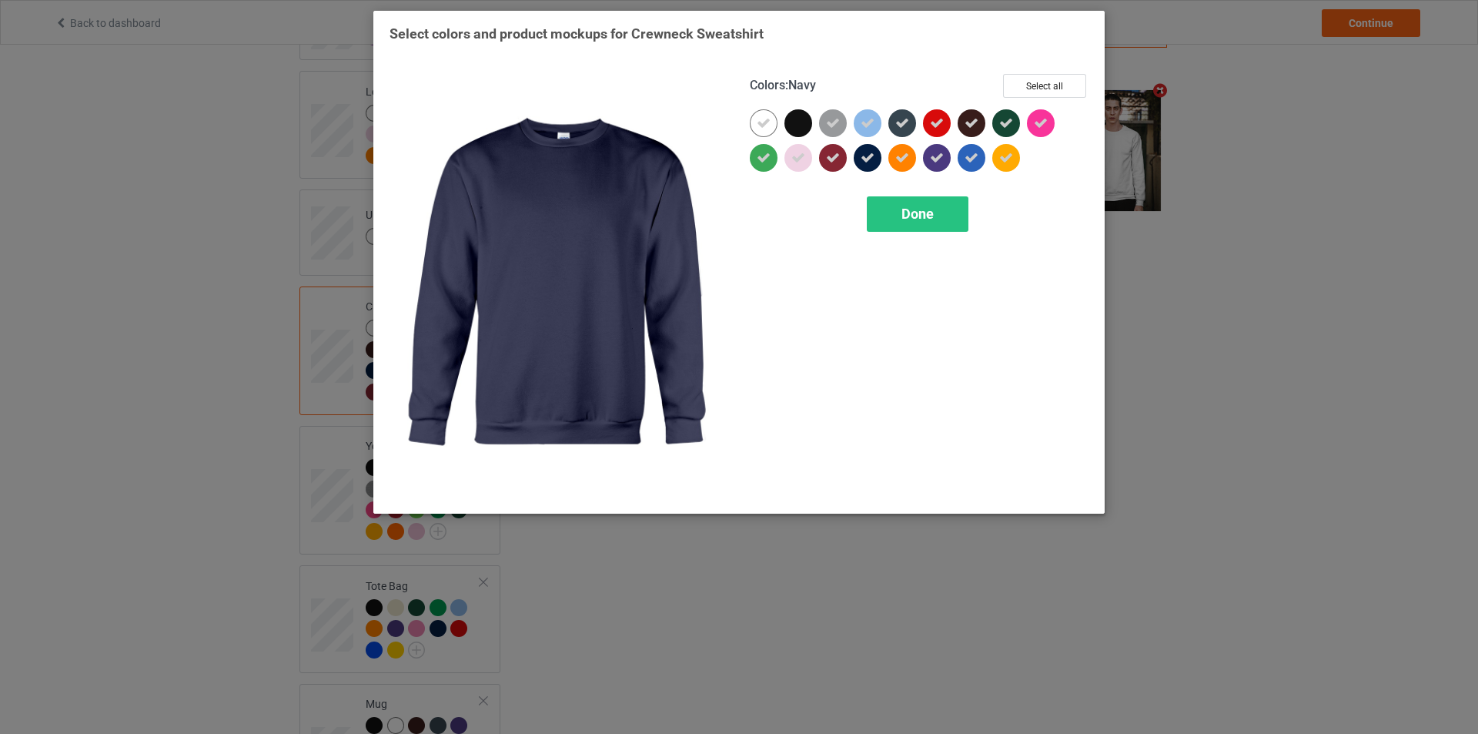
click at [865, 164] on icon at bounding box center [868, 158] width 14 height 14
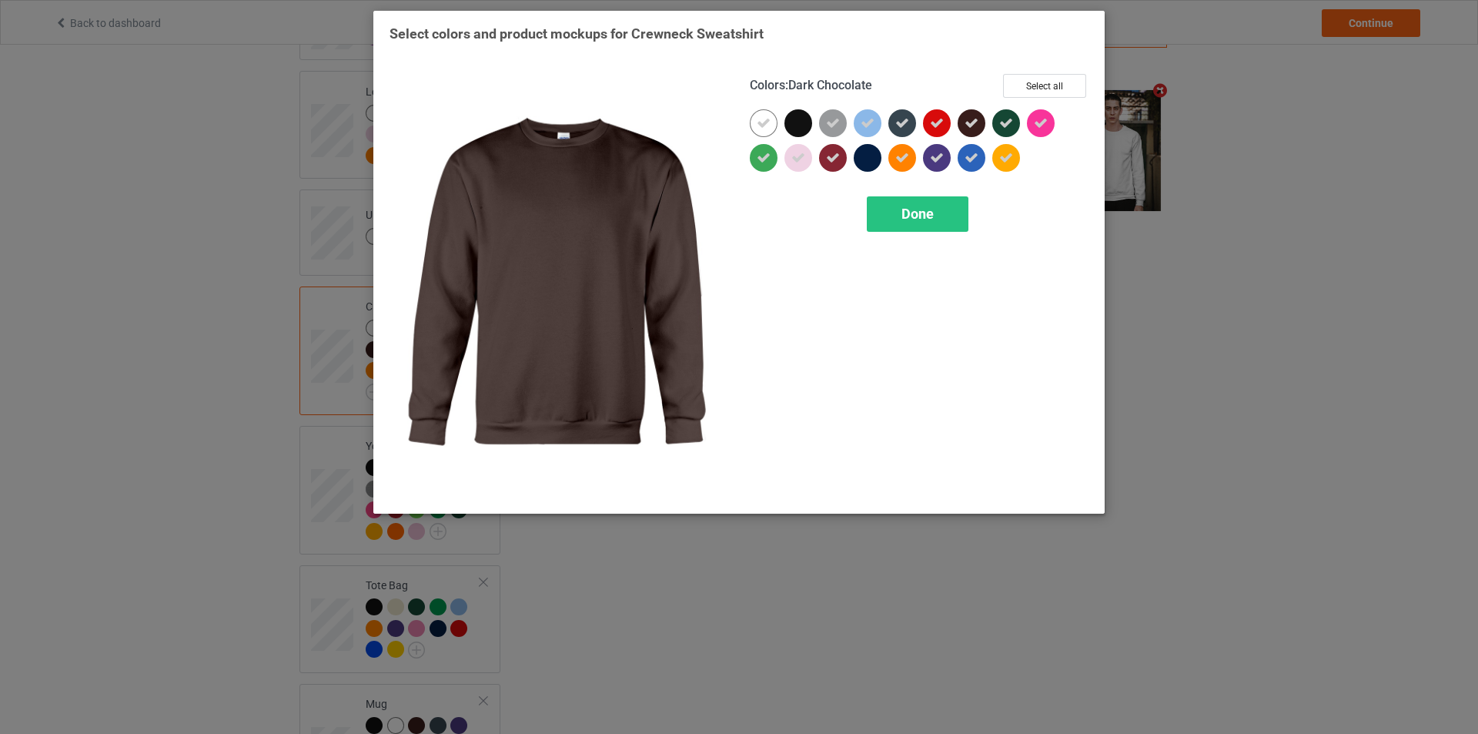
click at [973, 119] on icon at bounding box center [972, 123] width 14 height 14
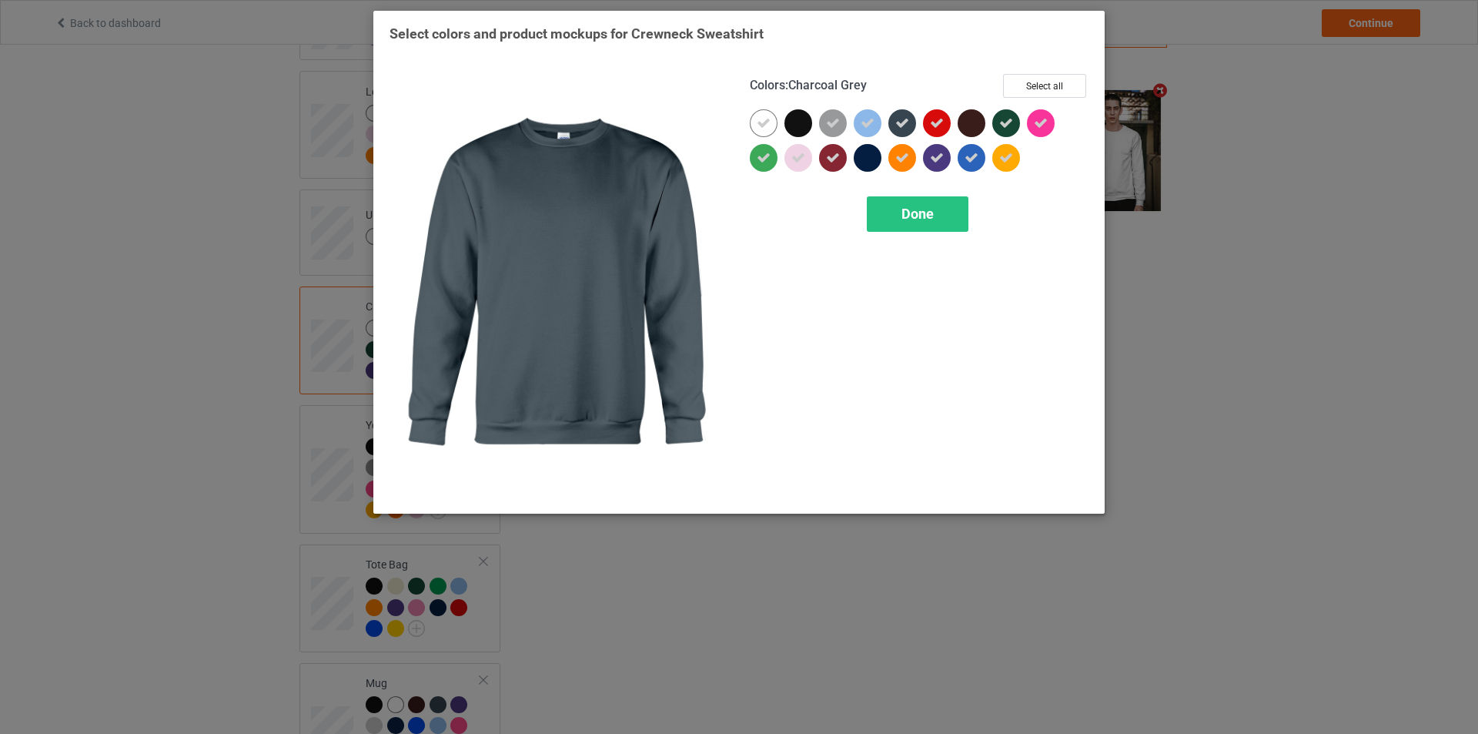
click at [902, 119] on icon at bounding box center [903, 123] width 14 height 14
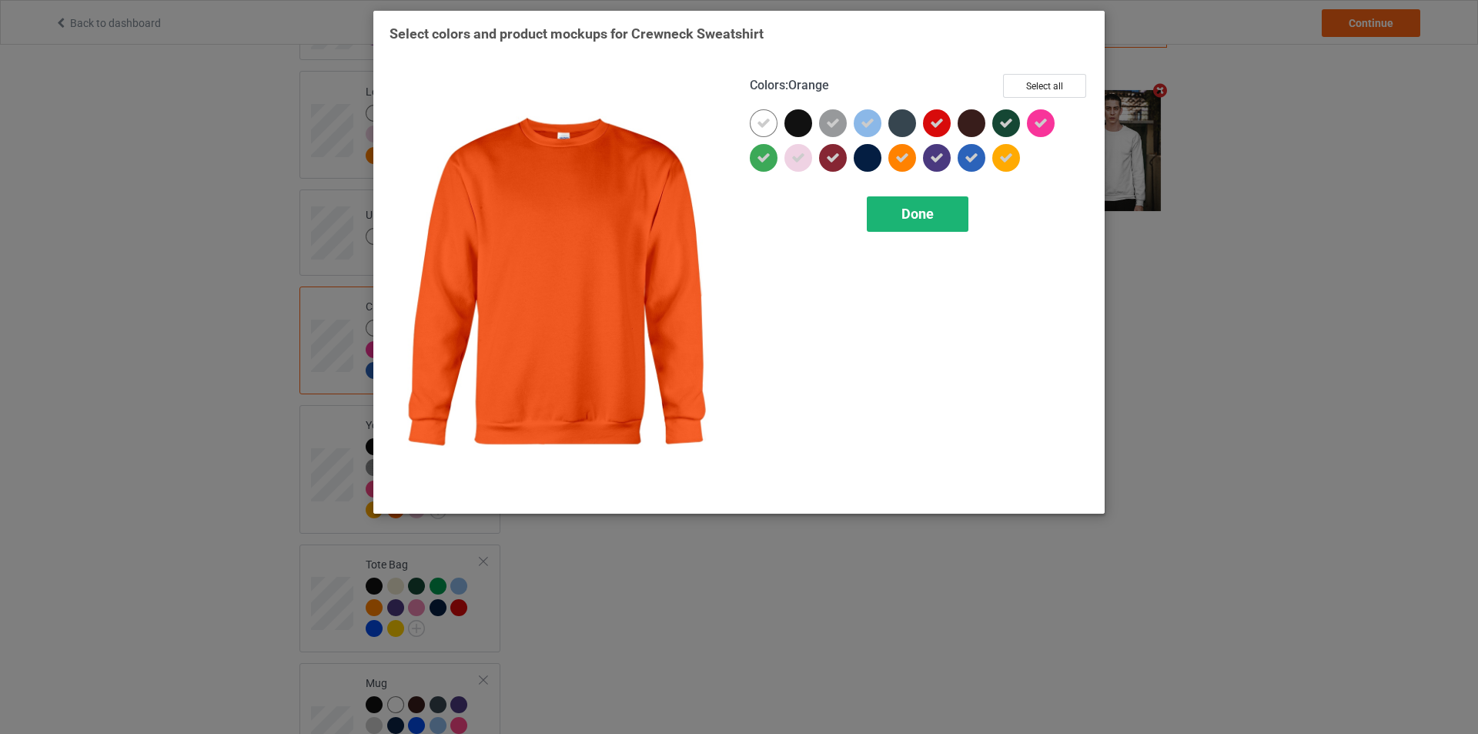
click at [905, 206] on span "Done" at bounding box center [918, 214] width 32 height 16
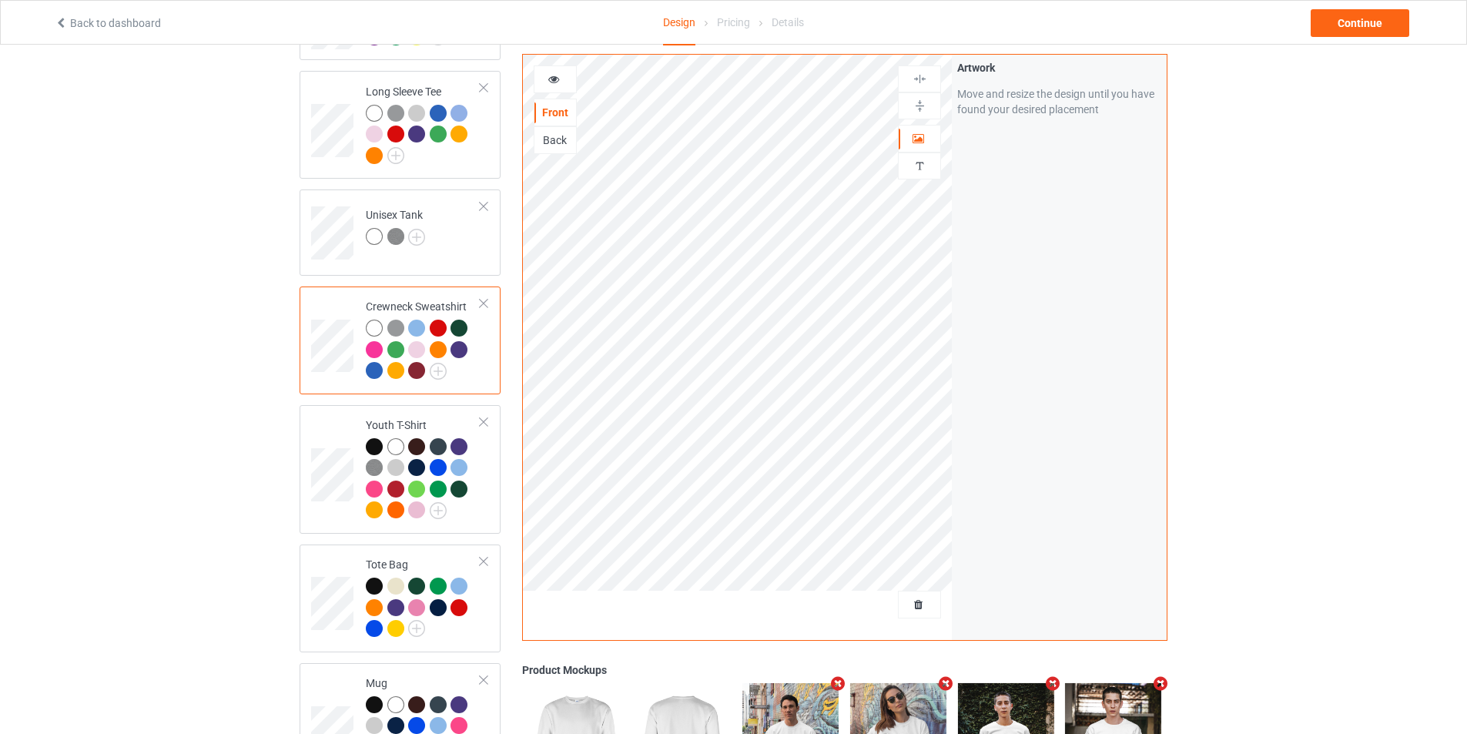
scroll to position [770, 0]
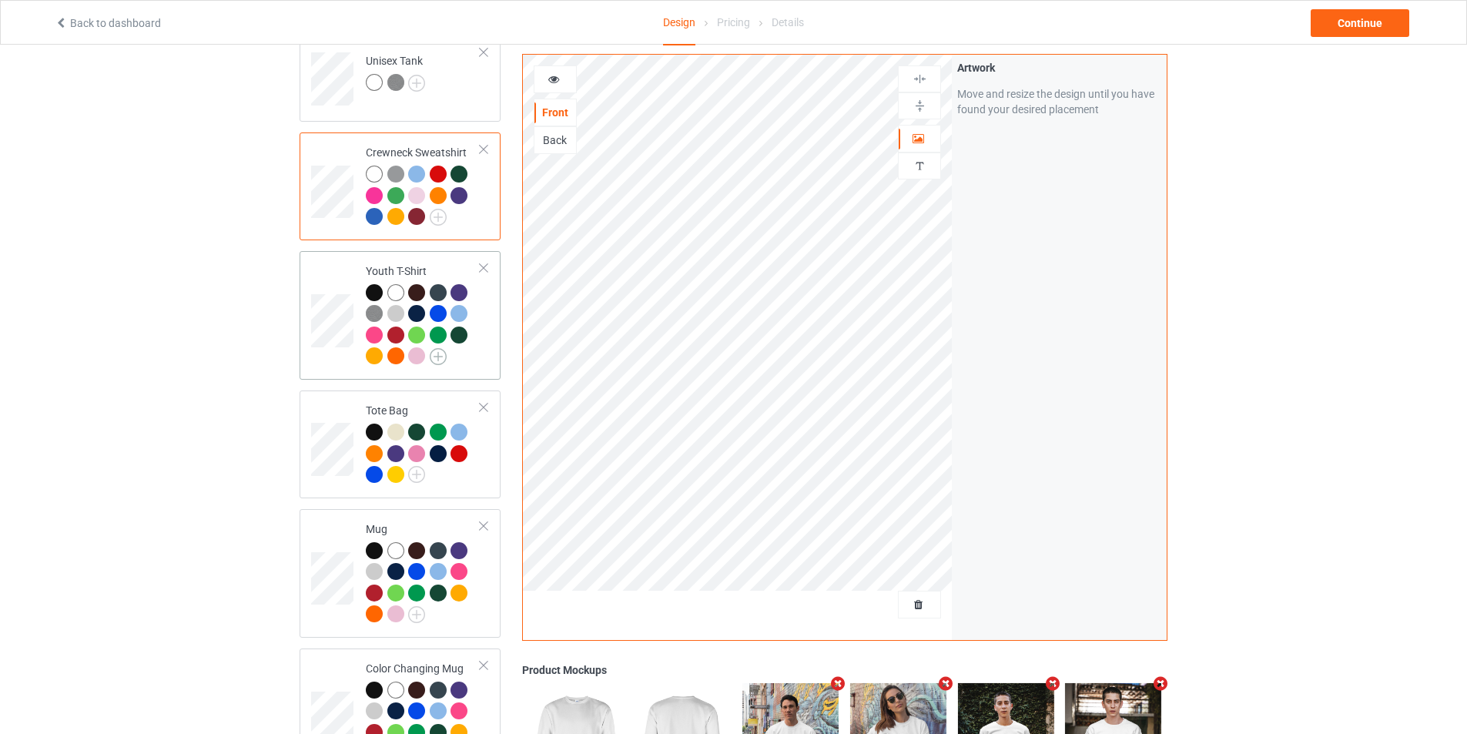
click at [440, 348] on img at bounding box center [438, 356] width 17 height 17
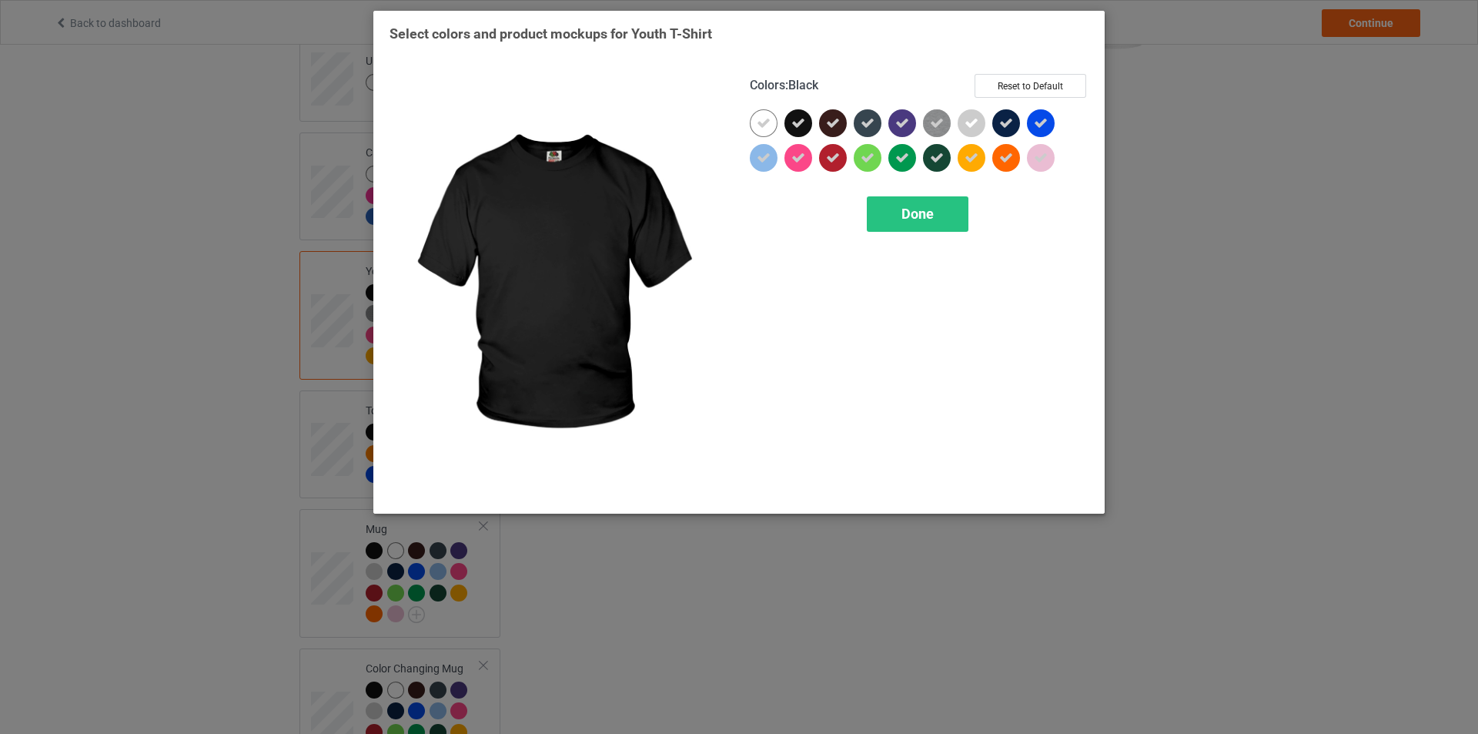
click at [801, 123] on icon at bounding box center [799, 123] width 14 height 14
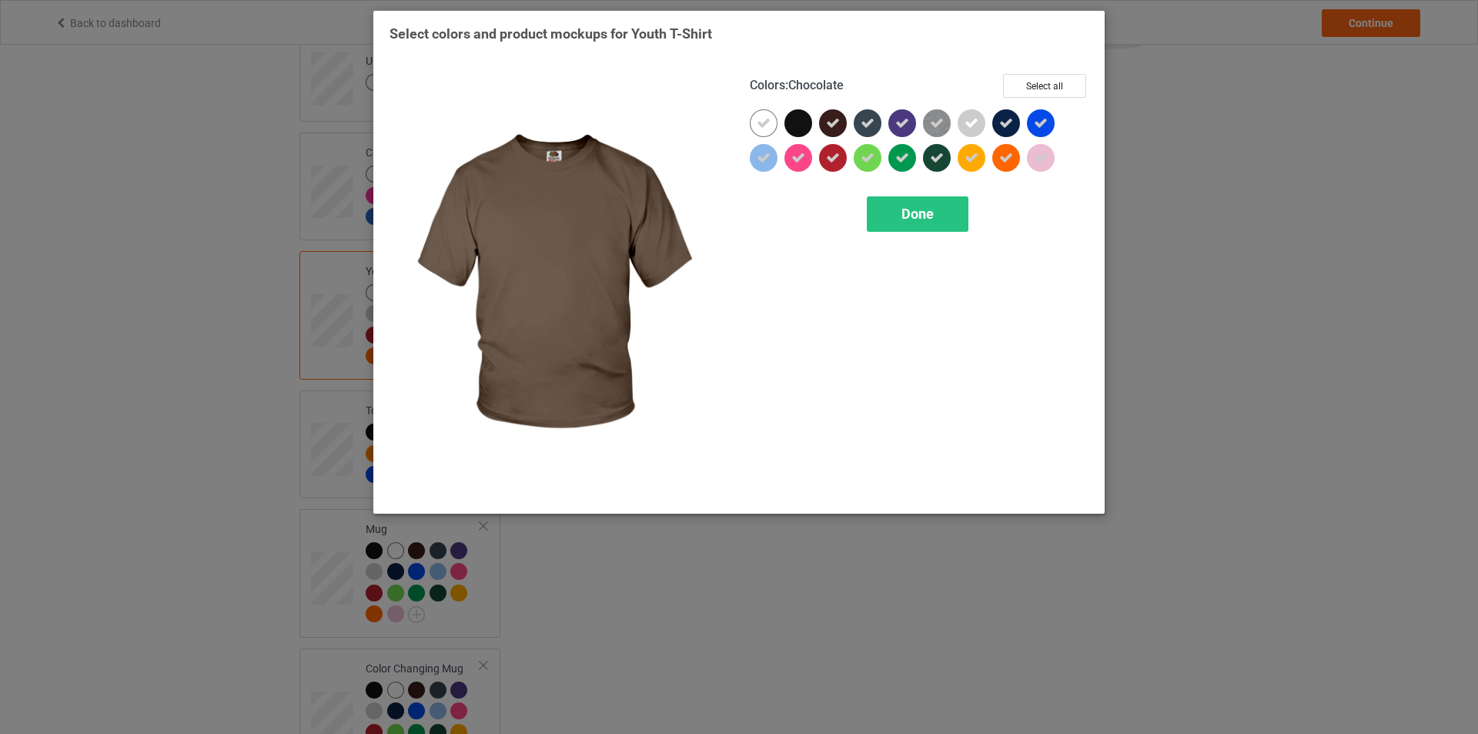
click at [829, 121] on icon at bounding box center [833, 123] width 14 height 14
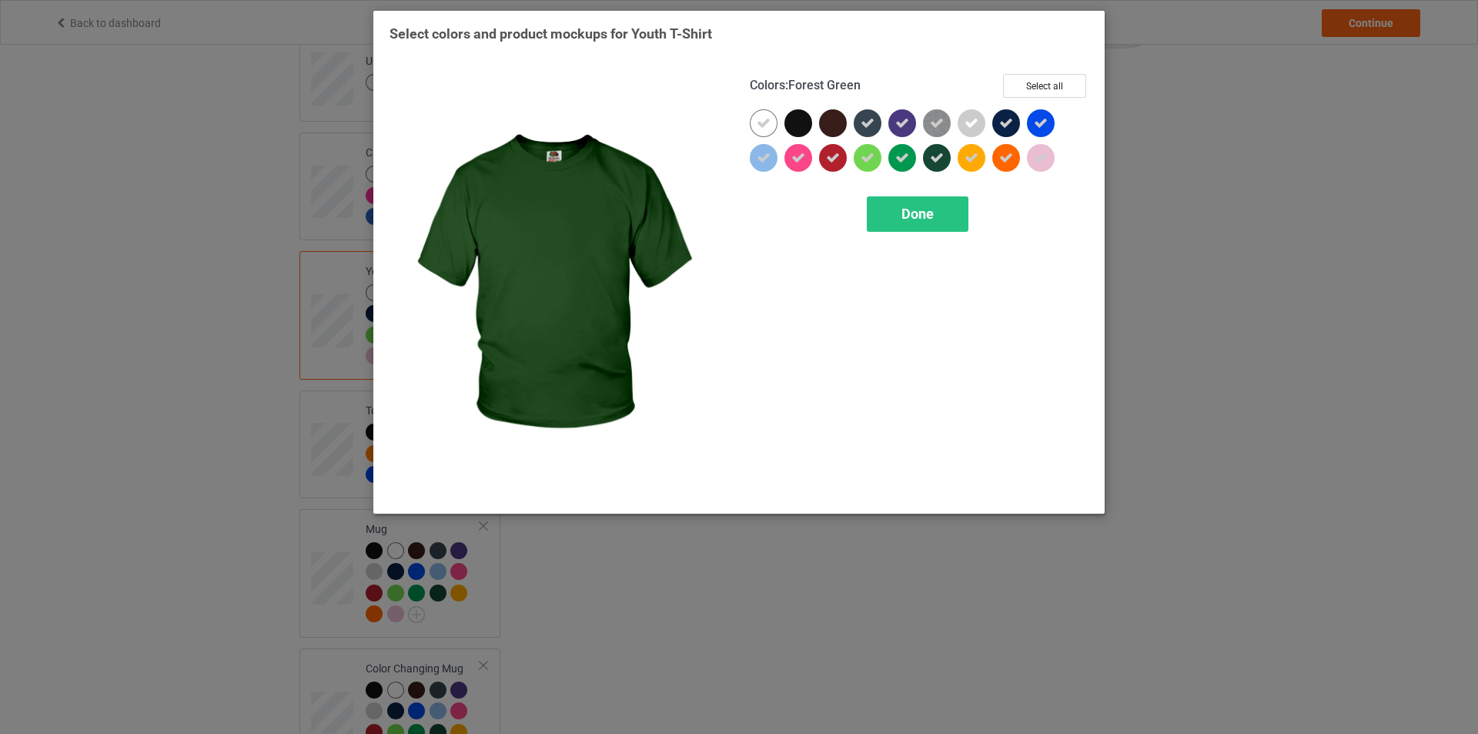
click at [939, 152] on icon at bounding box center [937, 158] width 14 height 14
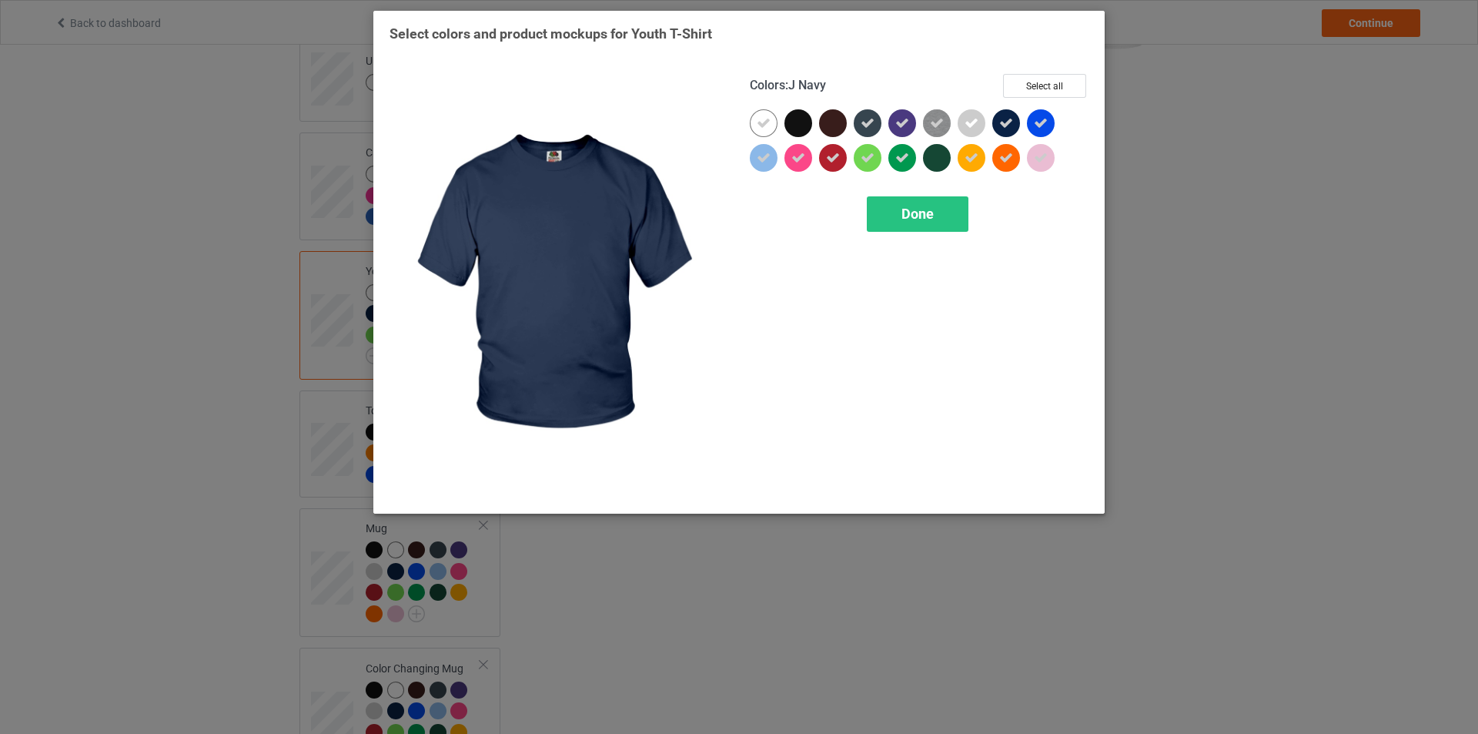
click at [1008, 127] on icon at bounding box center [1007, 123] width 14 height 14
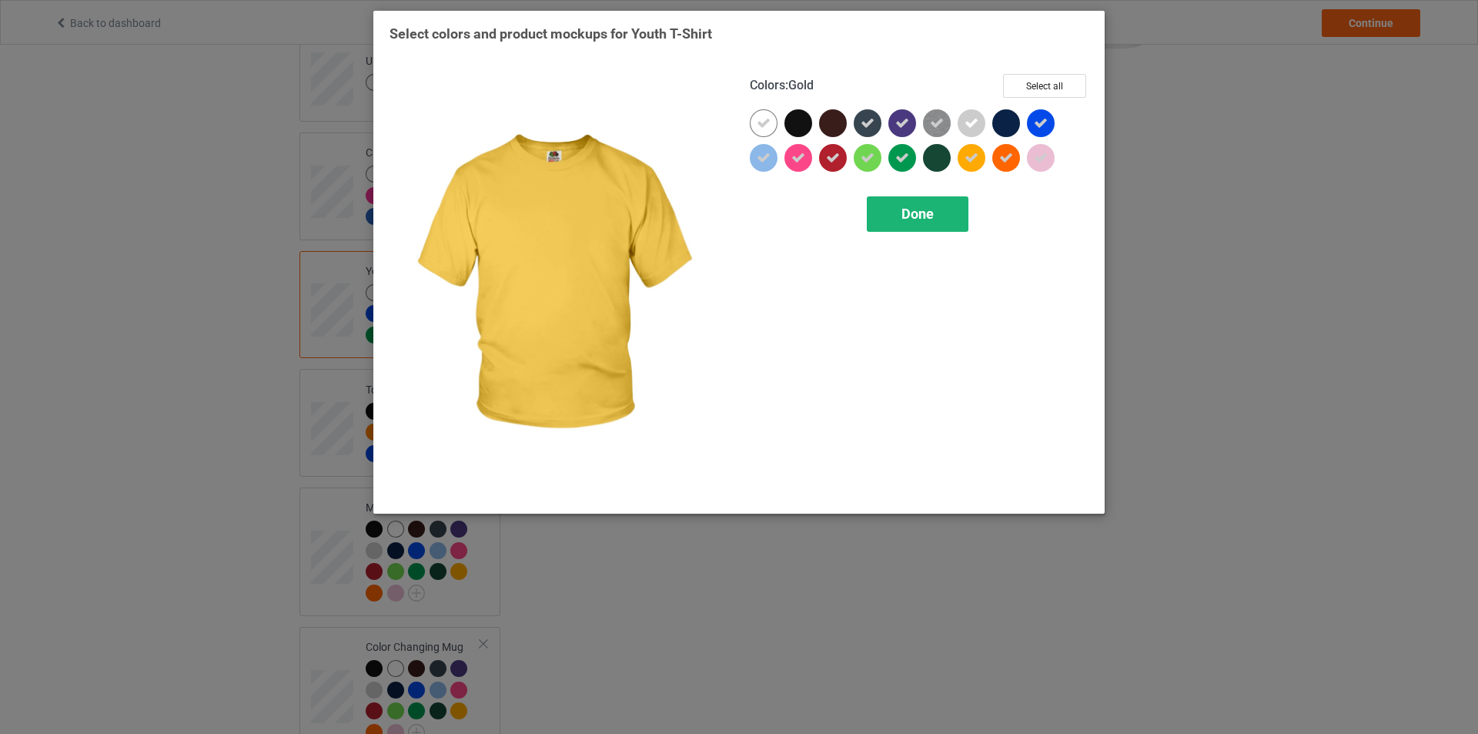
click at [933, 218] on span "Done" at bounding box center [918, 214] width 32 height 16
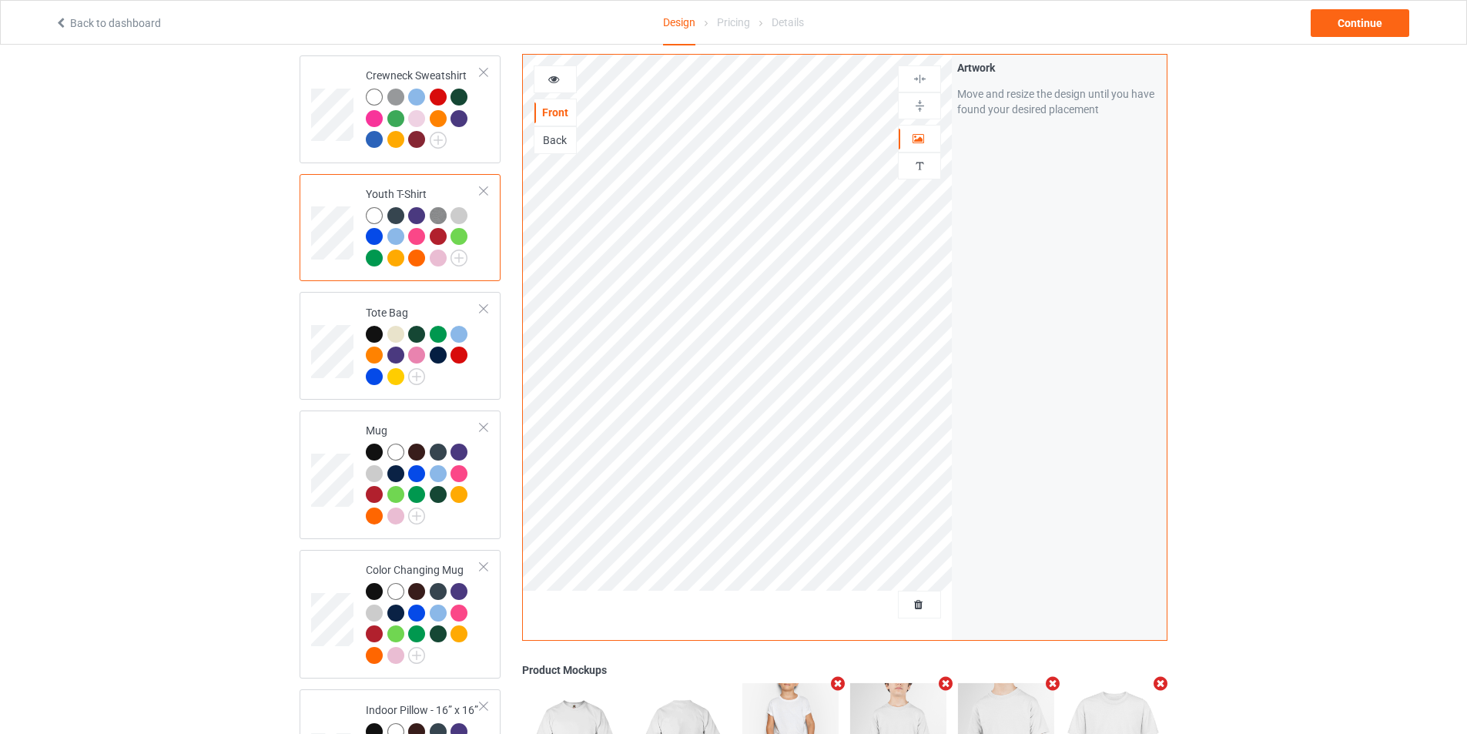
scroll to position [924, 0]
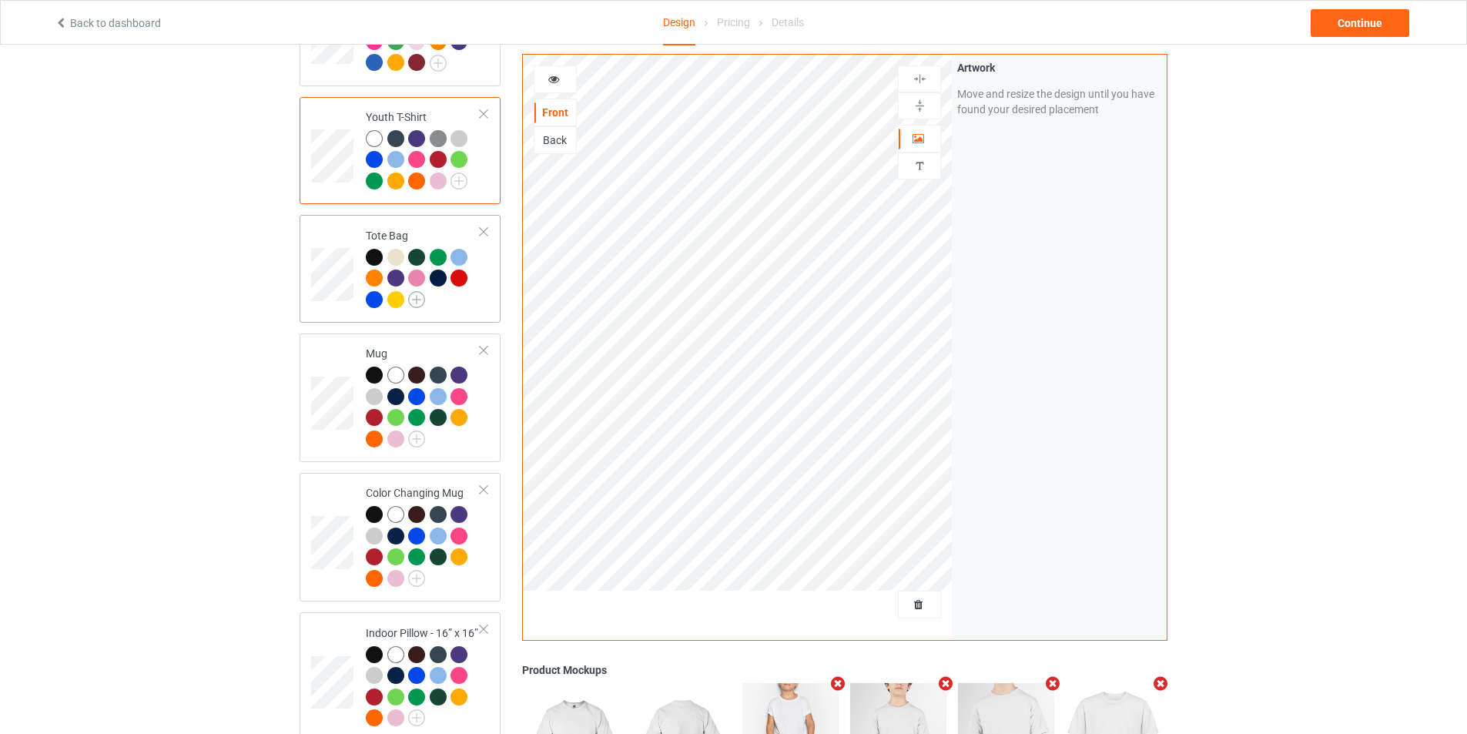
click at [418, 291] on img at bounding box center [416, 299] width 17 height 17
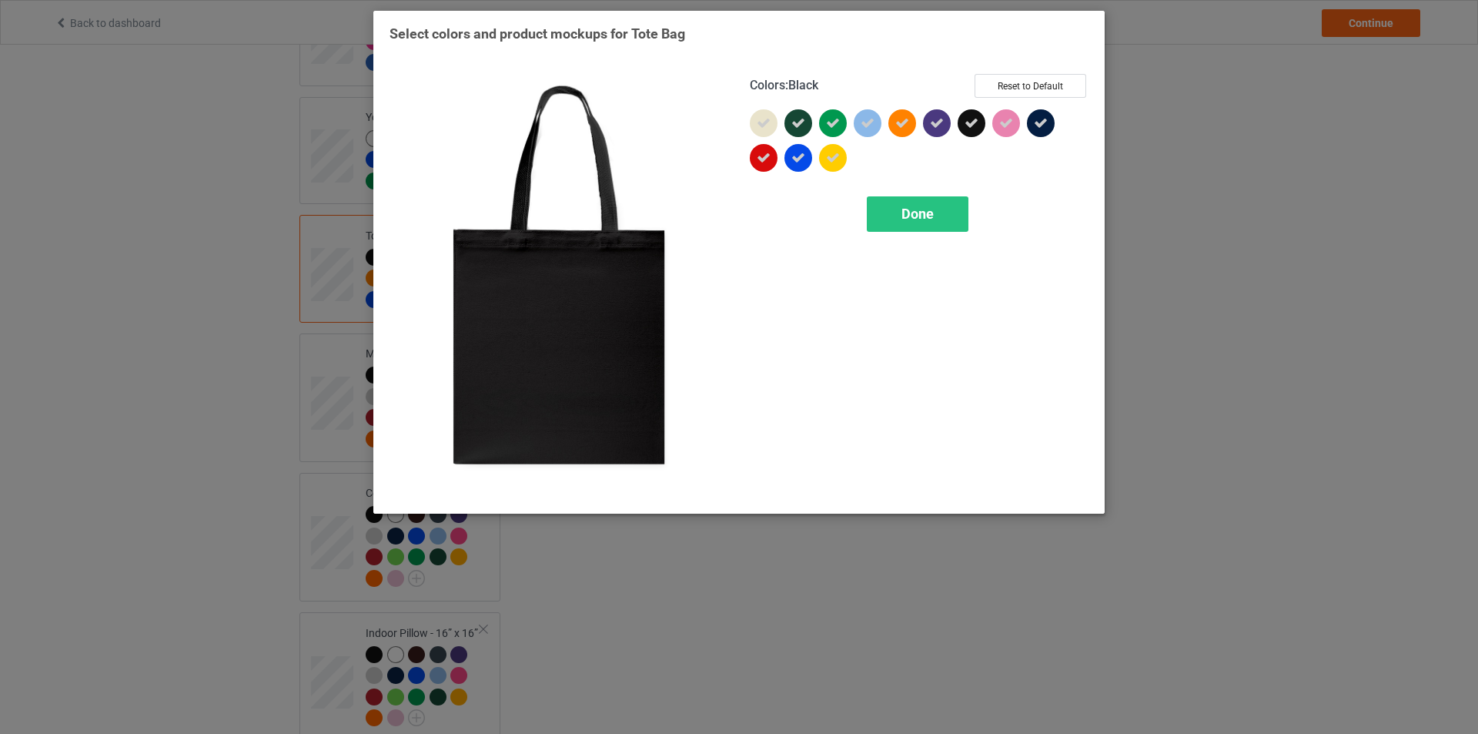
click at [969, 122] on icon at bounding box center [972, 123] width 14 height 14
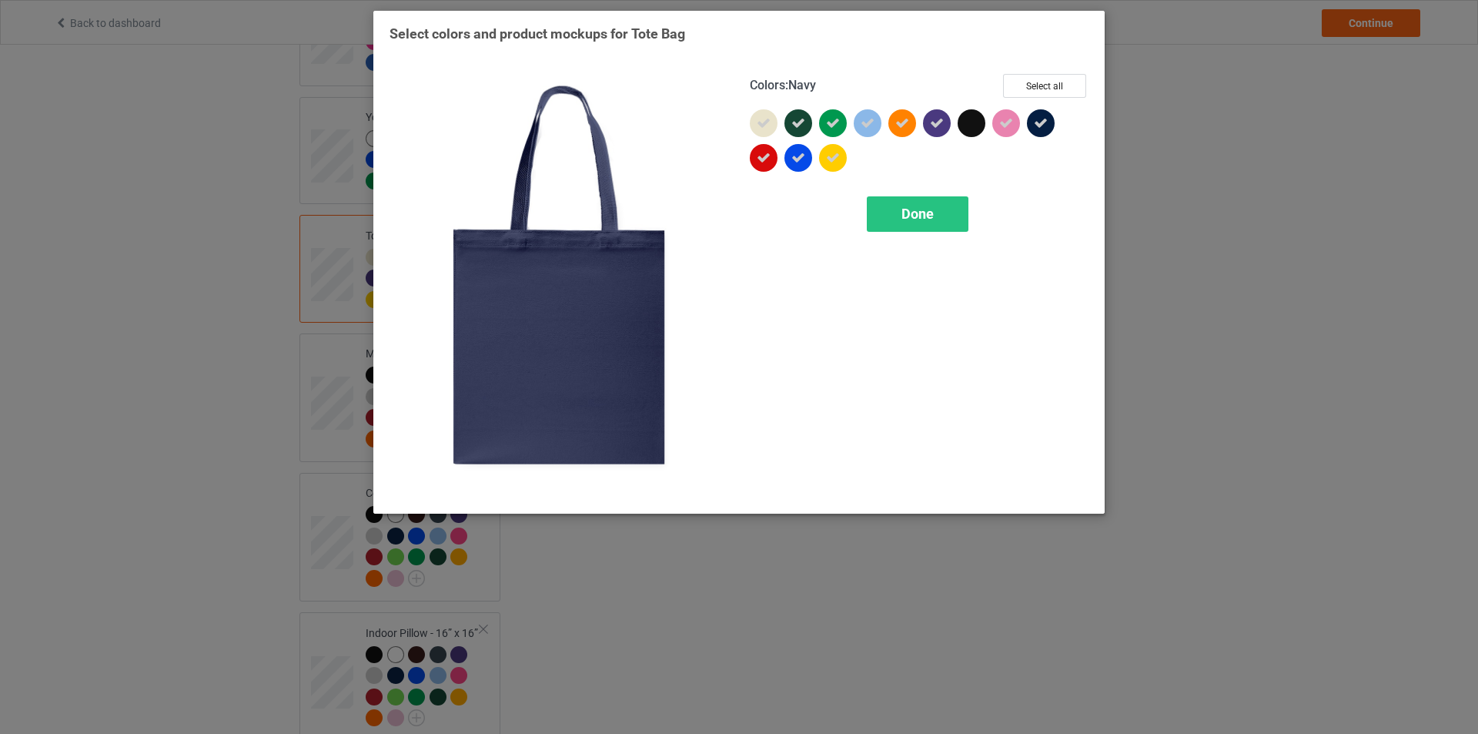
click at [1044, 127] on icon at bounding box center [1041, 123] width 14 height 14
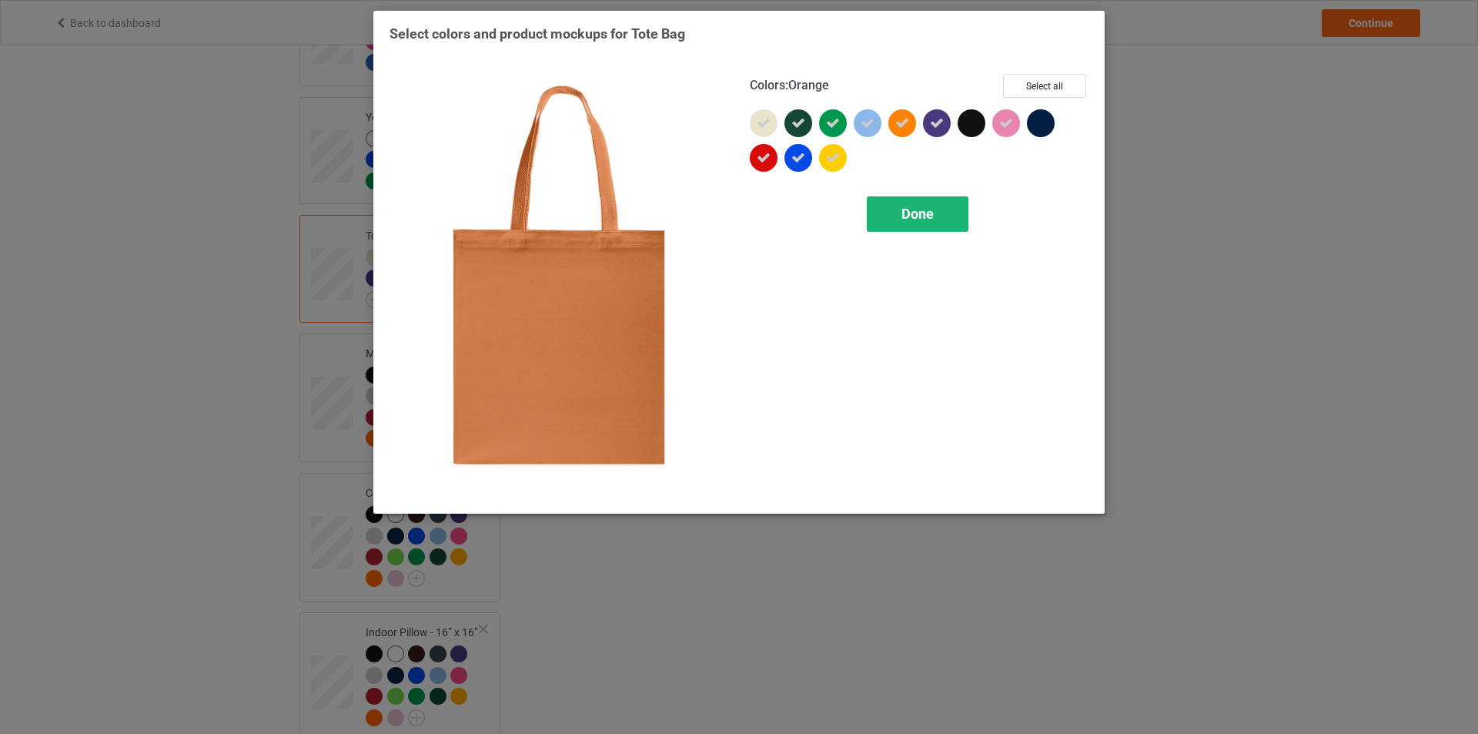
click at [928, 208] on span "Done" at bounding box center [918, 214] width 32 height 16
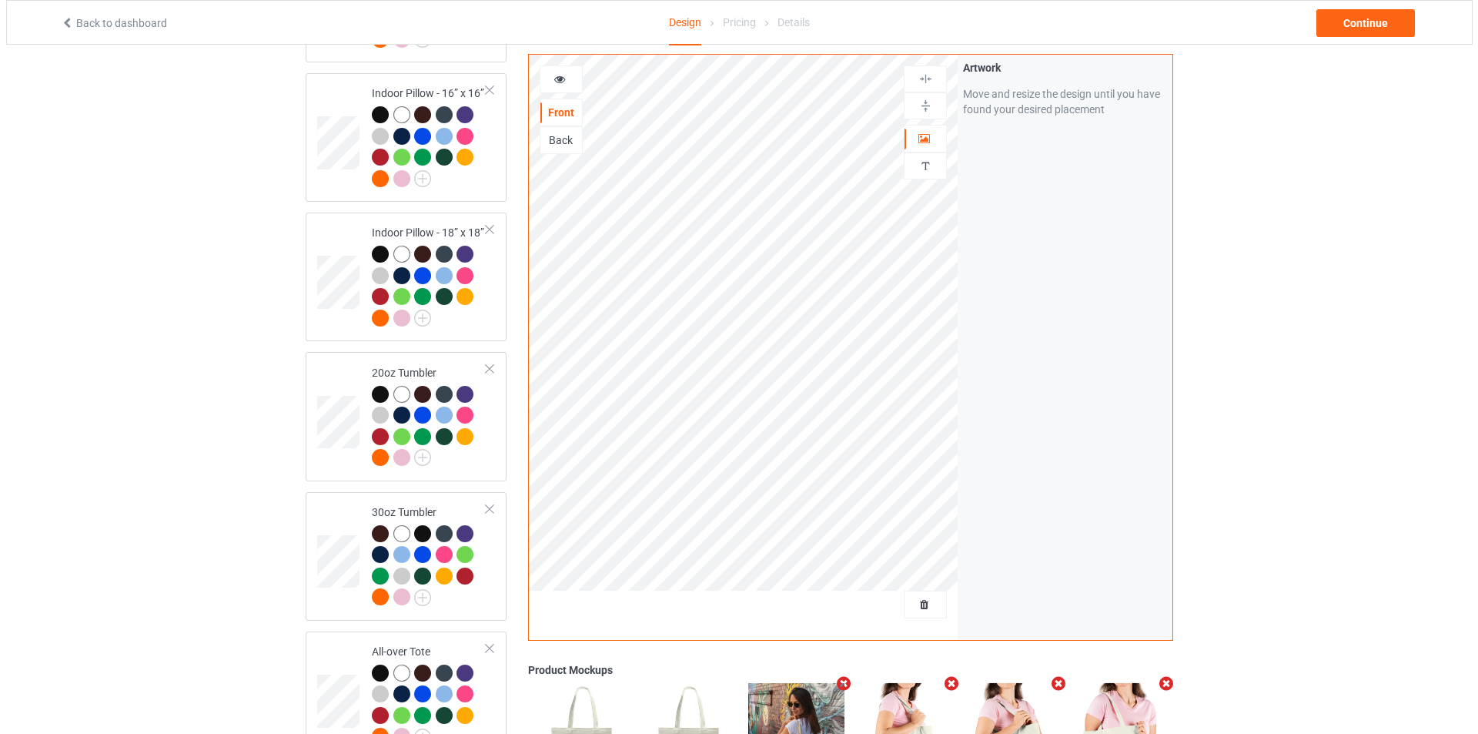
scroll to position [1730, 0]
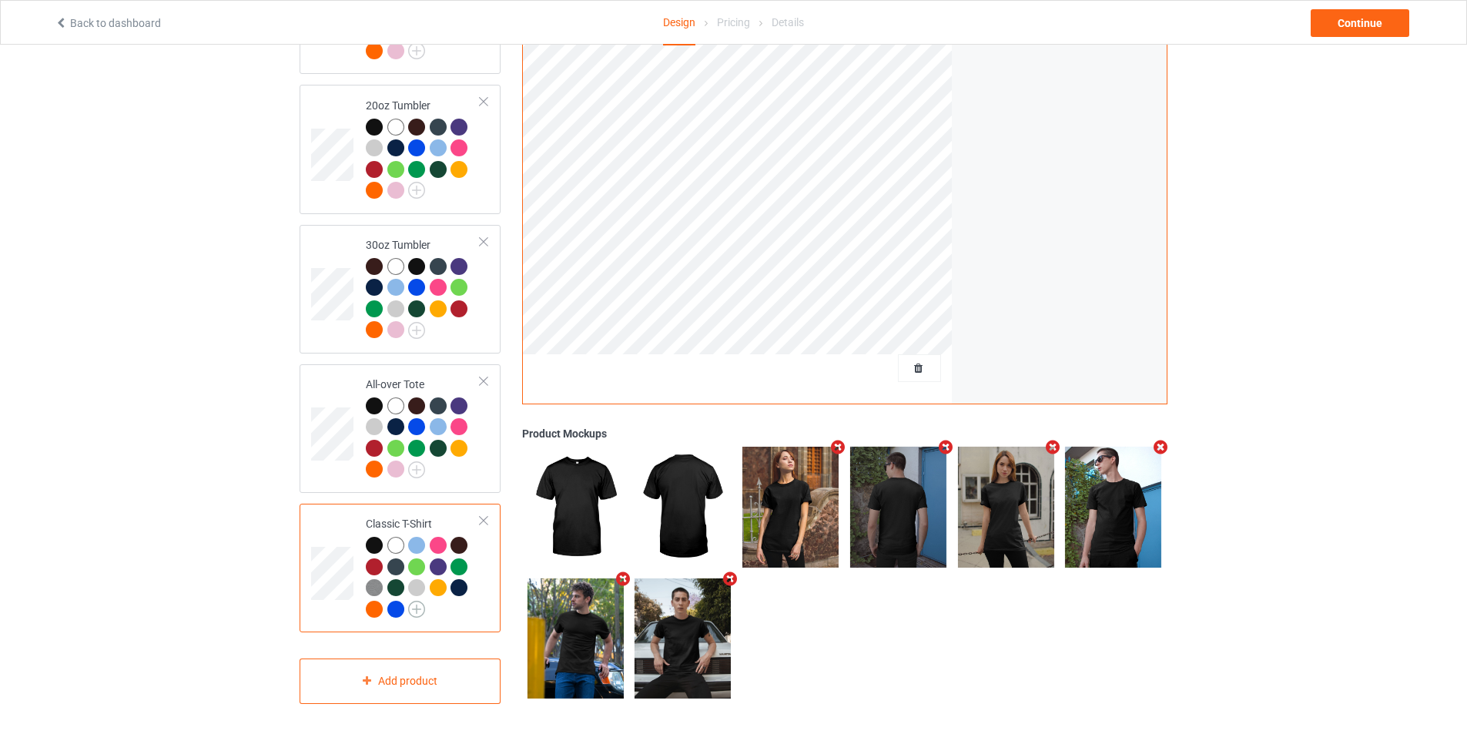
click at [422, 601] on img at bounding box center [416, 609] width 17 height 17
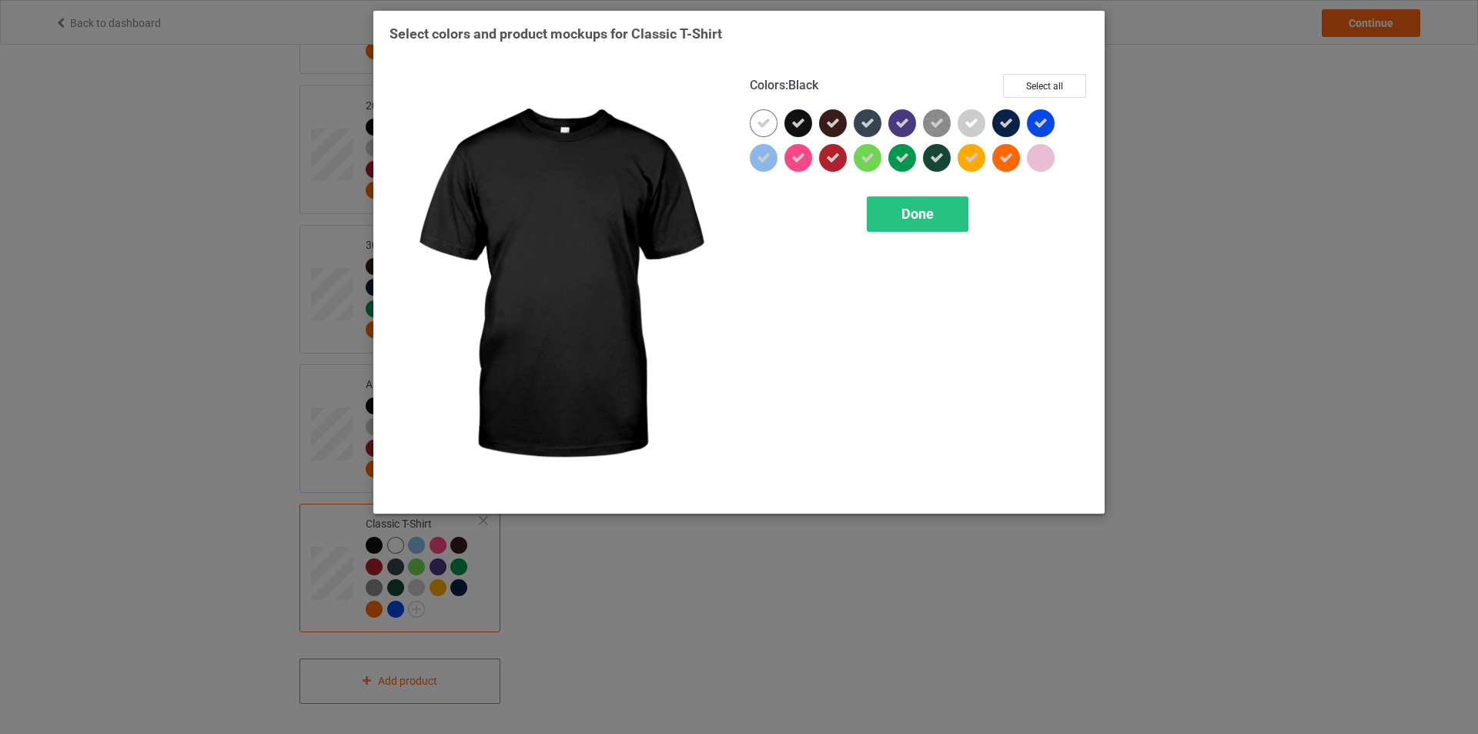
click at [802, 127] on icon at bounding box center [799, 123] width 14 height 14
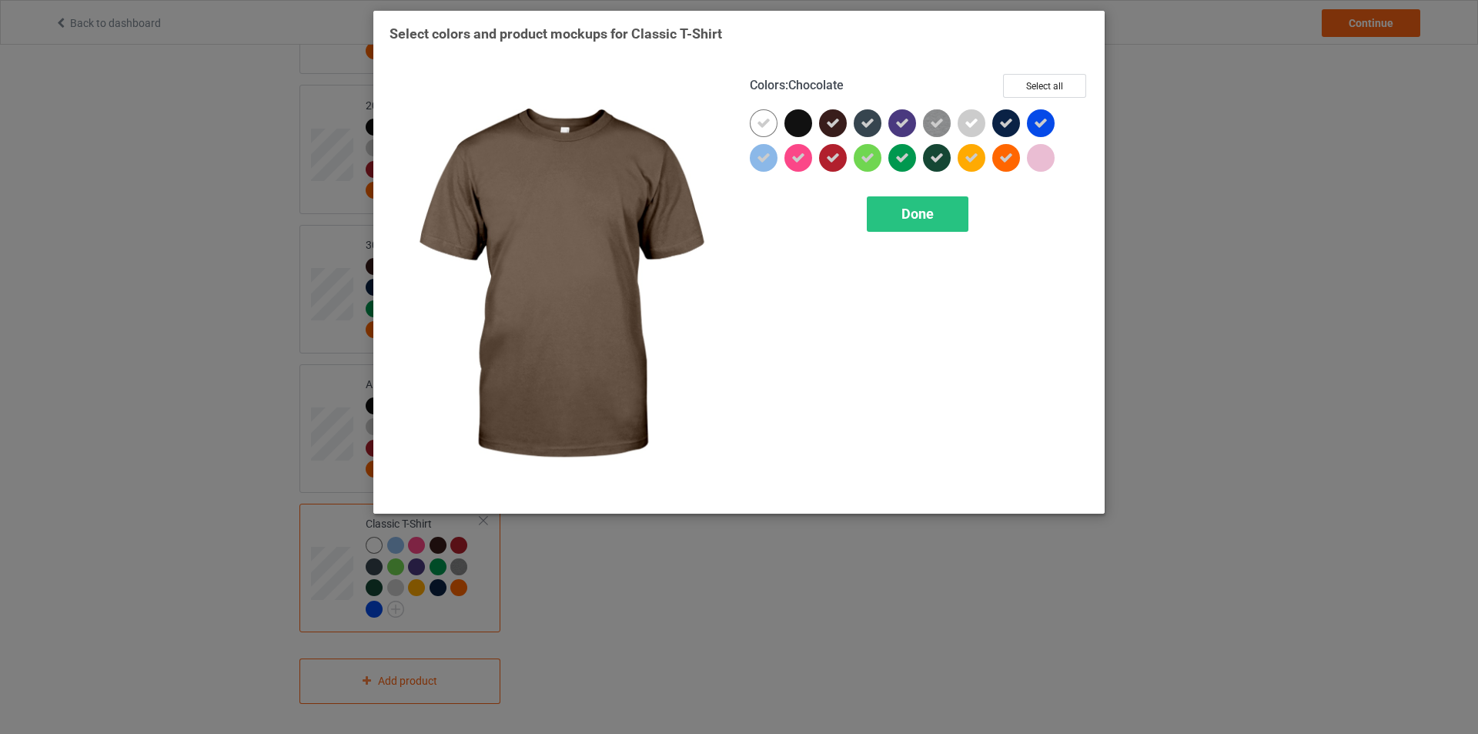
click at [846, 125] on div at bounding box center [833, 123] width 28 height 28
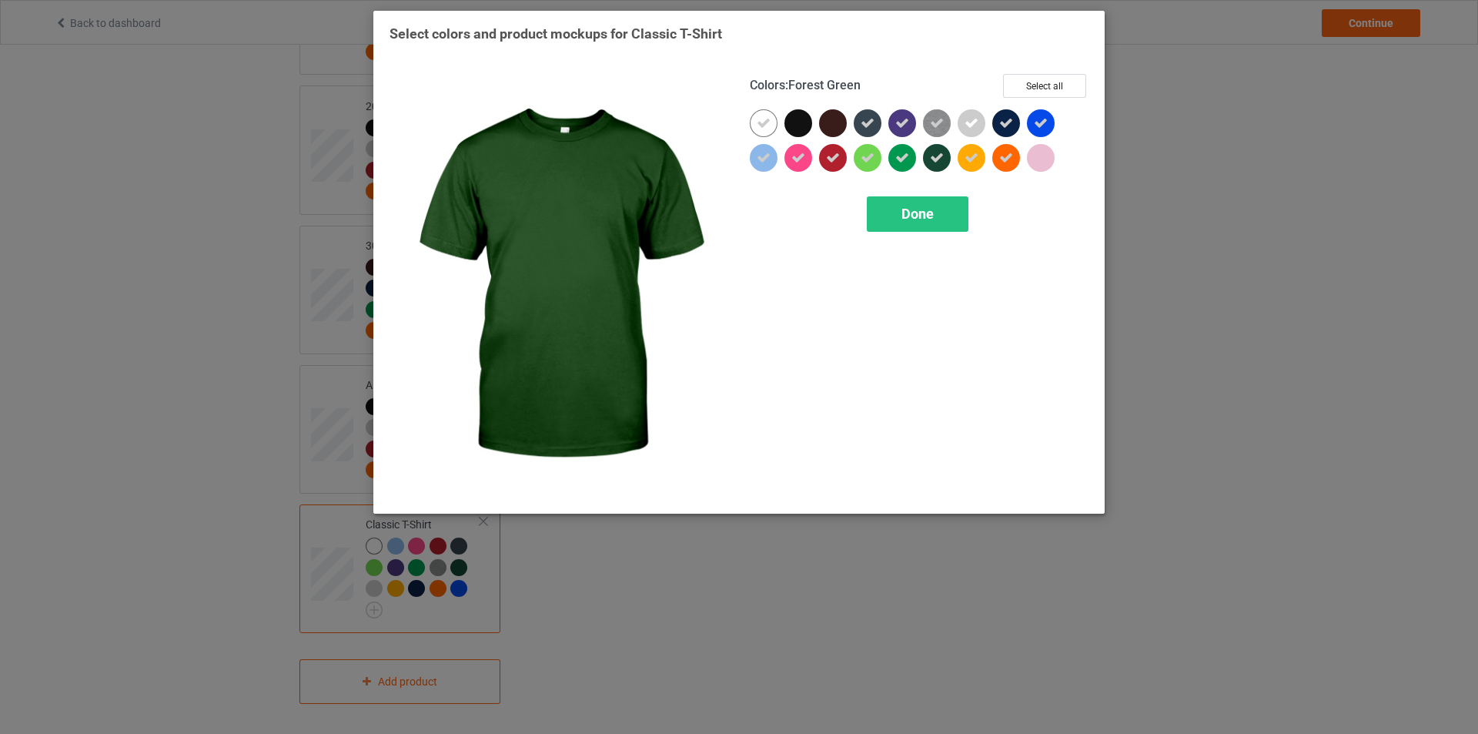
click at [951, 162] on div at bounding box center [940, 161] width 35 height 35
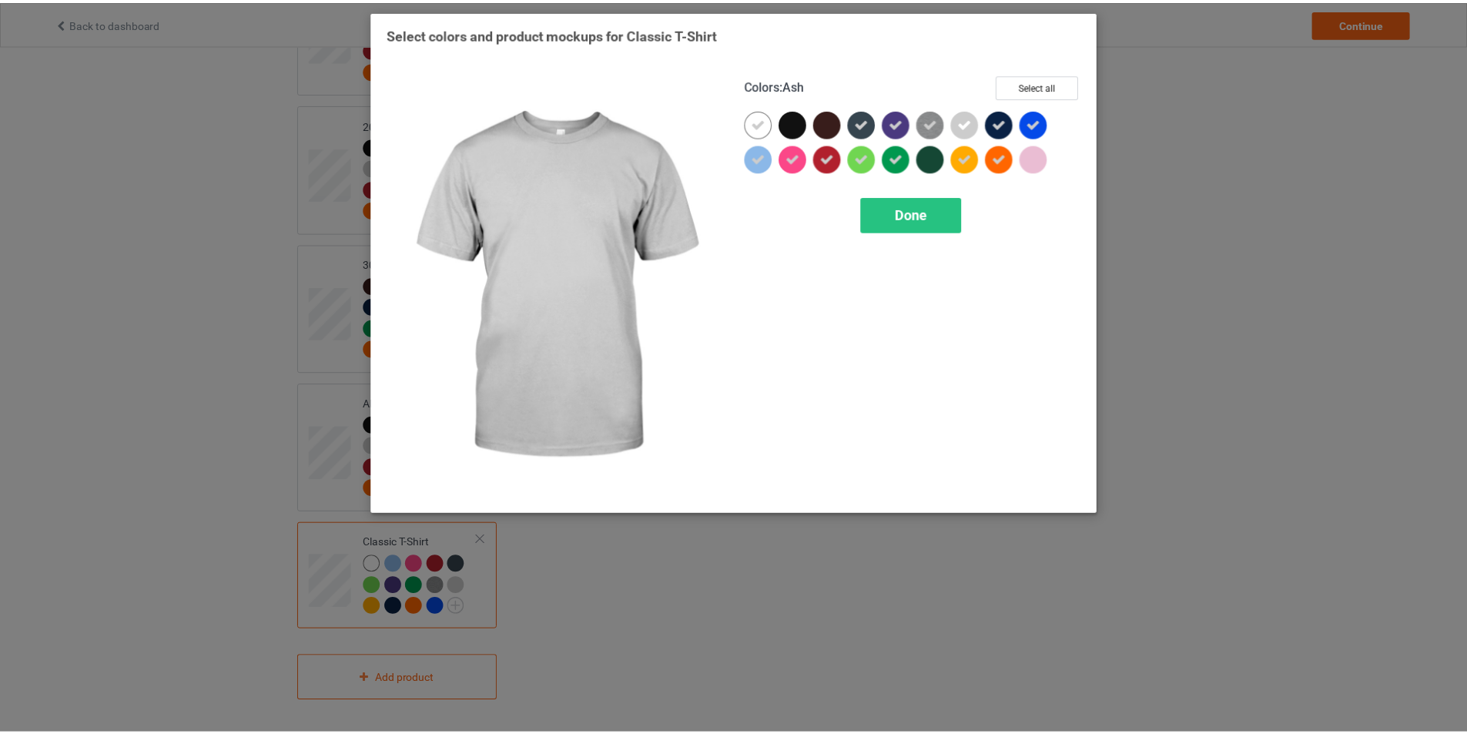
scroll to position [1709, 0]
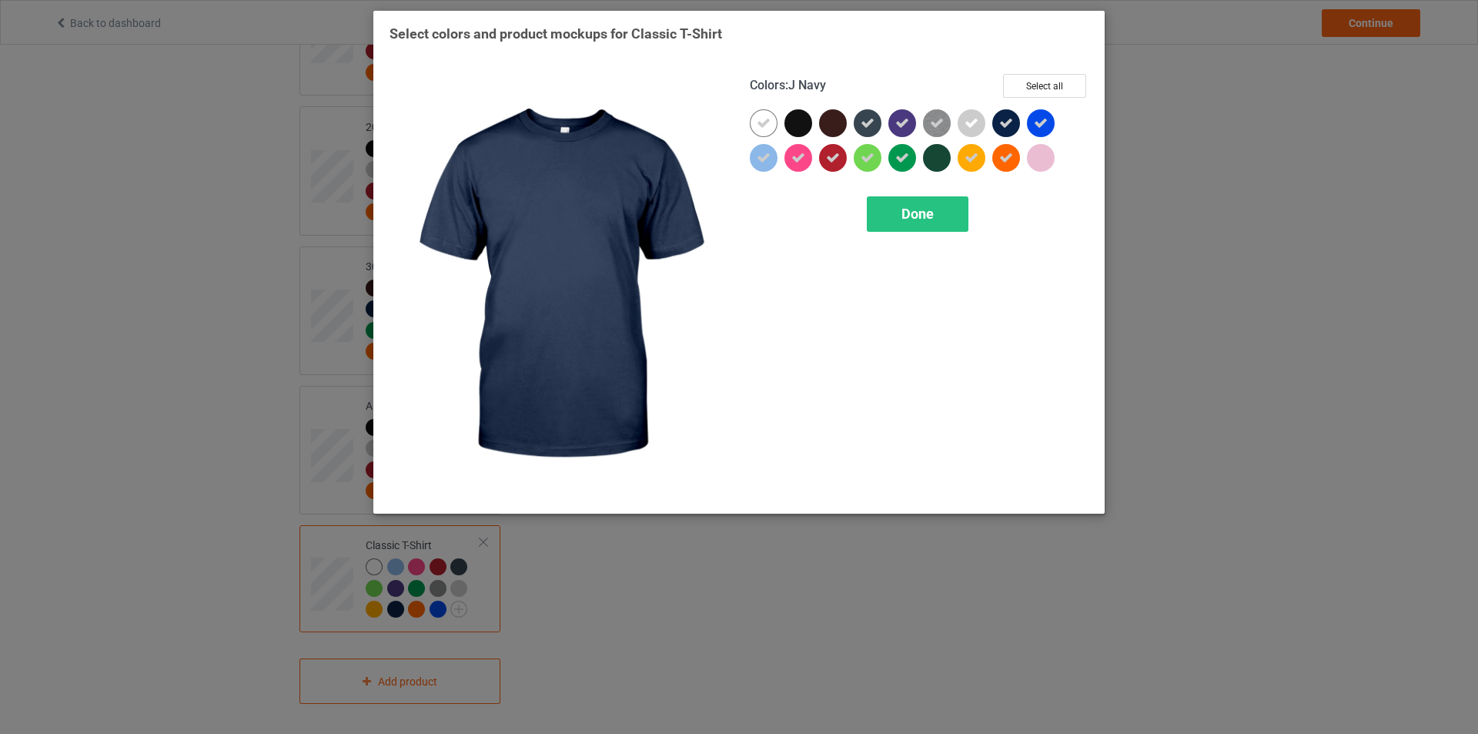
click at [1007, 127] on icon at bounding box center [1007, 123] width 14 height 14
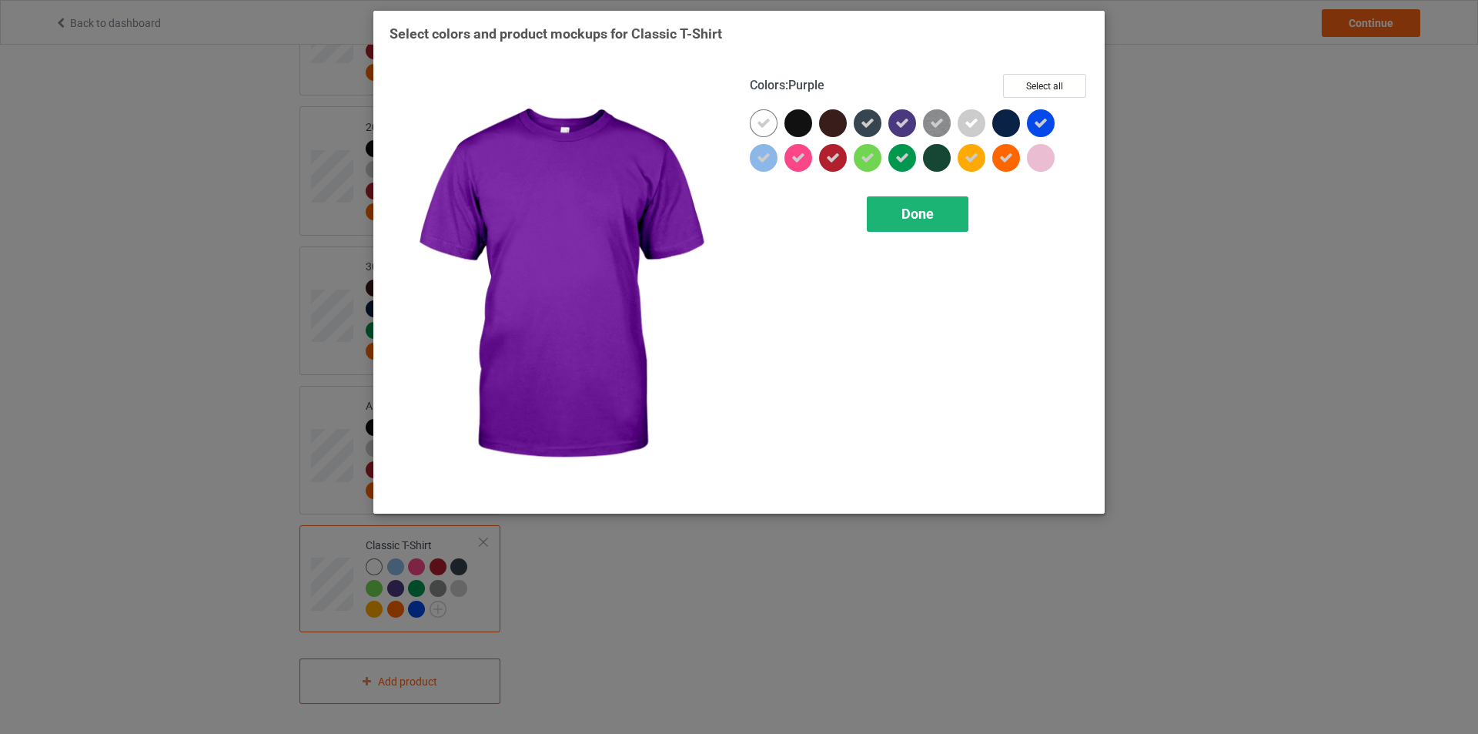
click at [938, 218] on div "Done" at bounding box center [918, 213] width 102 height 35
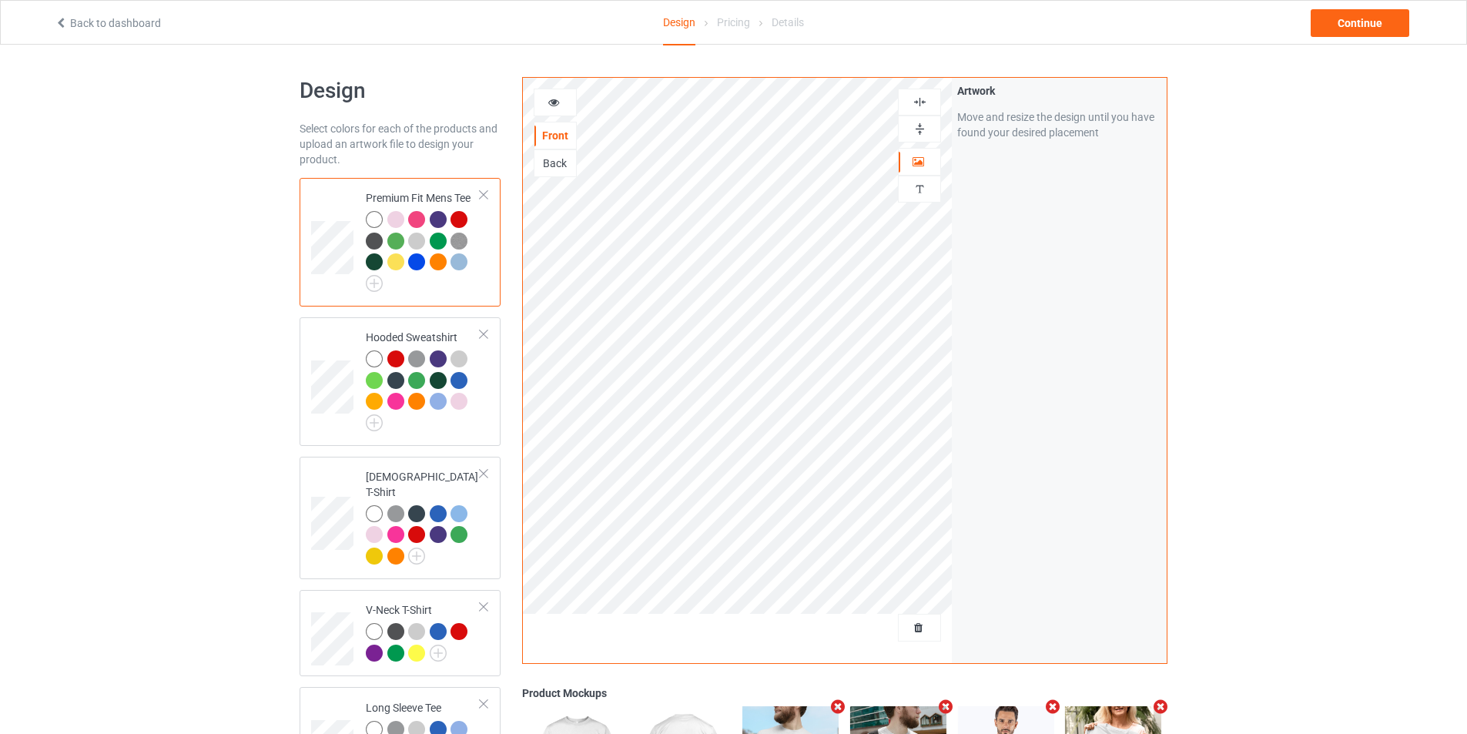
click at [916, 102] on img at bounding box center [920, 102] width 15 height 15
click at [916, 122] on img at bounding box center [920, 129] width 15 height 15
click at [921, 110] on div at bounding box center [919, 102] width 43 height 27
click at [924, 101] on img at bounding box center [920, 102] width 15 height 15
click at [916, 125] on img at bounding box center [920, 129] width 15 height 15
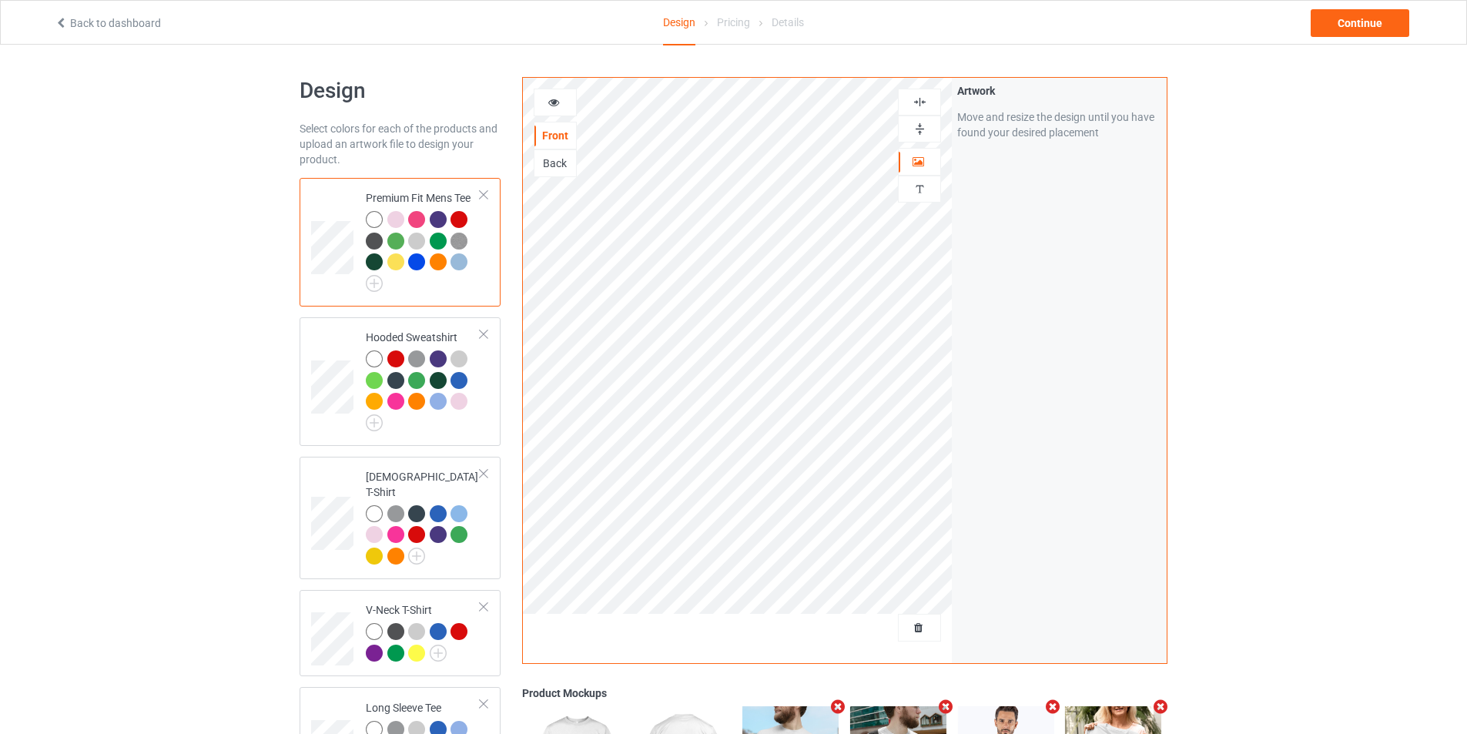
click at [923, 100] on img at bounding box center [920, 102] width 15 height 15
click at [923, 123] on img at bounding box center [920, 129] width 15 height 15
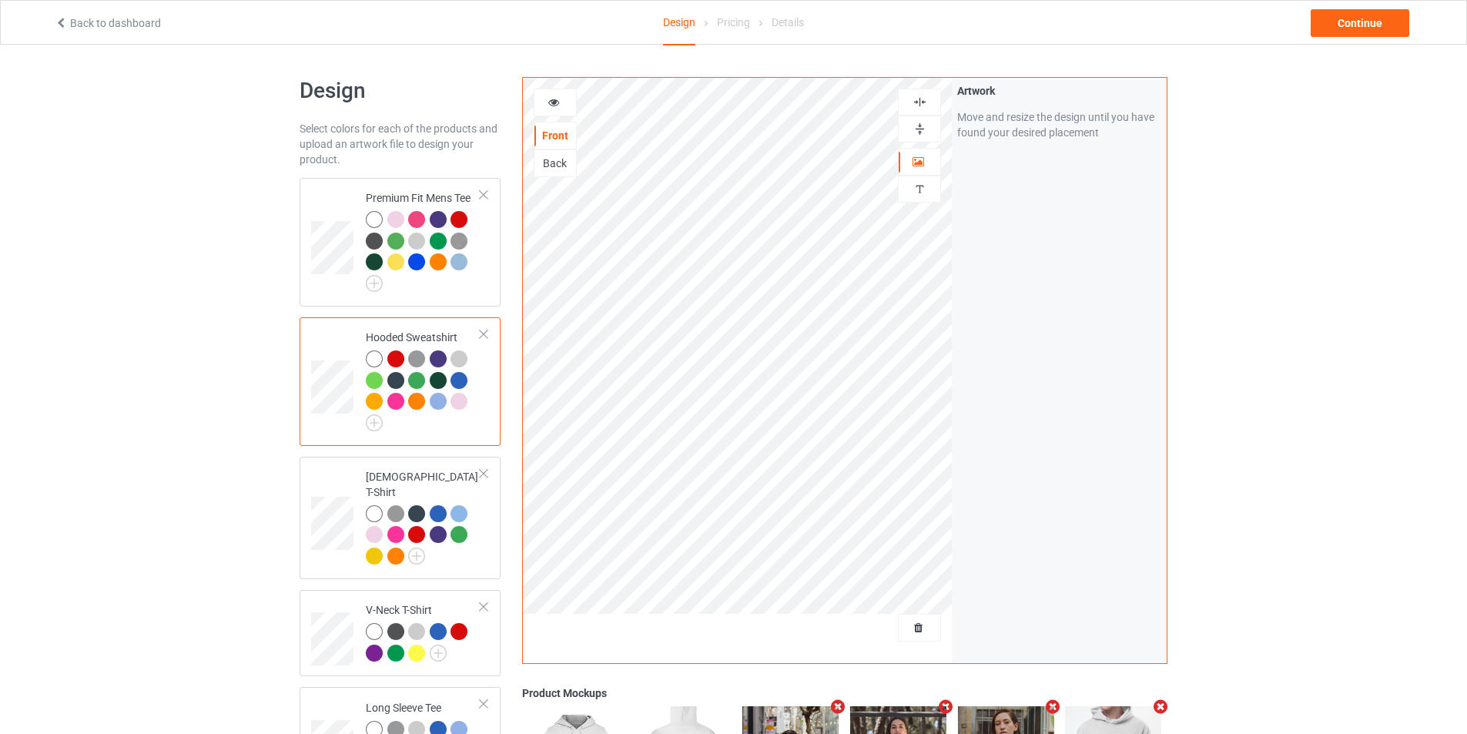
click at [923, 99] on img at bounding box center [920, 102] width 15 height 15
click at [923, 128] on img at bounding box center [920, 129] width 15 height 15
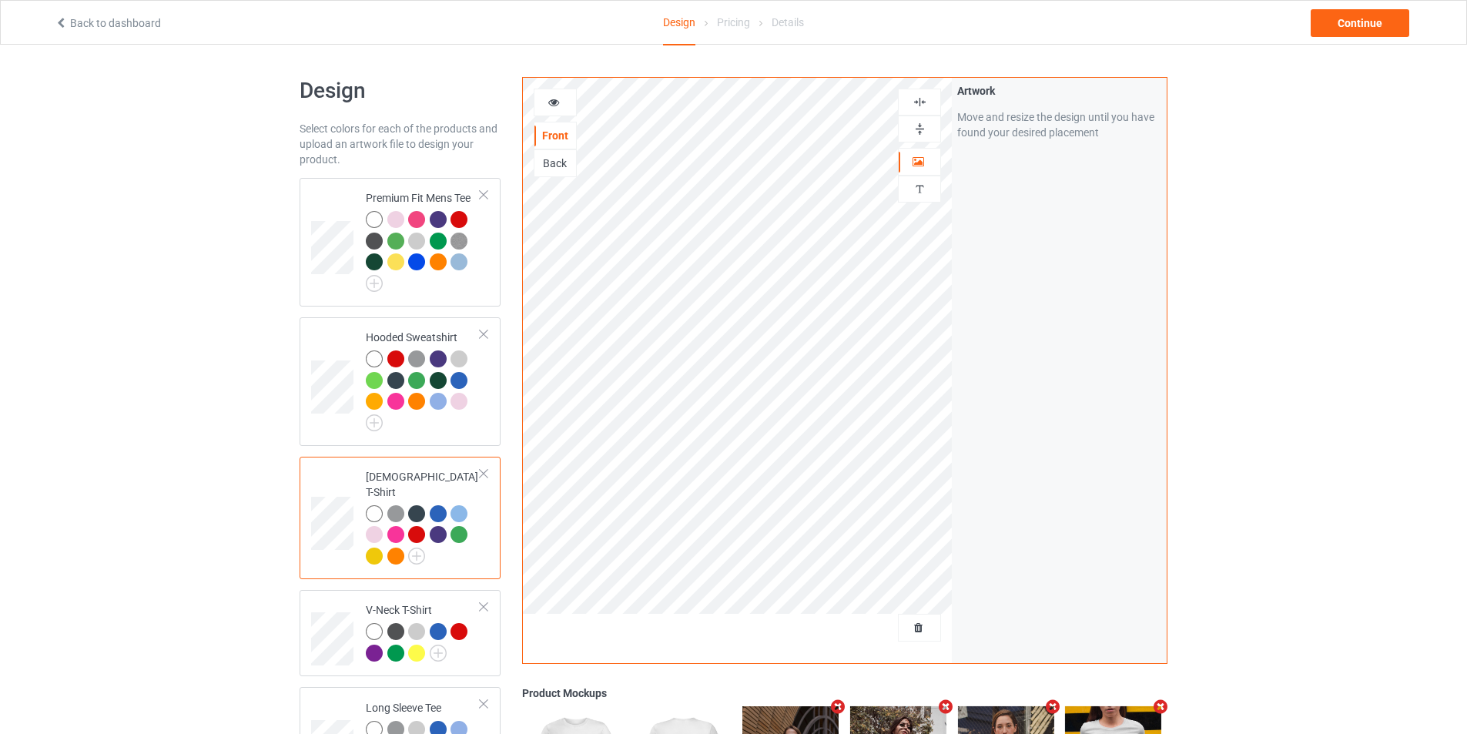
click at [923, 102] on img at bounding box center [920, 102] width 15 height 15
click at [917, 132] on img at bounding box center [920, 129] width 15 height 15
click at [913, 102] on img at bounding box center [920, 102] width 15 height 15
click at [920, 126] on img at bounding box center [920, 129] width 15 height 15
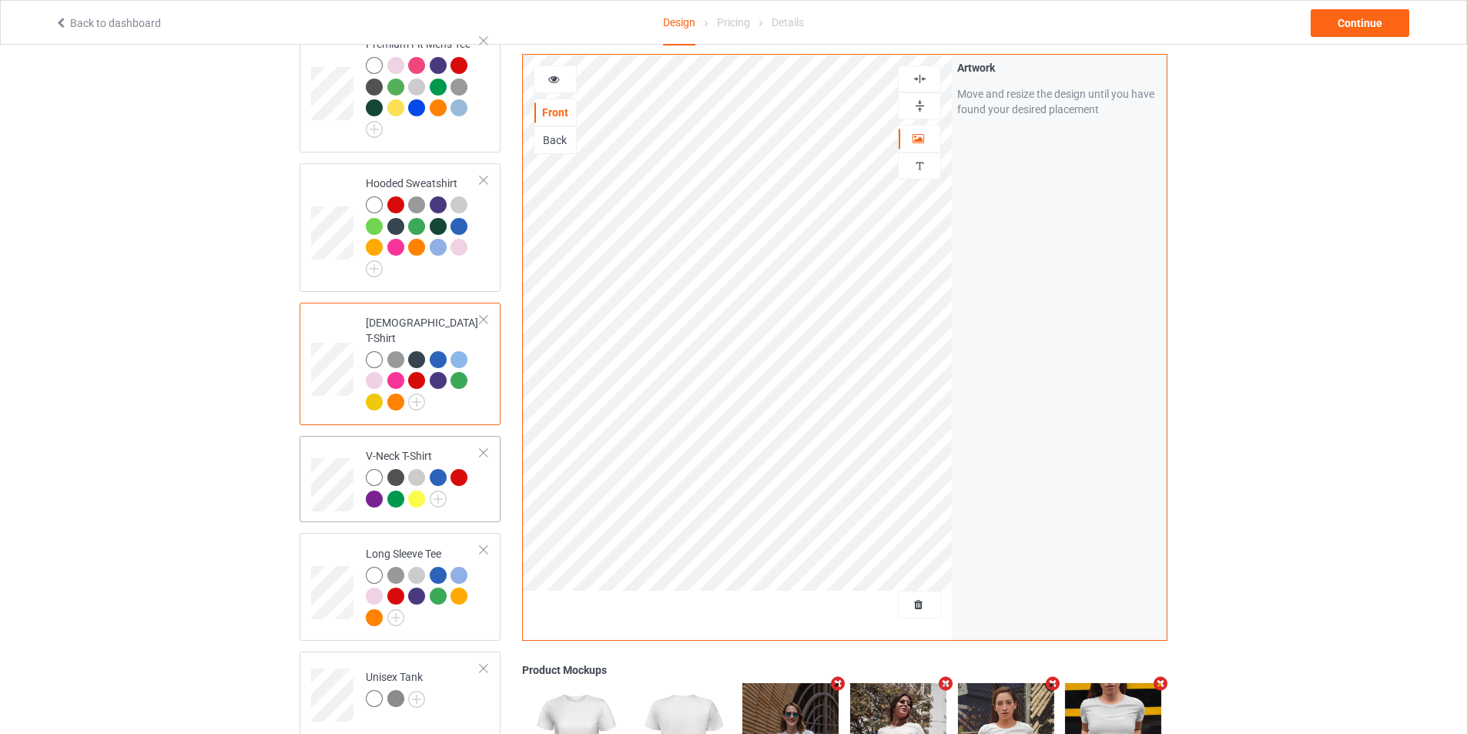
click at [373, 469] on div at bounding box center [374, 477] width 17 height 17
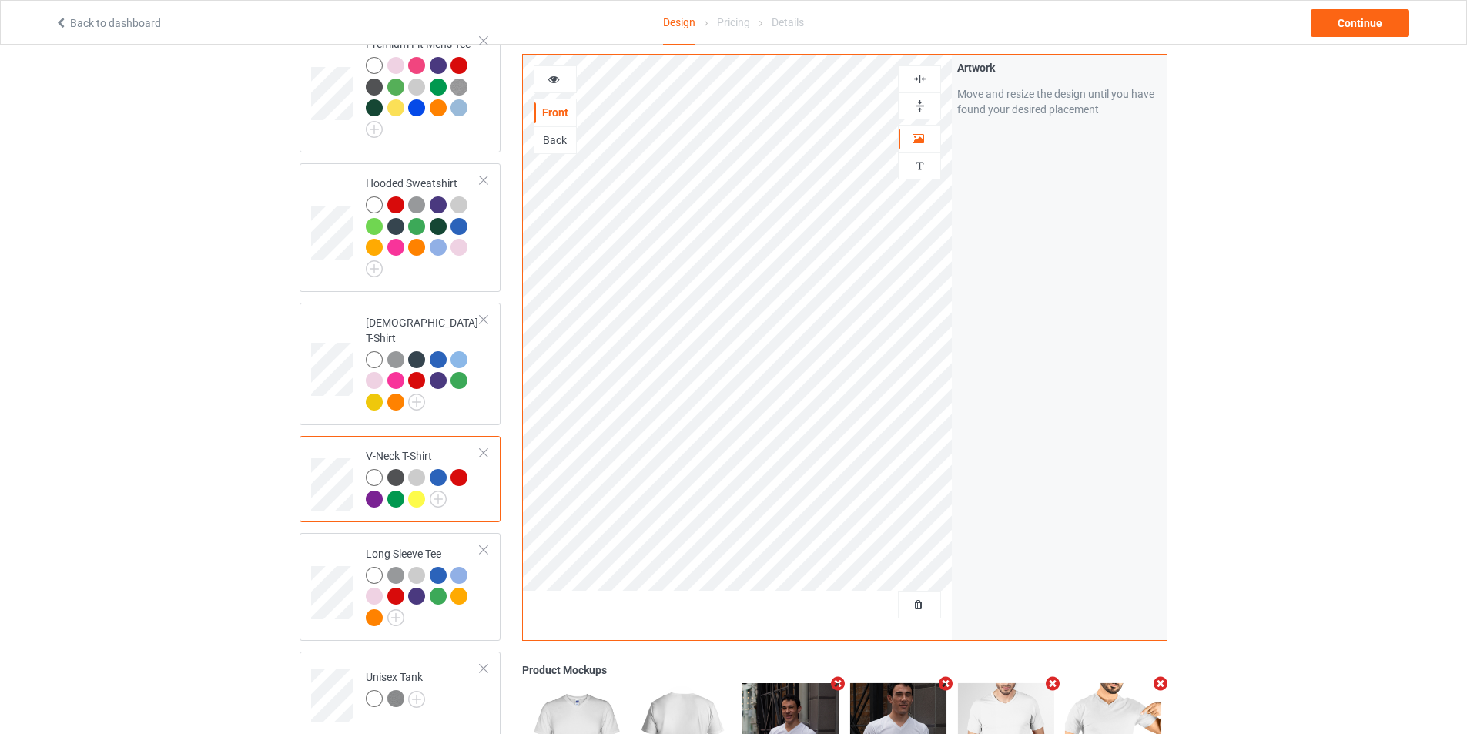
click at [927, 75] on div at bounding box center [920, 79] width 42 height 15
click at [923, 101] on img at bounding box center [920, 106] width 15 height 15
click at [926, 75] on img at bounding box center [920, 79] width 15 height 15
click at [923, 104] on img at bounding box center [920, 106] width 15 height 15
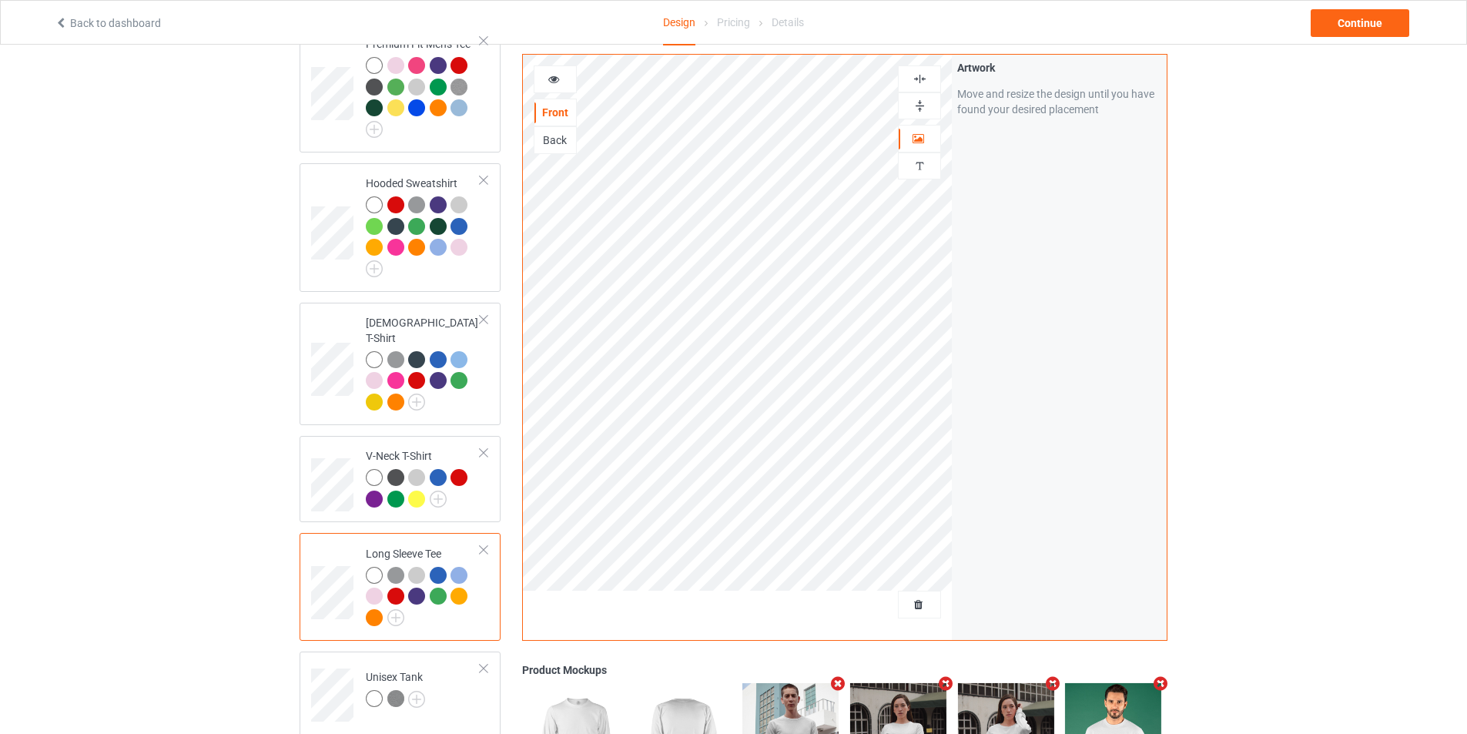
click at [921, 75] on img at bounding box center [920, 79] width 15 height 15
click at [921, 102] on img at bounding box center [920, 106] width 15 height 15
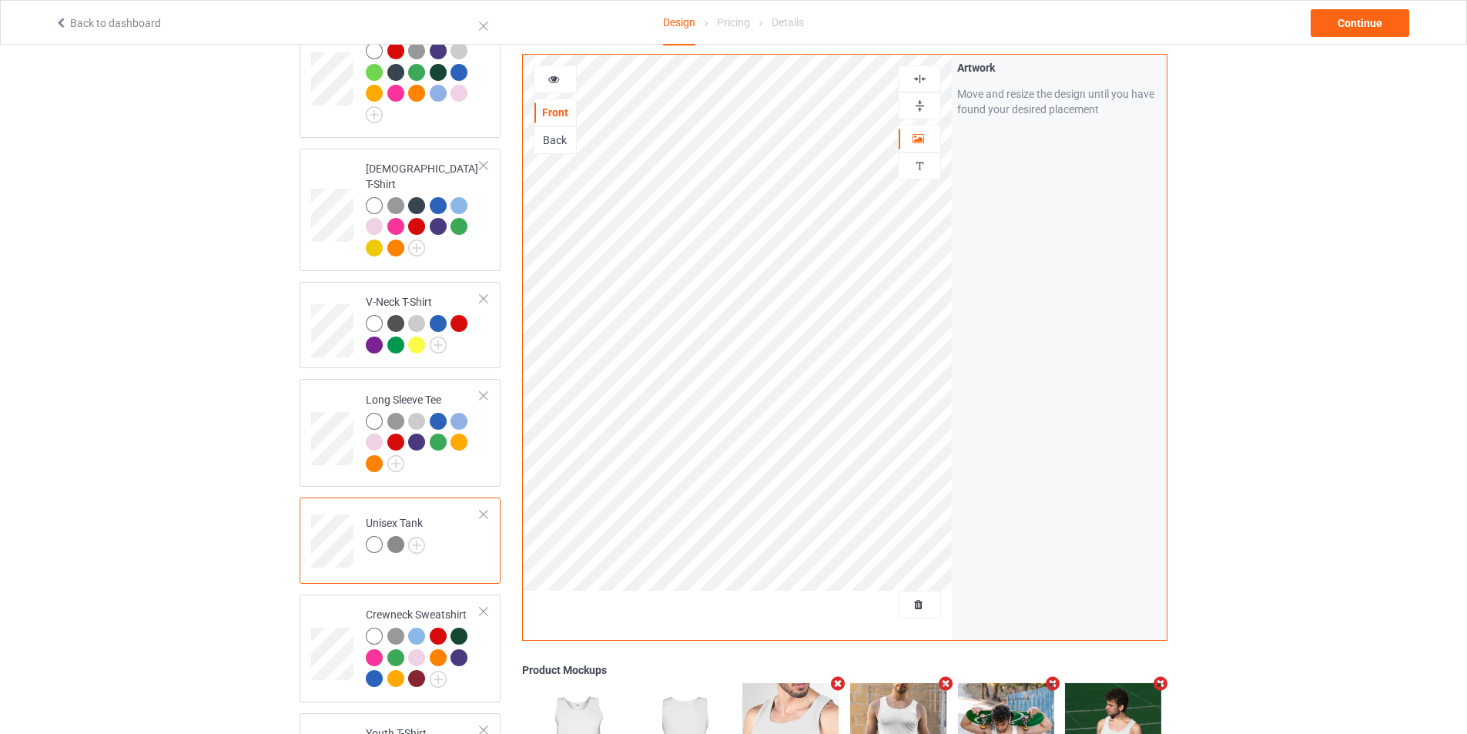
click at [927, 78] on div at bounding box center [920, 79] width 42 height 15
click at [924, 103] on img at bounding box center [920, 106] width 15 height 15
click at [926, 99] on img at bounding box center [920, 106] width 15 height 15
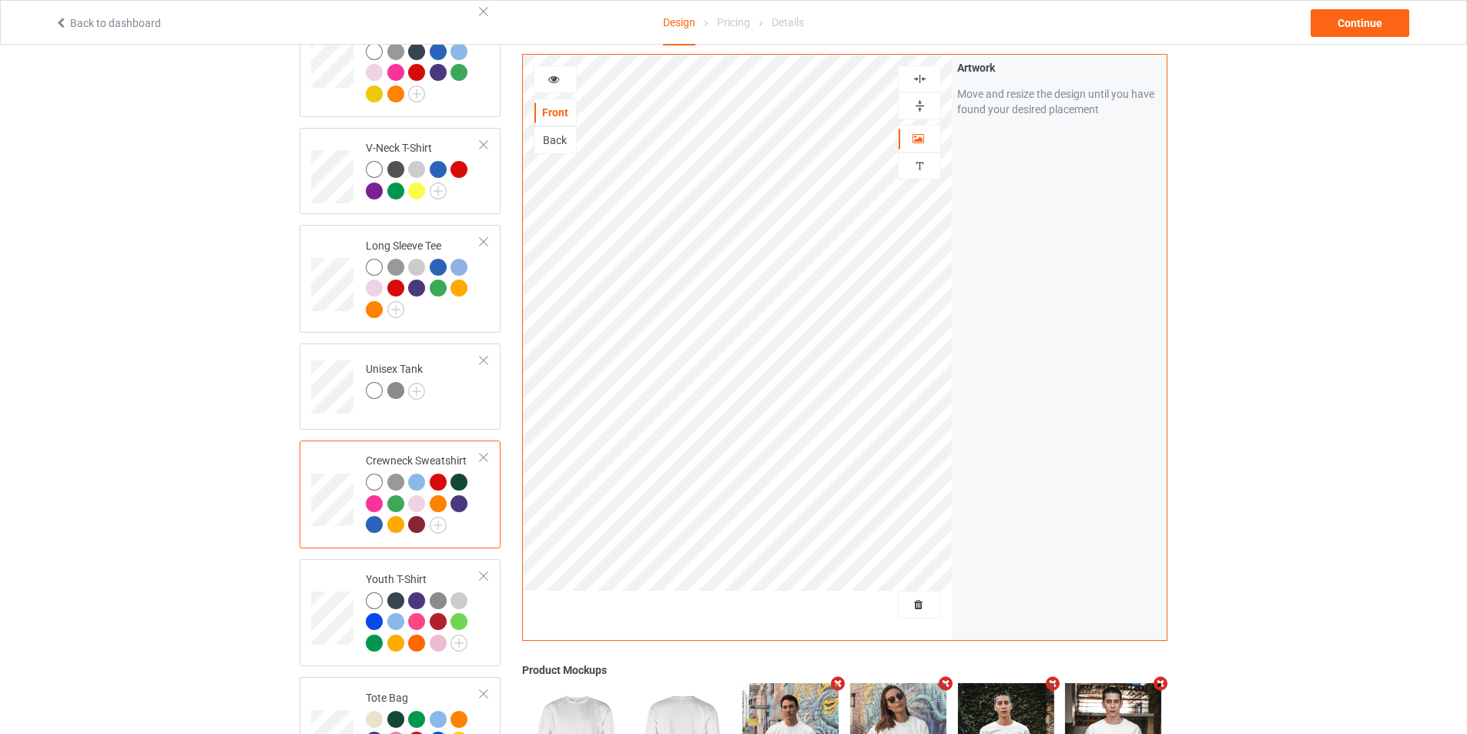
click at [915, 79] on img at bounding box center [920, 79] width 15 height 15
click at [920, 107] on img at bounding box center [920, 106] width 15 height 15
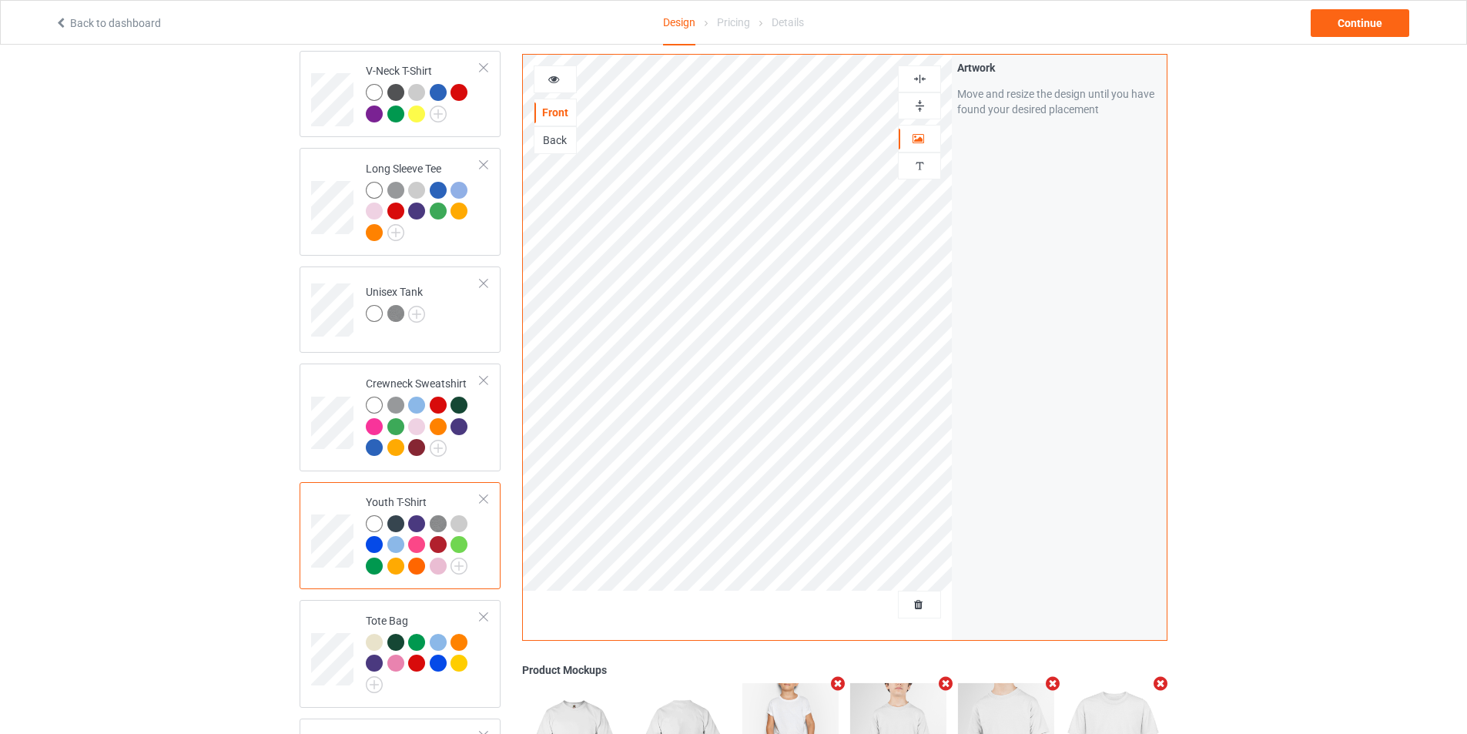
click at [930, 81] on div at bounding box center [920, 79] width 42 height 15
click at [923, 108] on img at bounding box center [920, 106] width 15 height 15
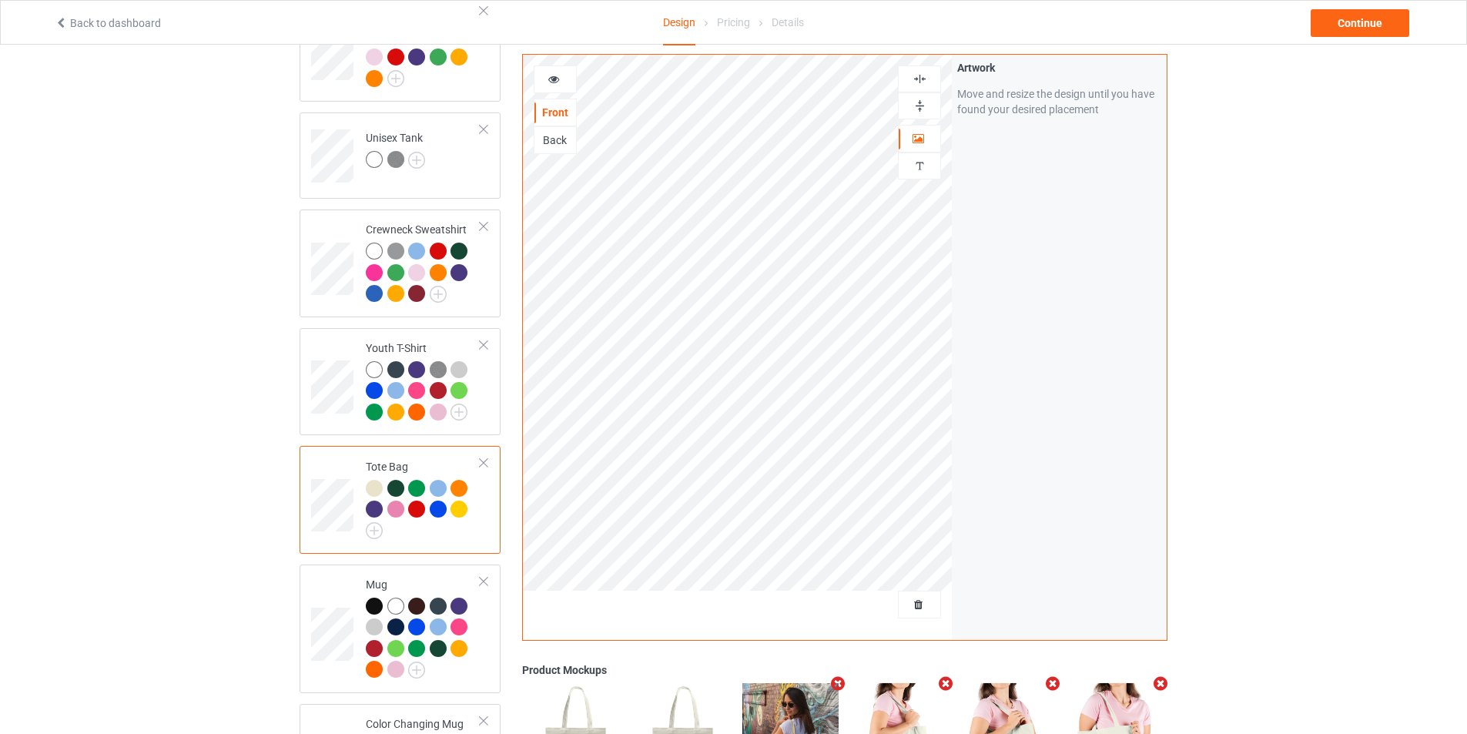
click at [921, 110] on img at bounding box center [920, 106] width 15 height 15
click at [922, 109] on img at bounding box center [920, 106] width 15 height 15
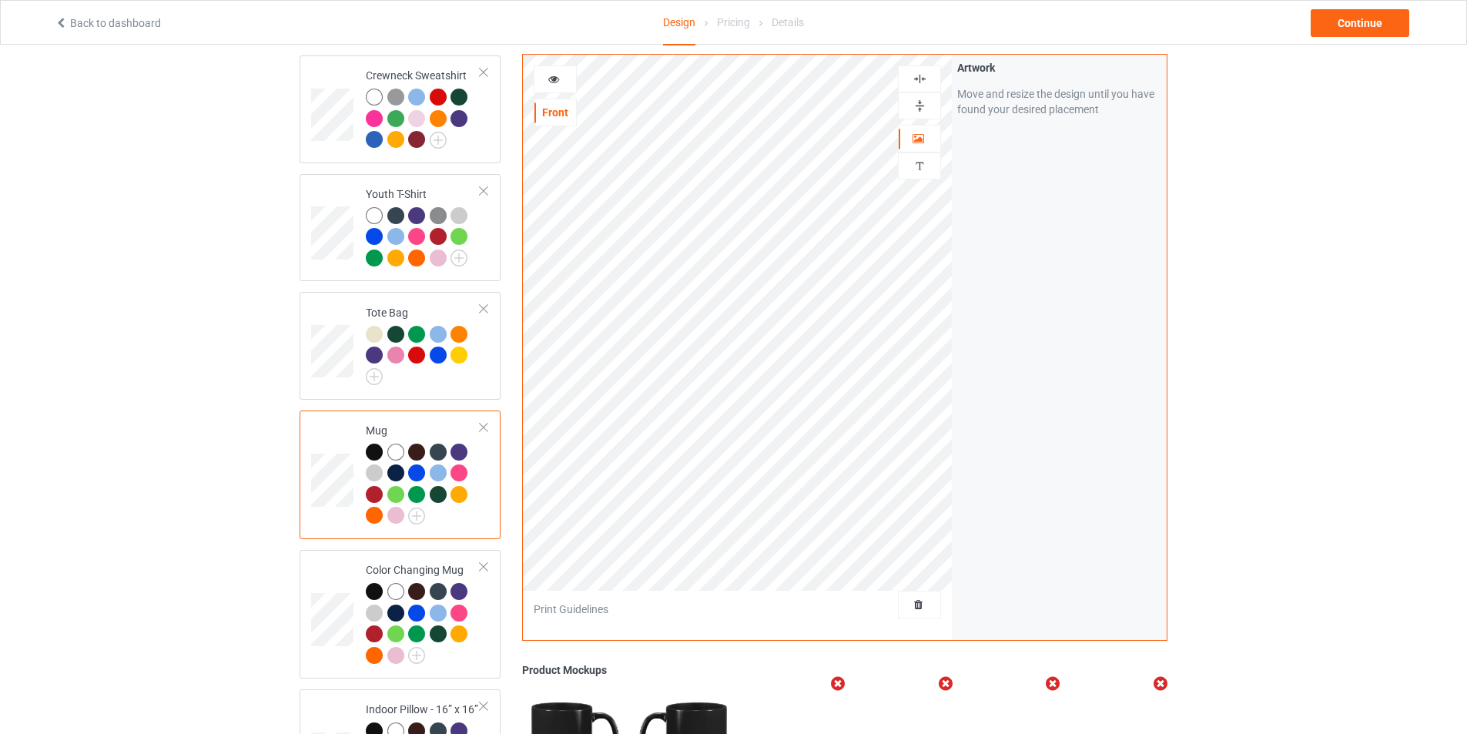
click at [187, 493] on div "Design Select colors for each of the products and upload an artwork file to des…" at bounding box center [733, 398] width 1467 height 2400
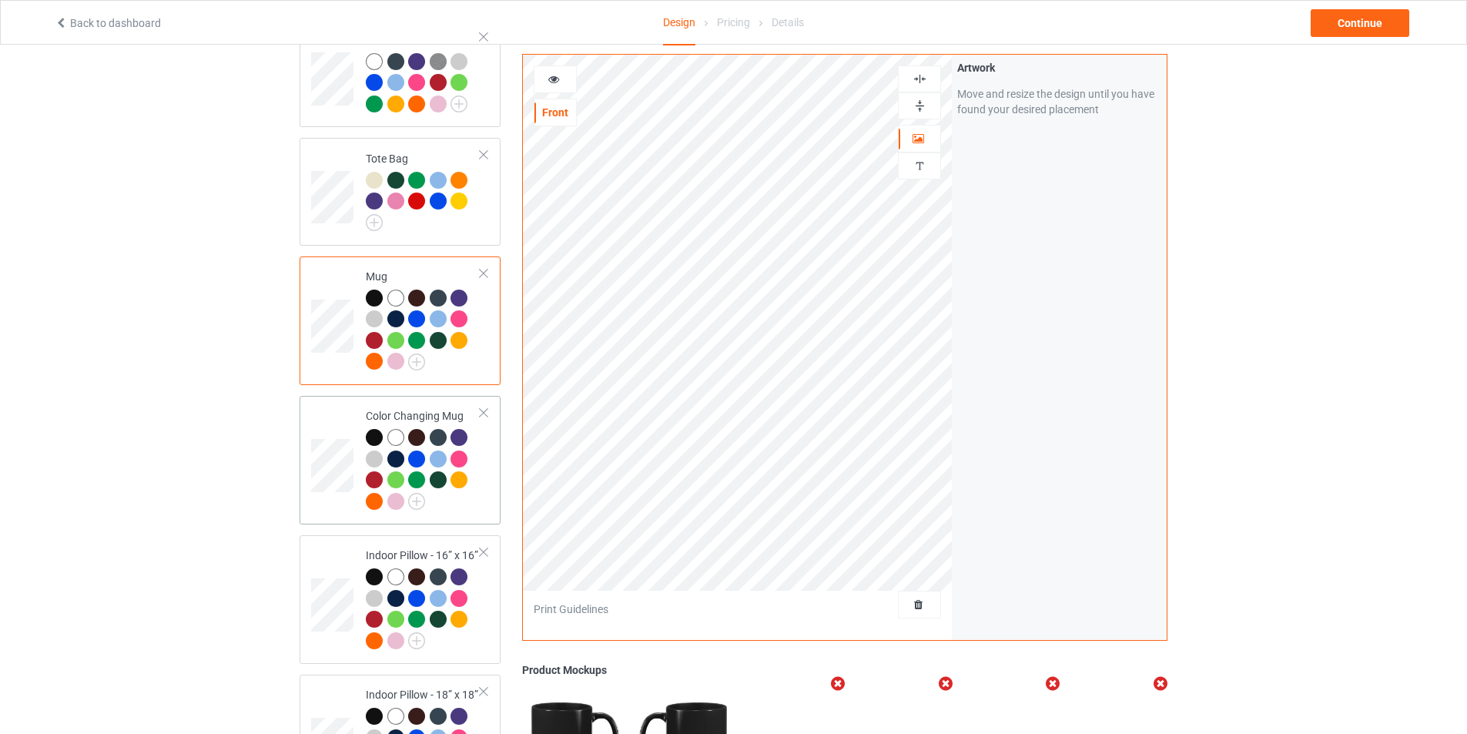
click at [325, 410] on td at bounding box center [334, 460] width 46 height 116
click at [338, 567] on td at bounding box center [334, 599] width 46 height 116
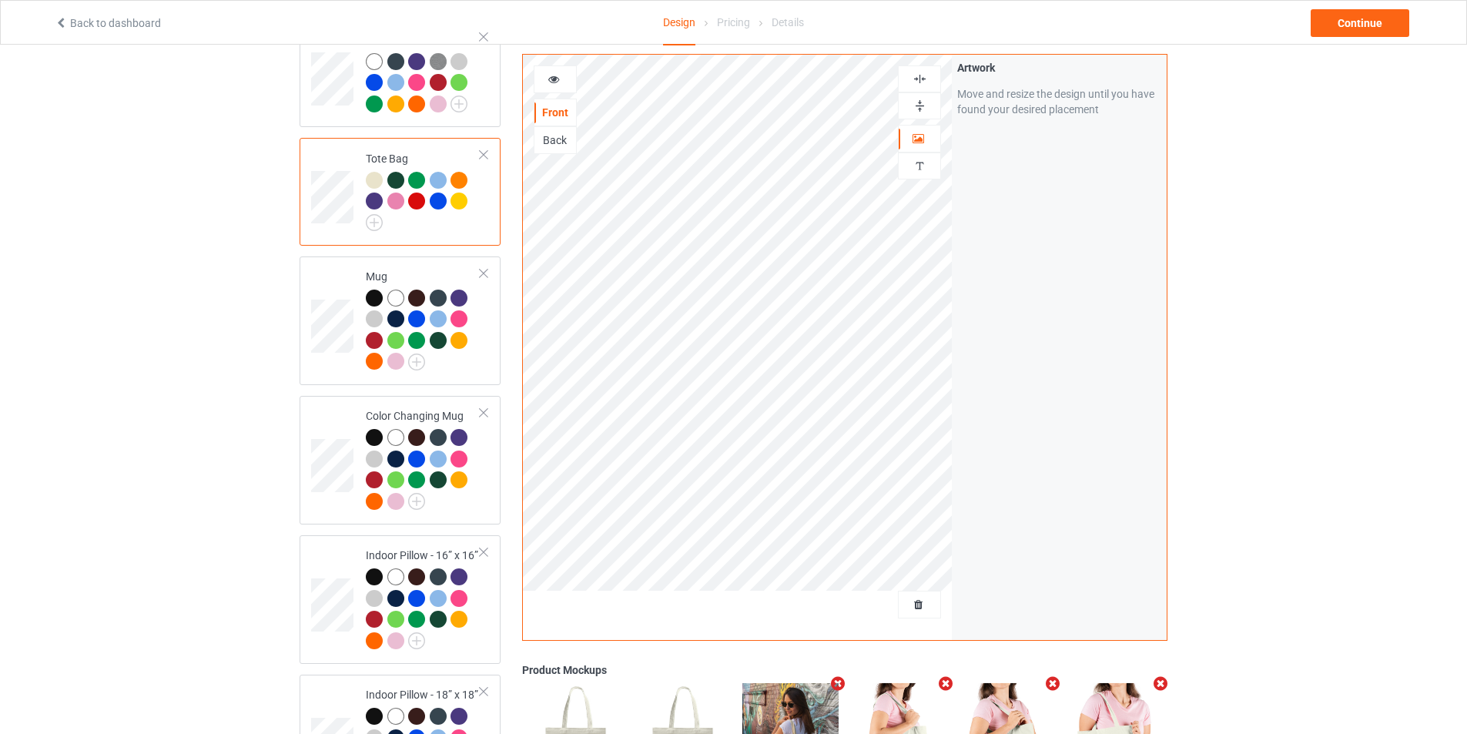
scroll to position [770, 0]
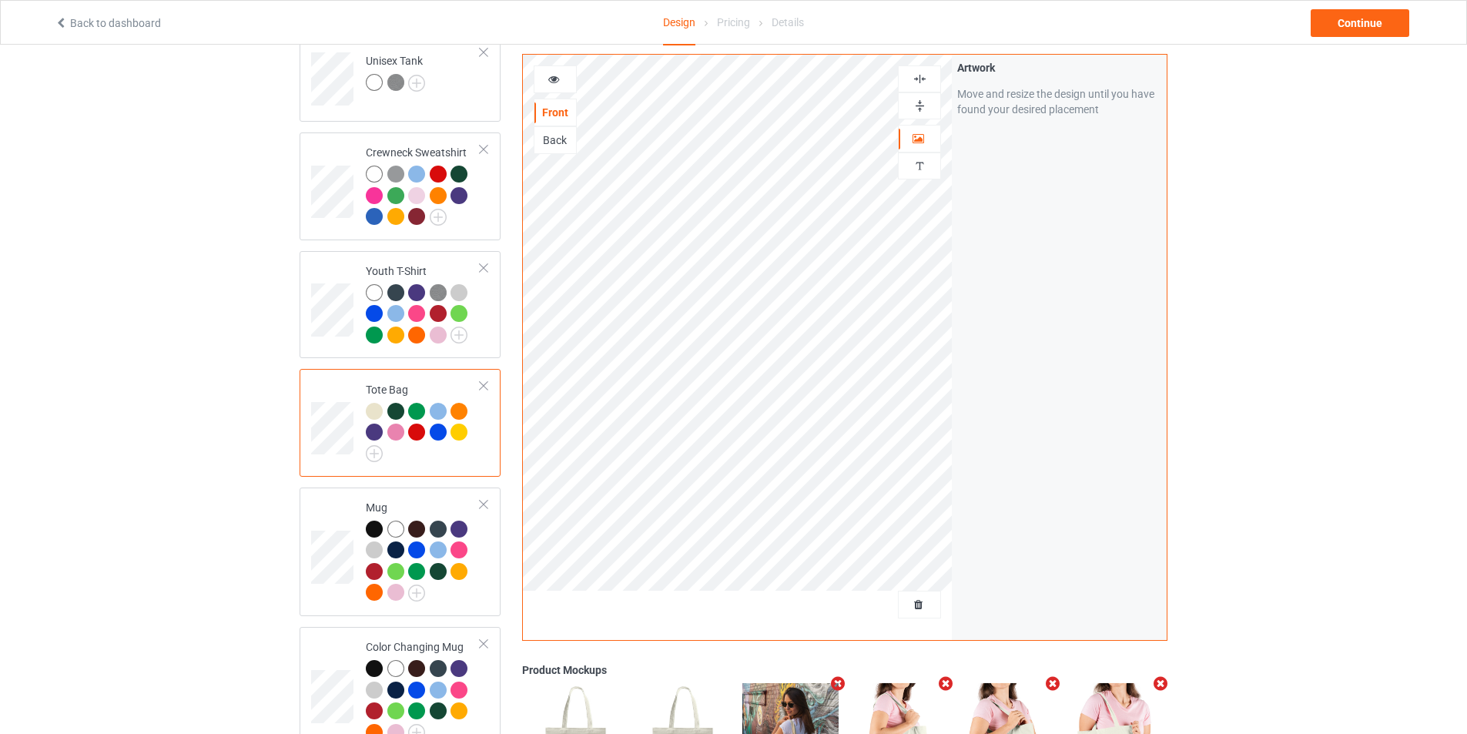
click at [567, 133] on div "Back" at bounding box center [555, 139] width 42 height 15
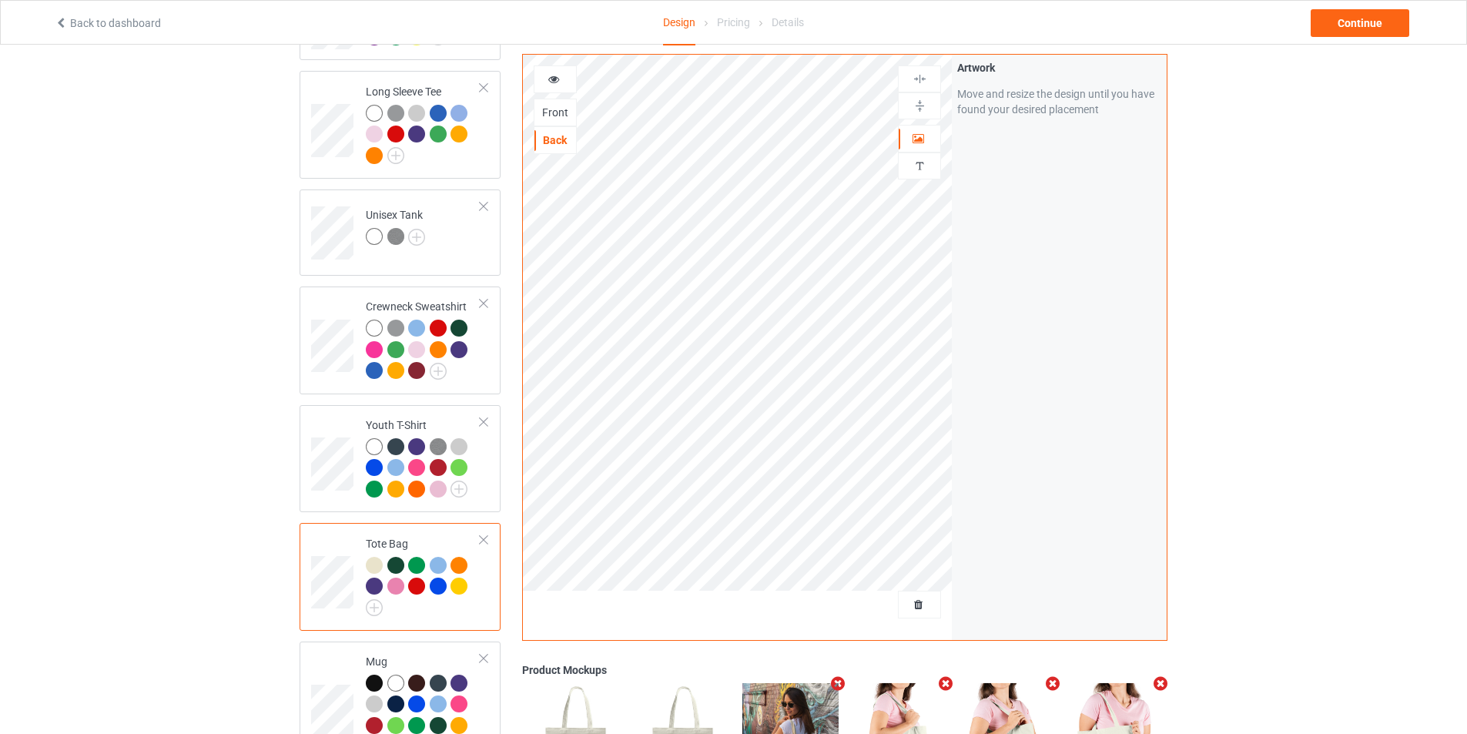
scroll to position [539, 0]
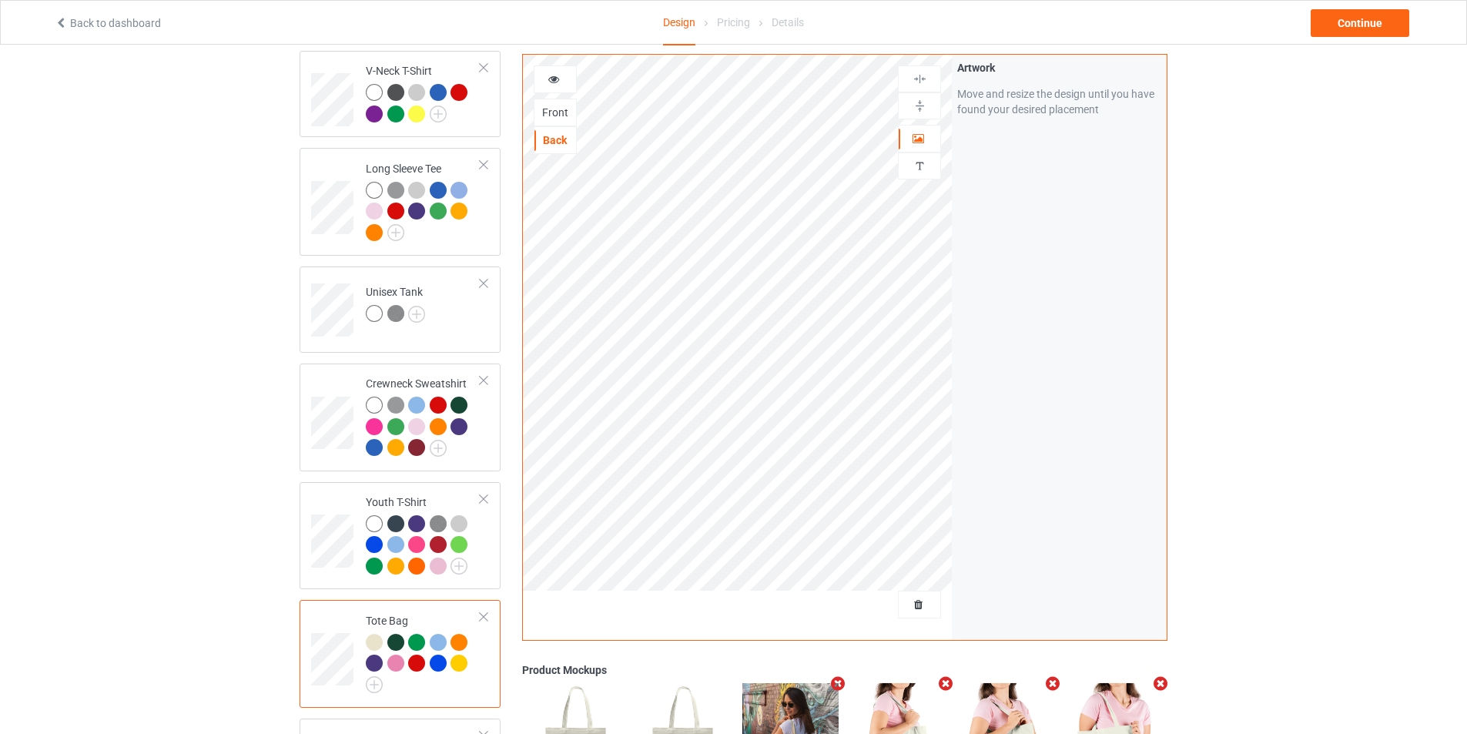
click at [549, 109] on div "Front" at bounding box center [555, 112] width 42 height 15
click at [570, 142] on div "Back" at bounding box center [555, 139] width 42 height 15
click at [338, 574] on div "Youth T-Shirt" at bounding box center [400, 536] width 201 height 108
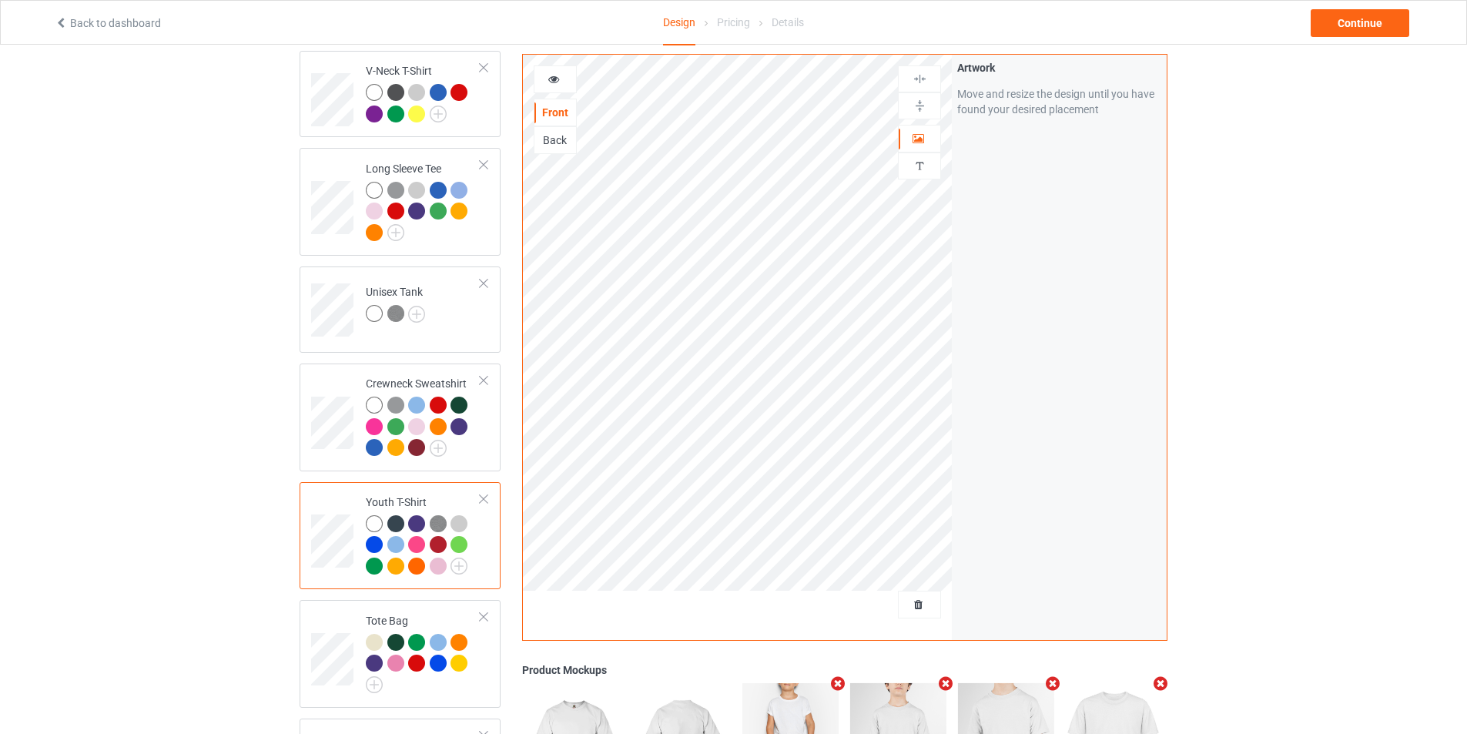
click at [551, 144] on div "Back" at bounding box center [555, 139] width 42 height 15
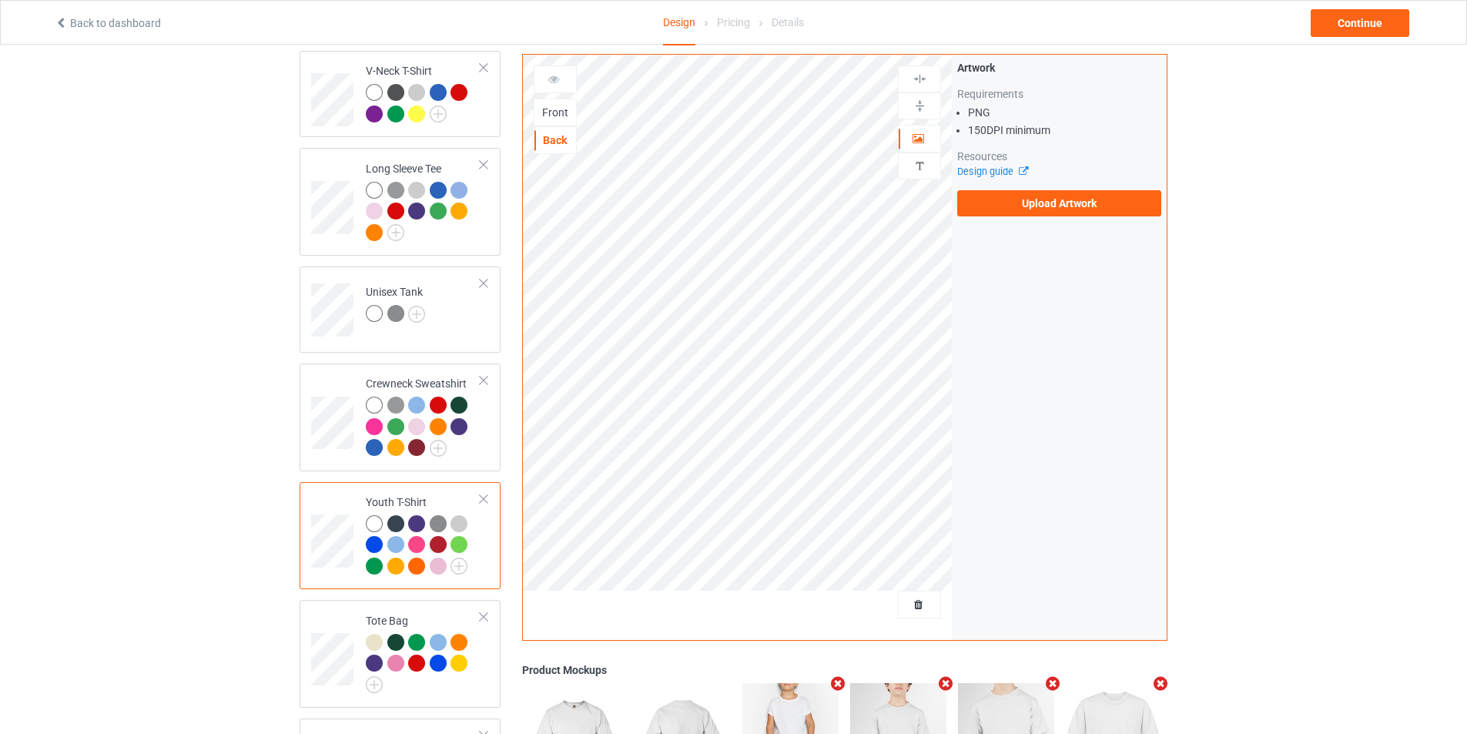
click at [551, 116] on div "Front" at bounding box center [555, 112] width 42 height 15
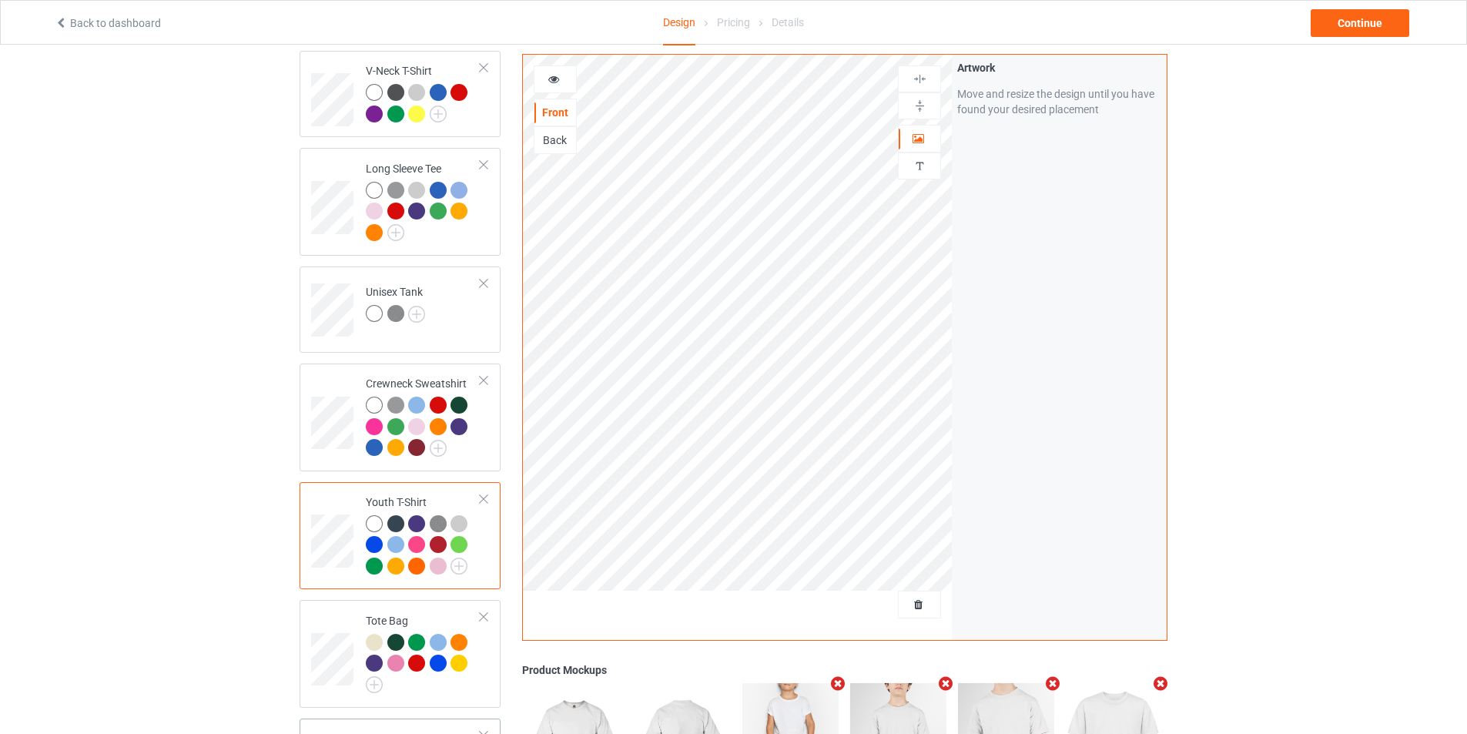
scroll to position [693, 0]
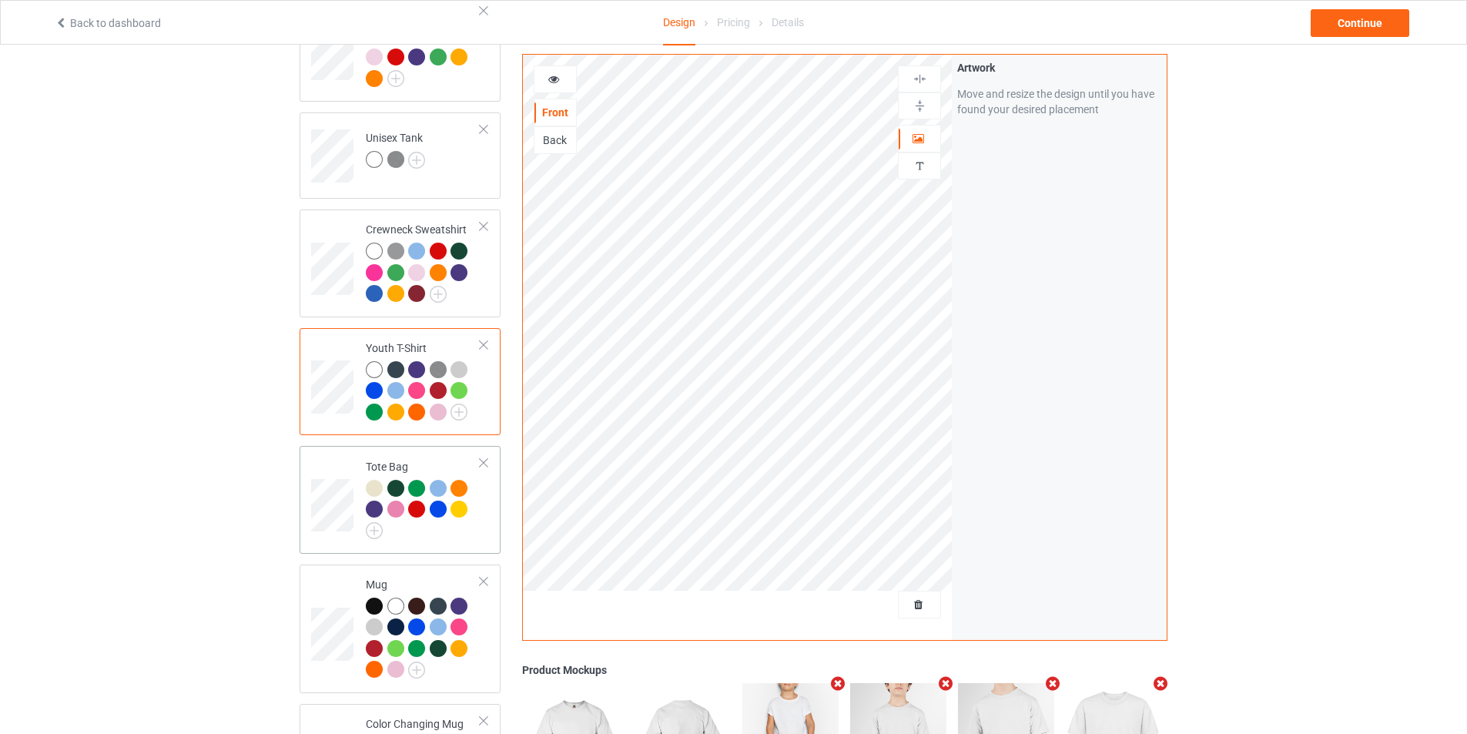
click at [328, 466] on td at bounding box center [334, 499] width 46 height 95
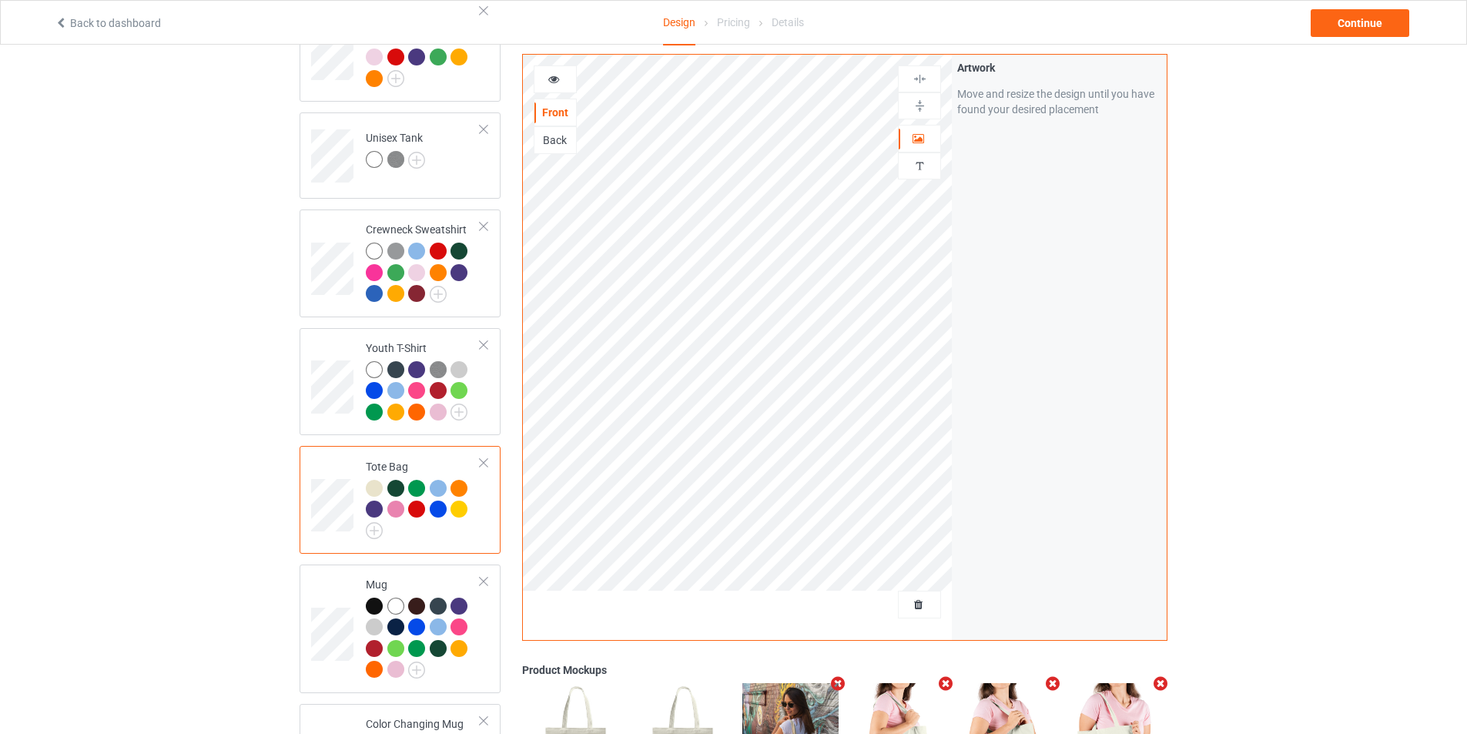
click at [569, 148] on div "Back" at bounding box center [555, 139] width 42 height 15
click at [920, 106] on img at bounding box center [920, 106] width 15 height 15
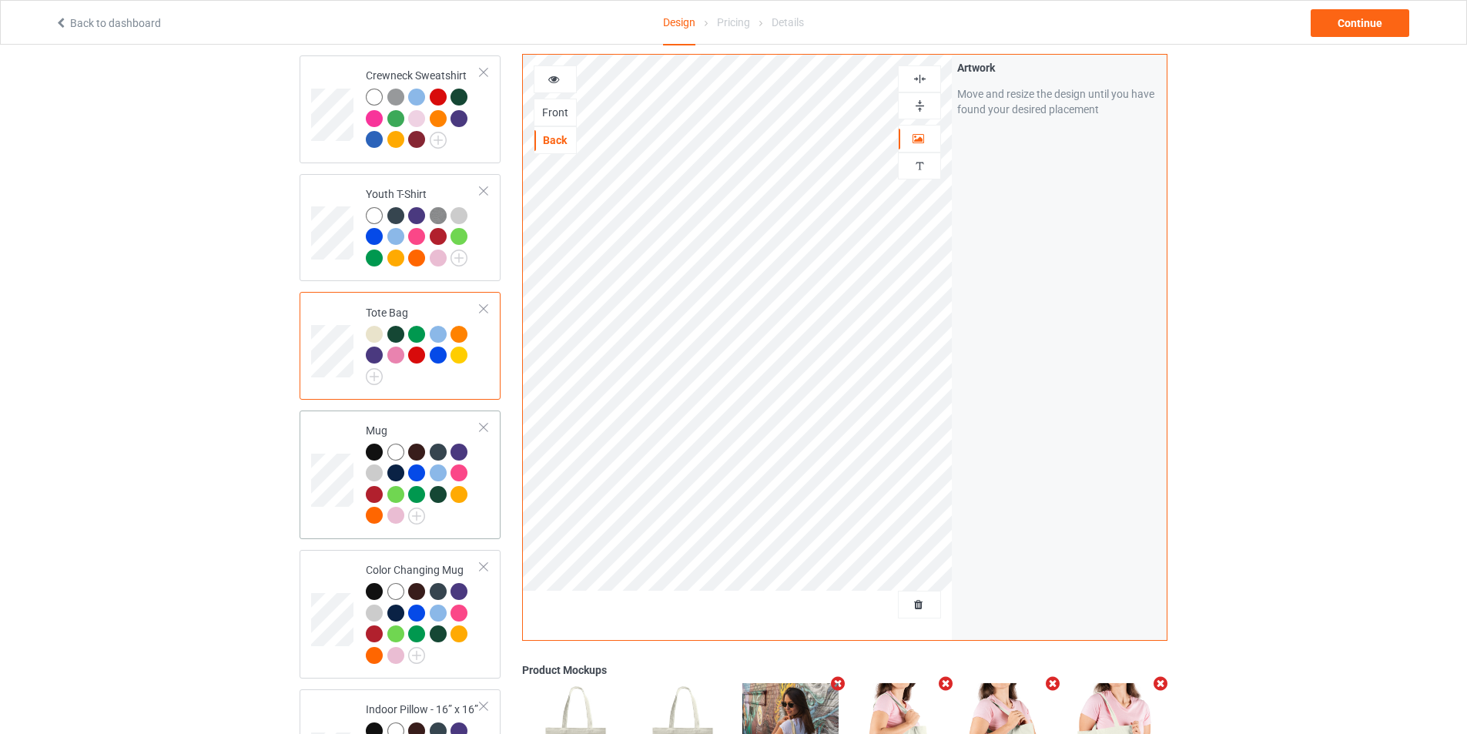
click at [347, 430] on td at bounding box center [334, 475] width 46 height 116
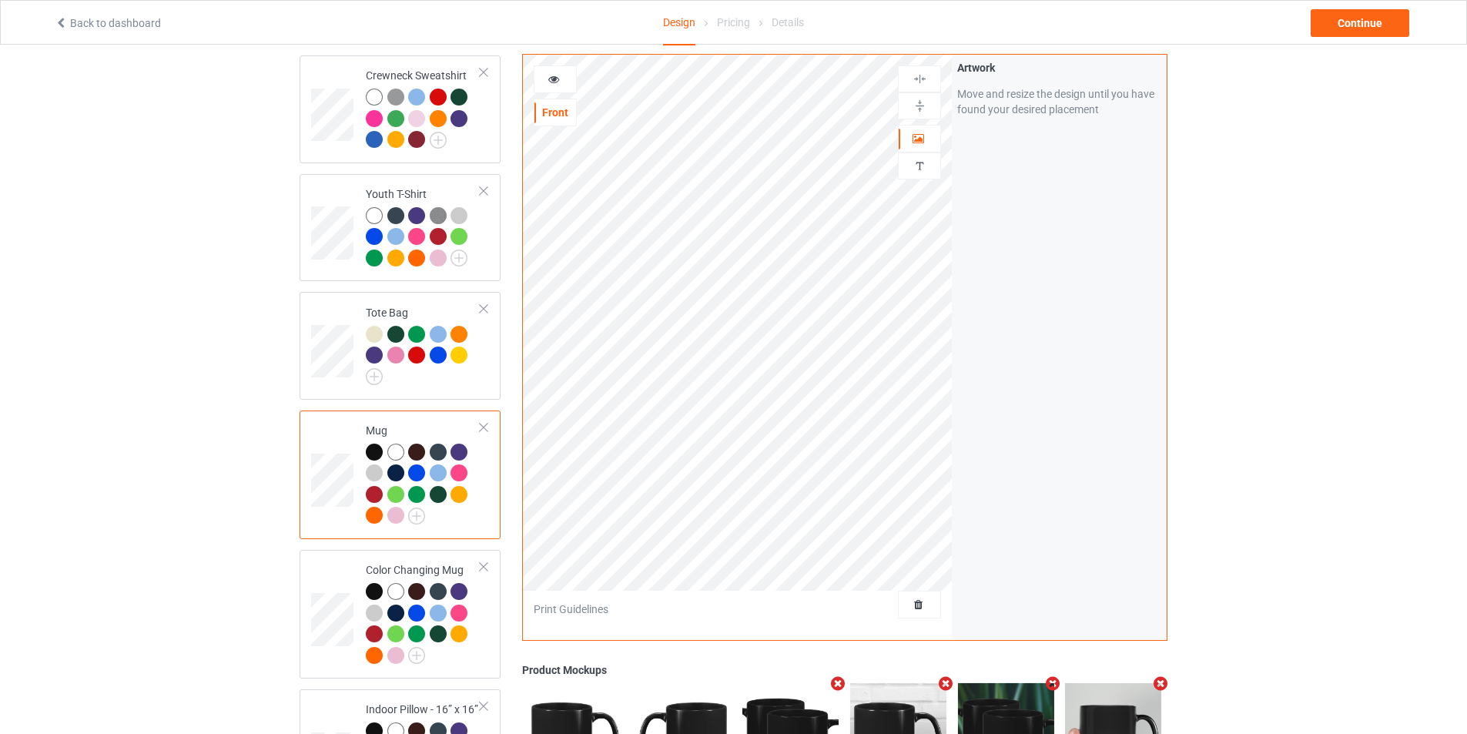
scroll to position [924, 0]
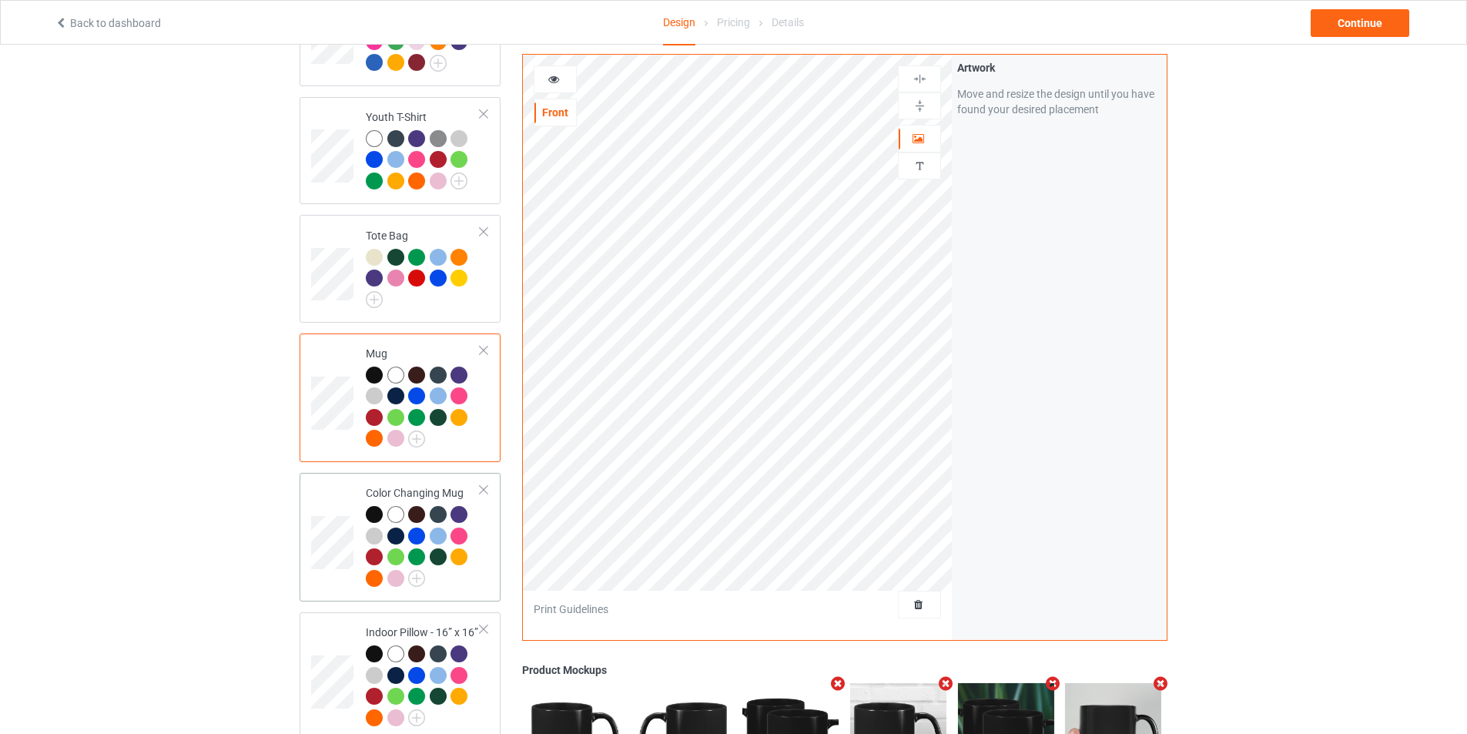
click at [323, 479] on td at bounding box center [334, 537] width 46 height 116
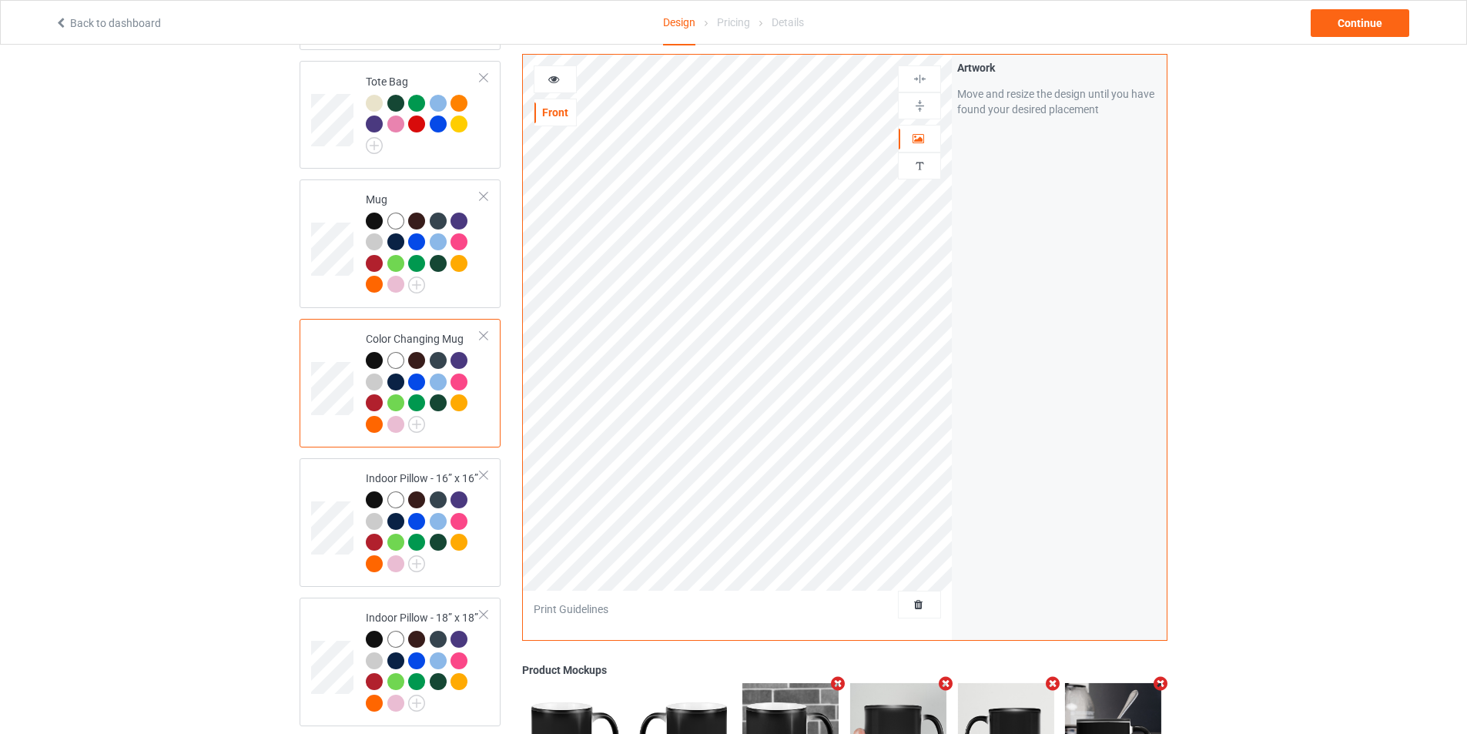
scroll to position [1155, 0]
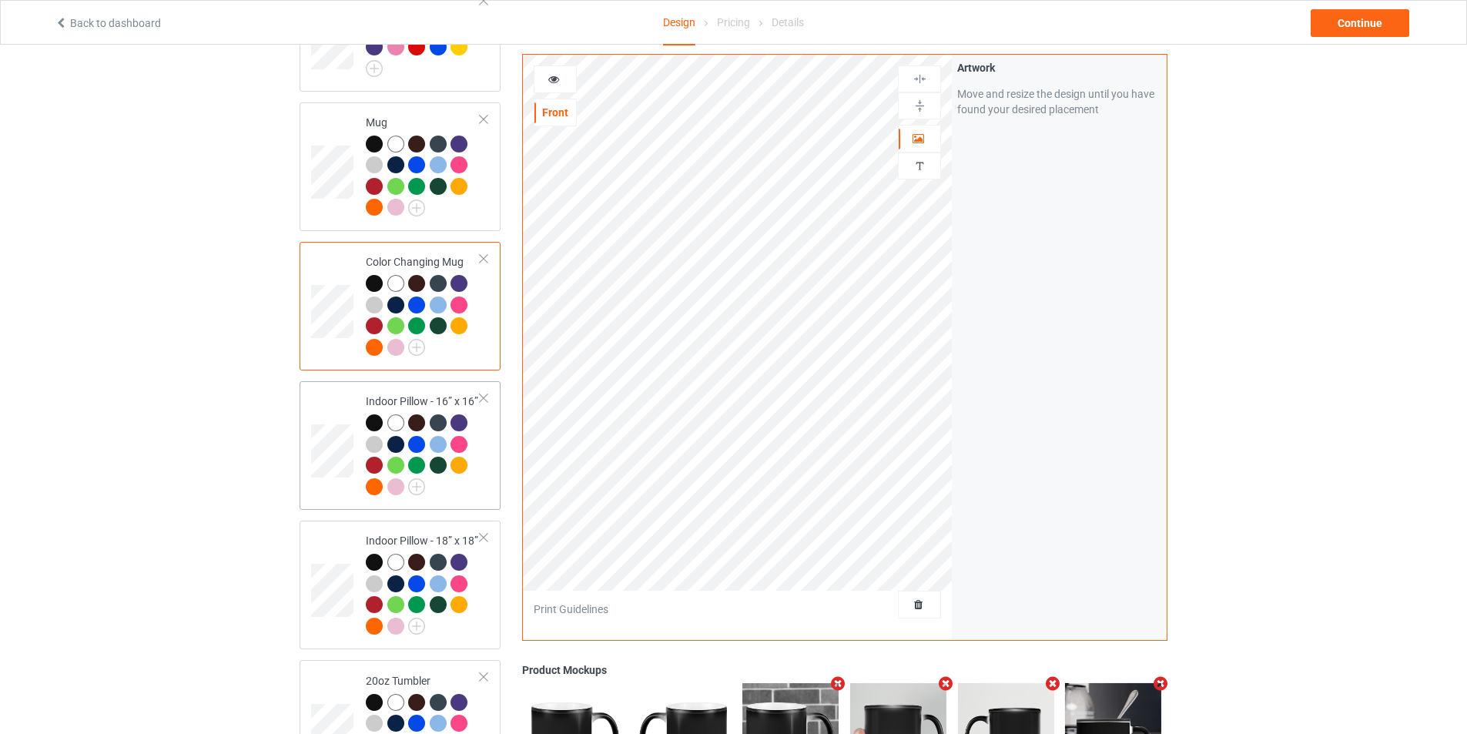
click at [347, 400] on td at bounding box center [334, 445] width 46 height 116
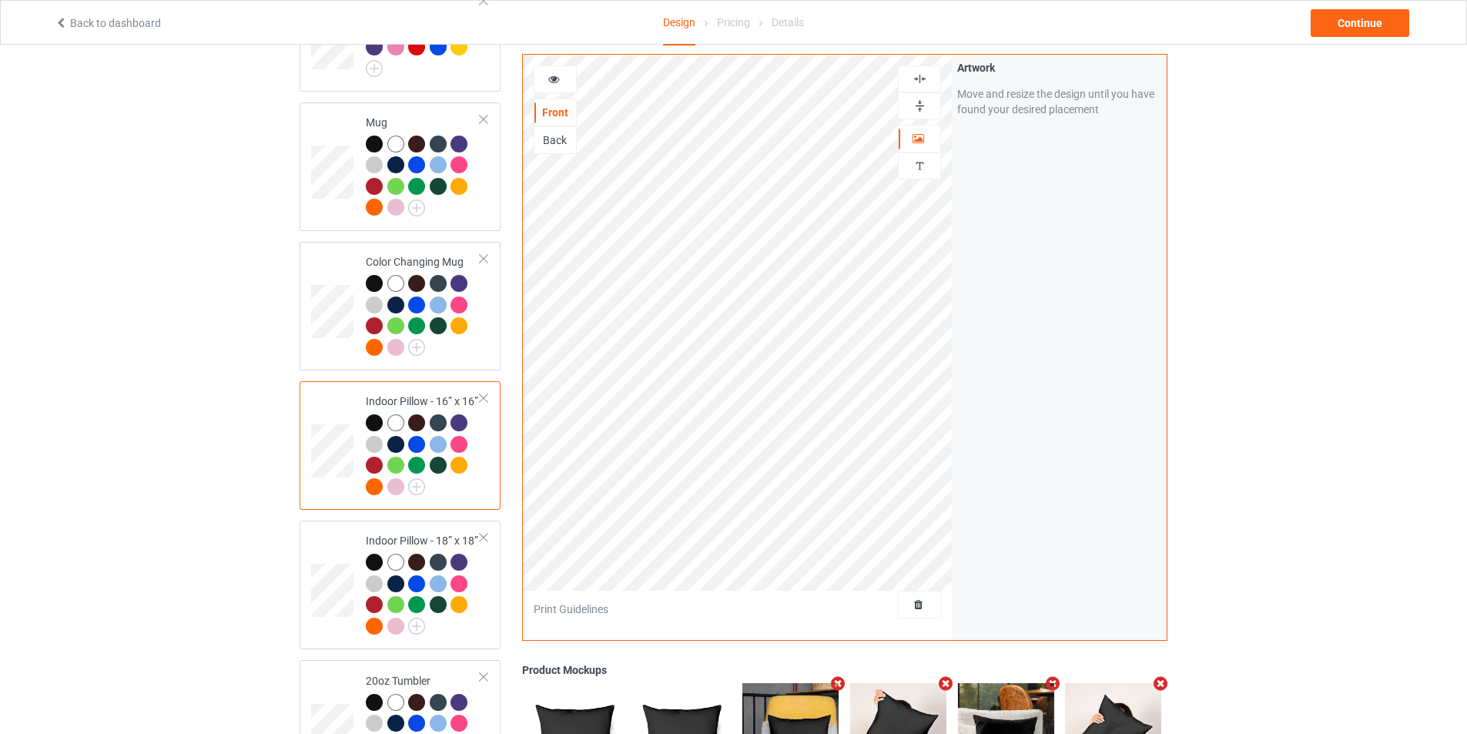
click at [916, 104] on img at bounding box center [920, 106] width 15 height 15
click at [561, 139] on div "Back" at bounding box center [555, 139] width 42 height 15
click at [923, 99] on img at bounding box center [920, 106] width 15 height 15
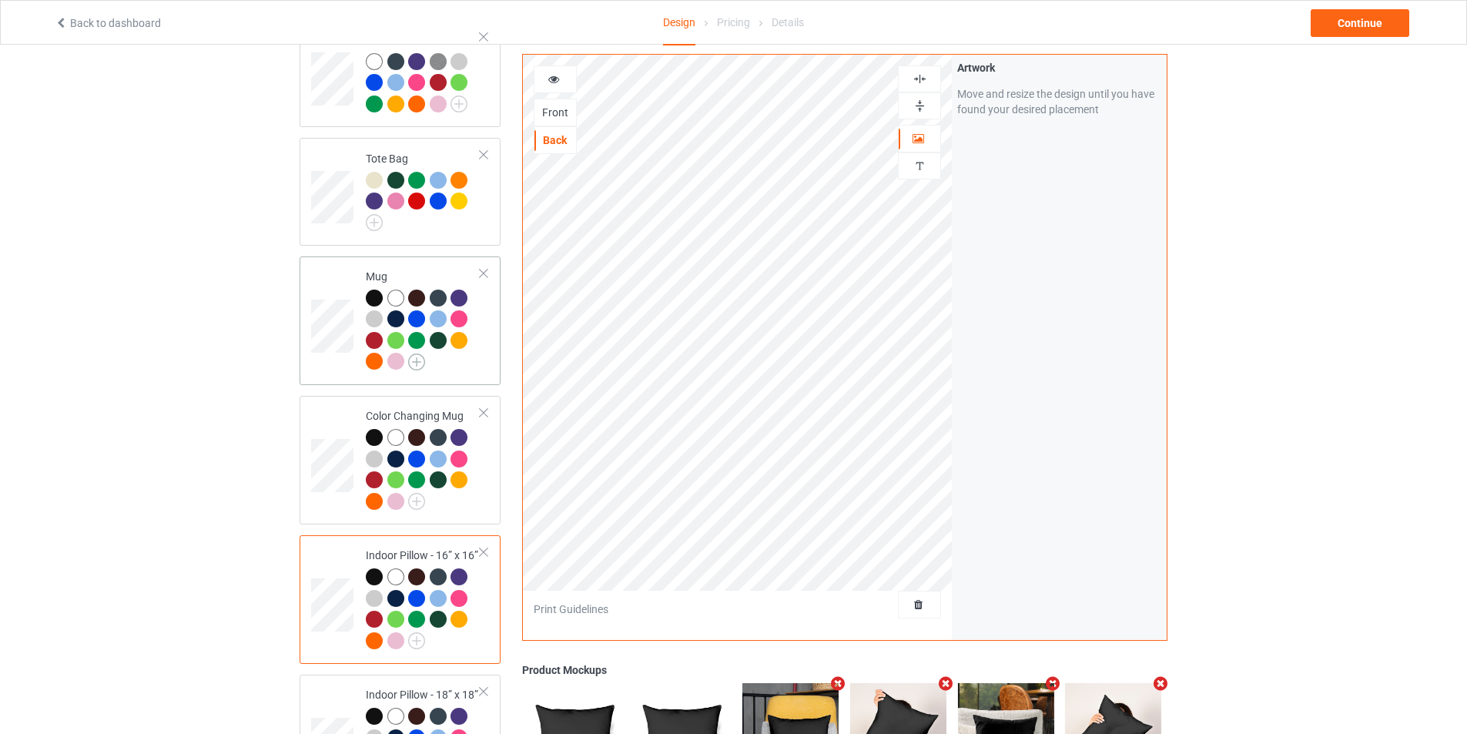
click at [421, 353] on img at bounding box center [416, 361] width 17 height 17
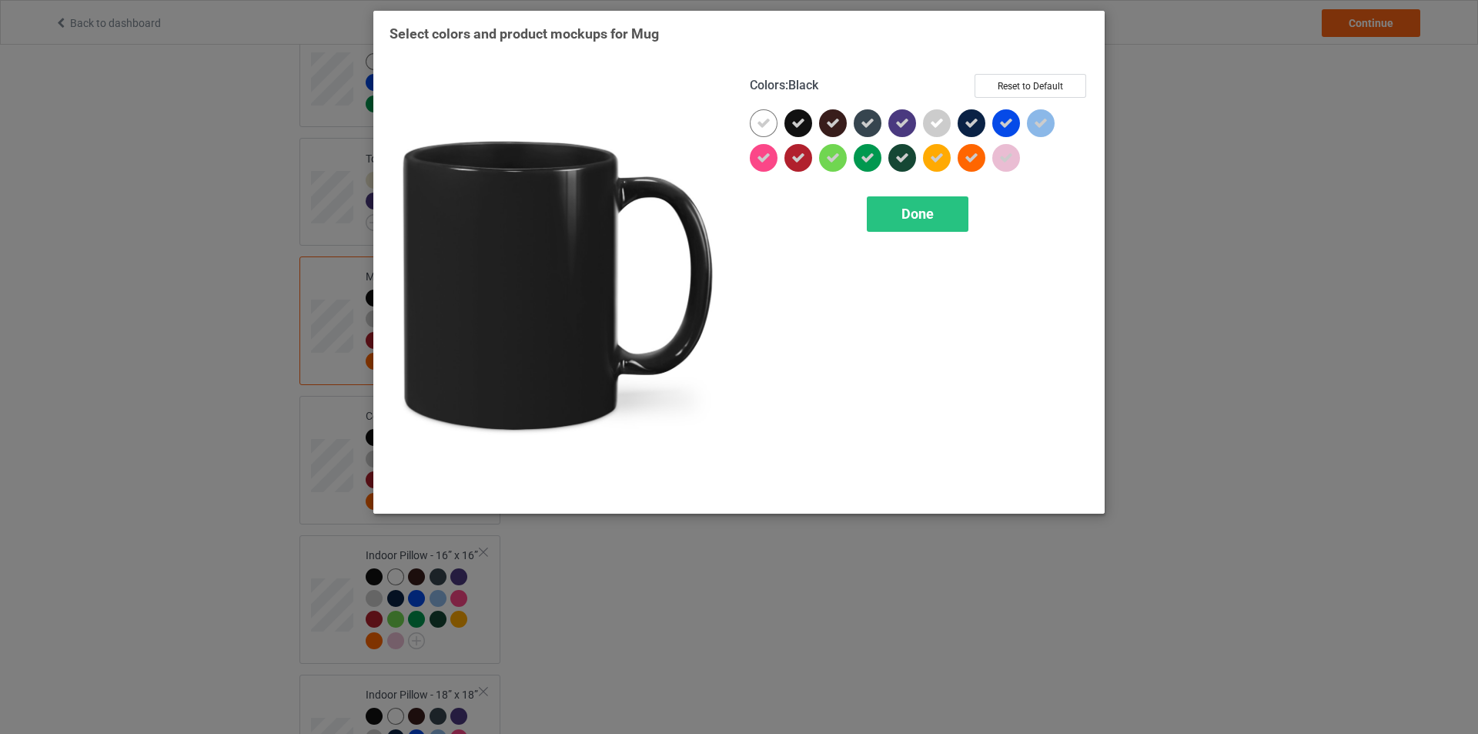
click at [794, 123] on icon at bounding box center [799, 123] width 14 height 14
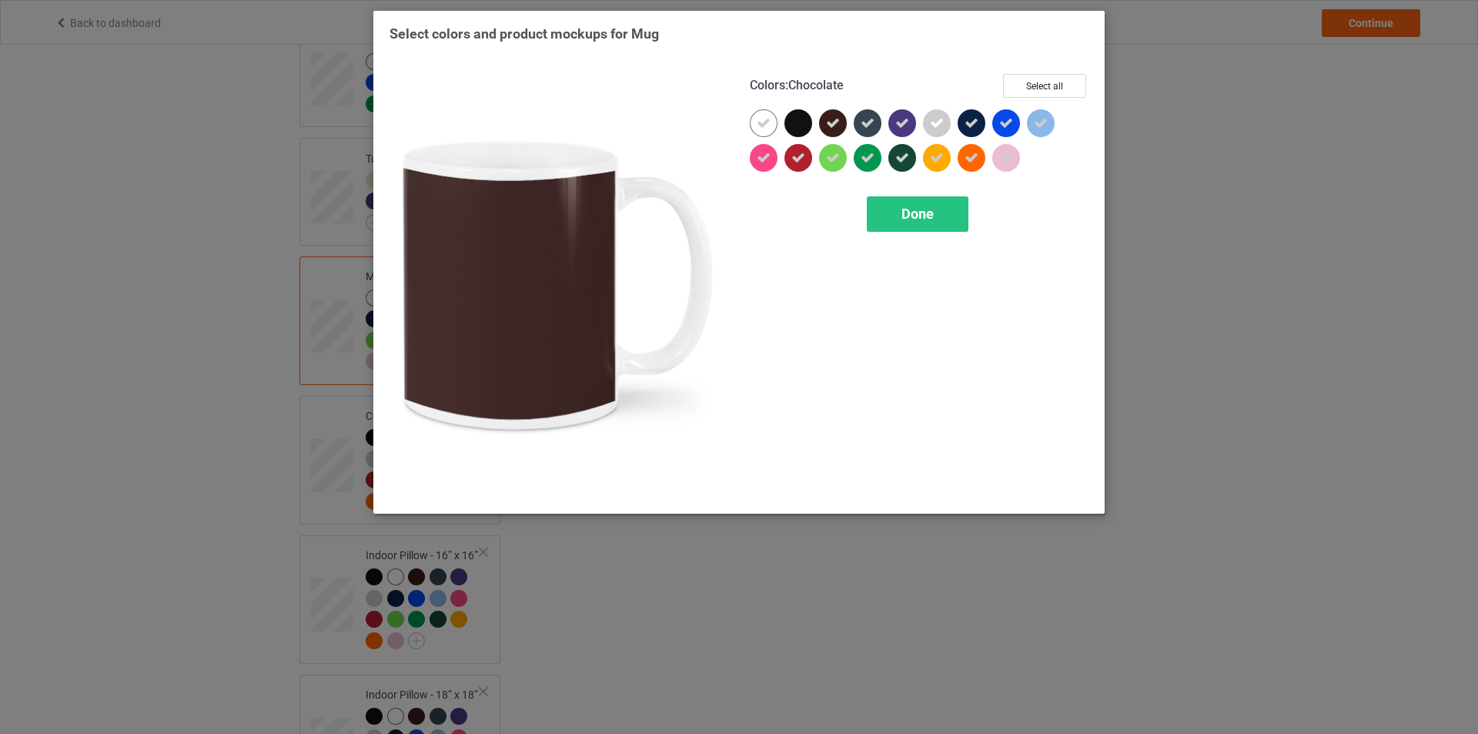
click at [825, 120] on div at bounding box center [833, 123] width 28 height 28
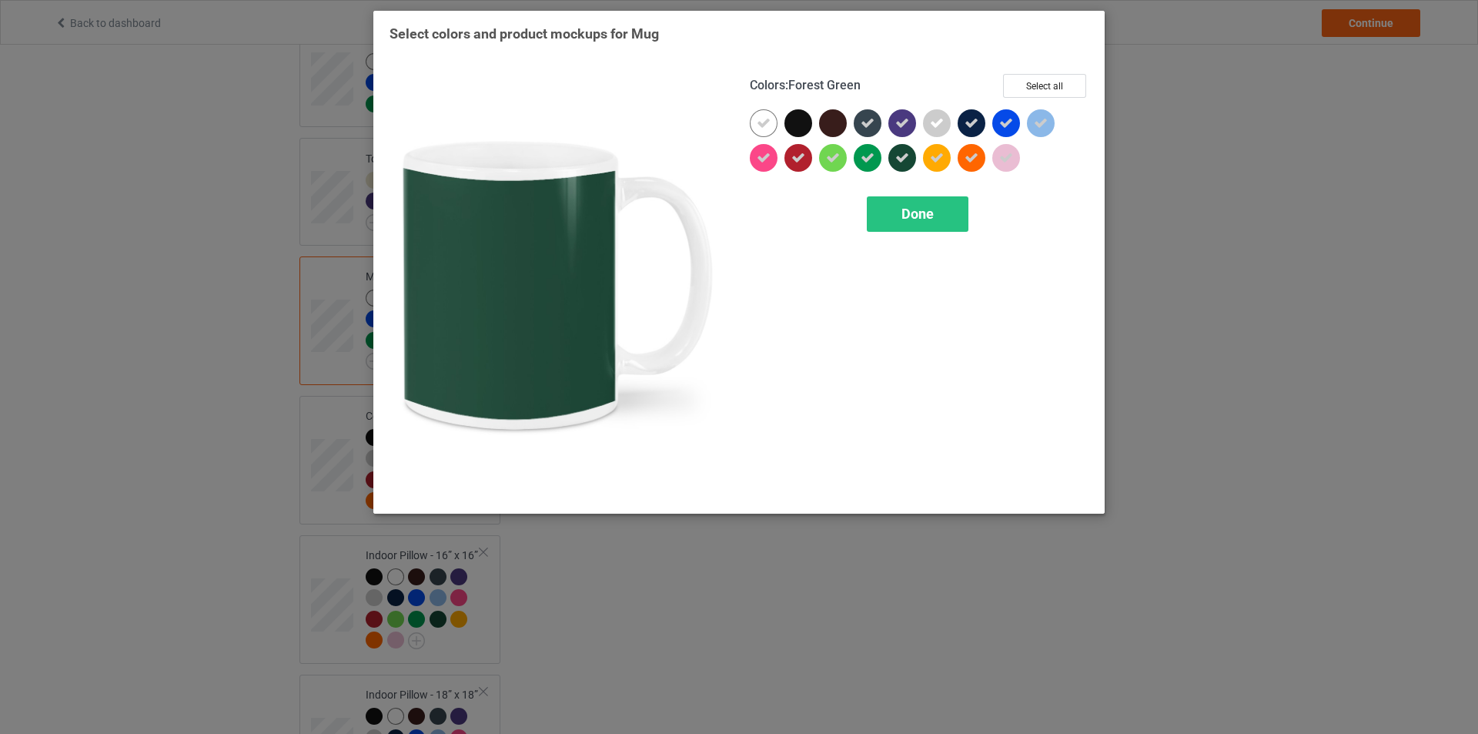
click at [899, 154] on icon at bounding box center [903, 158] width 14 height 14
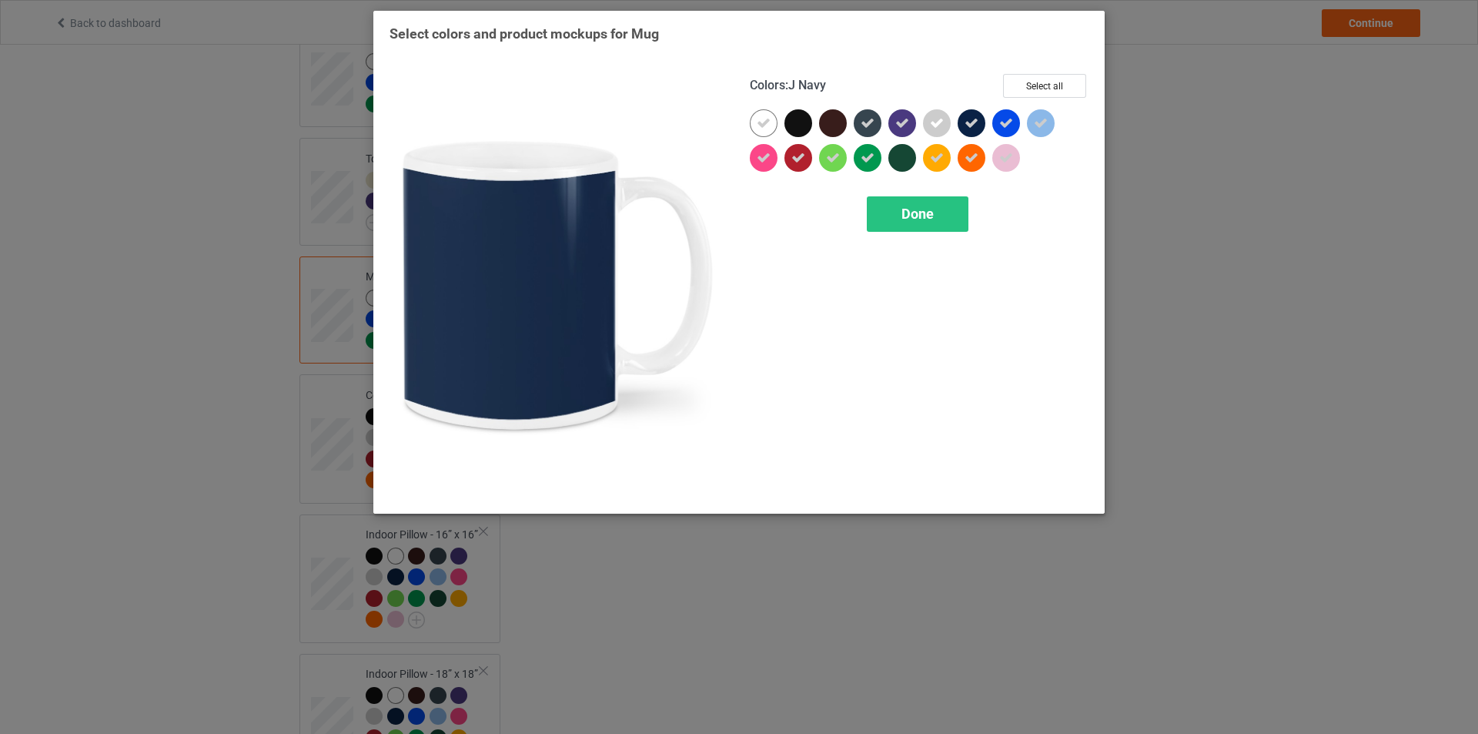
drag, startPoint x: 970, startPoint y: 120, endPoint x: 948, endPoint y: 126, distance: 23.0
click at [970, 122] on icon at bounding box center [972, 123] width 14 height 14
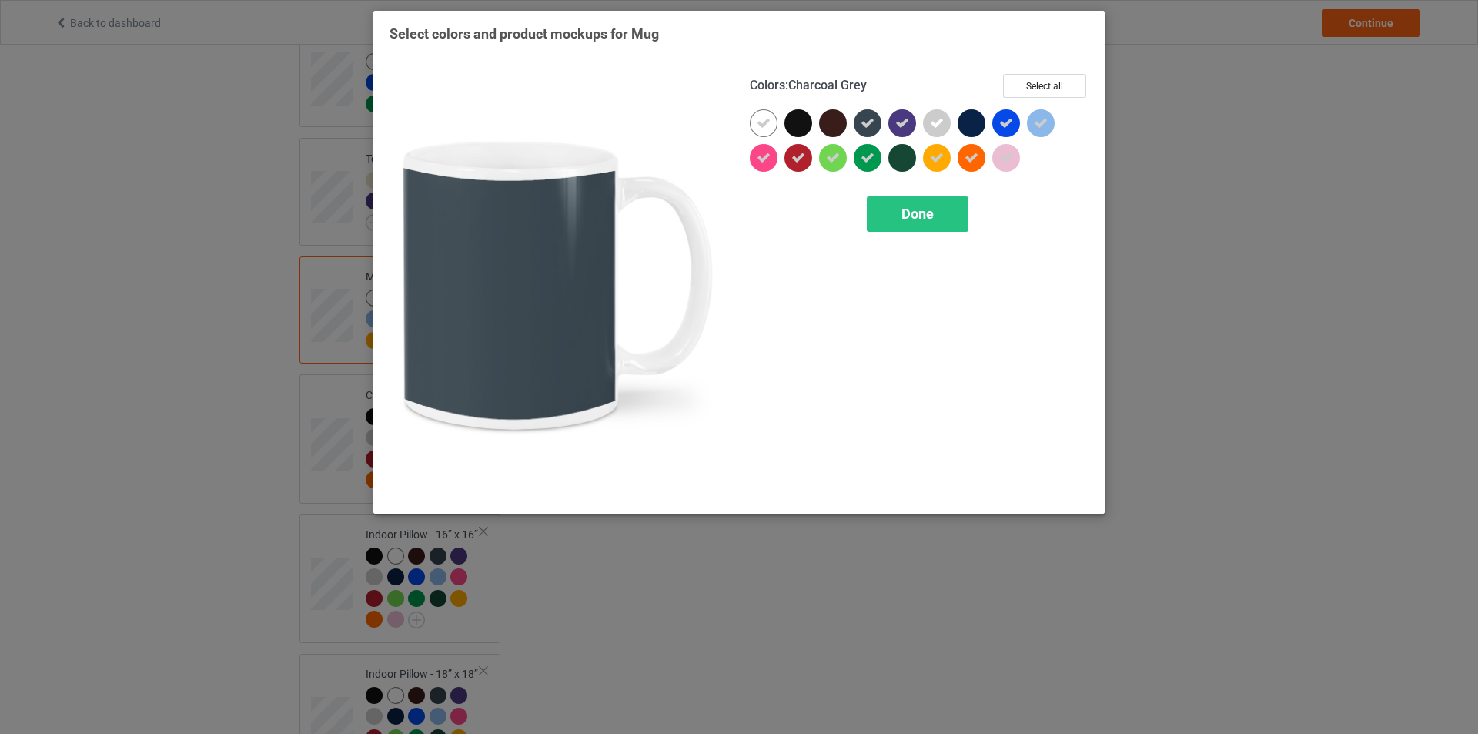
click at [872, 123] on icon at bounding box center [868, 123] width 14 height 14
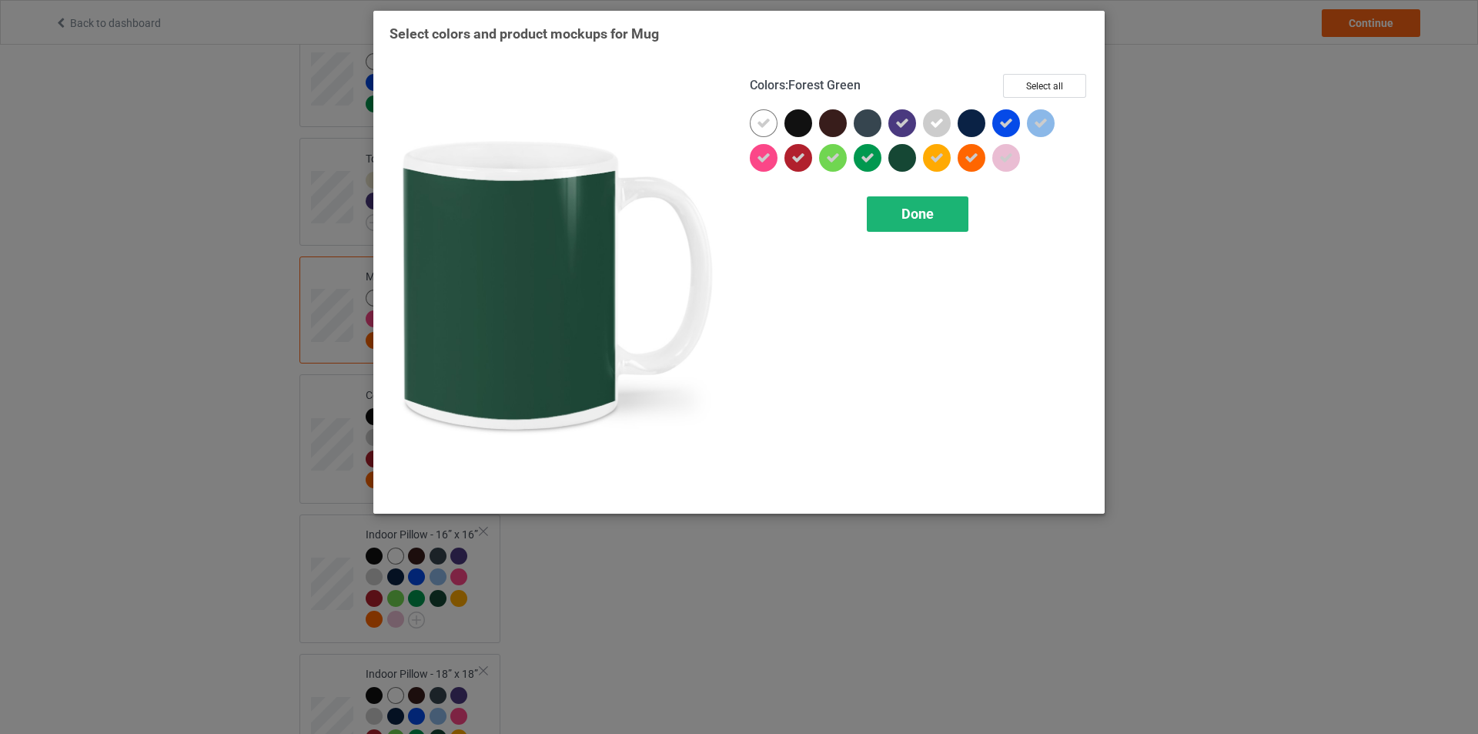
click at [916, 216] on span "Done" at bounding box center [918, 214] width 32 height 16
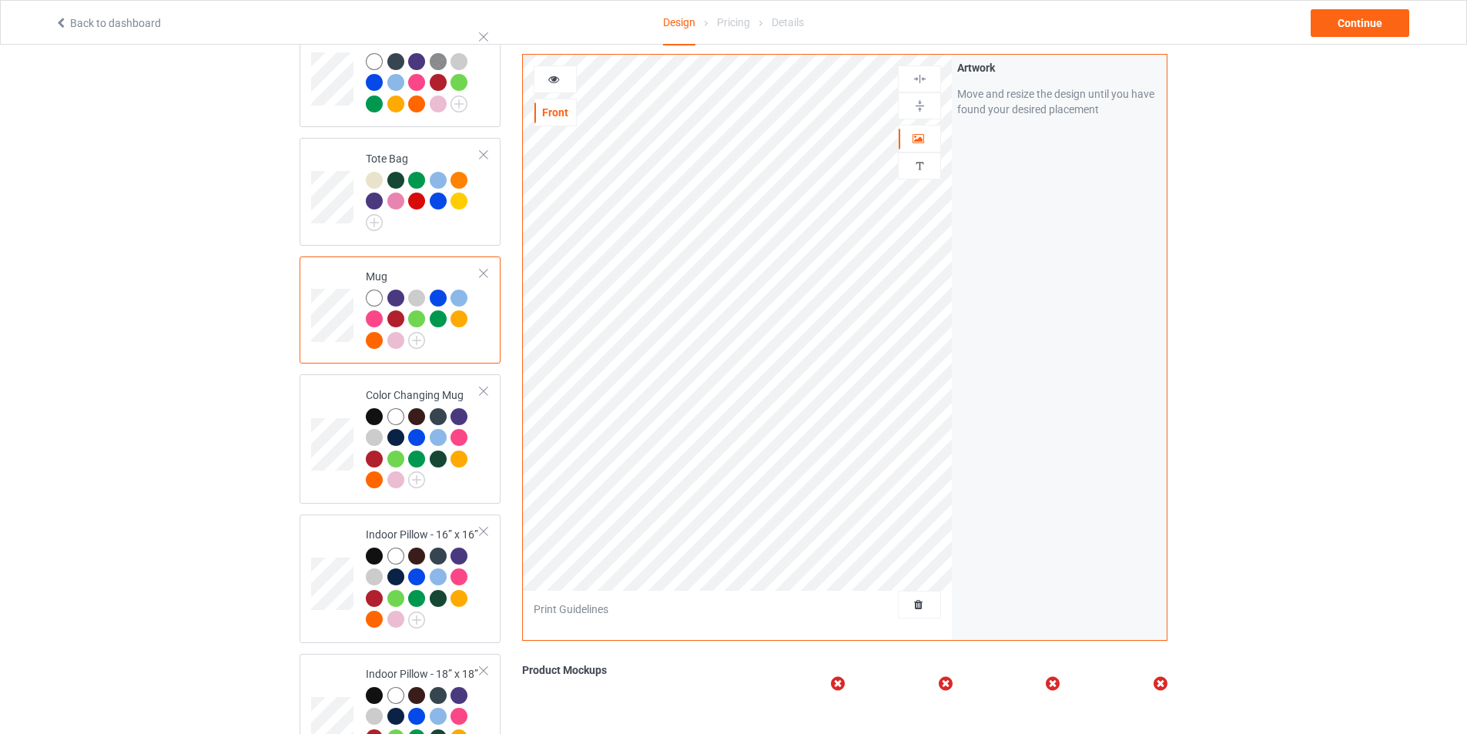
scroll to position [1078, 0]
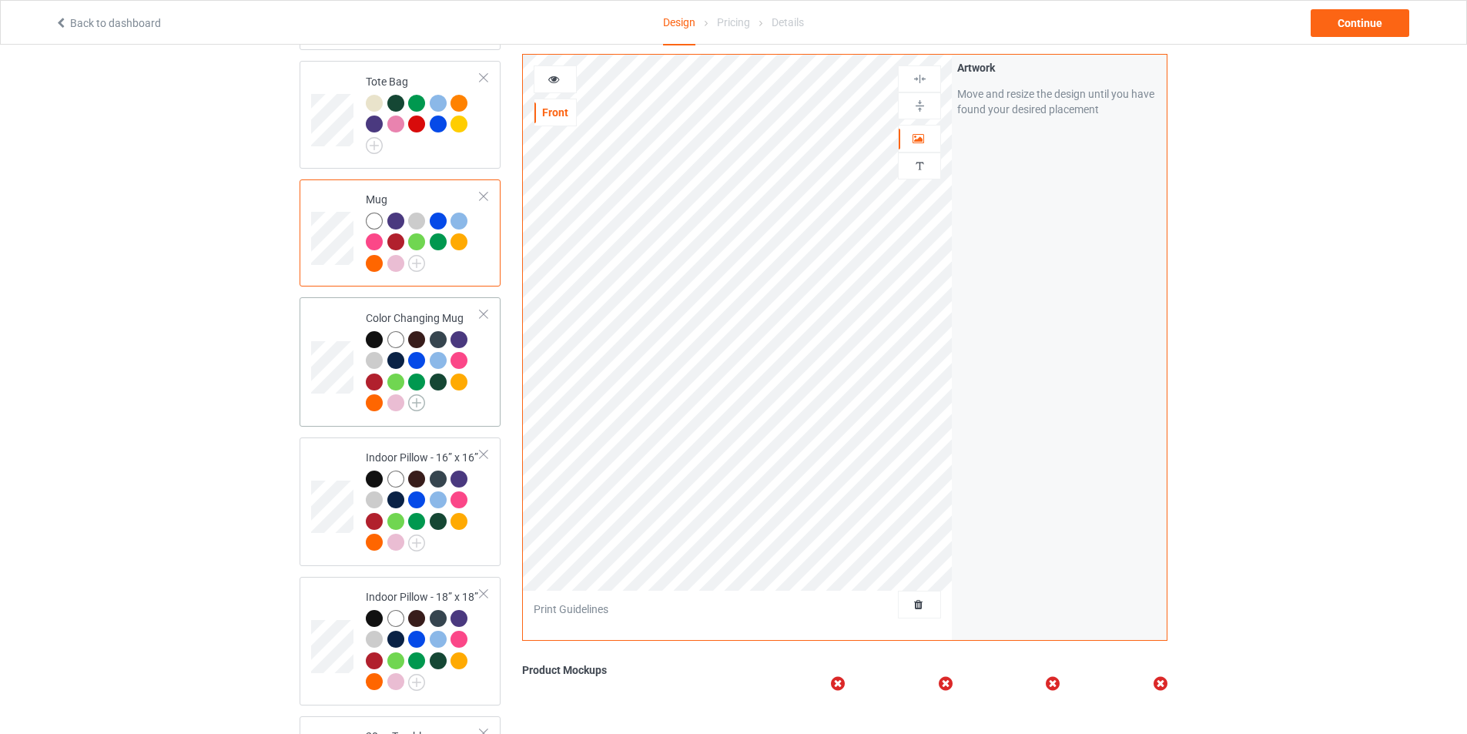
click at [424, 394] on img at bounding box center [416, 402] width 17 height 17
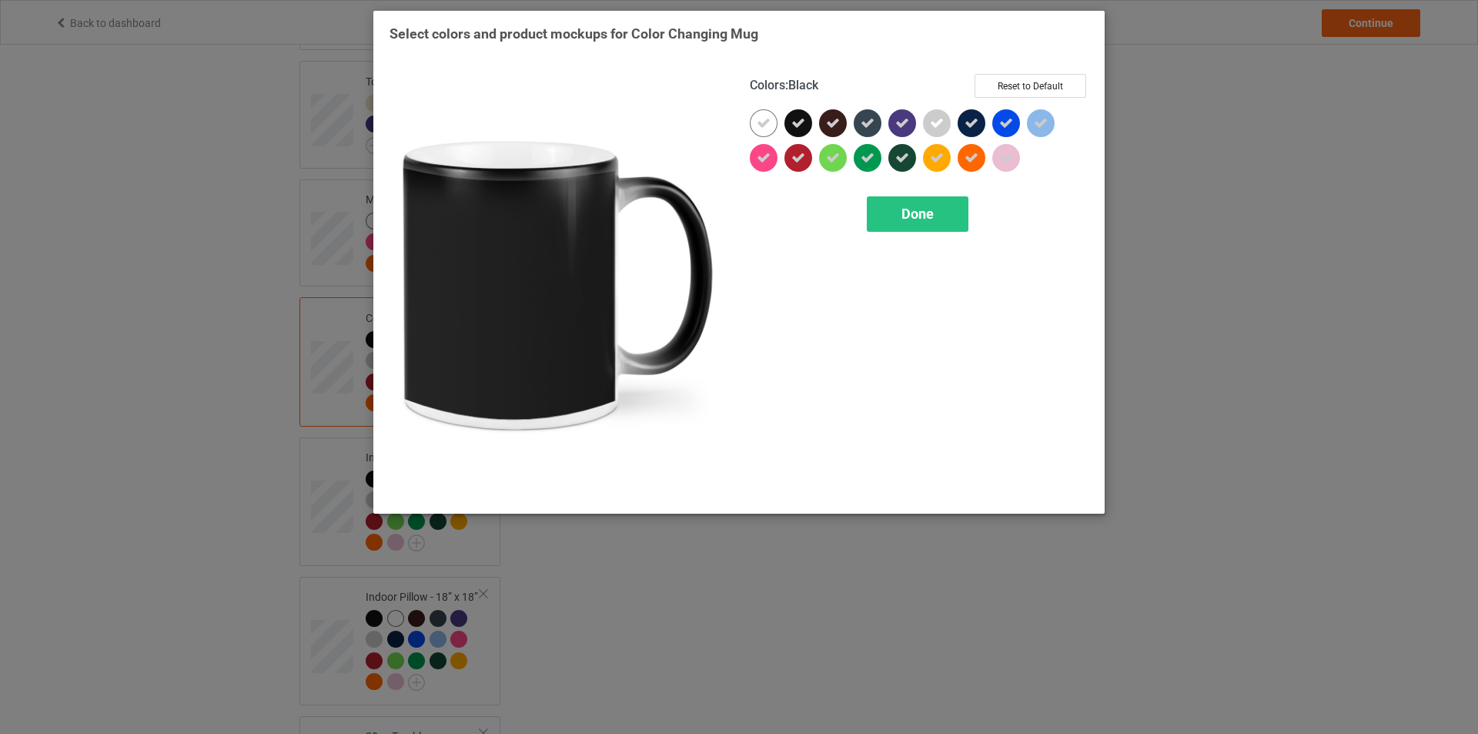
click at [808, 121] on div at bounding box center [799, 123] width 28 height 28
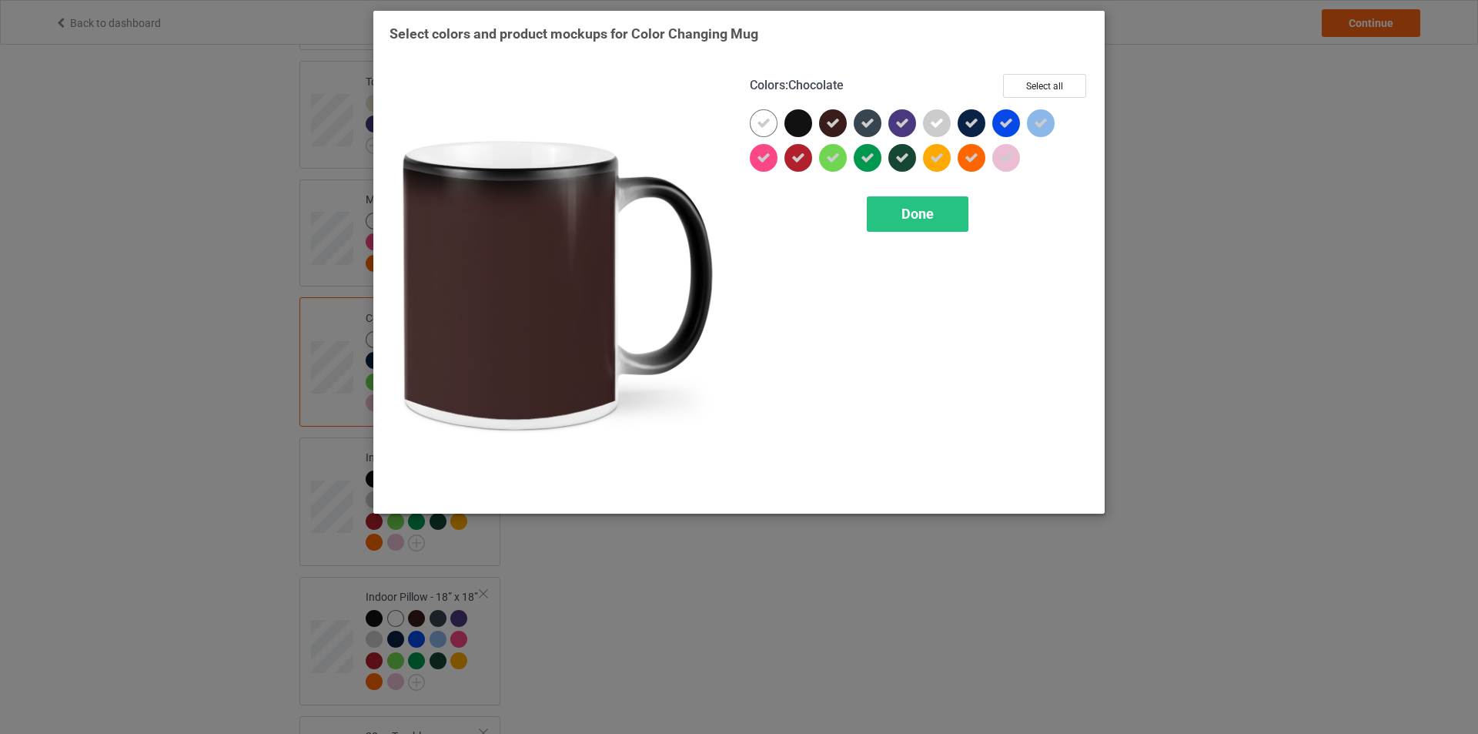
click at [837, 122] on icon at bounding box center [833, 123] width 14 height 14
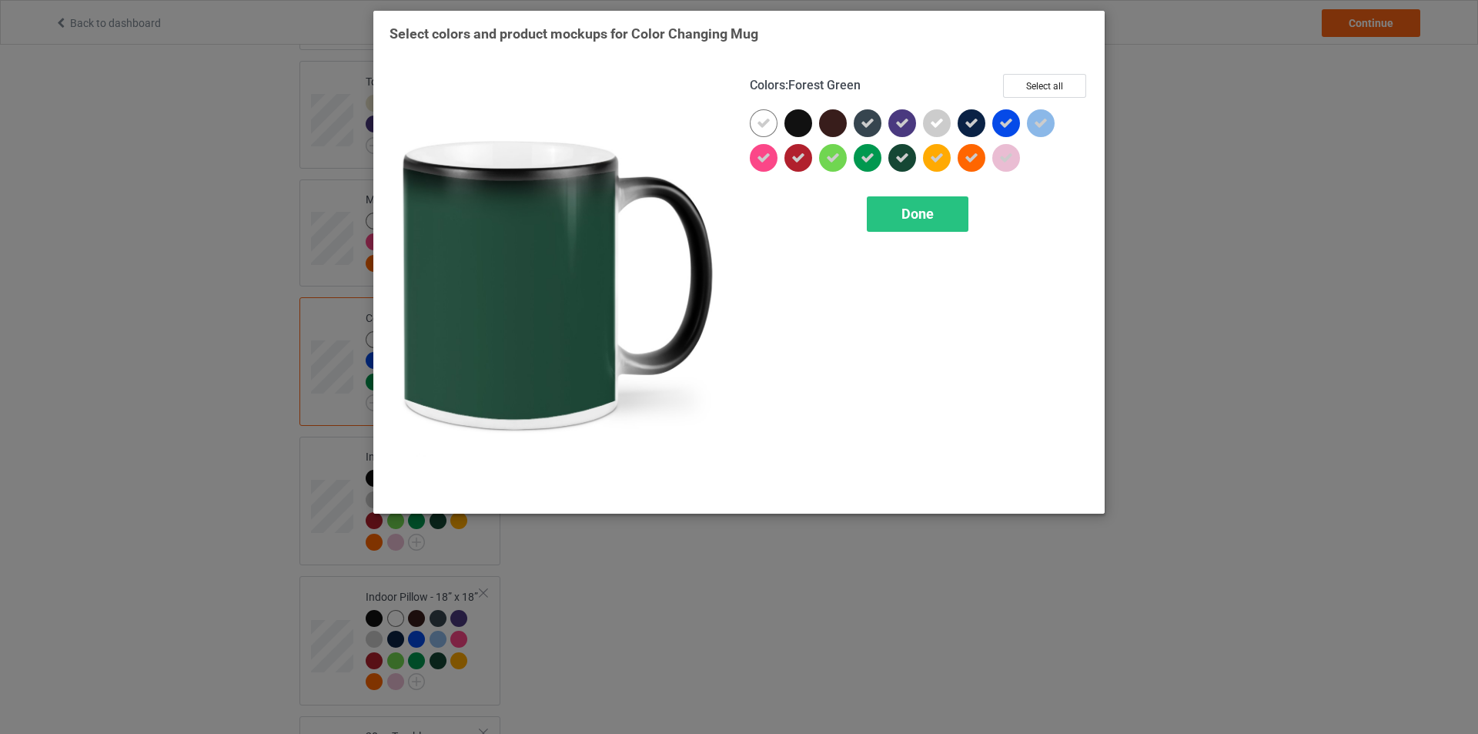
click at [902, 156] on icon at bounding box center [903, 158] width 14 height 14
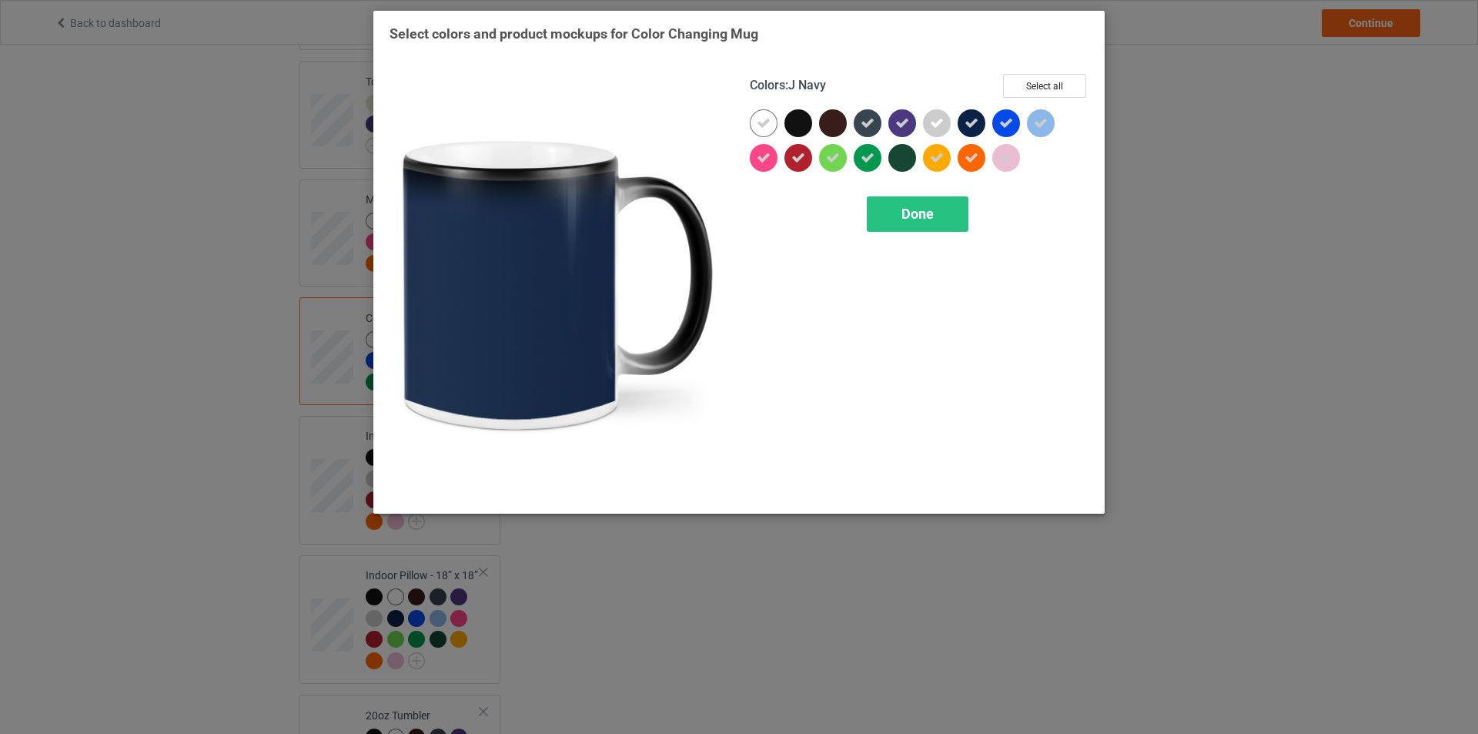
click at [969, 119] on icon at bounding box center [972, 123] width 14 height 14
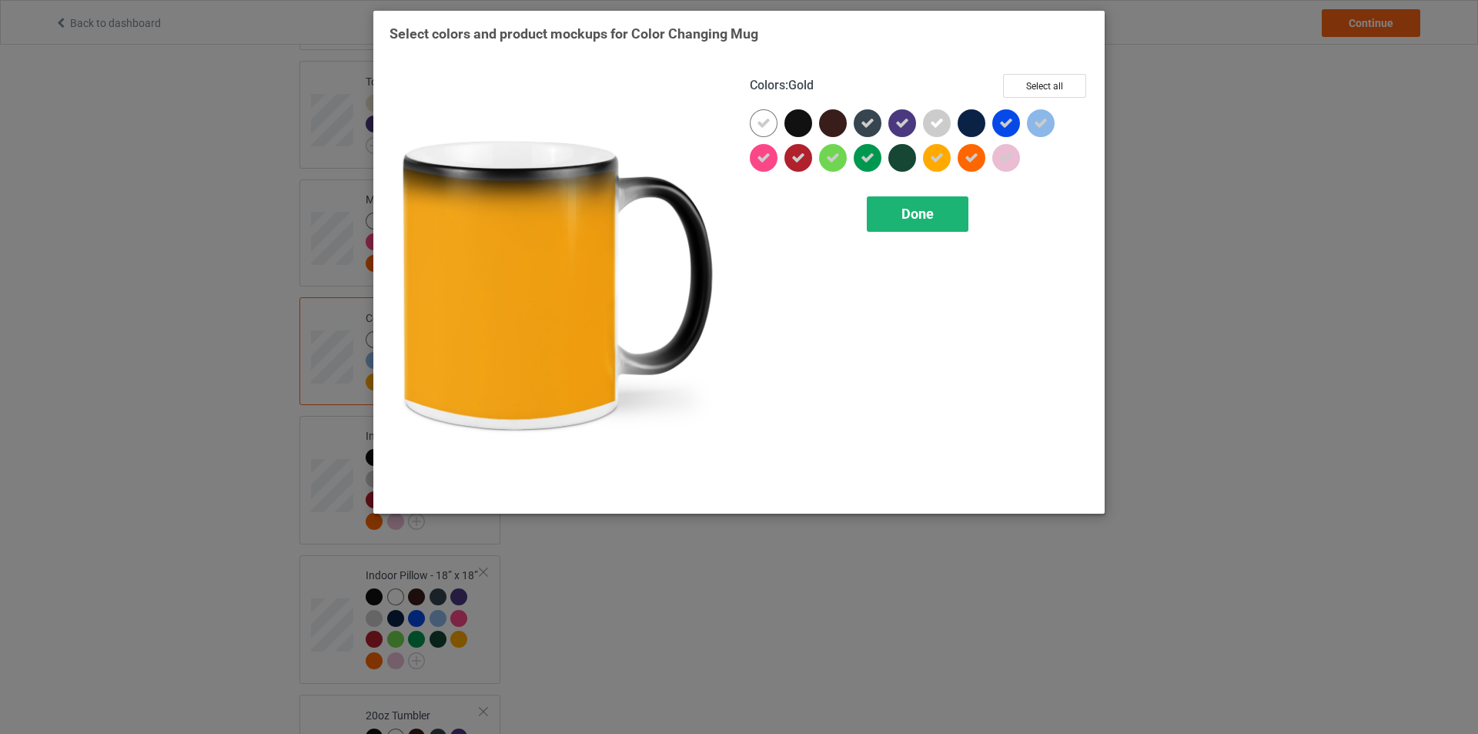
click at [921, 220] on span "Done" at bounding box center [918, 214] width 32 height 16
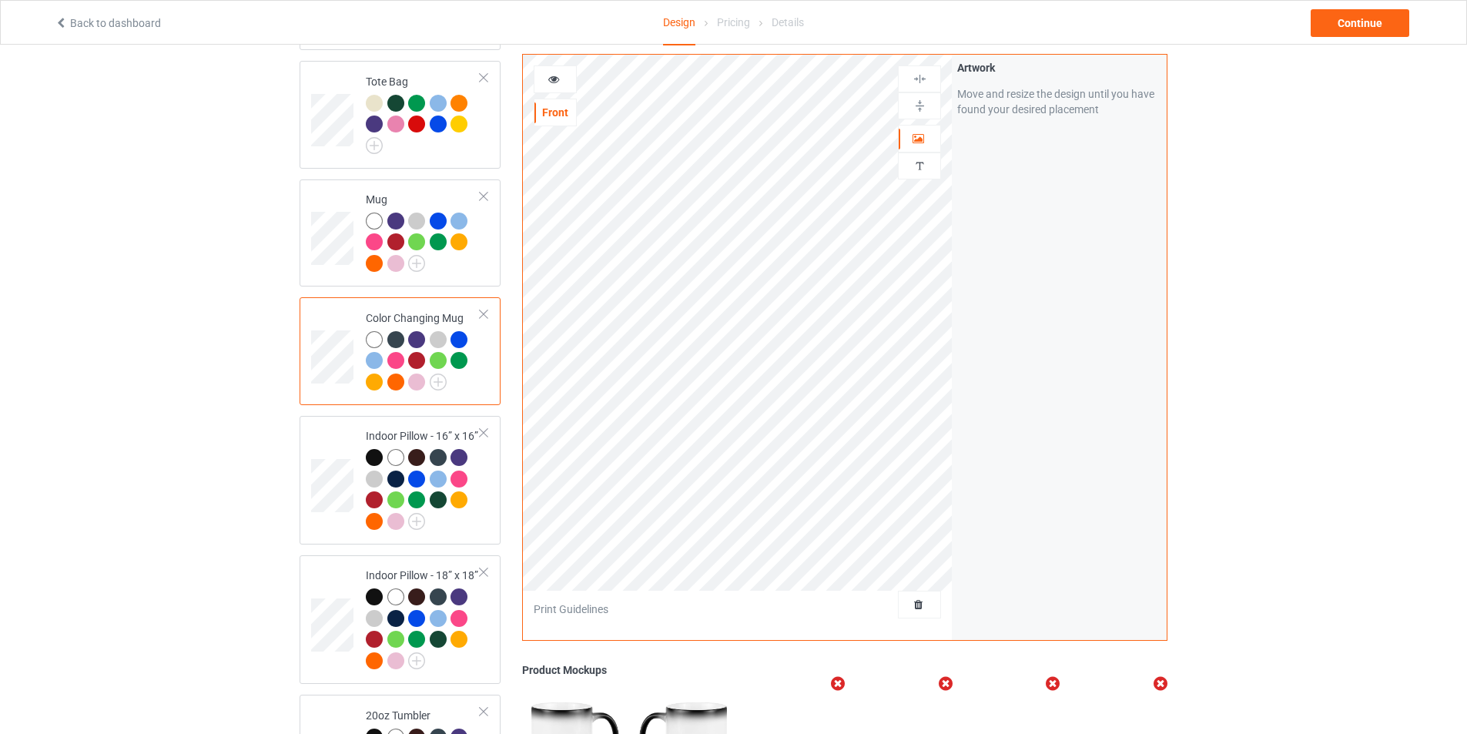
scroll to position [1232, 0]
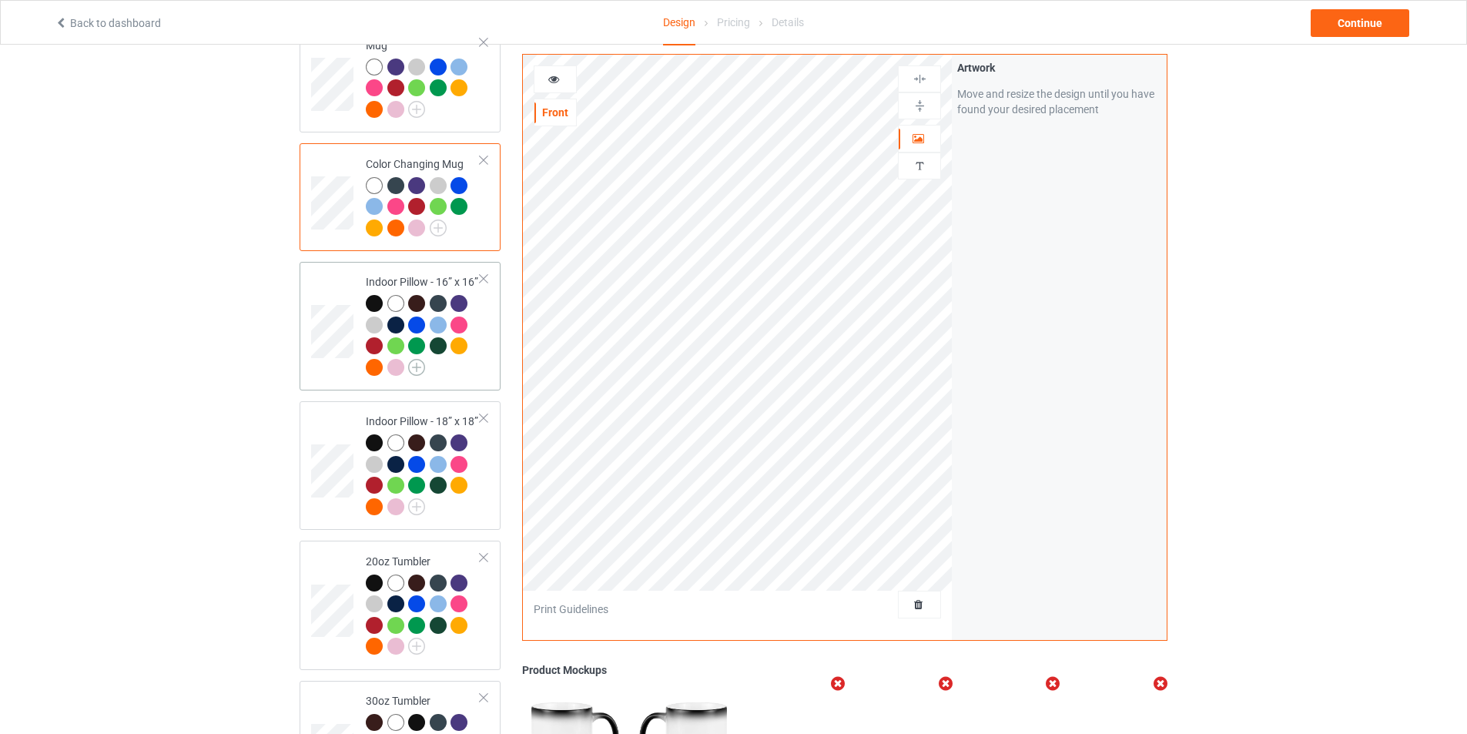
click at [419, 361] on img at bounding box center [416, 367] width 17 height 17
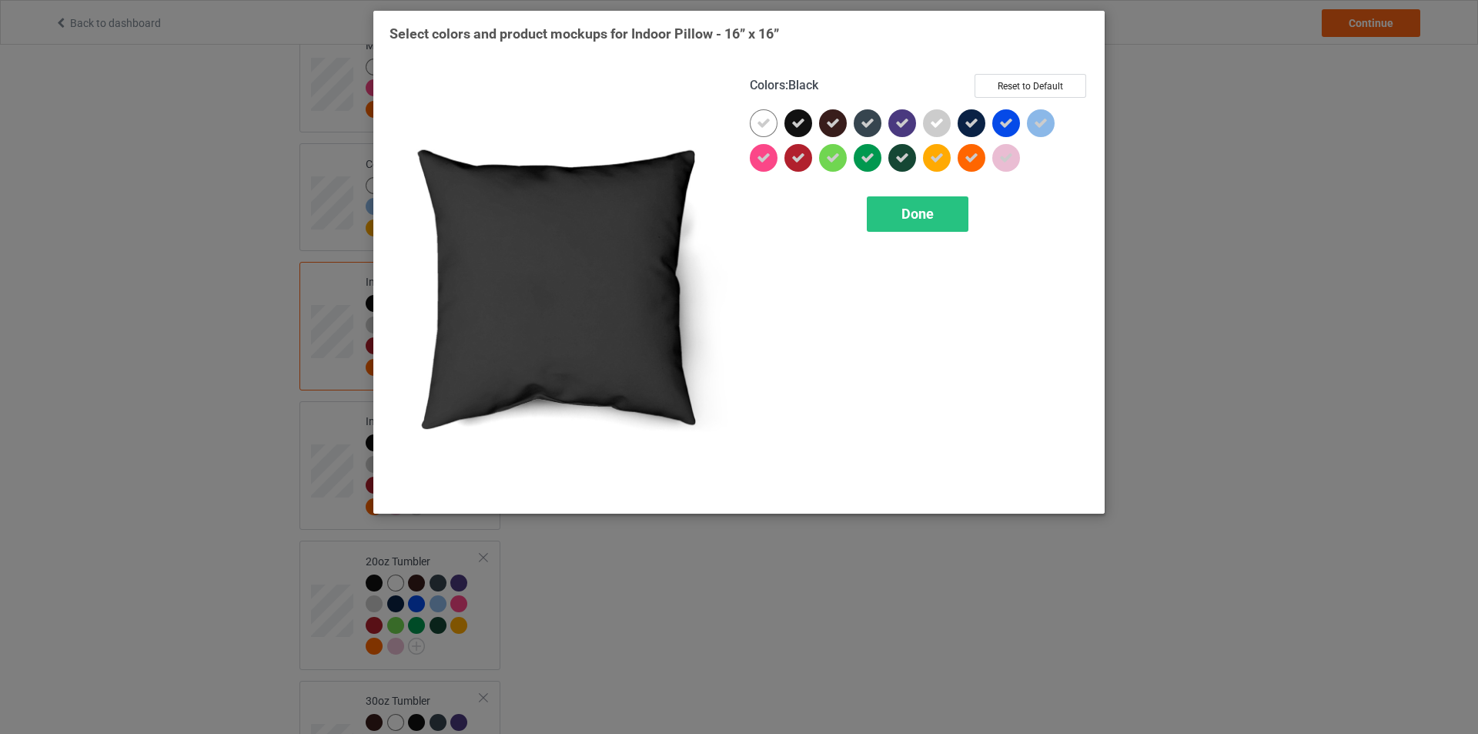
click at [797, 116] on div at bounding box center [799, 123] width 28 height 28
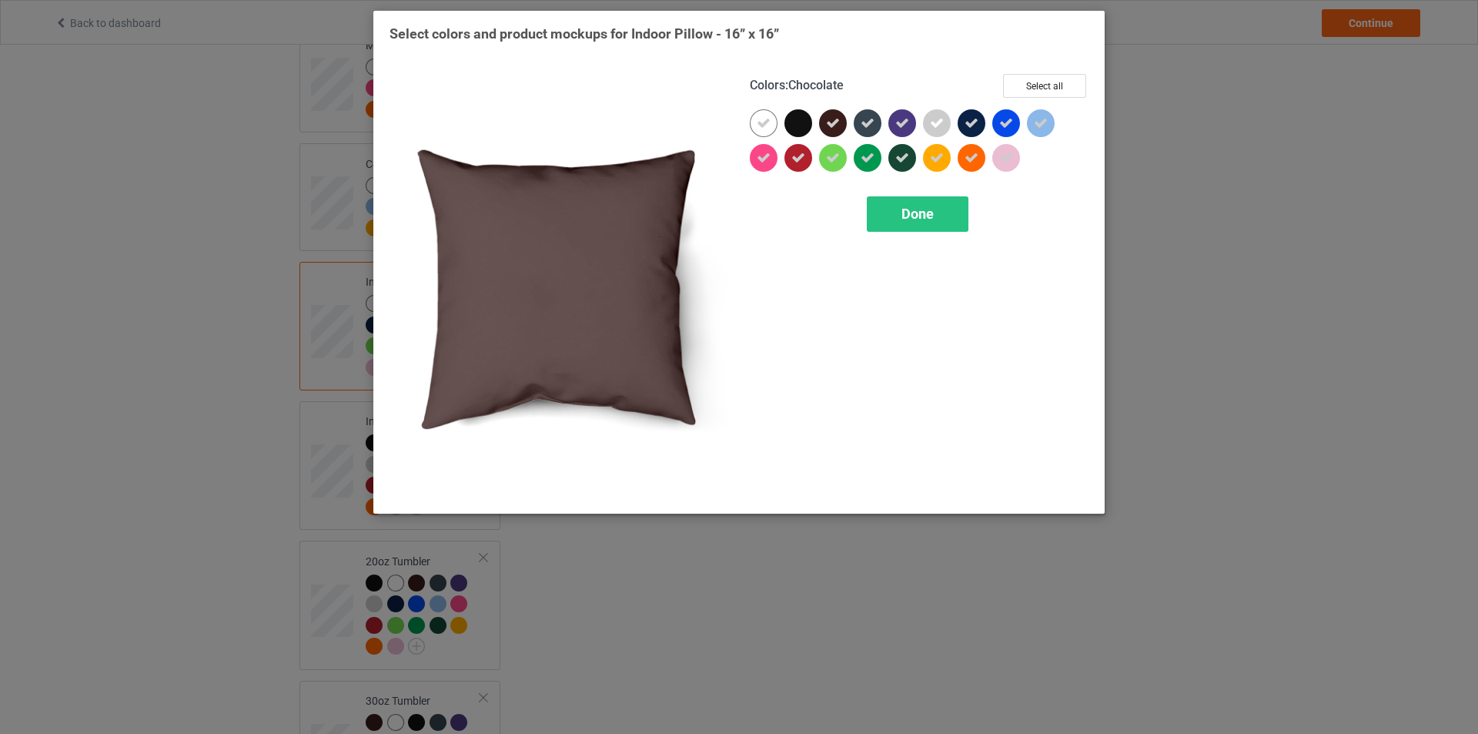
click at [832, 116] on icon at bounding box center [833, 123] width 14 height 14
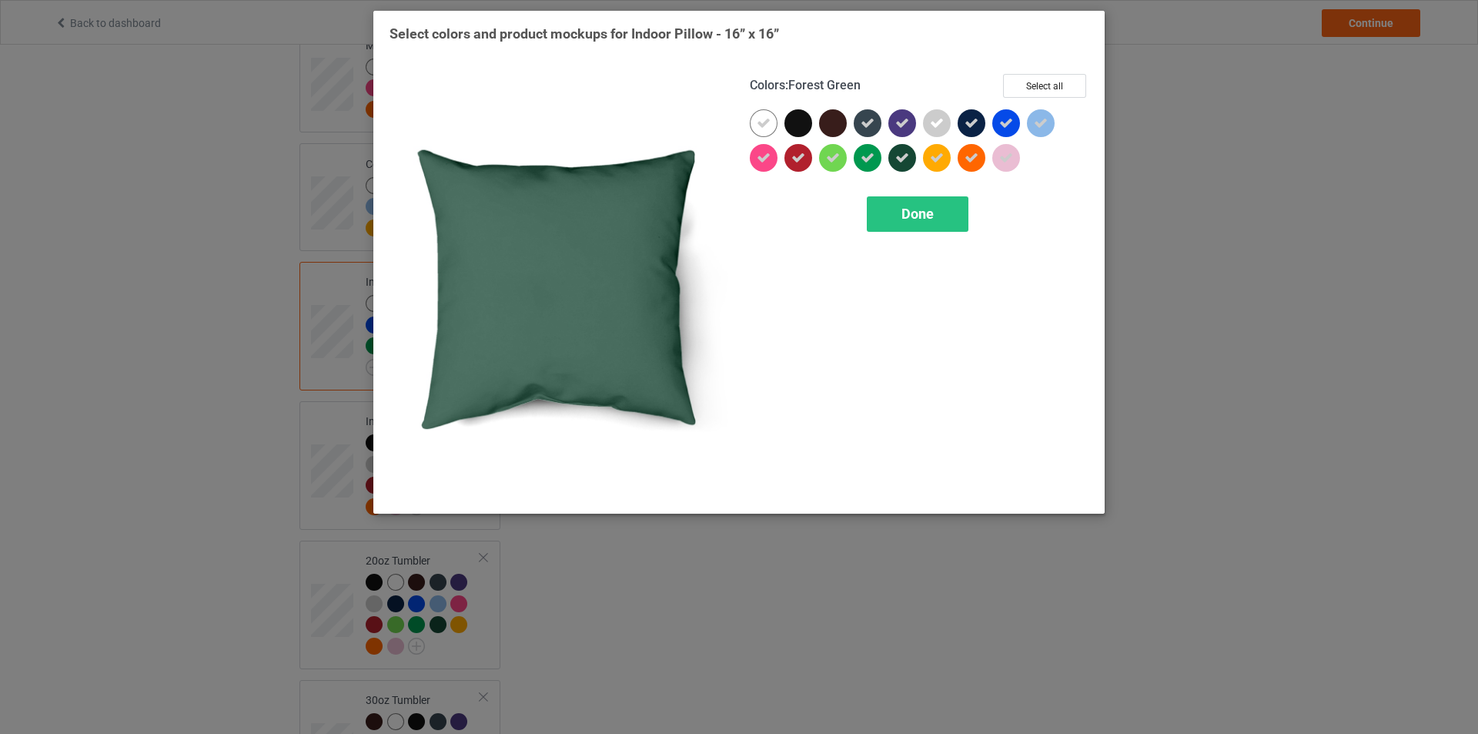
click at [895, 159] on div at bounding box center [903, 158] width 28 height 28
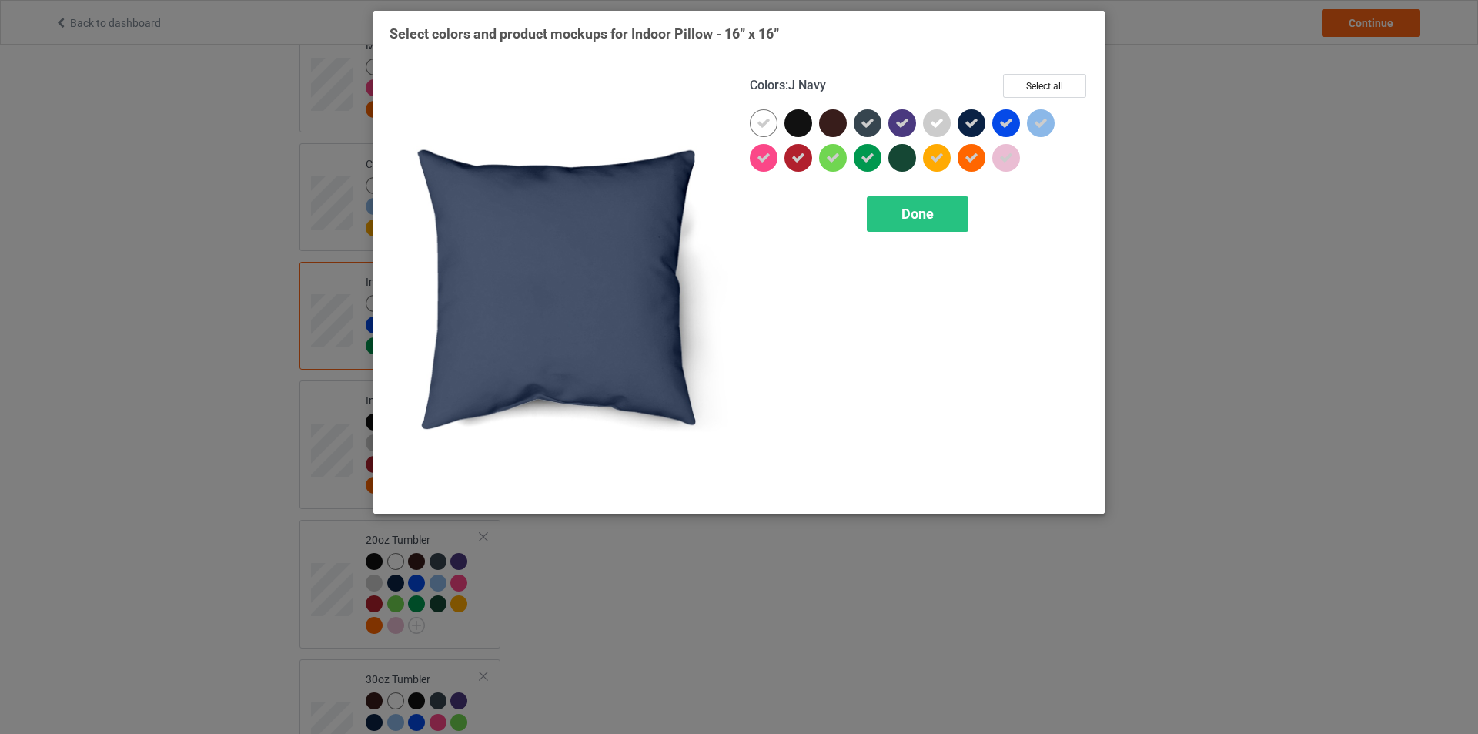
click at [976, 113] on div at bounding box center [972, 123] width 28 height 28
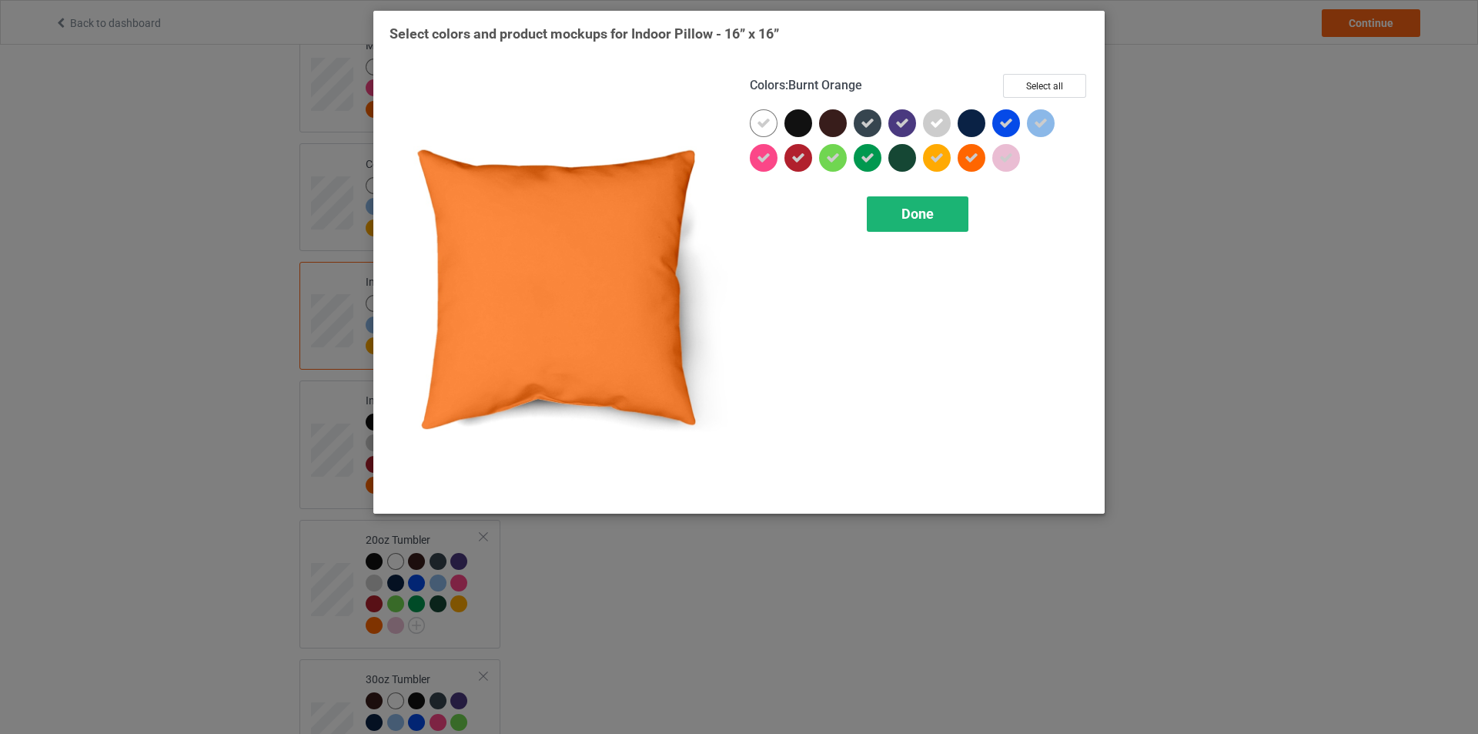
click at [934, 211] on div "Done" at bounding box center [918, 213] width 102 height 35
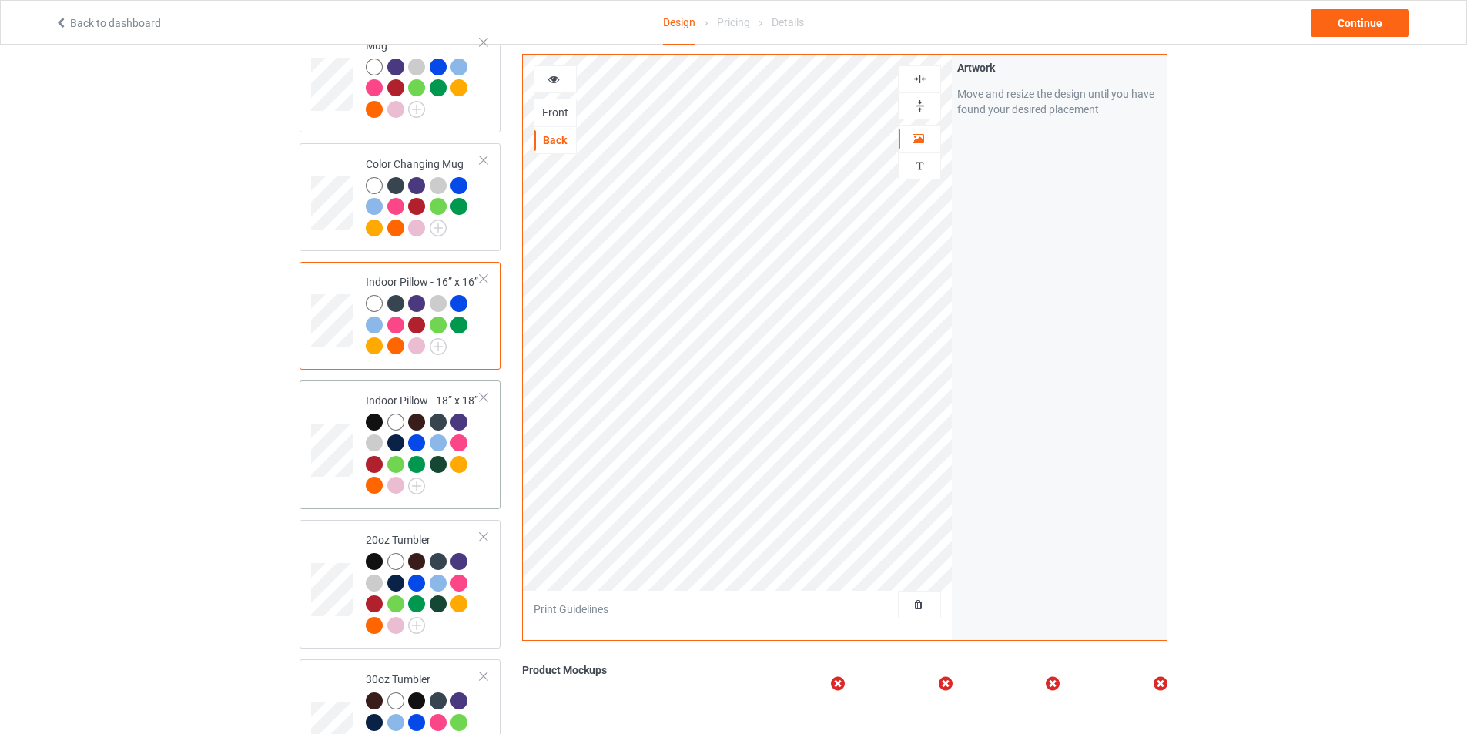
scroll to position [1309, 0]
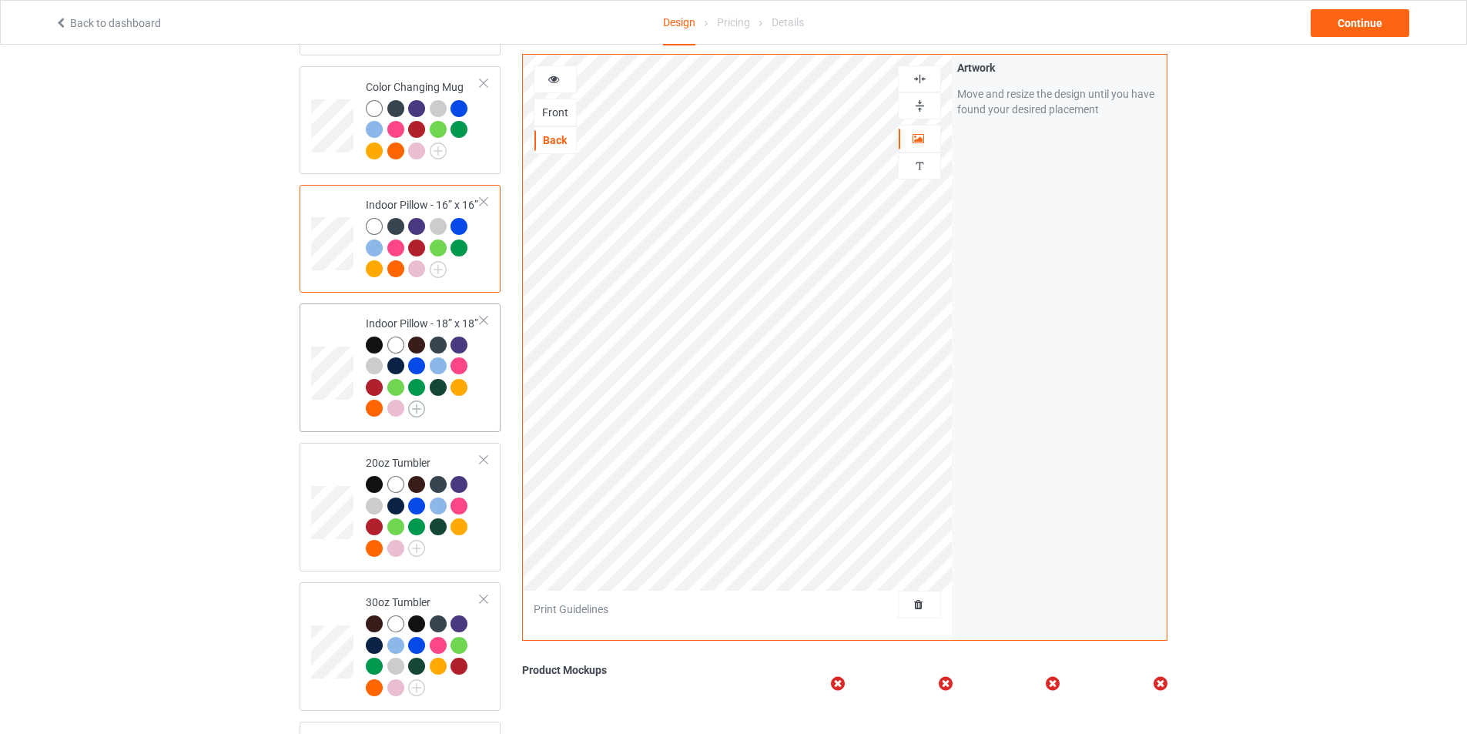
click at [419, 404] on img at bounding box center [416, 408] width 17 height 17
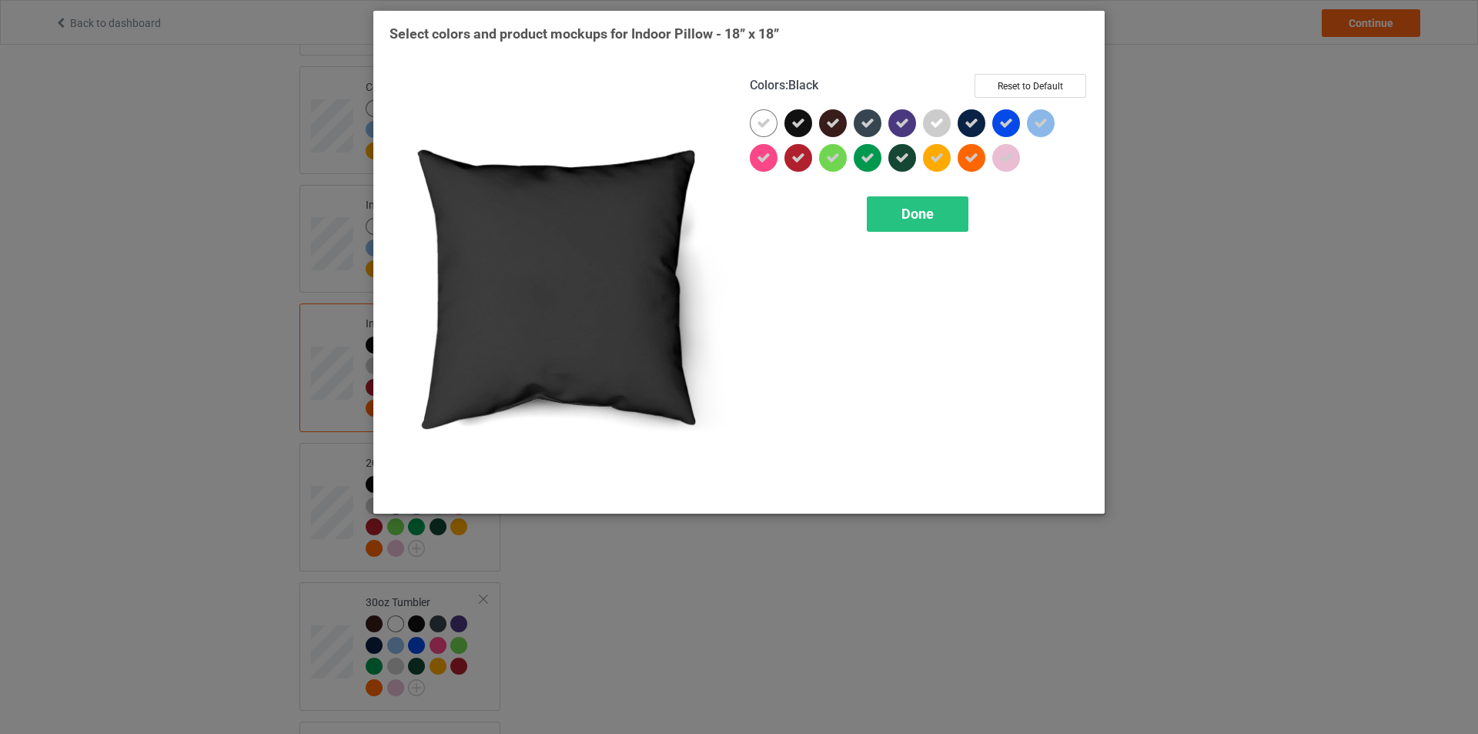
click at [805, 127] on div at bounding box center [799, 123] width 28 height 28
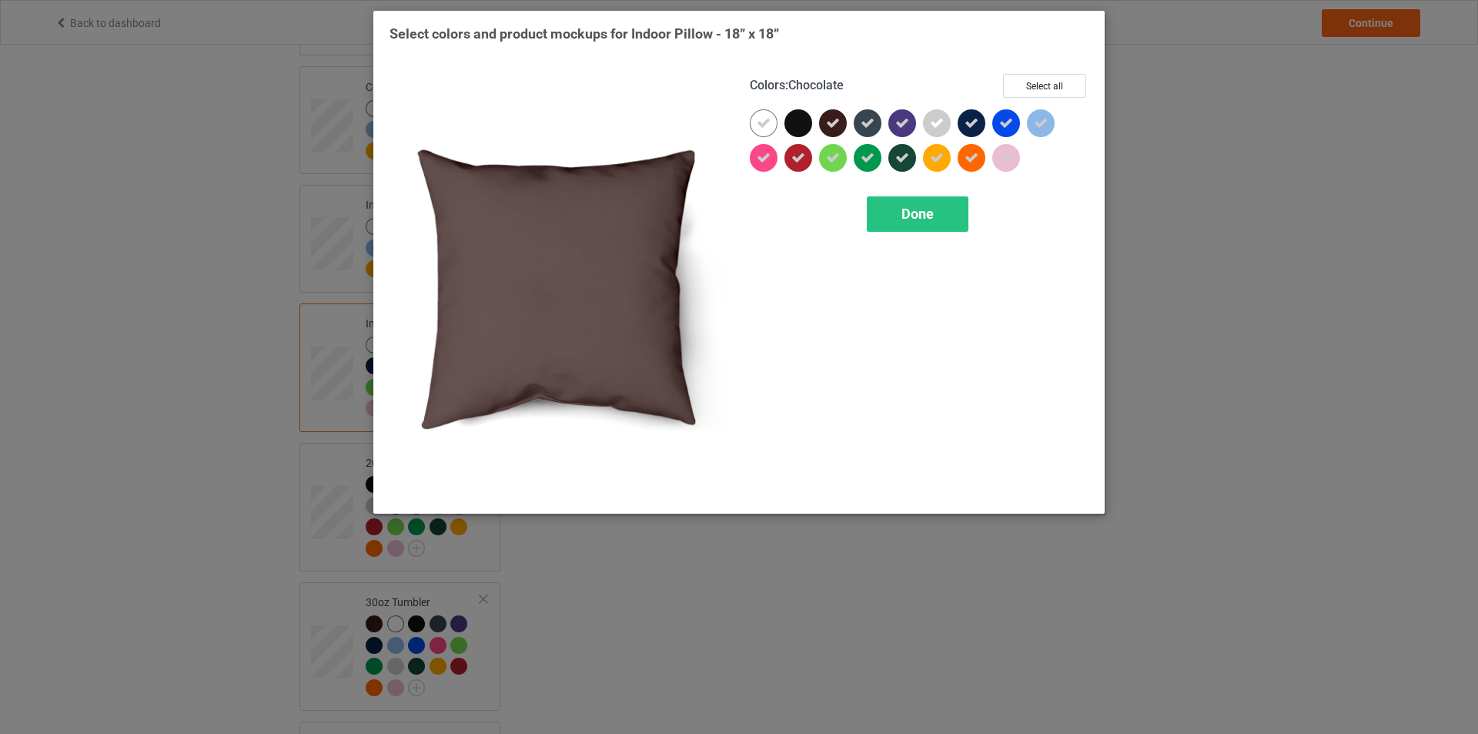
click at [836, 121] on icon at bounding box center [833, 123] width 14 height 14
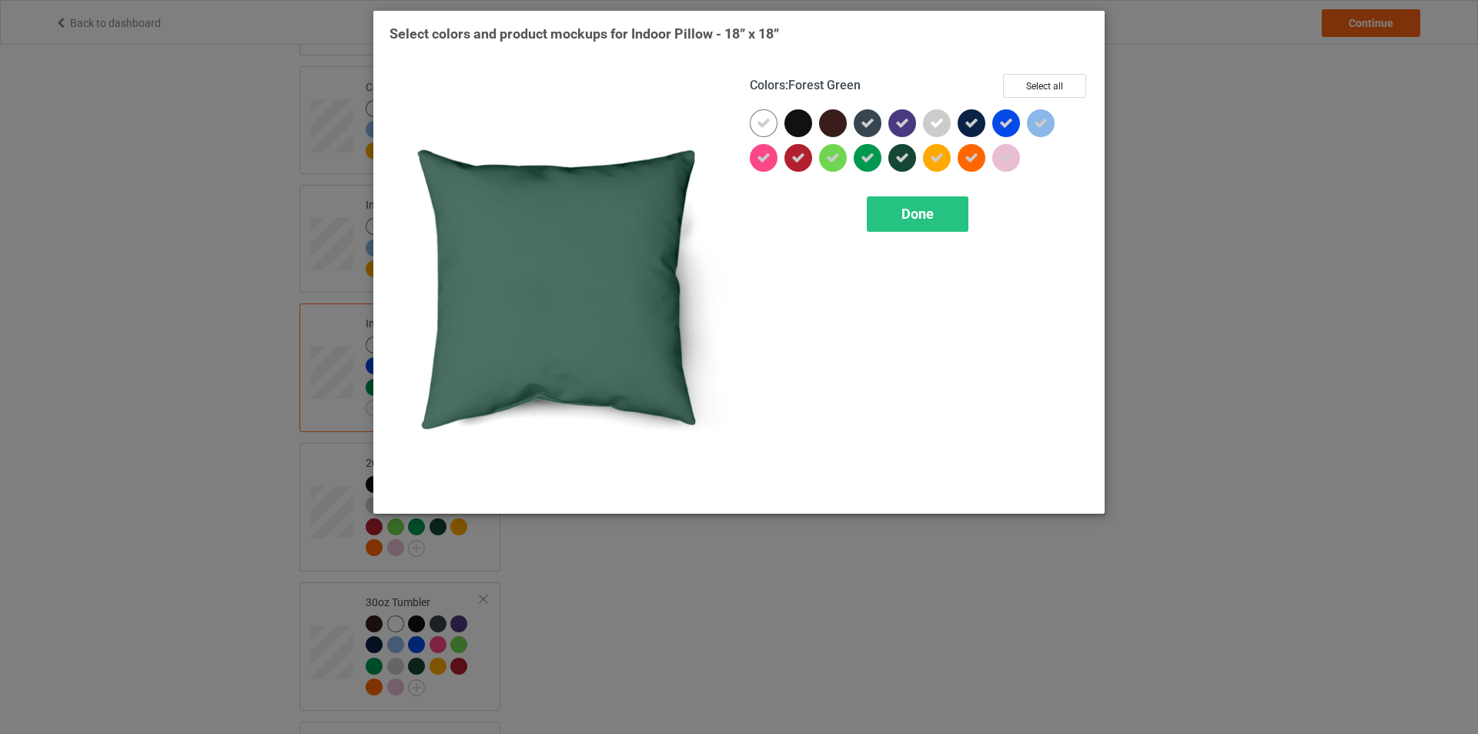
click at [902, 158] on icon at bounding box center [903, 158] width 14 height 14
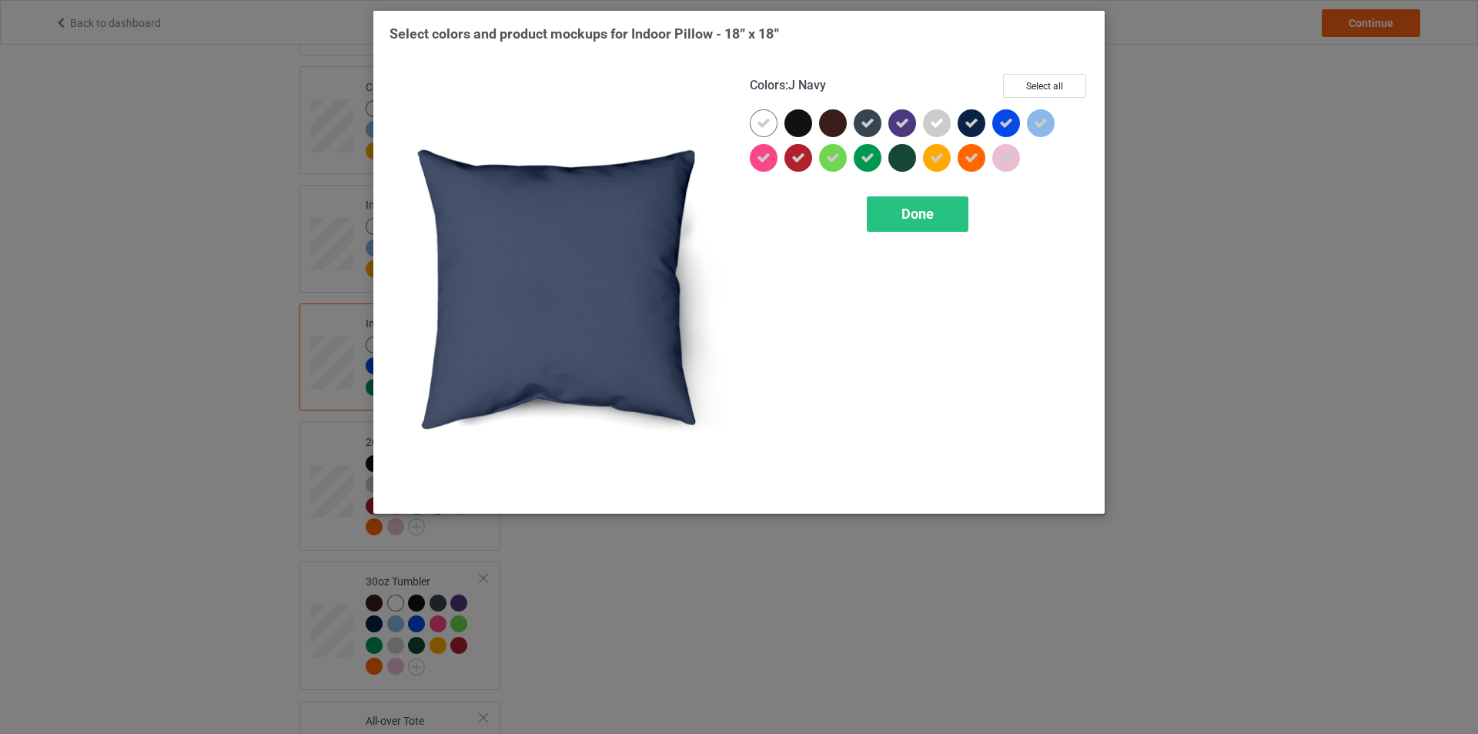
click at [985, 119] on div at bounding box center [972, 123] width 28 height 28
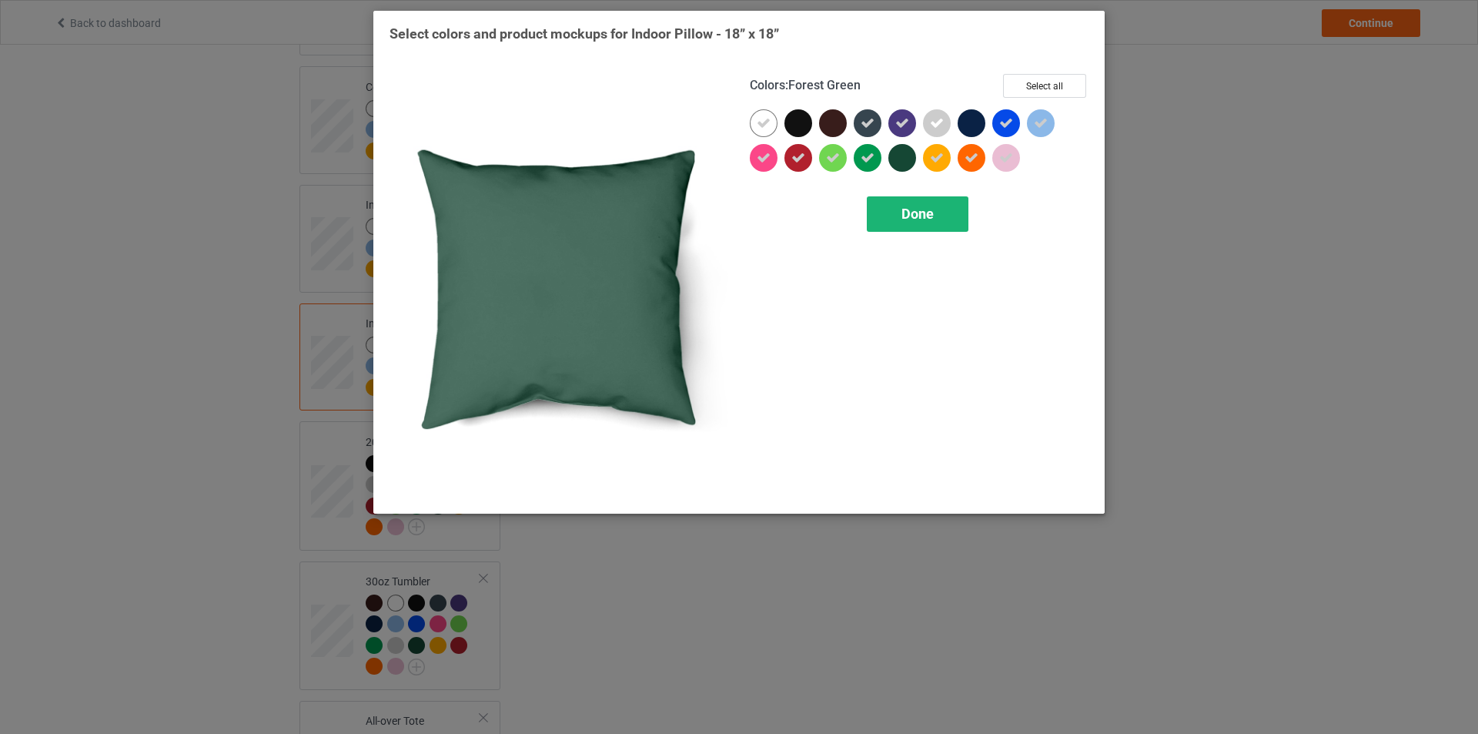
click at [909, 221] on span "Done" at bounding box center [918, 214] width 32 height 16
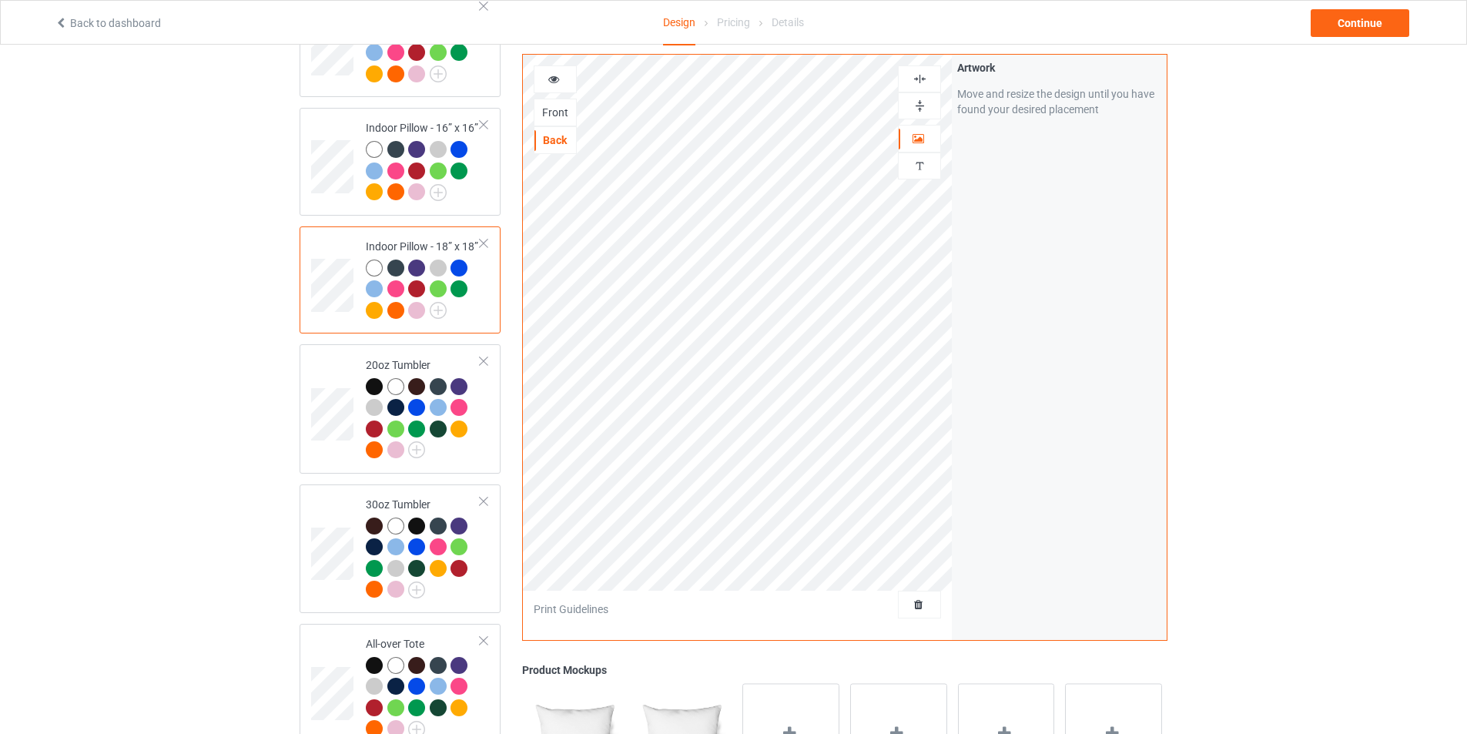
scroll to position [1463, 0]
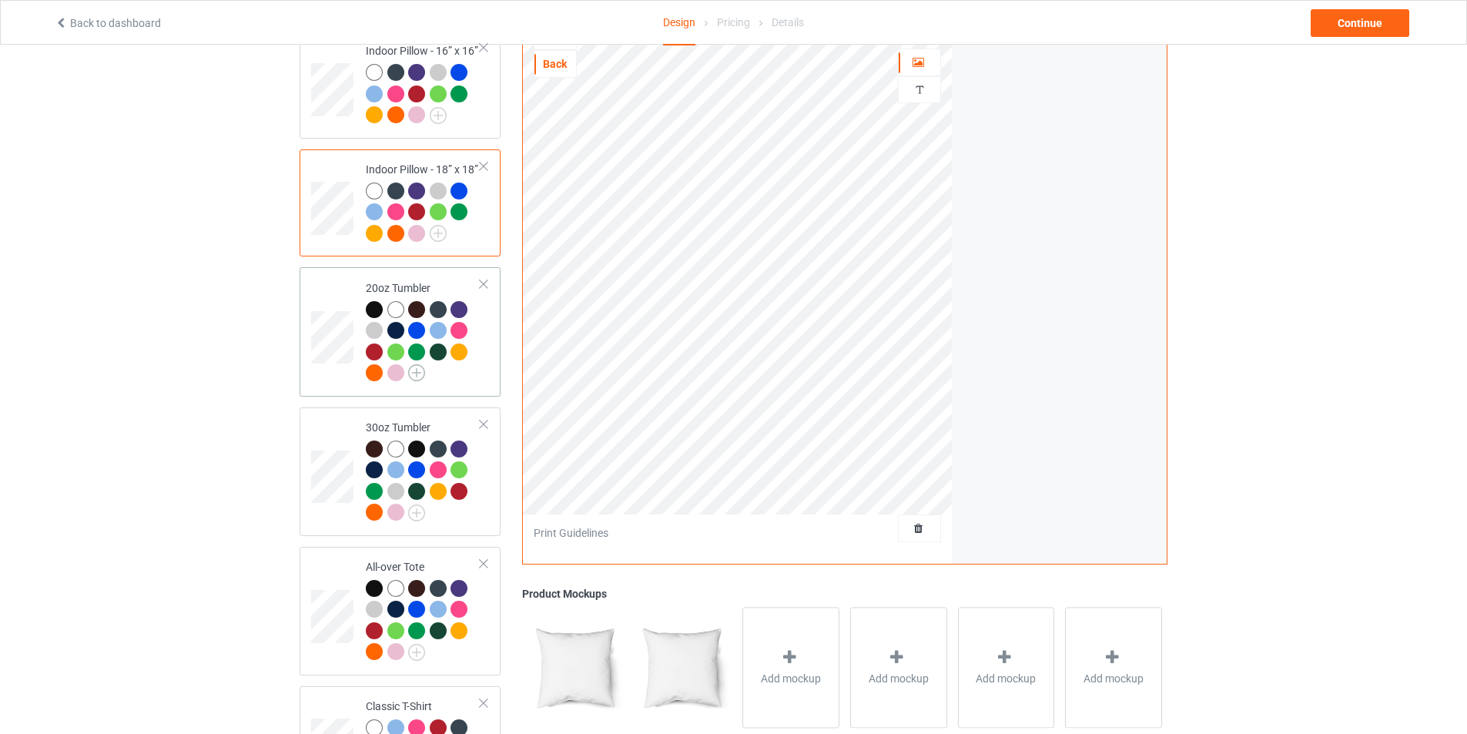
click at [420, 370] on img at bounding box center [416, 372] width 17 height 17
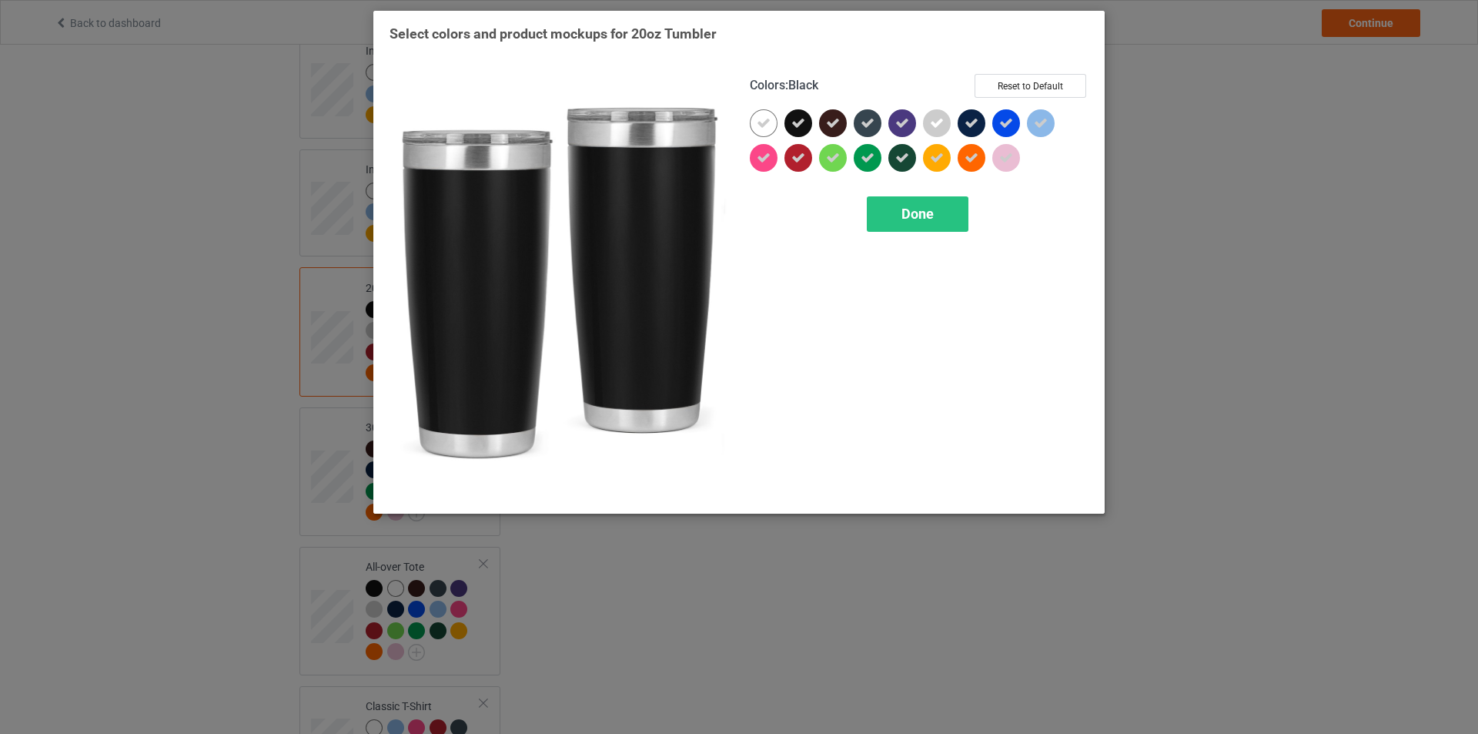
click at [807, 122] on div at bounding box center [799, 123] width 28 height 28
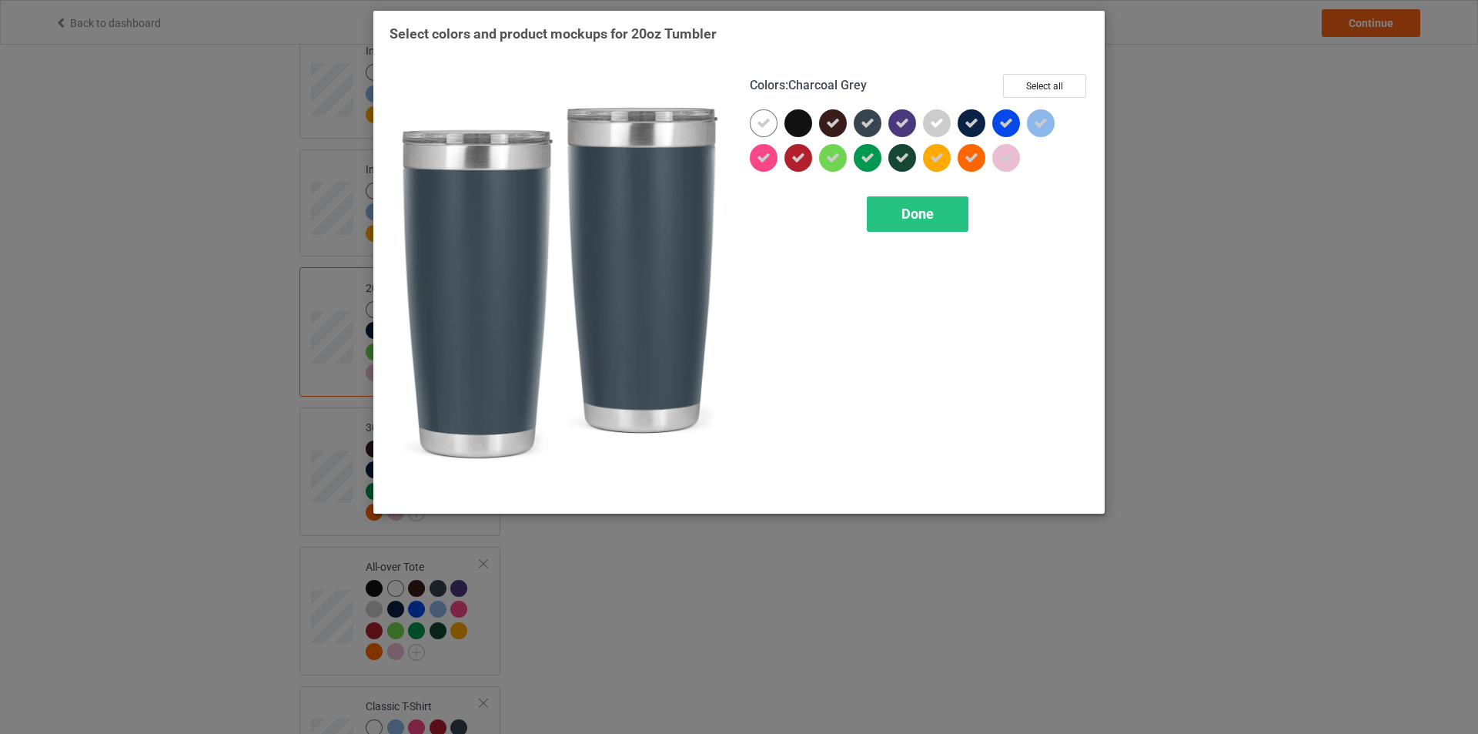
click at [854, 127] on div at bounding box center [868, 123] width 28 height 28
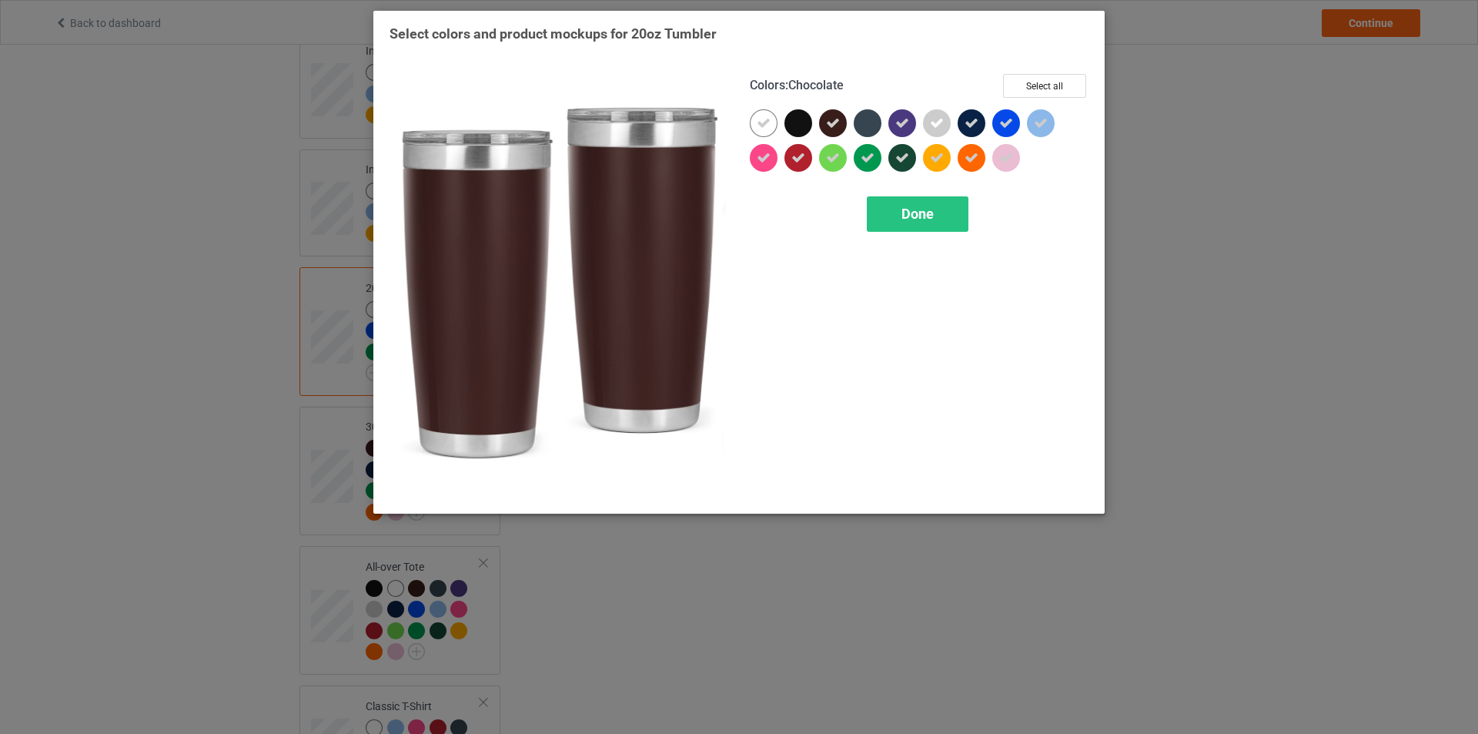
click at [836, 126] on icon at bounding box center [833, 123] width 14 height 14
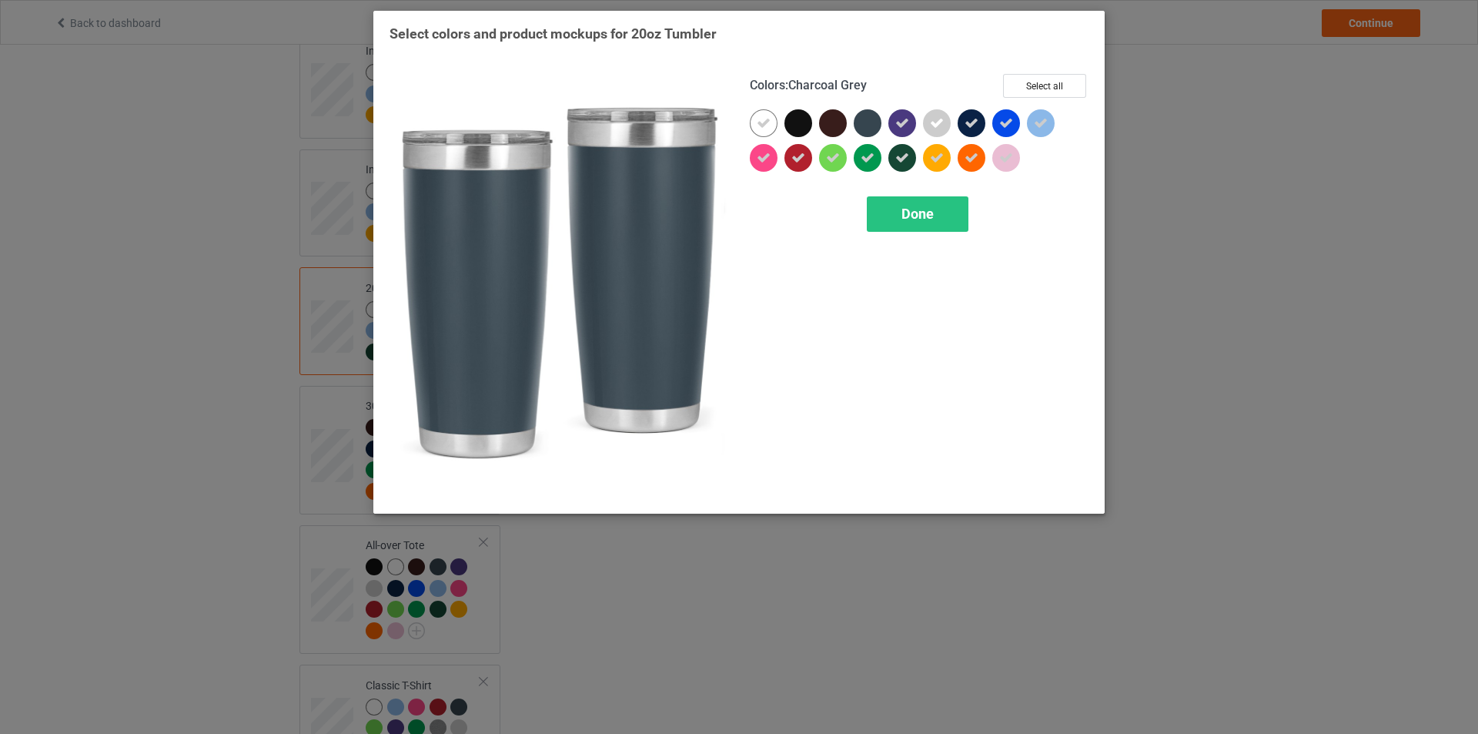
click at [867, 124] on div at bounding box center [868, 123] width 28 height 28
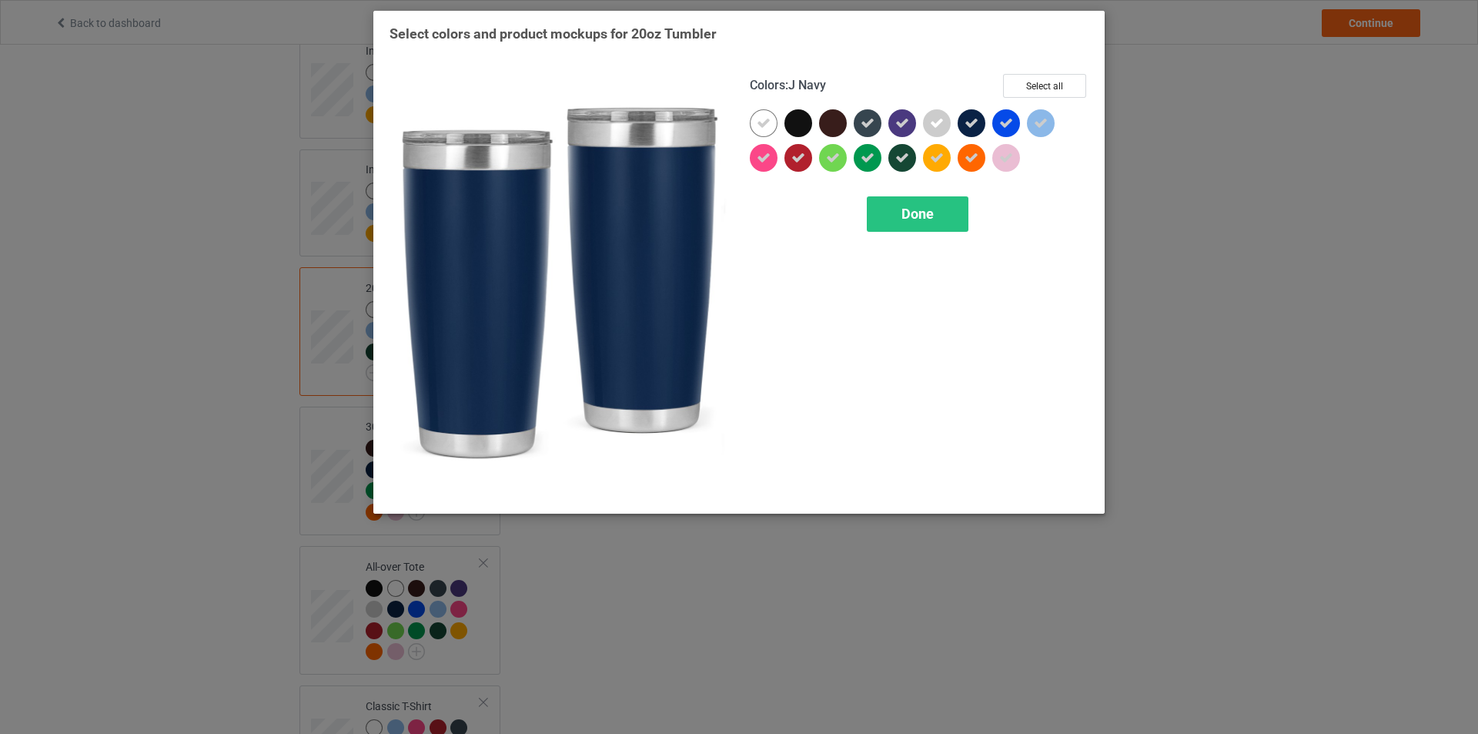
click at [983, 123] on div at bounding box center [972, 123] width 28 height 28
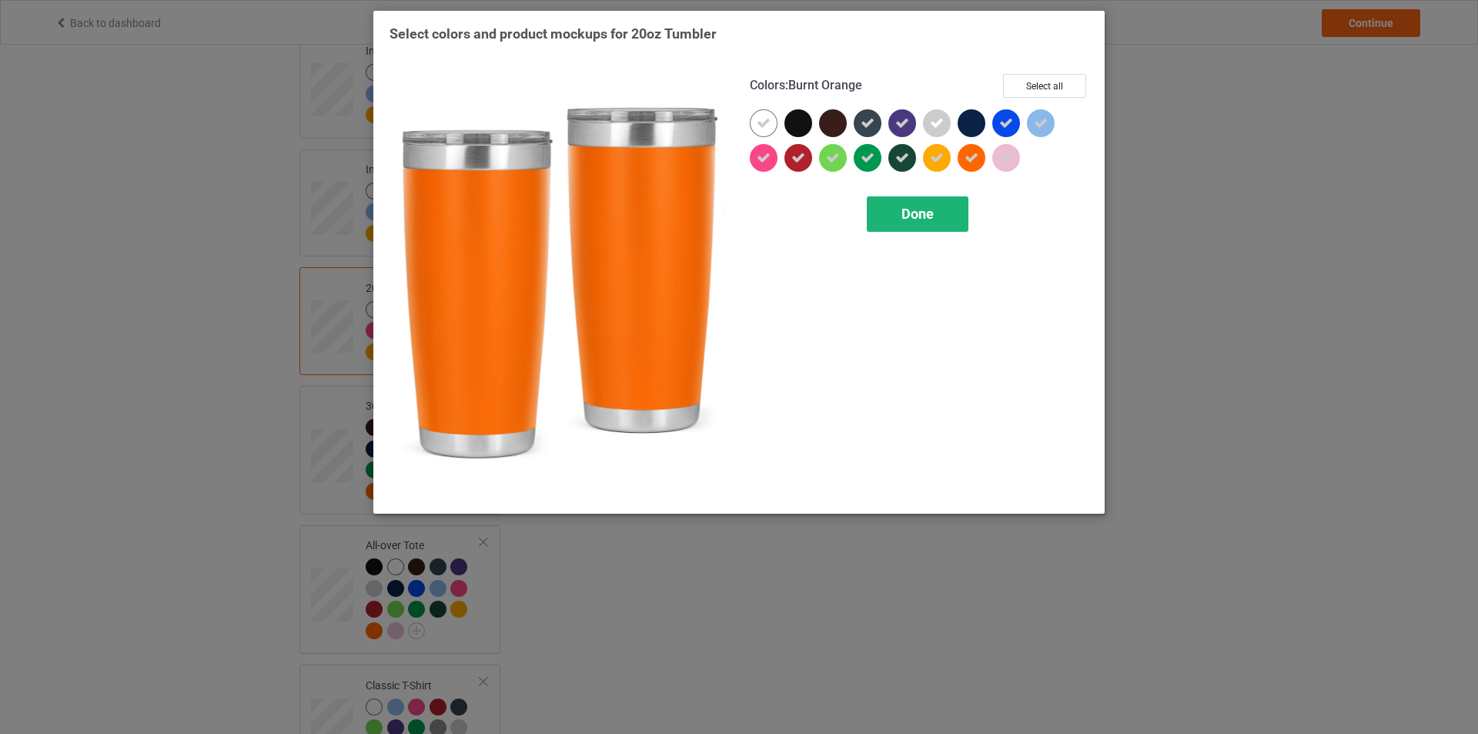
click at [945, 223] on div "Done" at bounding box center [918, 213] width 102 height 35
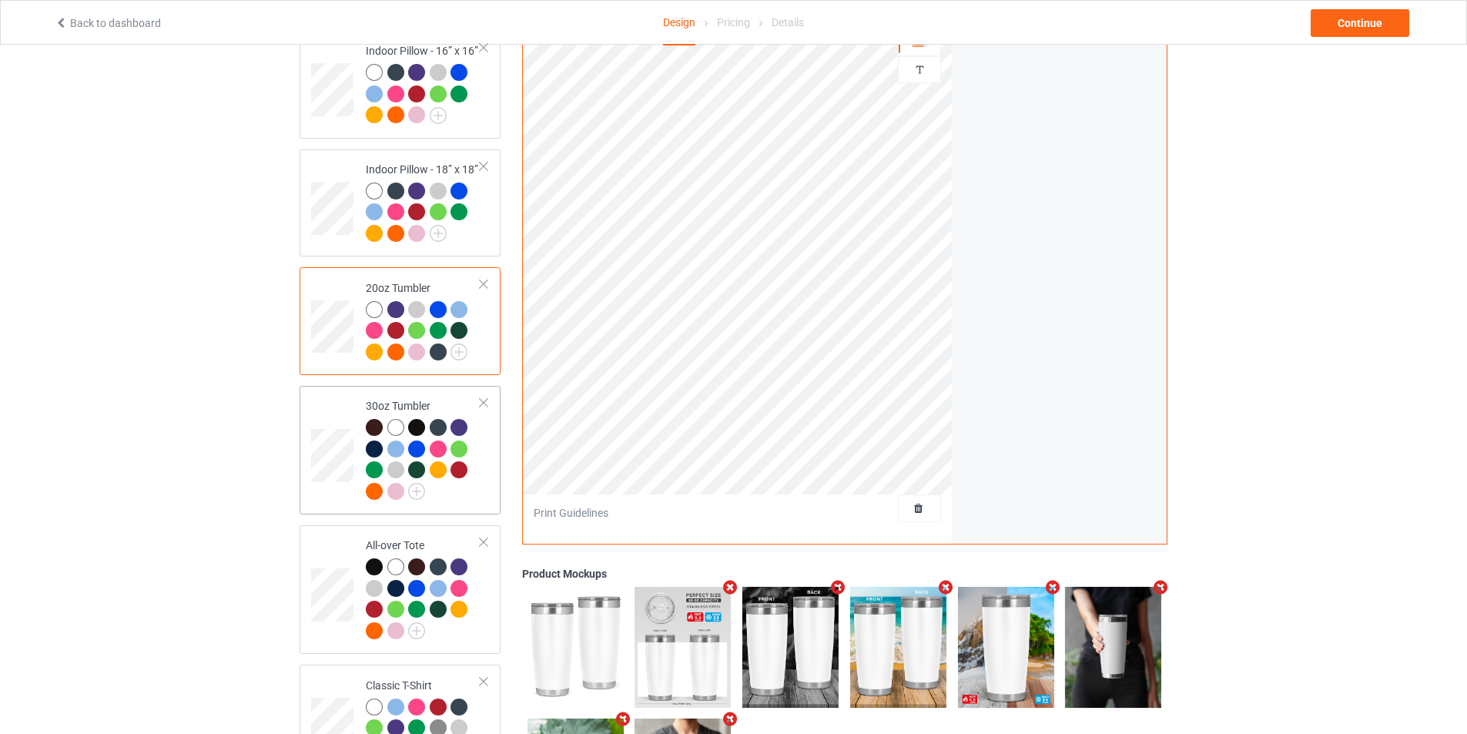
scroll to position [1540, 0]
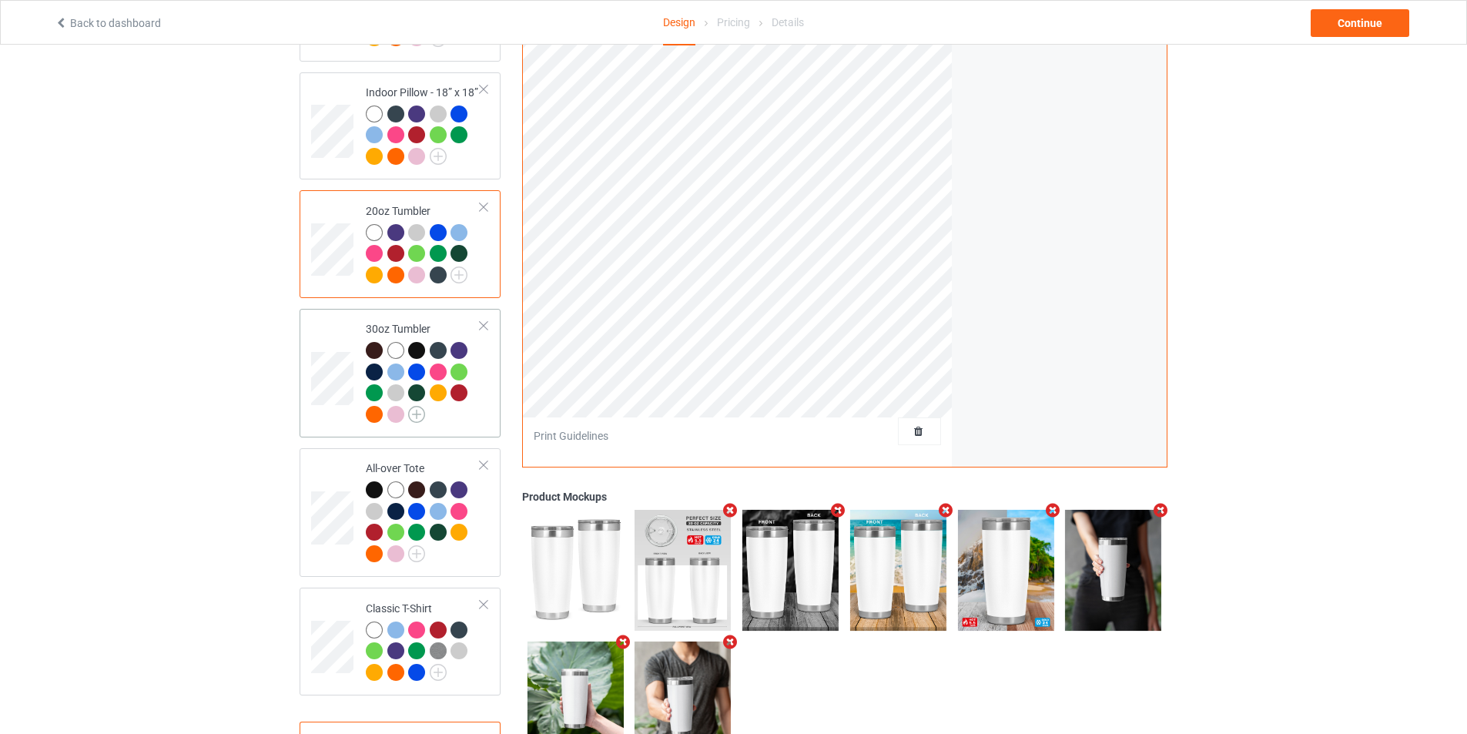
click at [420, 406] on img at bounding box center [416, 414] width 17 height 17
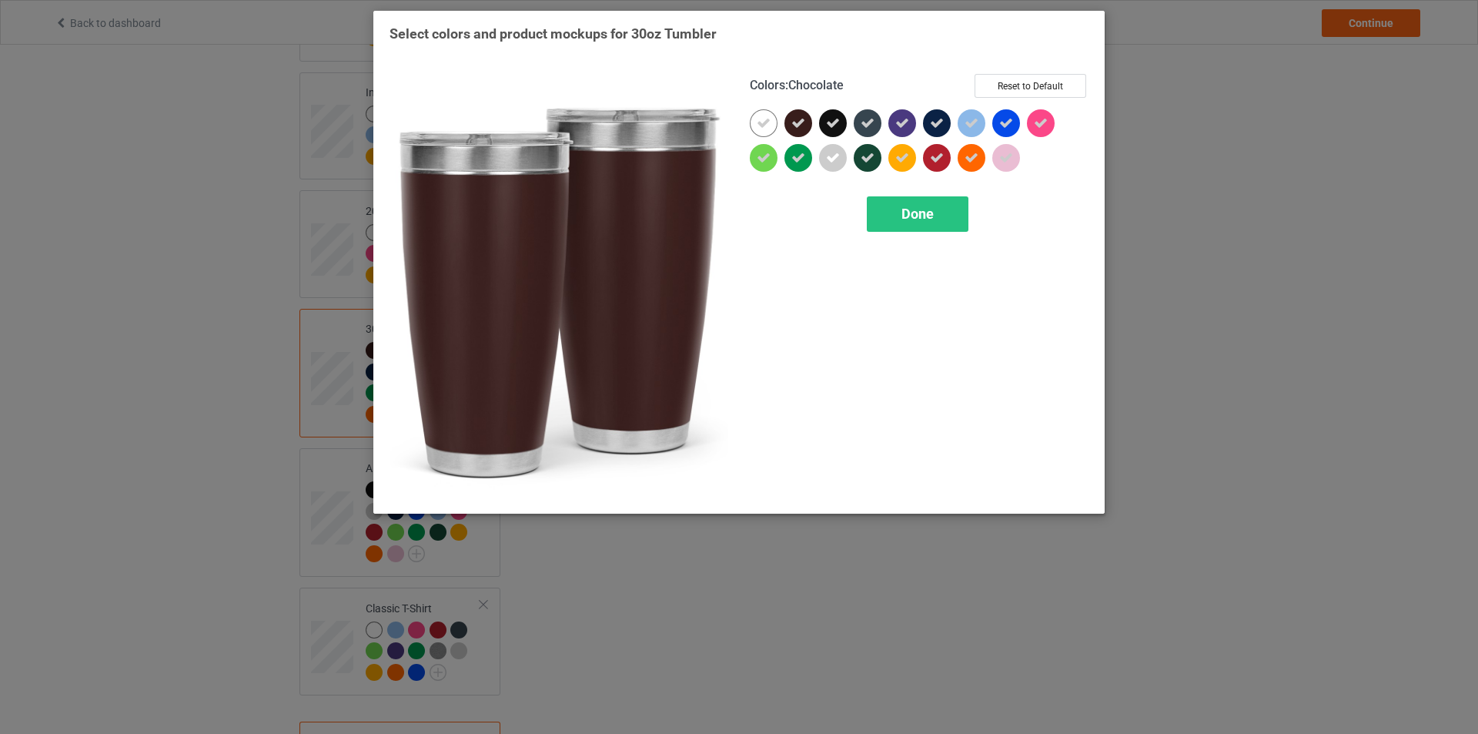
click at [804, 121] on icon at bounding box center [799, 123] width 14 height 14
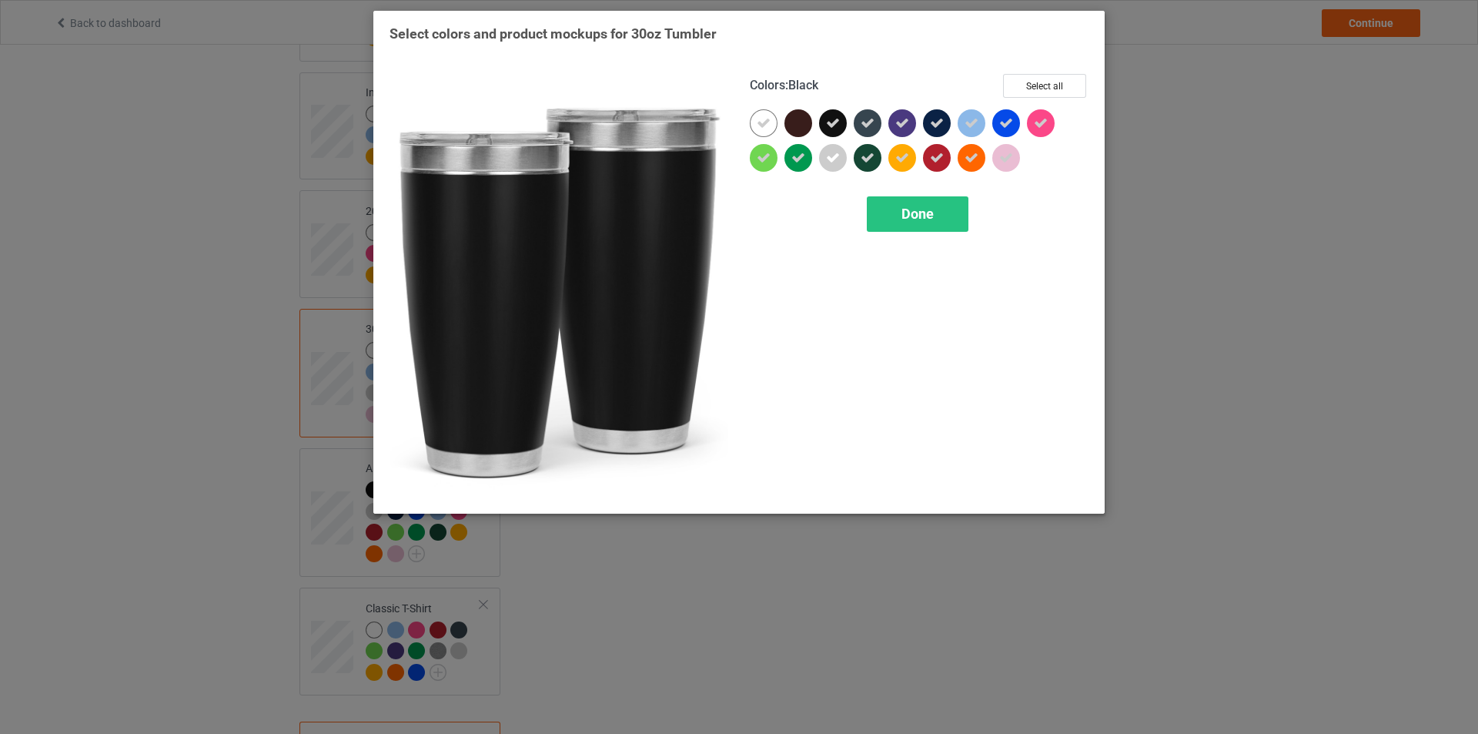
click at [826, 122] on icon at bounding box center [833, 123] width 14 height 14
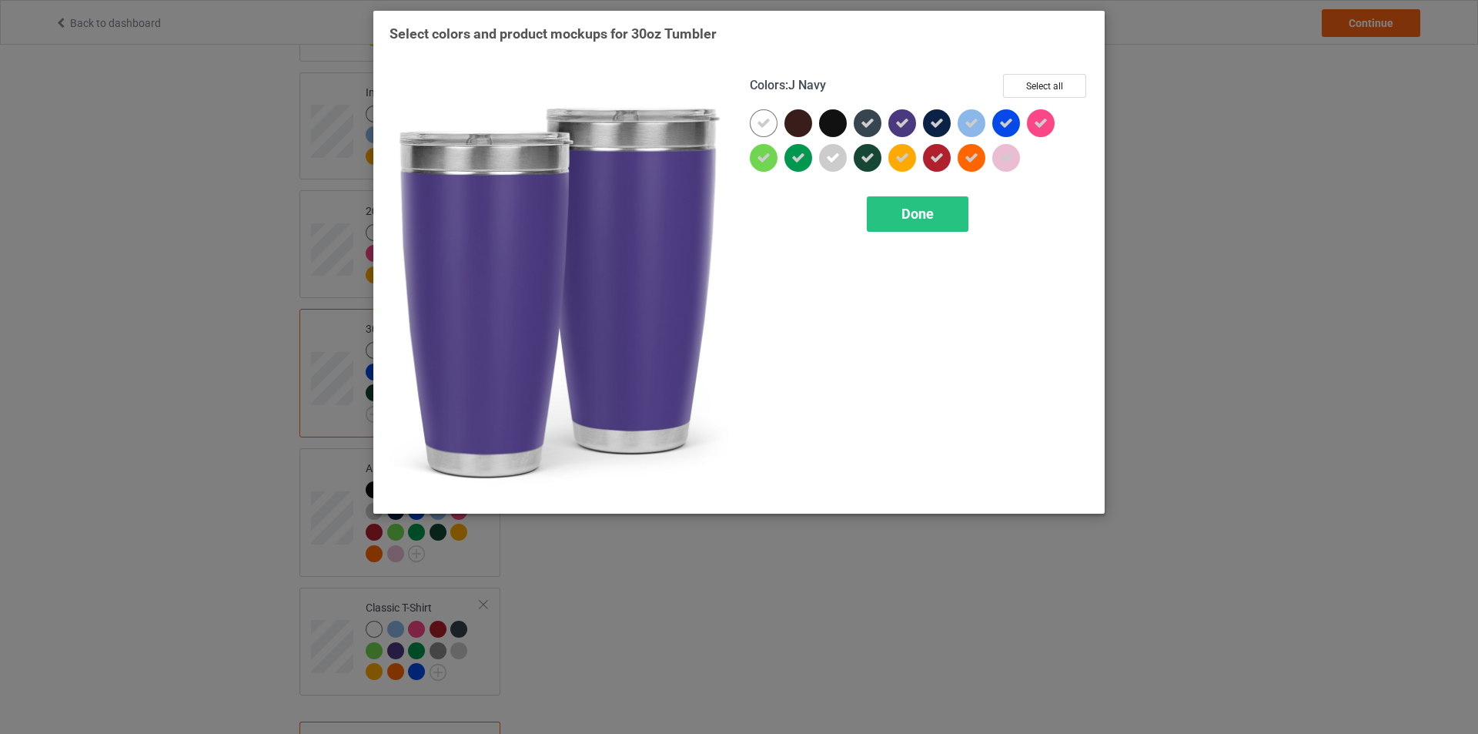
click at [934, 121] on icon at bounding box center [937, 123] width 14 height 14
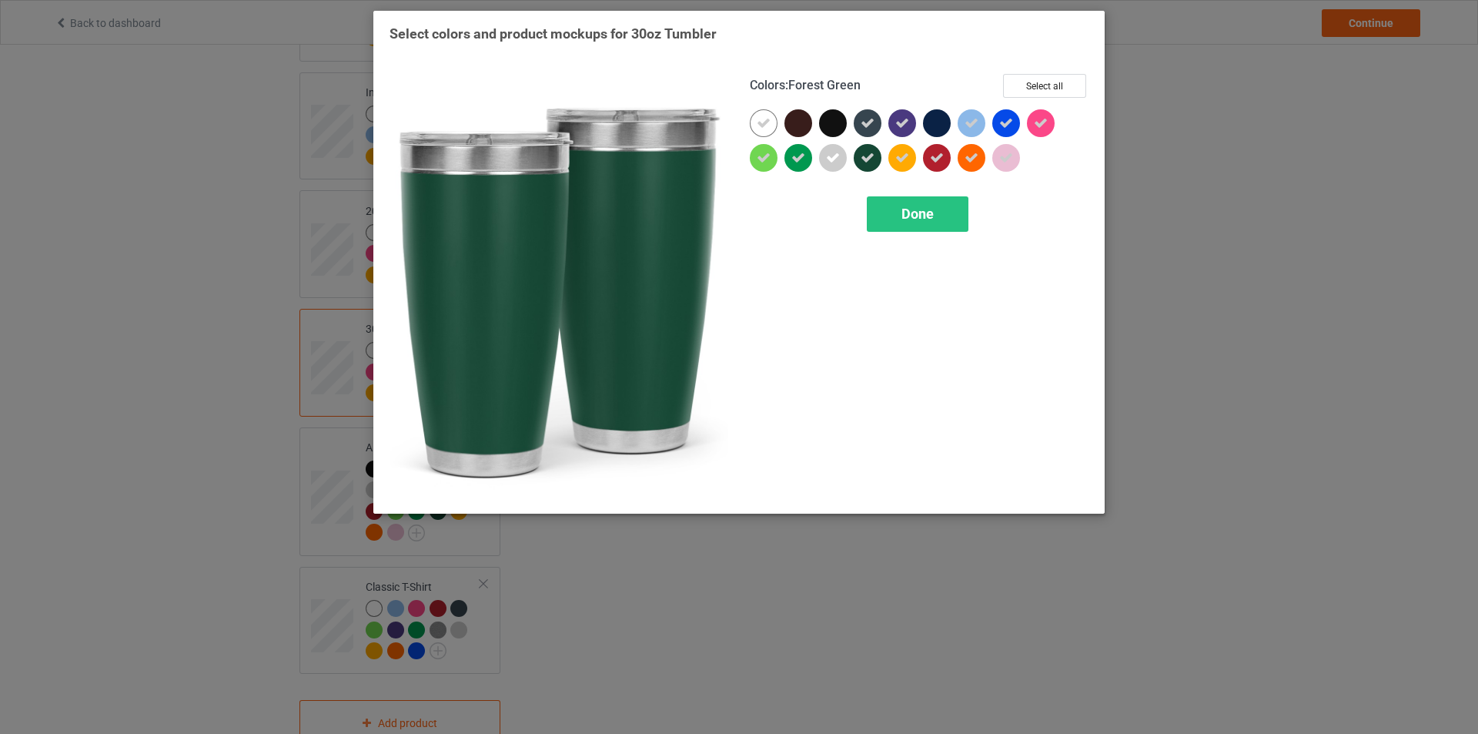
click at [873, 152] on icon at bounding box center [868, 158] width 14 height 14
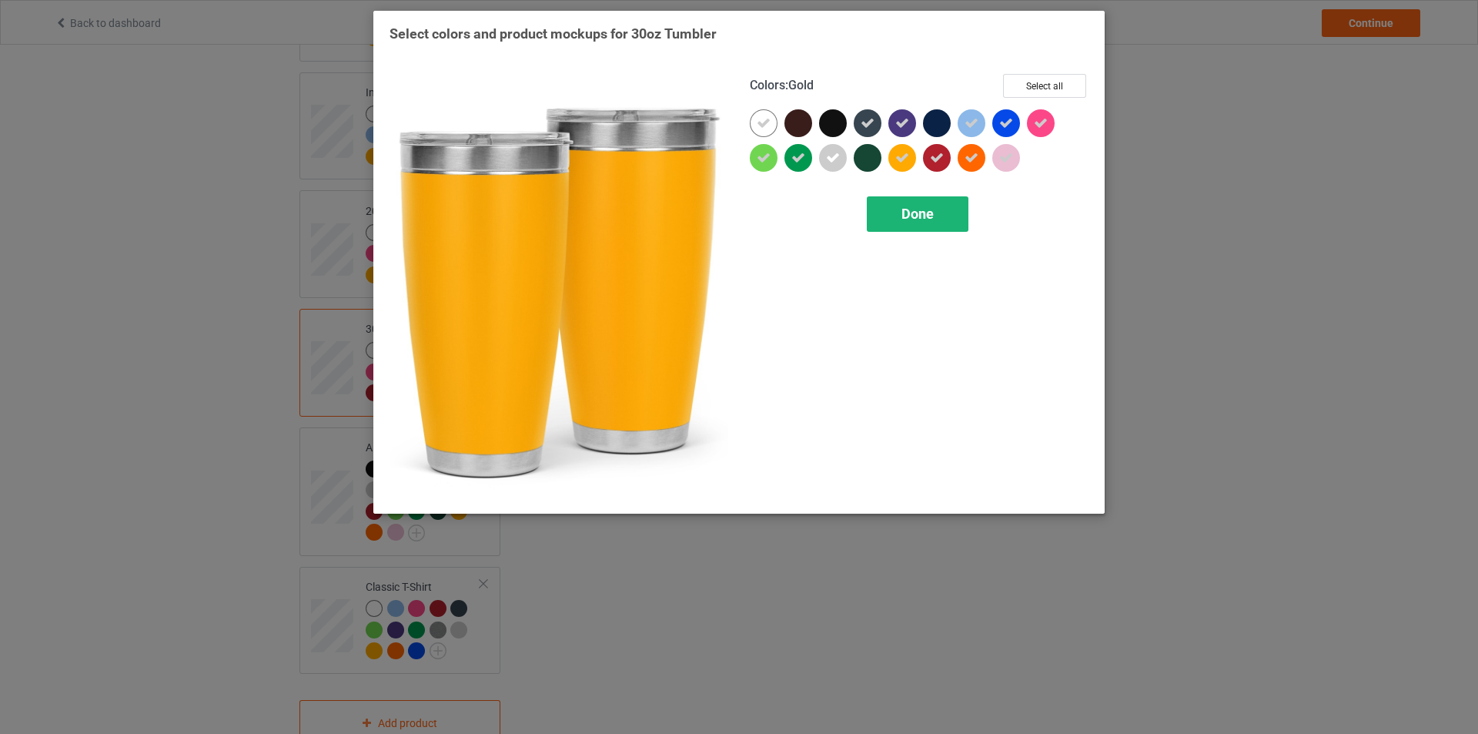
click at [930, 208] on span "Done" at bounding box center [918, 214] width 32 height 16
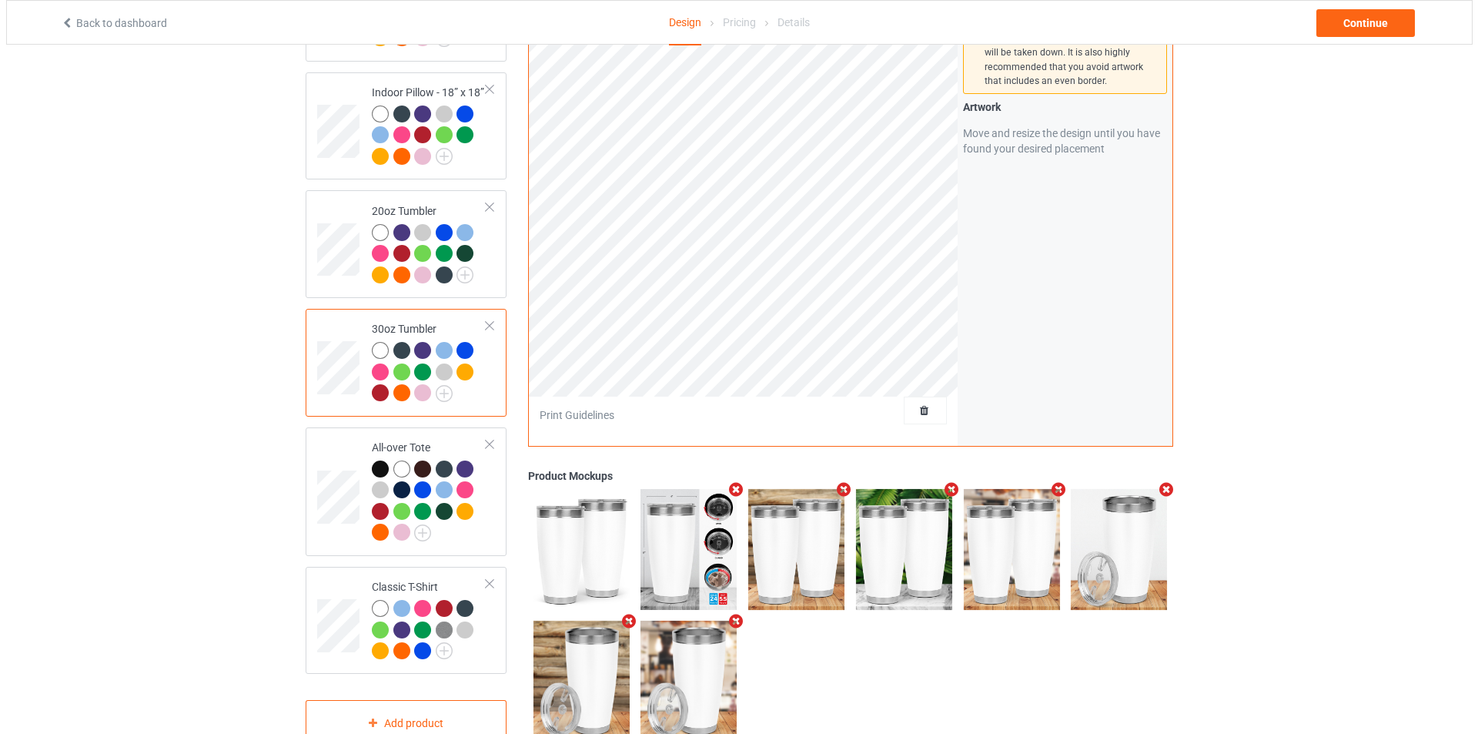
scroll to position [1582, 0]
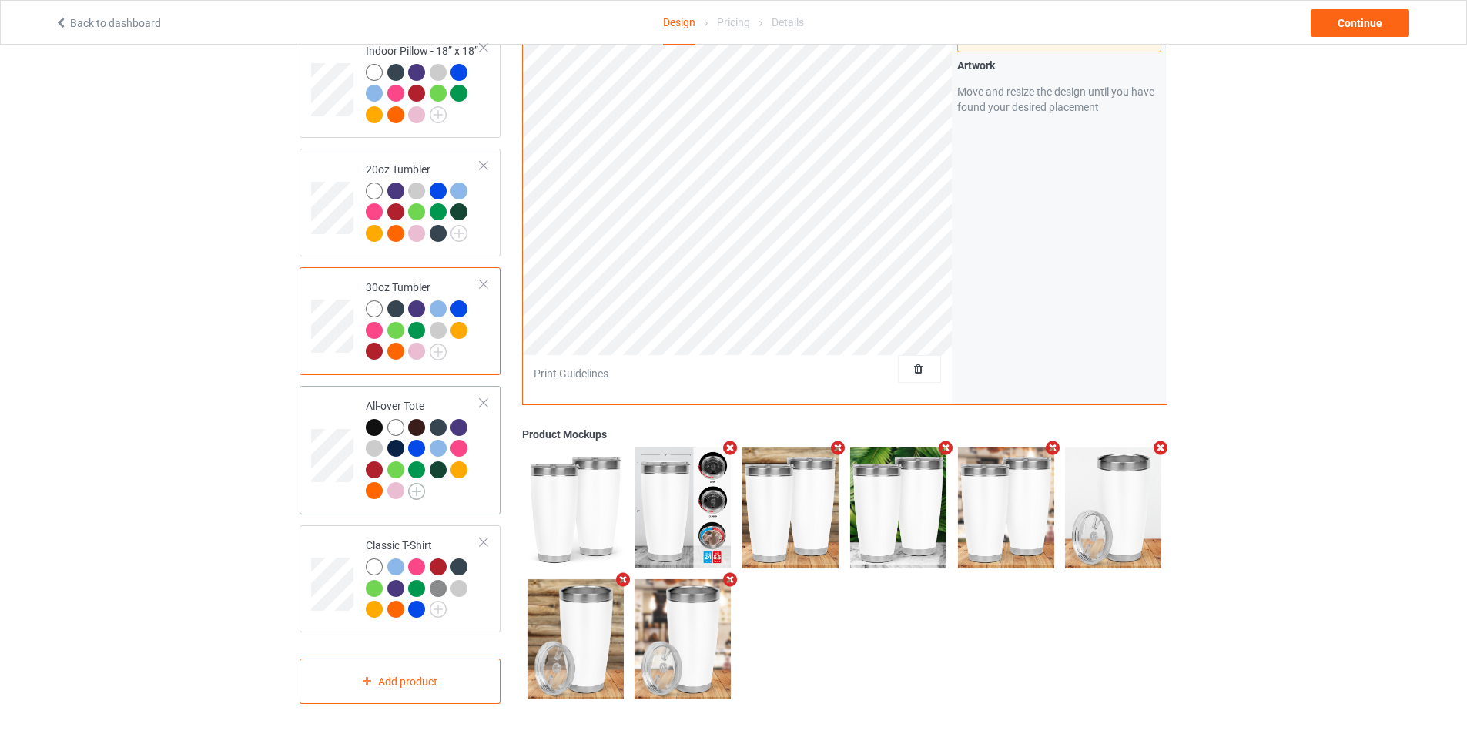
click at [416, 486] on img at bounding box center [416, 491] width 17 height 17
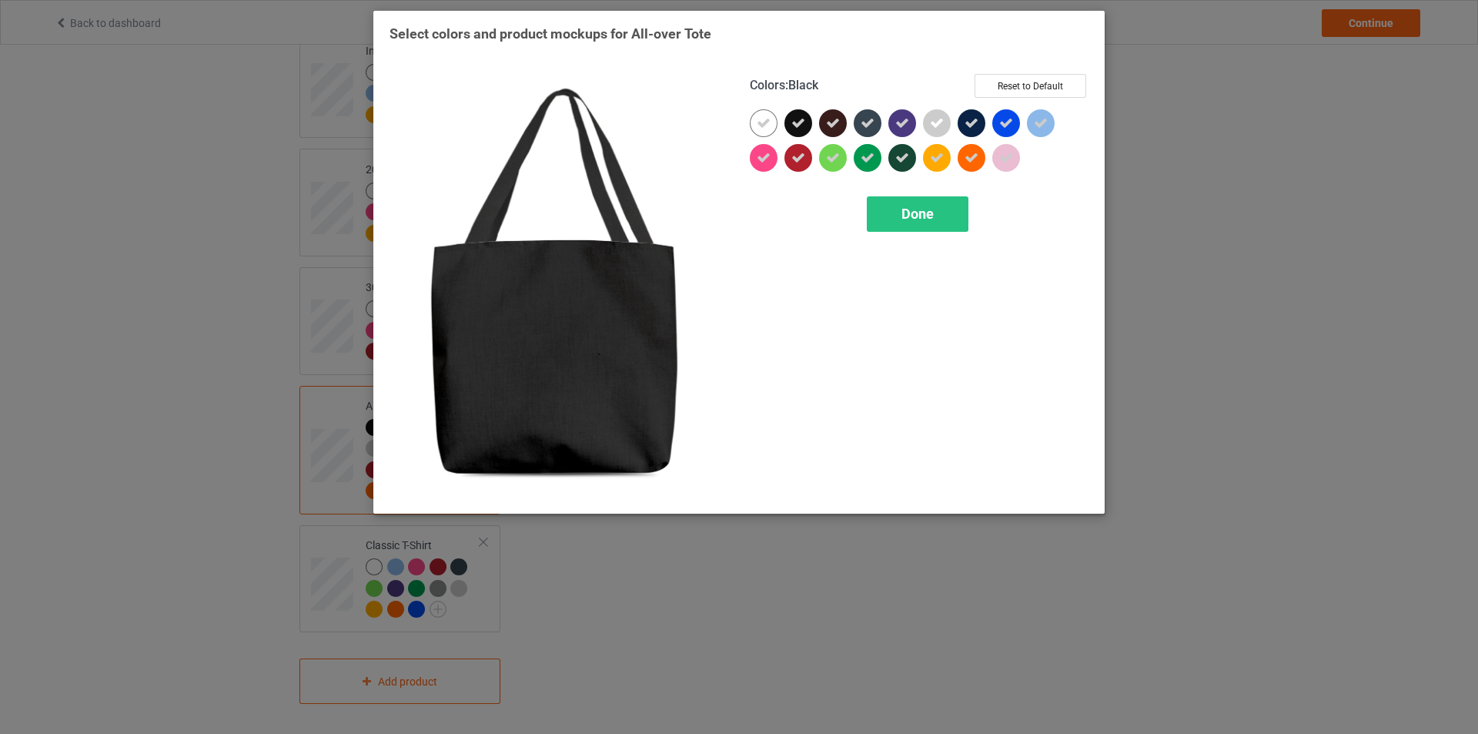
click at [796, 116] on div at bounding box center [799, 123] width 28 height 28
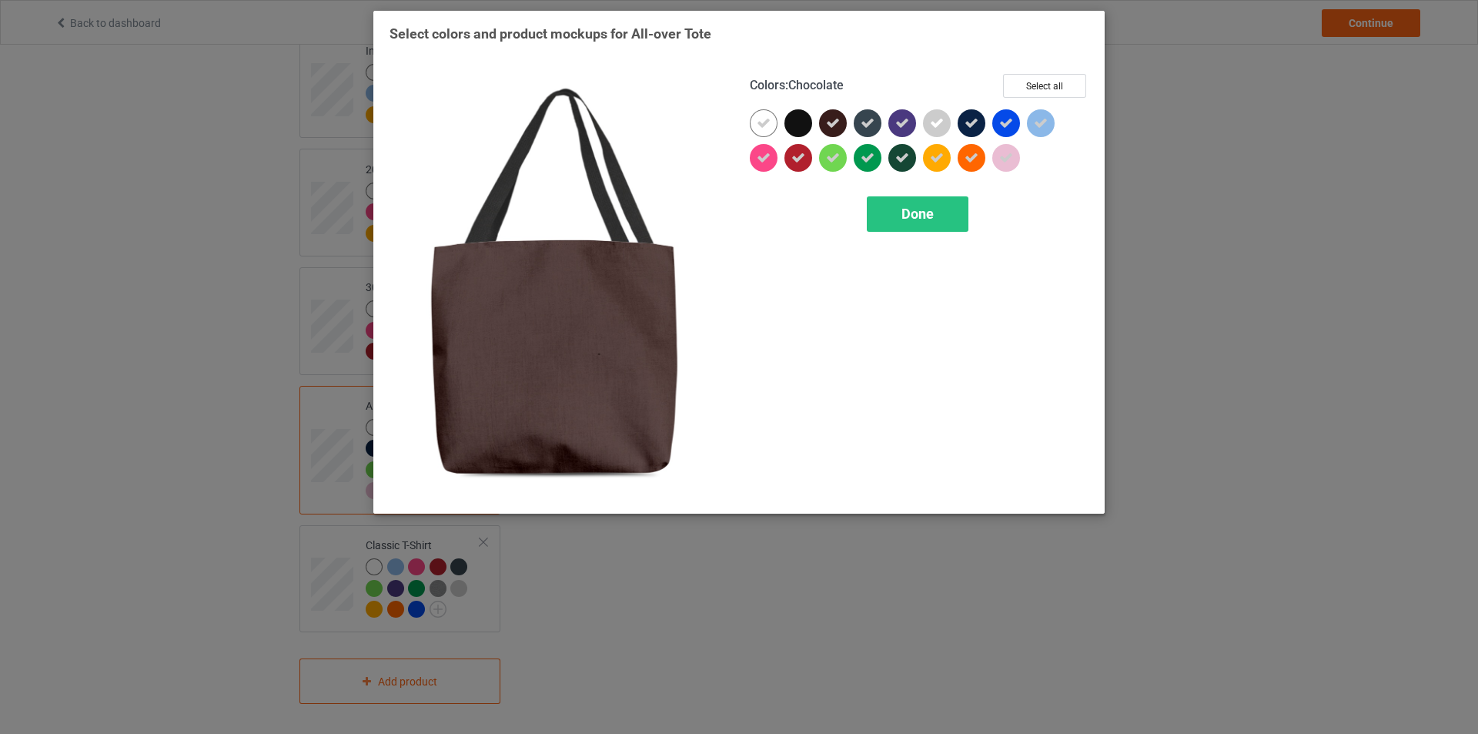
click at [837, 122] on icon at bounding box center [833, 123] width 14 height 14
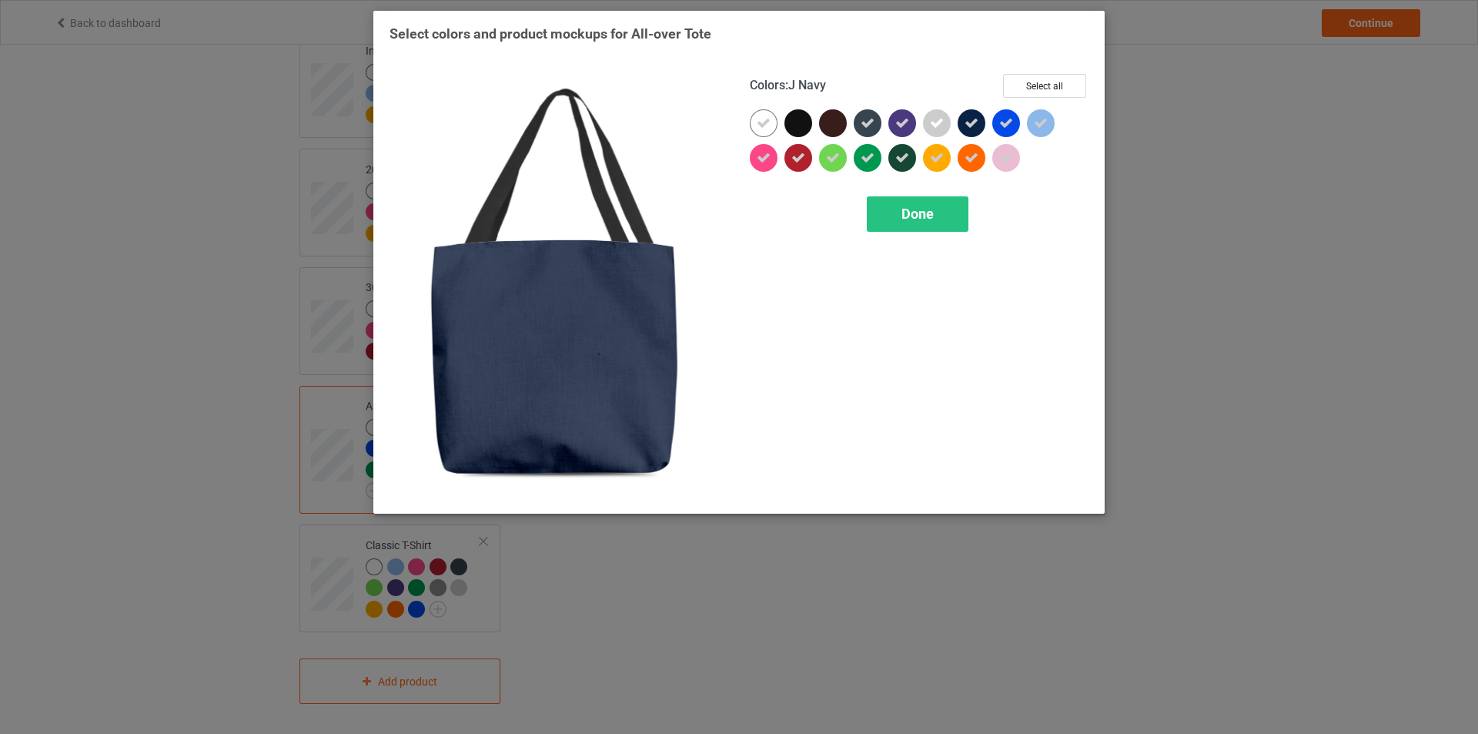
click at [963, 123] on div at bounding box center [972, 123] width 28 height 28
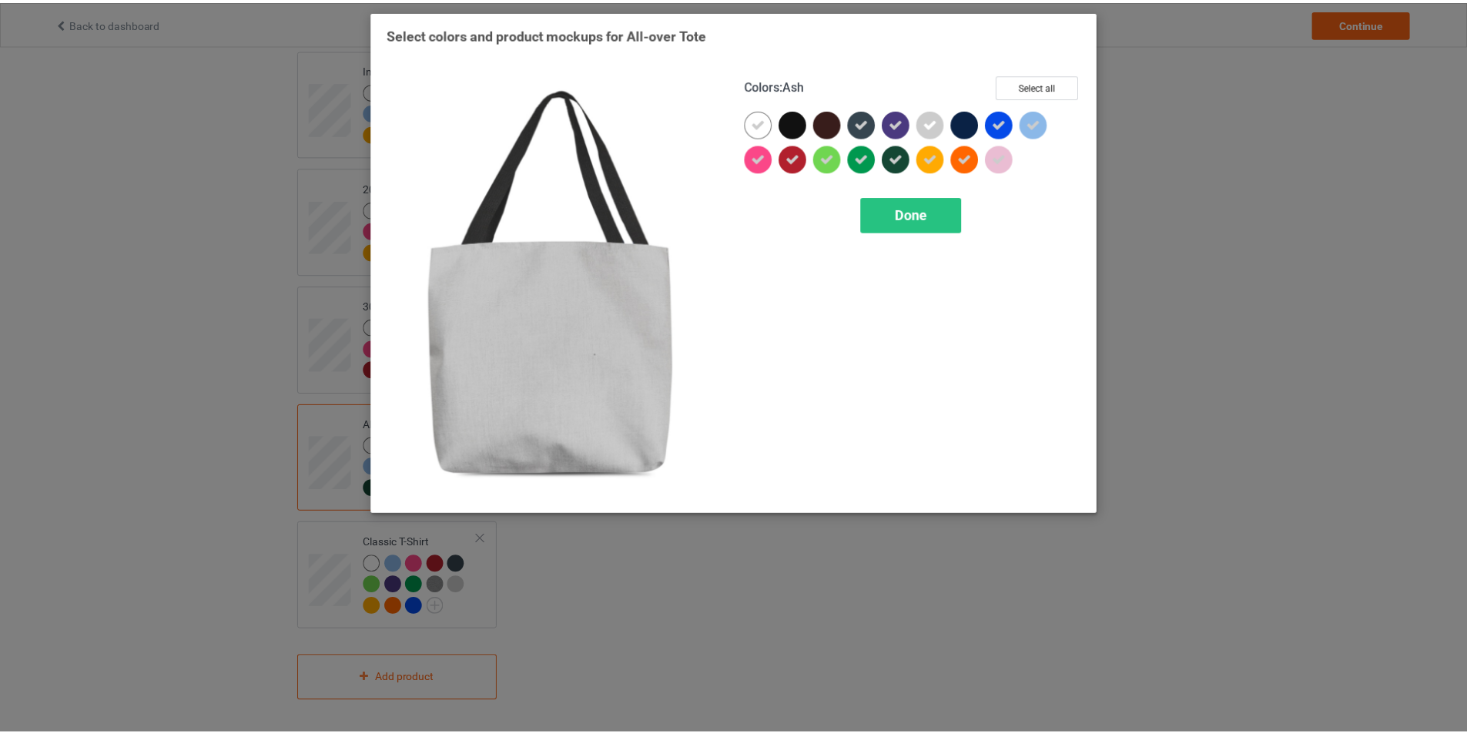
scroll to position [1561, 0]
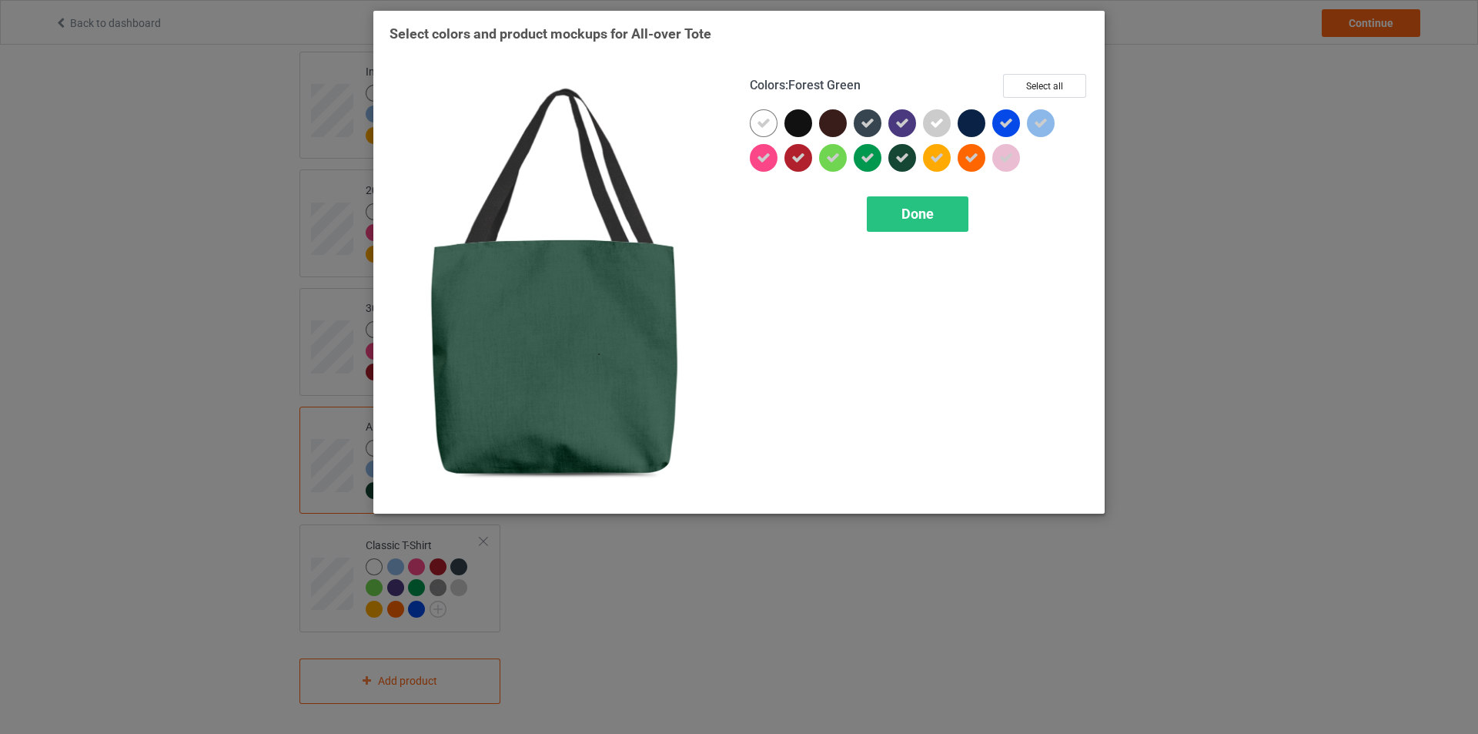
click at [905, 158] on icon at bounding box center [903, 158] width 14 height 14
click at [895, 216] on div "Done" at bounding box center [918, 213] width 102 height 35
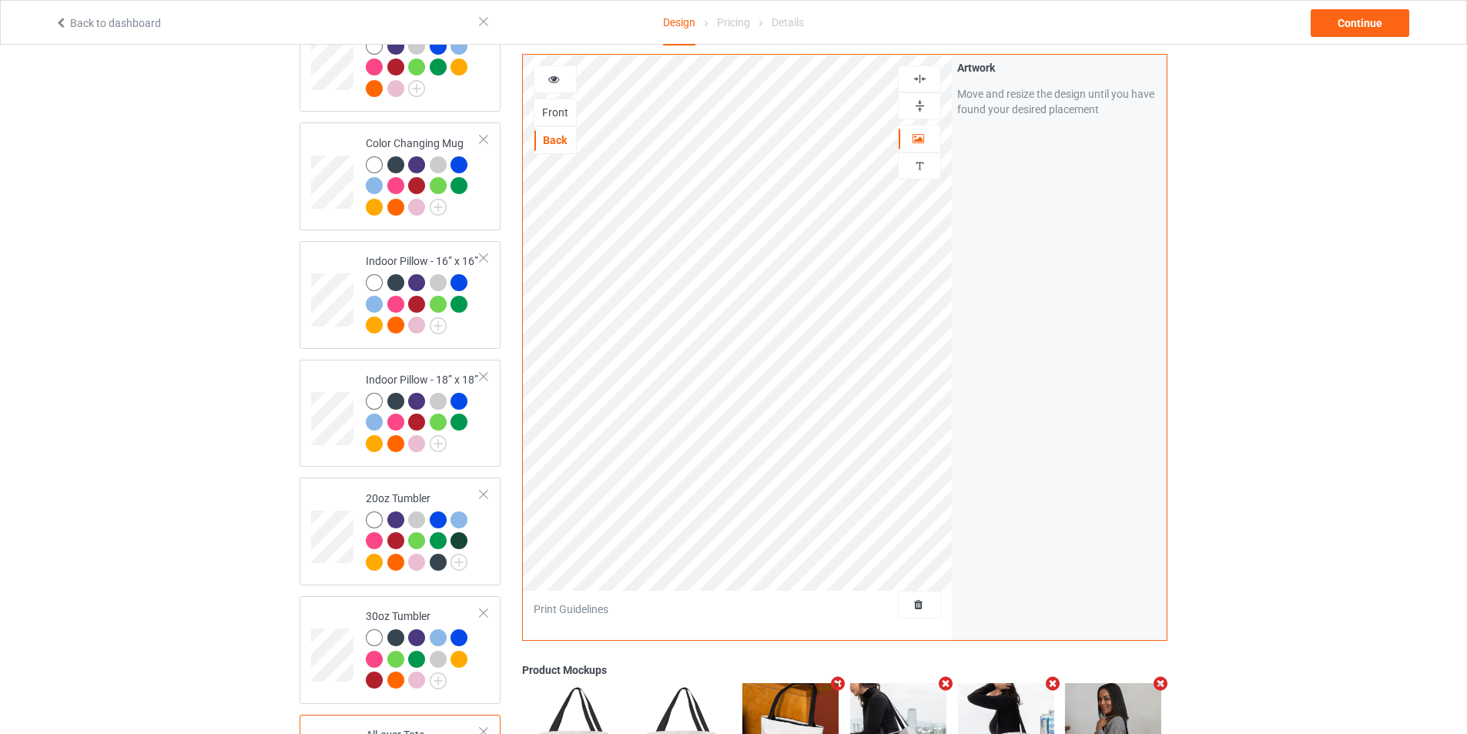
scroll to position [1099, 0]
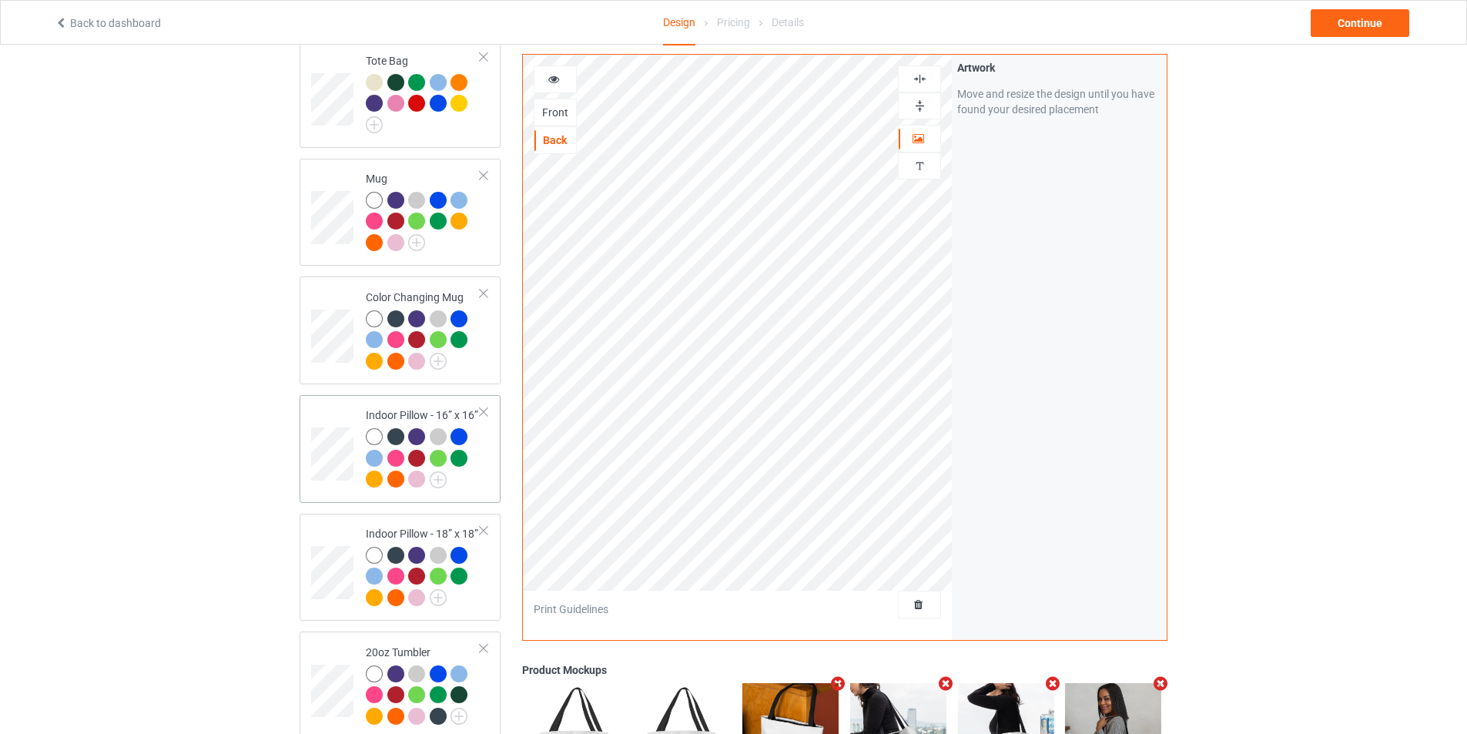
click at [334, 401] on td at bounding box center [334, 448] width 46 height 95
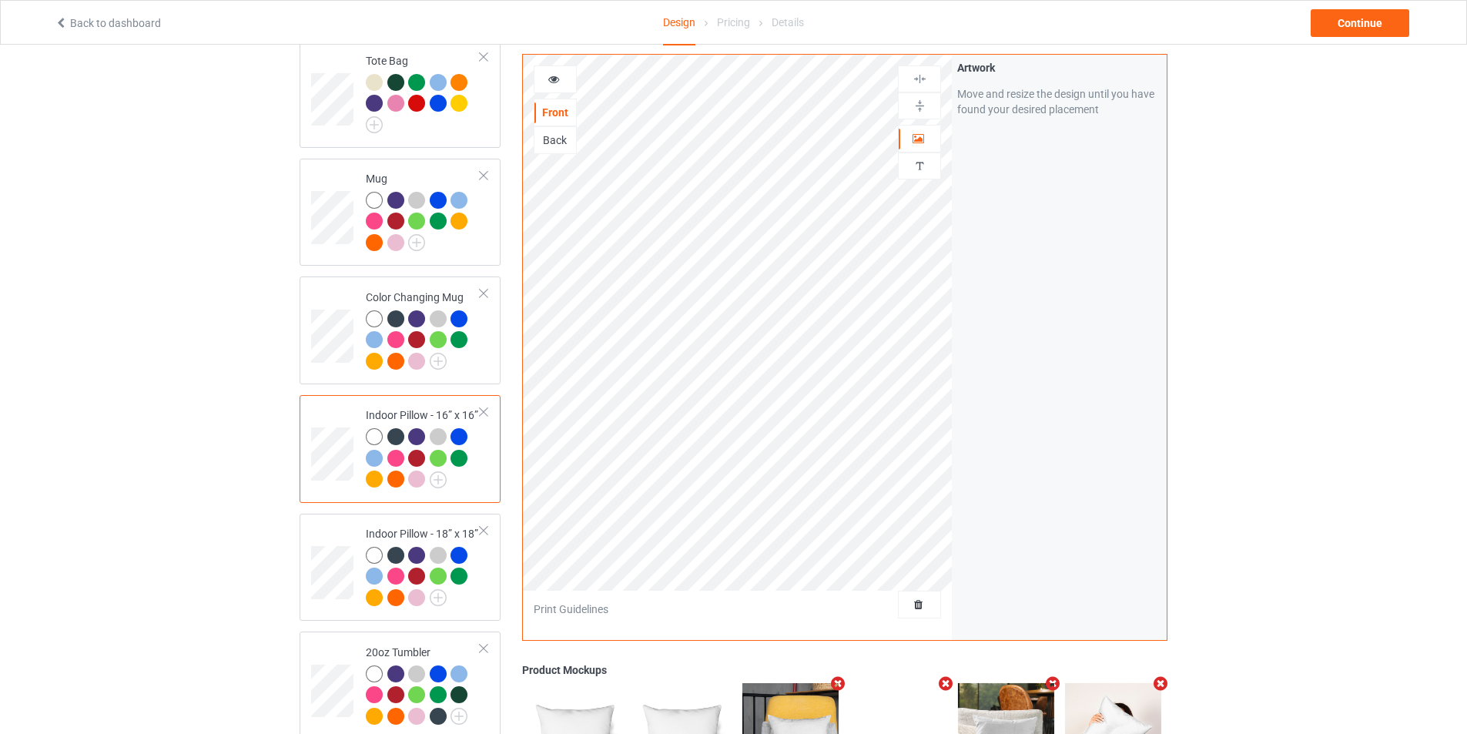
click at [562, 139] on div "Back" at bounding box center [555, 139] width 42 height 15
click at [560, 109] on div "Front" at bounding box center [555, 112] width 42 height 15
click at [565, 142] on div "Back" at bounding box center [555, 139] width 42 height 15
click at [343, 522] on td at bounding box center [334, 567] width 46 height 95
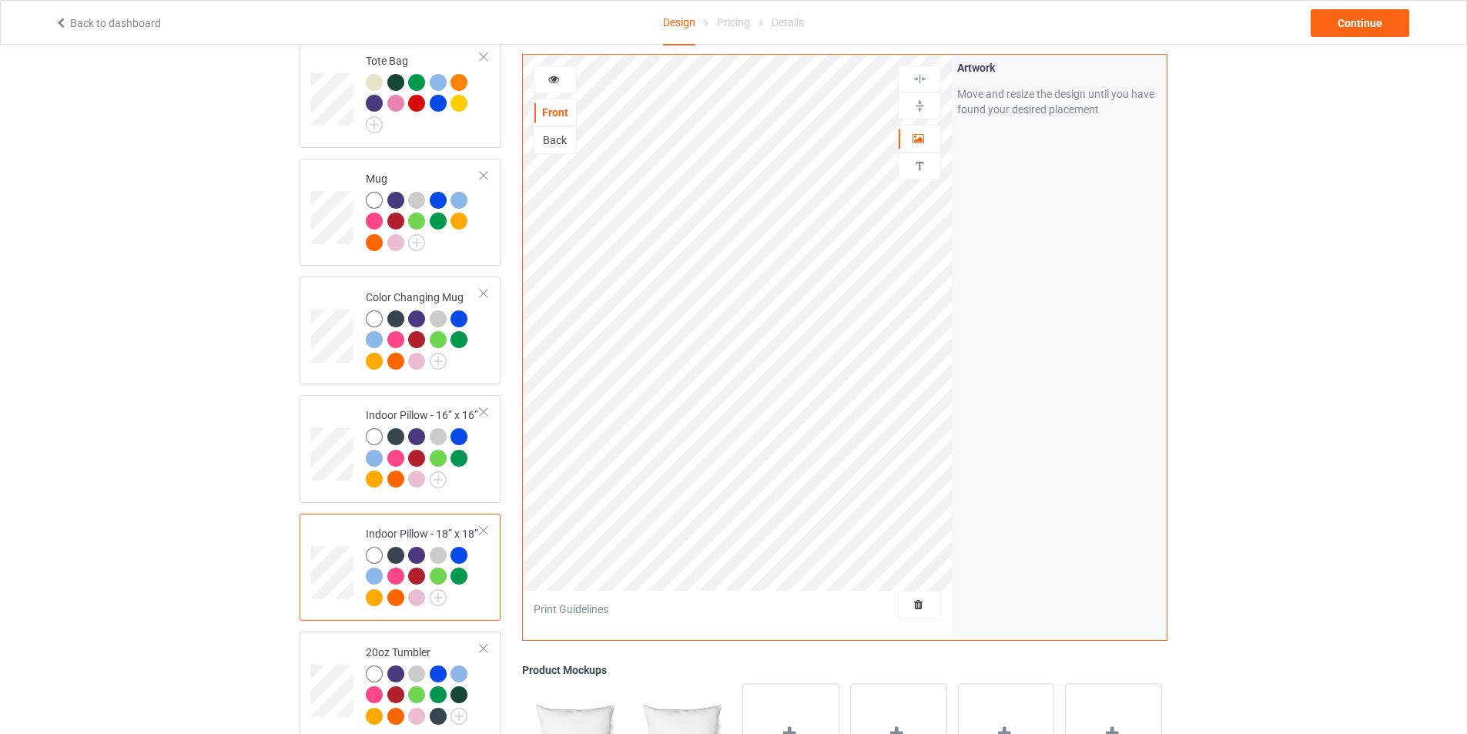
click at [564, 143] on div "Back" at bounding box center [555, 139] width 42 height 15
click at [563, 114] on div "Front" at bounding box center [555, 112] width 42 height 15
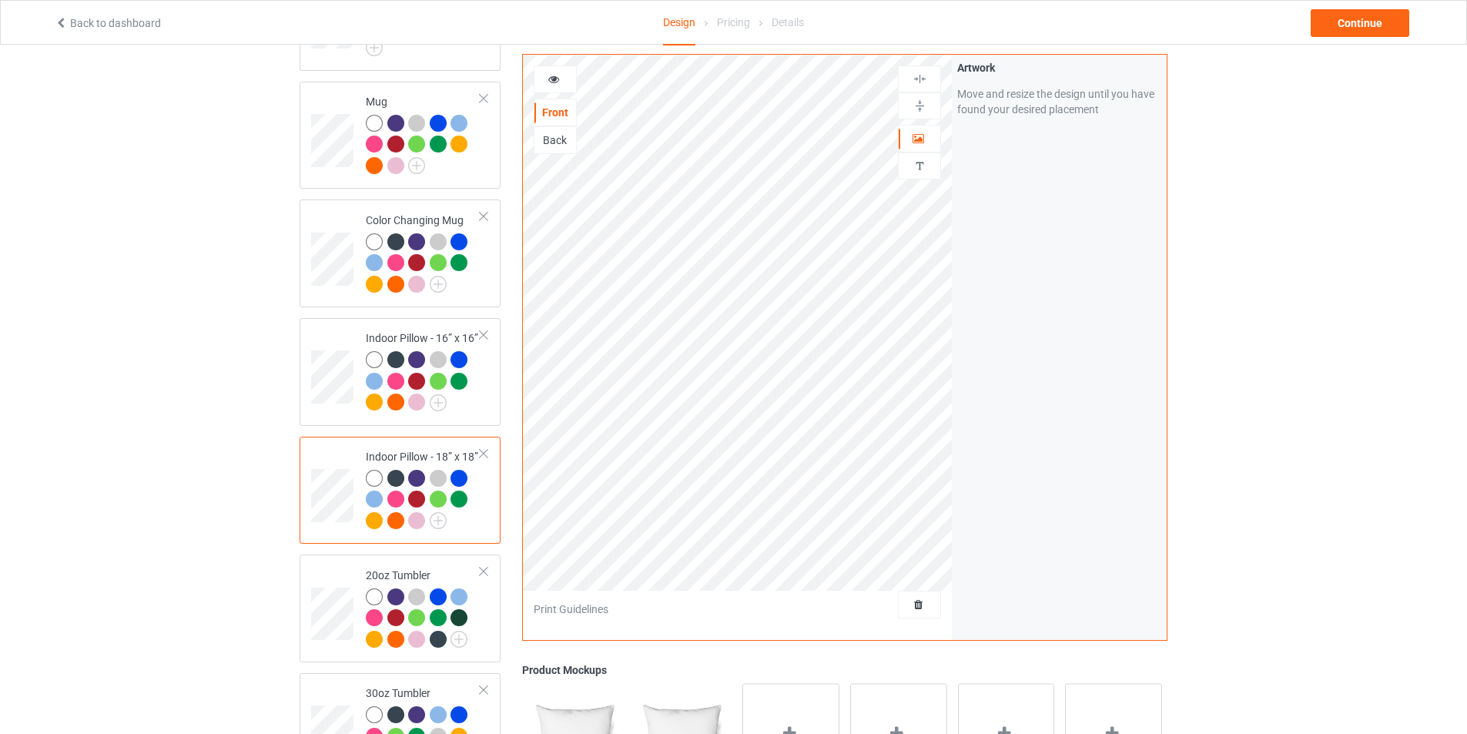
scroll to position [1253, 0]
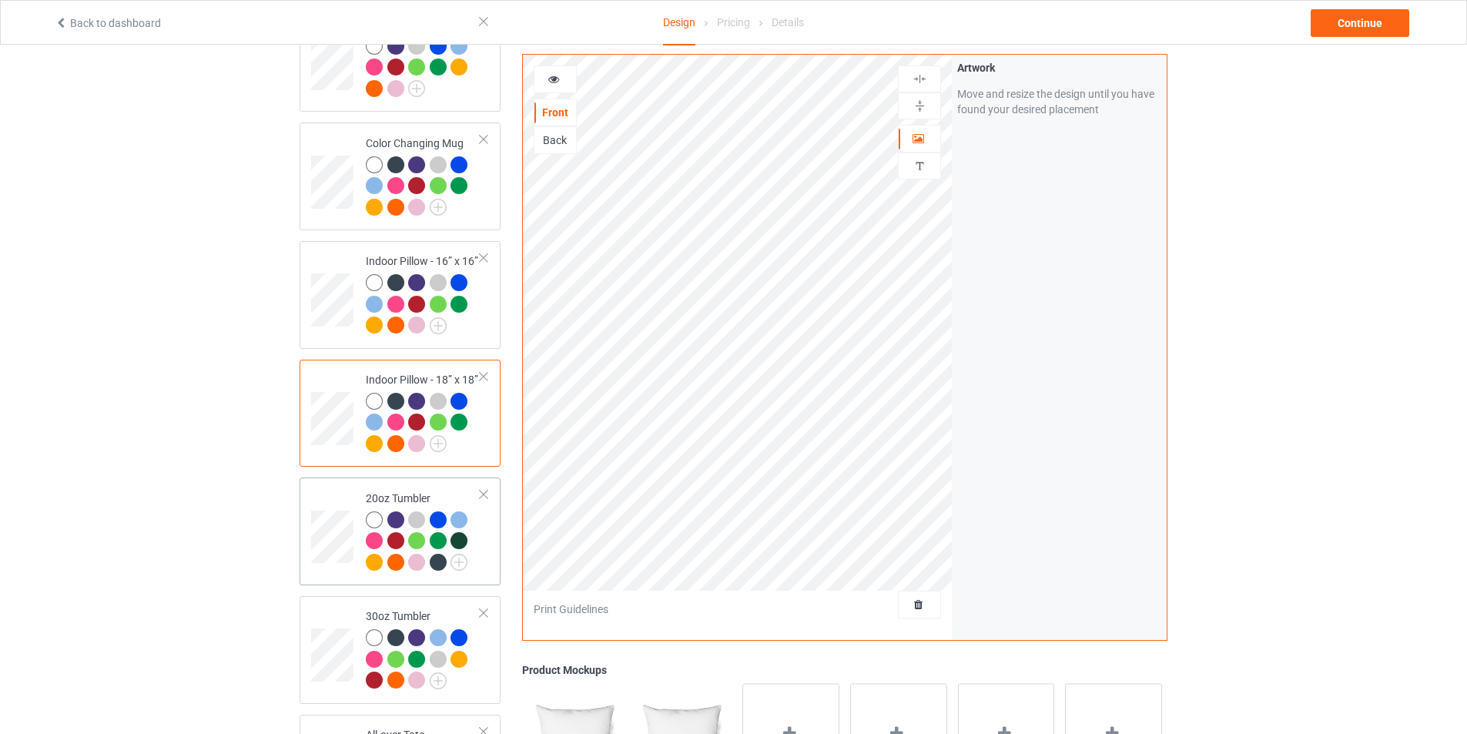
click at [353, 484] on td at bounding box center [334, 531] width 46 height 95
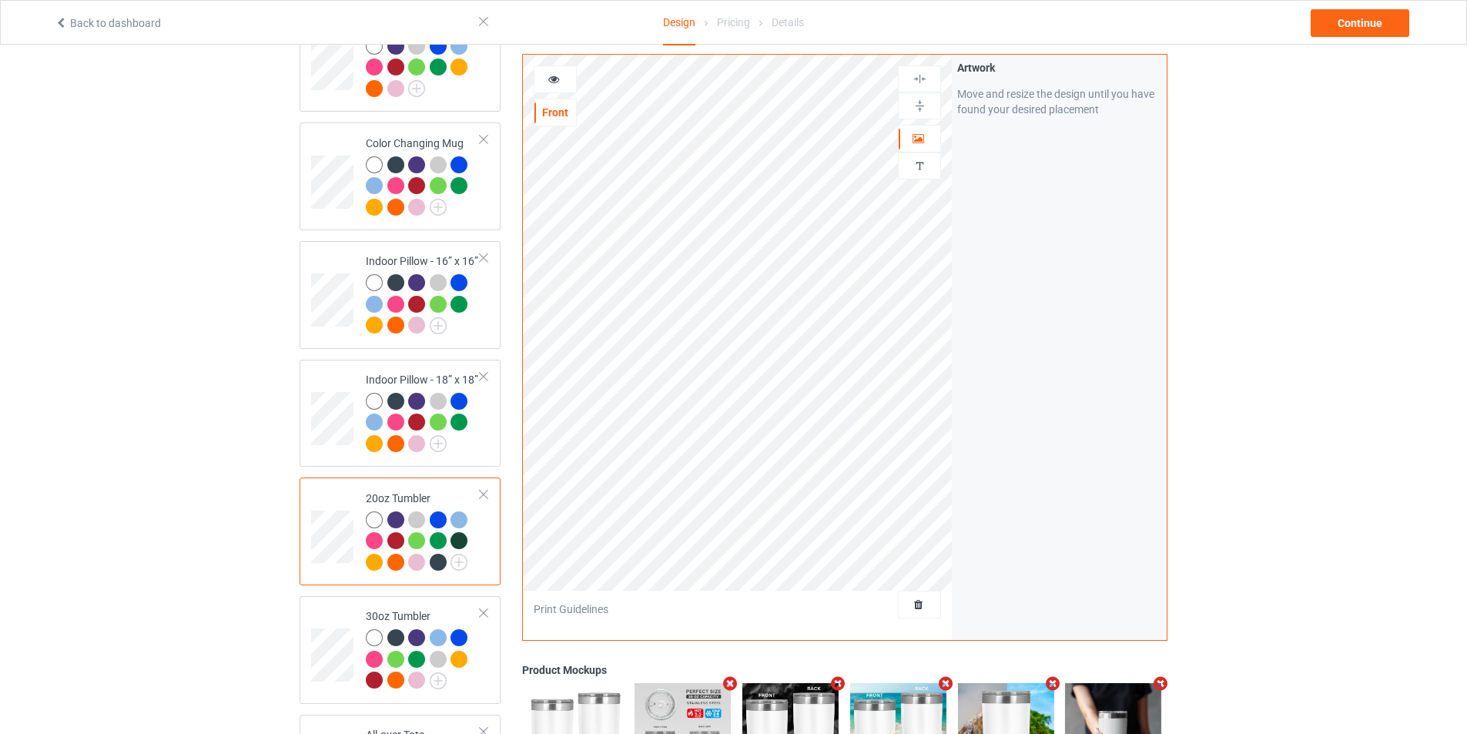
scroll to position [1330, 0]
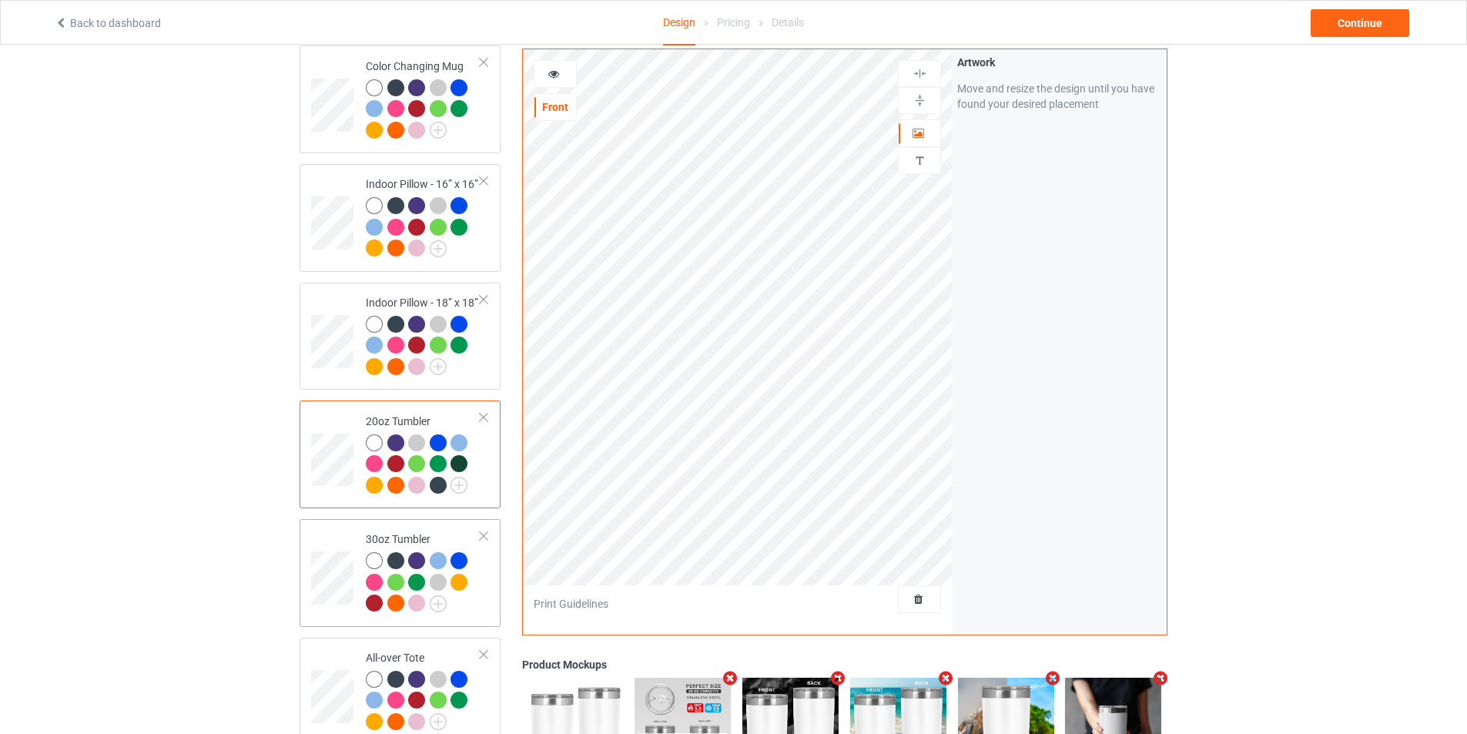
click at [332, 537] on td at bounding box center [334, 572] width 46 height 95
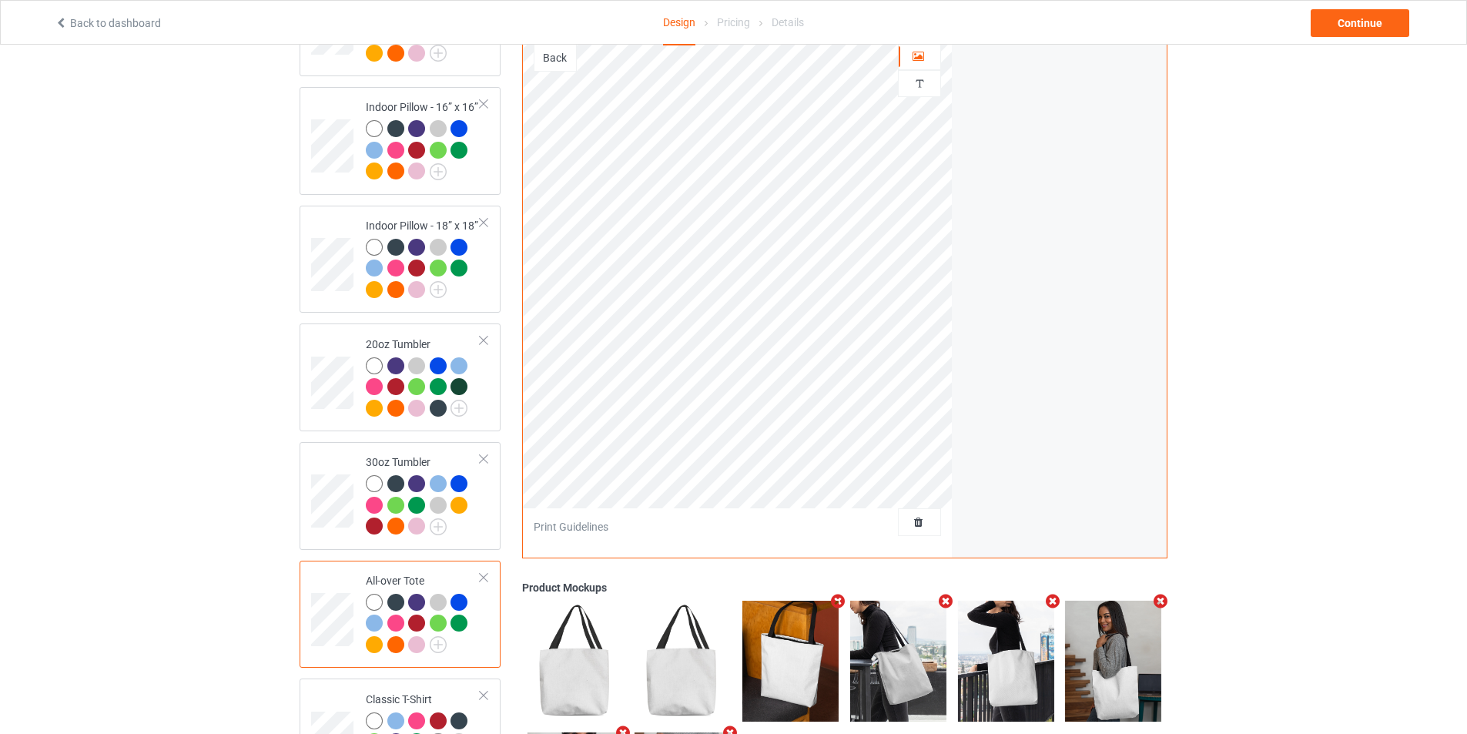
scroll to position [1253, 0]
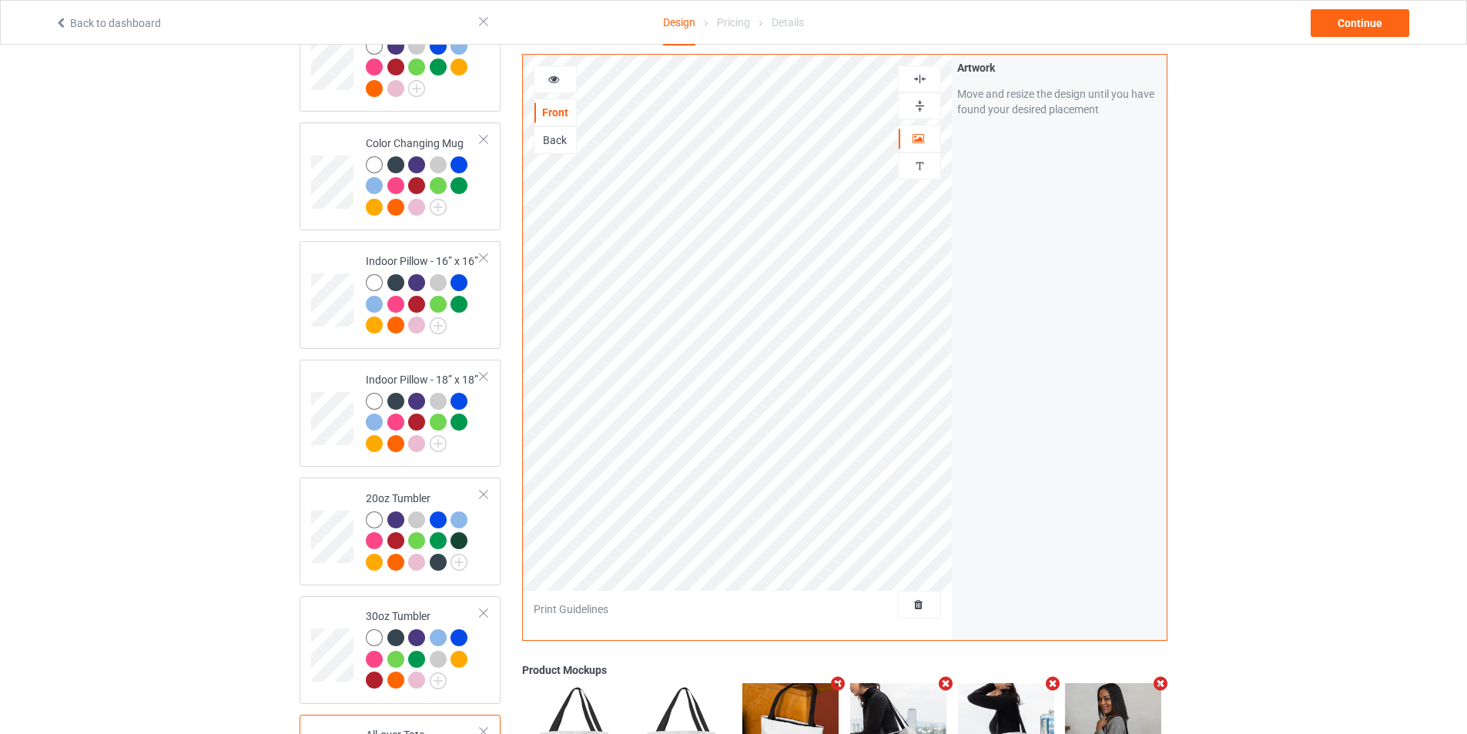
click at [913, 105] on img at bounding box center [920, 106] width 15 height 15
click at [923, 79] on img at bounding box center [920, 79] width 15 height 15
click at [548, 145] on div "Back" at bounding box center [555, 139] width 42 height 15
click at [917, 75] on img at bounding box center [920, 79] width 15 height 15
click at [930, 100] on div at bounding box center [920, 106] width 42 height 15
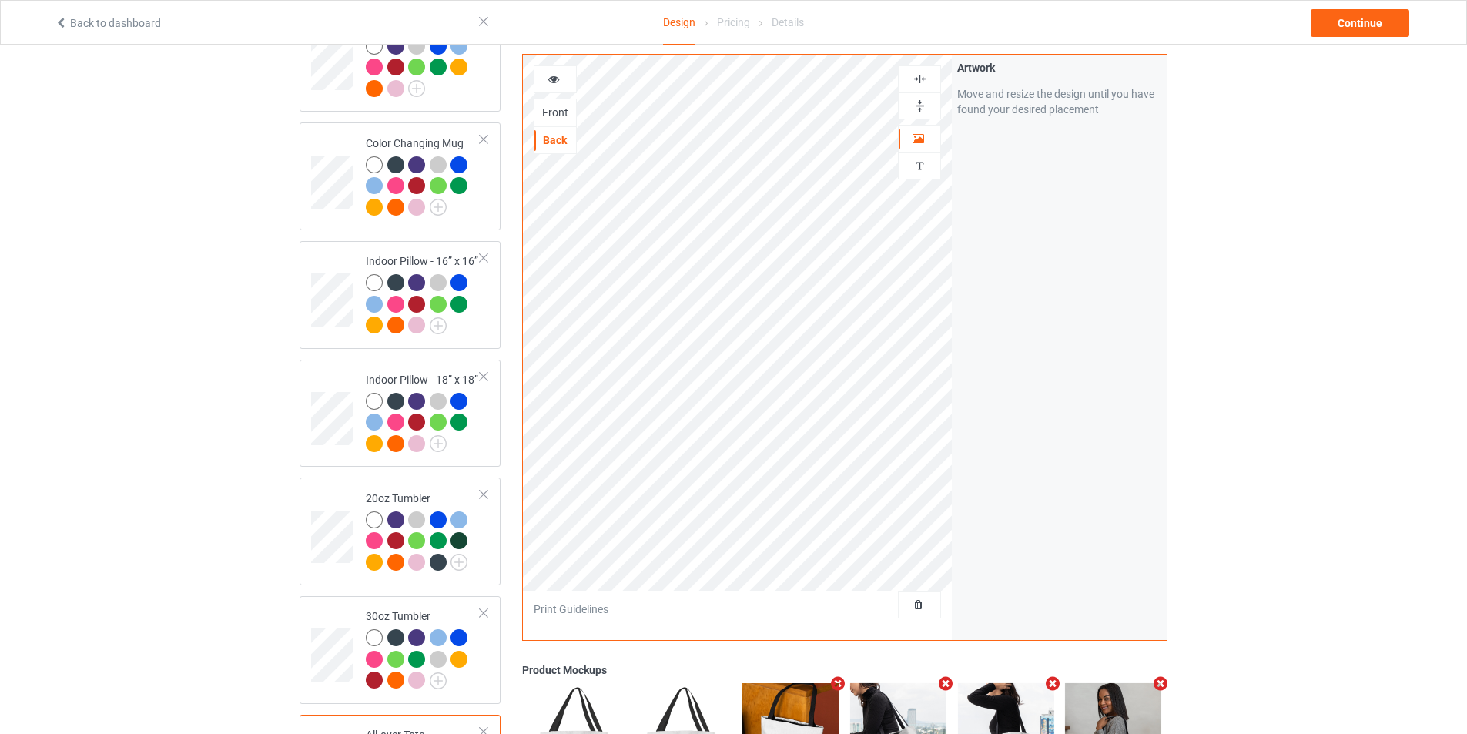
click at [566, 112] on div "Front" at bounding box center [555, 112] width 42 height 15
click at [563, 142] on div "Back" at bounding box center [555, 139] width 42 height 15
click at [926, 103] on img at bounding box center [920, 106] width 15 height 15
click at [920, 75] on img at bounding box center [920, 79] width 15 height 15
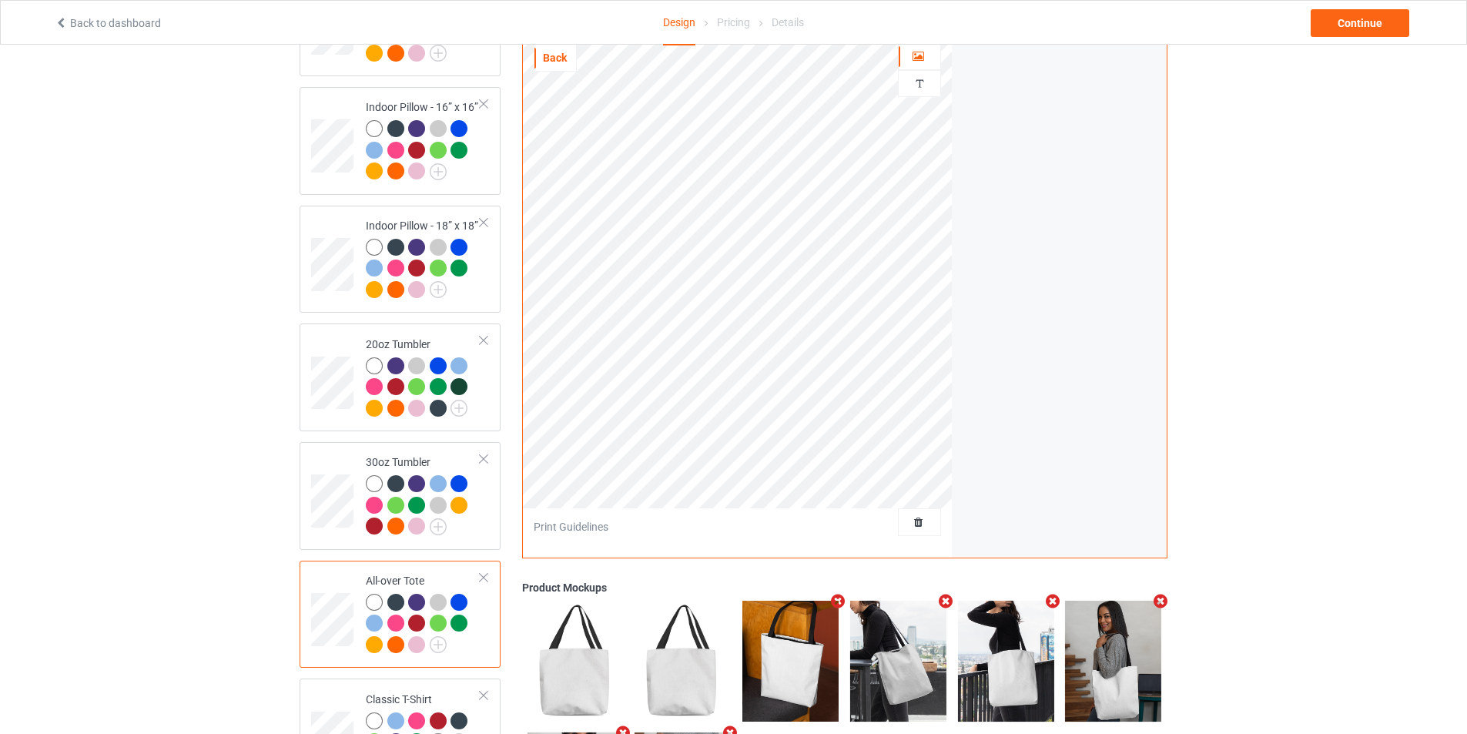
scroll to position [1484, 0]
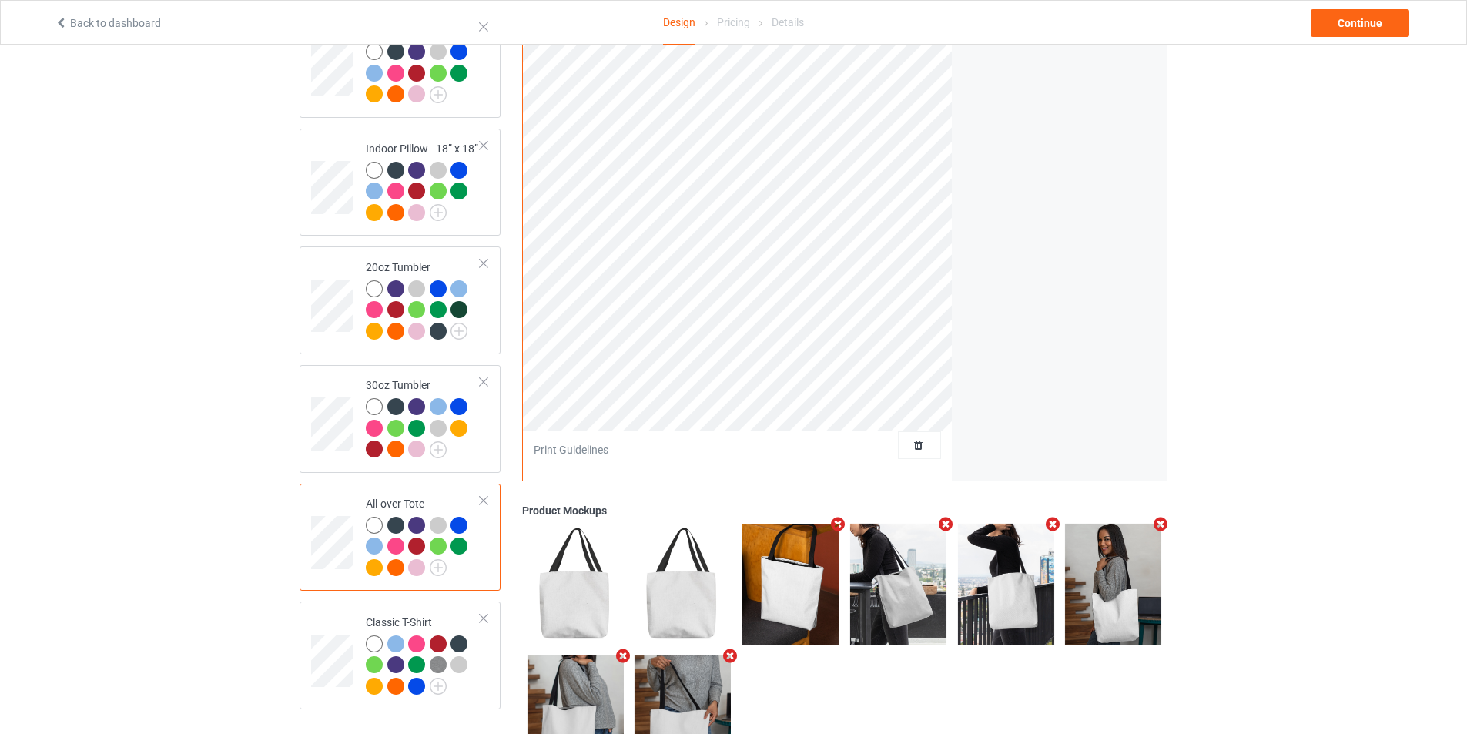
click at [327, 495] on td at bounding box center [334, 537] width 46 height 95
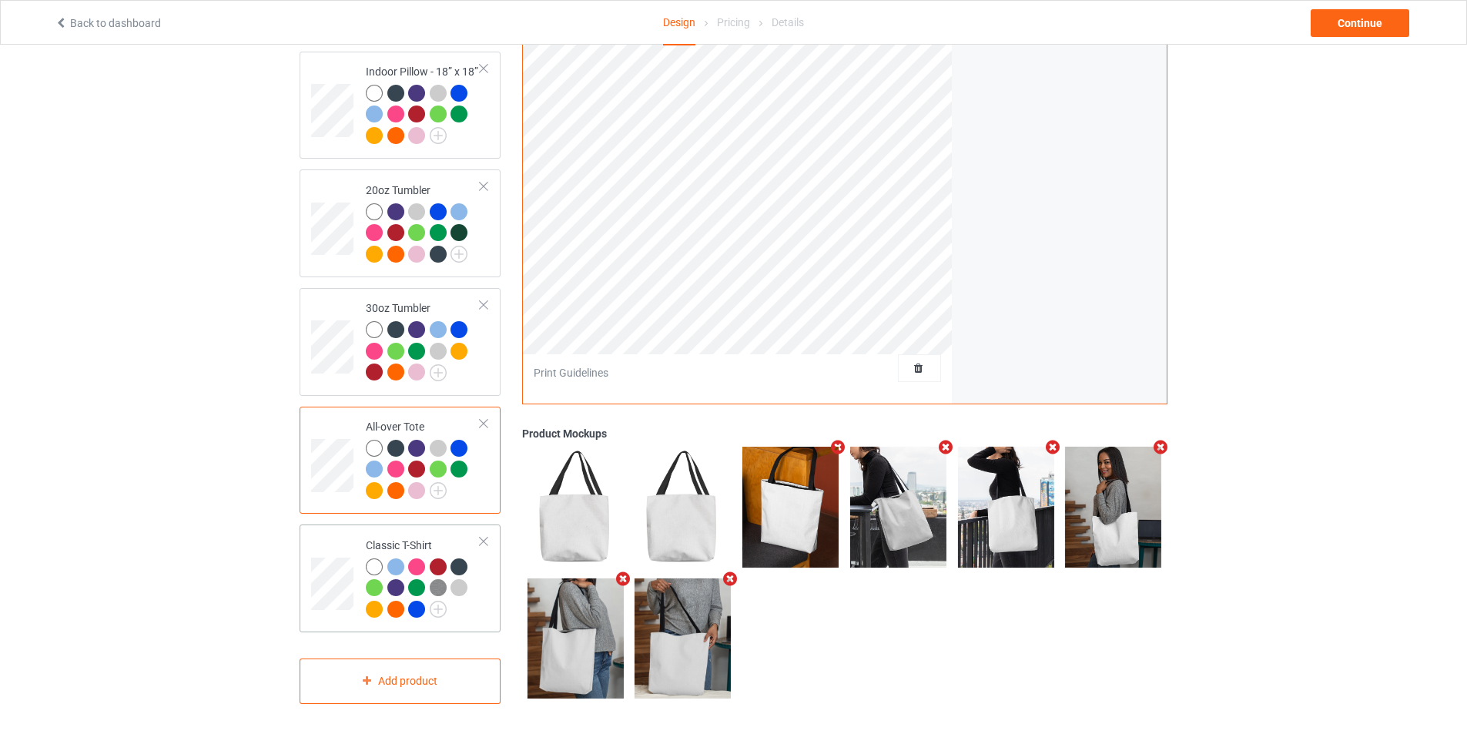
click at [326, 535] on td at bounding box center [334, 578] width 46 height 95
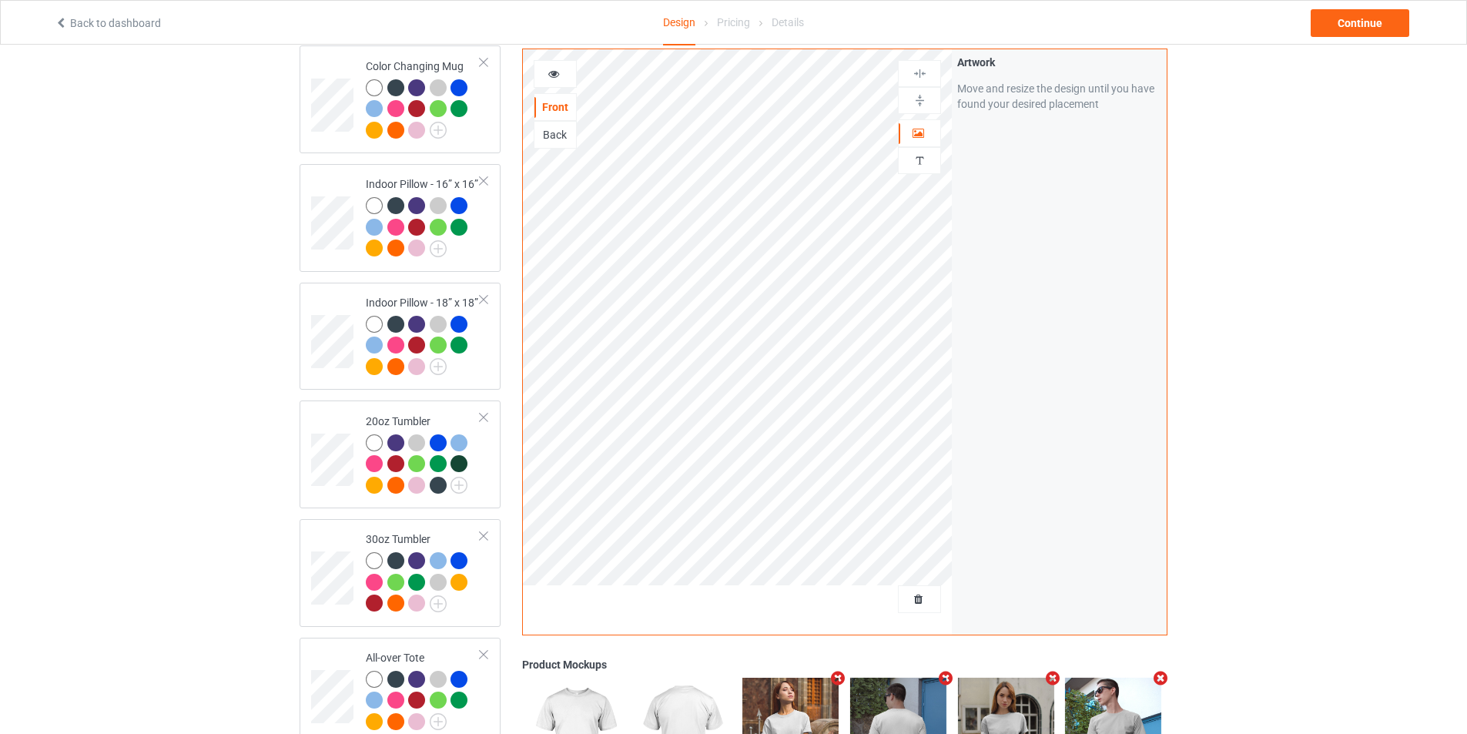
scroll to position [1253, 0]
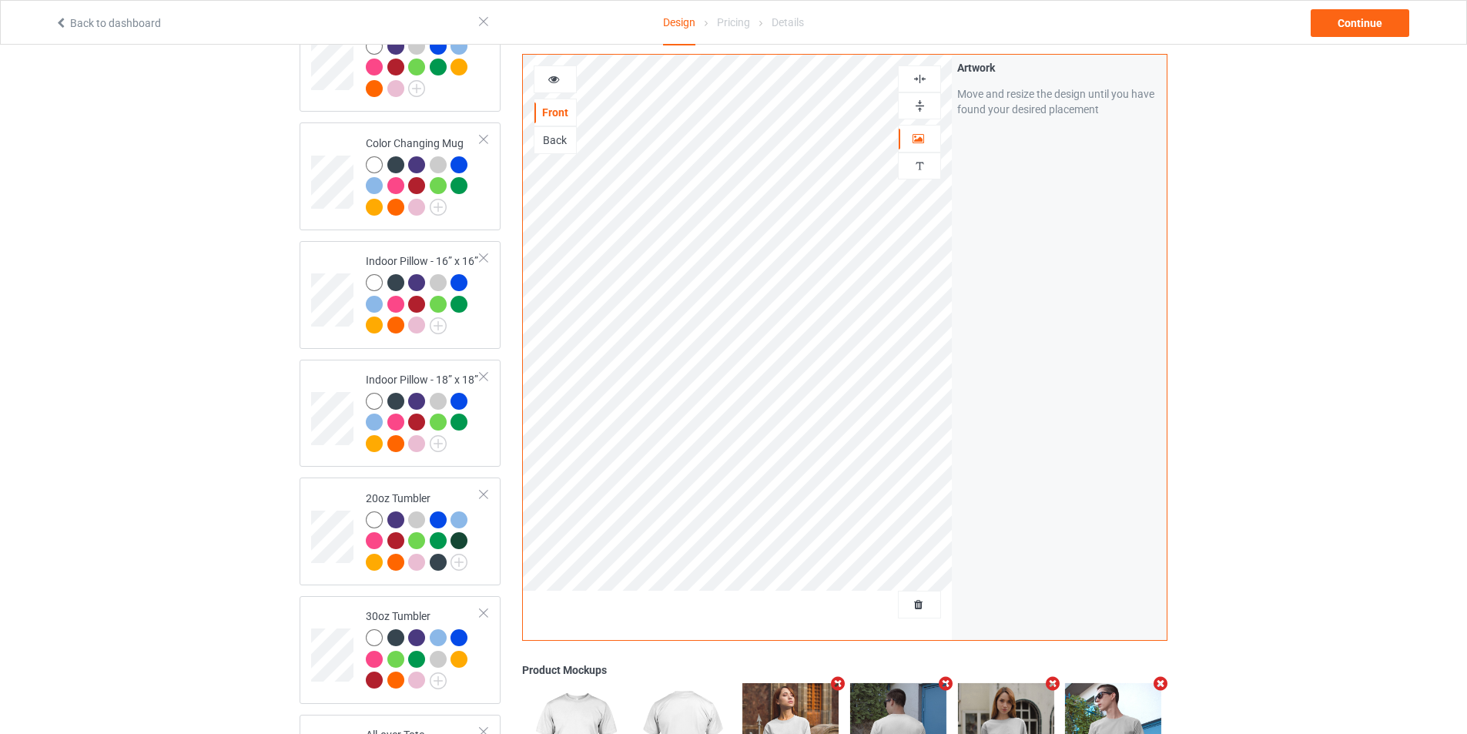
click at [916, 81] on img at bounding box center [920, 79] width 15 height 15
click at [921, 103] on img at bounding box center [920, 106] width 15 height 15
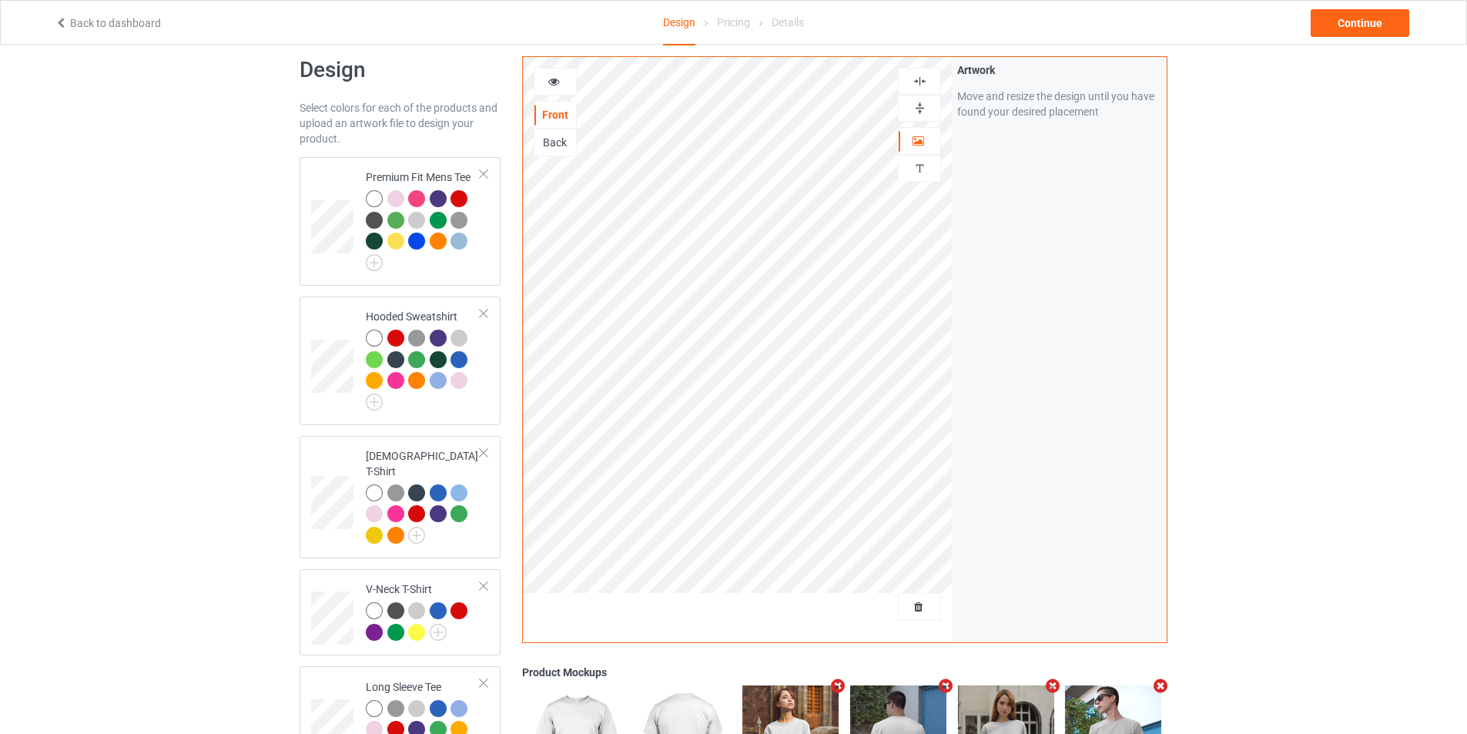
scroll to position [0, 0]
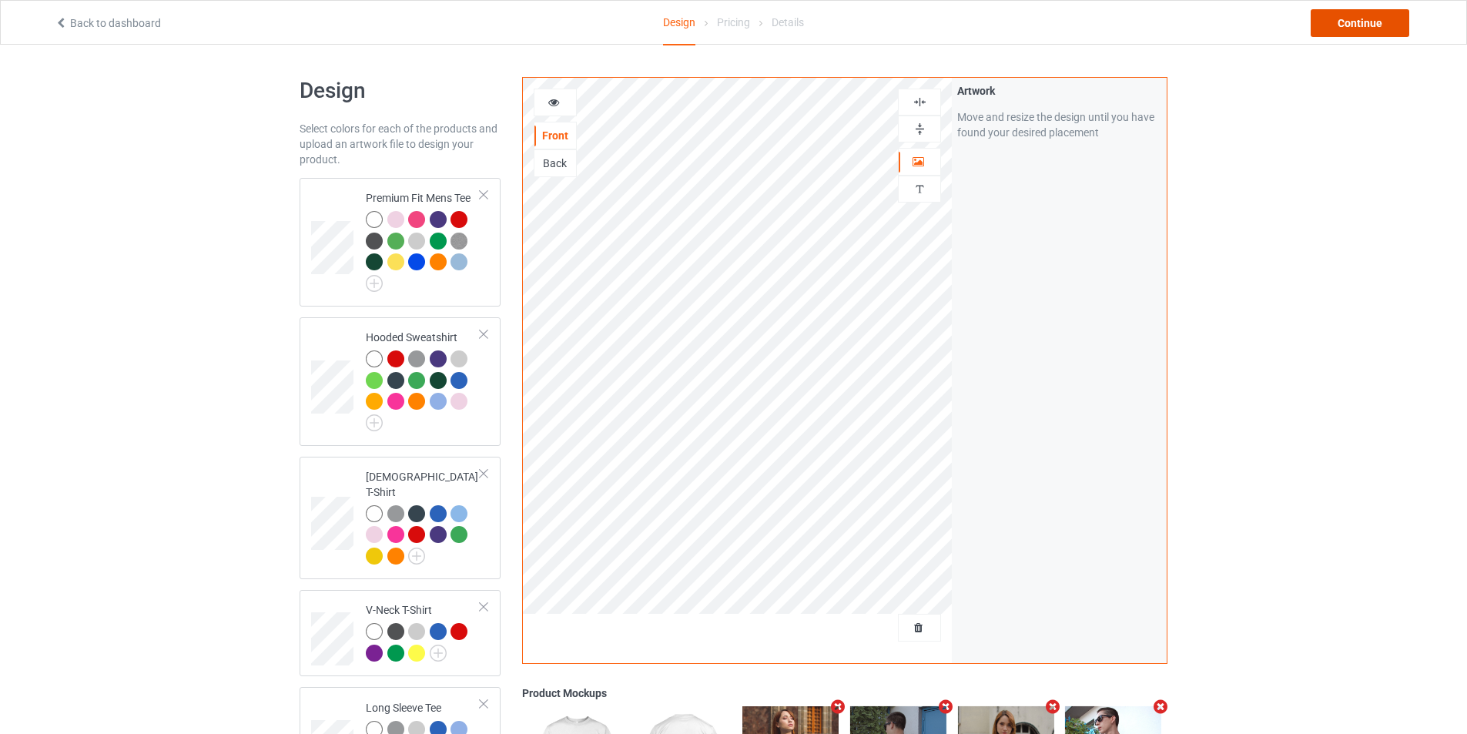
click at [1348, 20] on div "Continue" at bounding box center [1360, 23] width 99 height 28
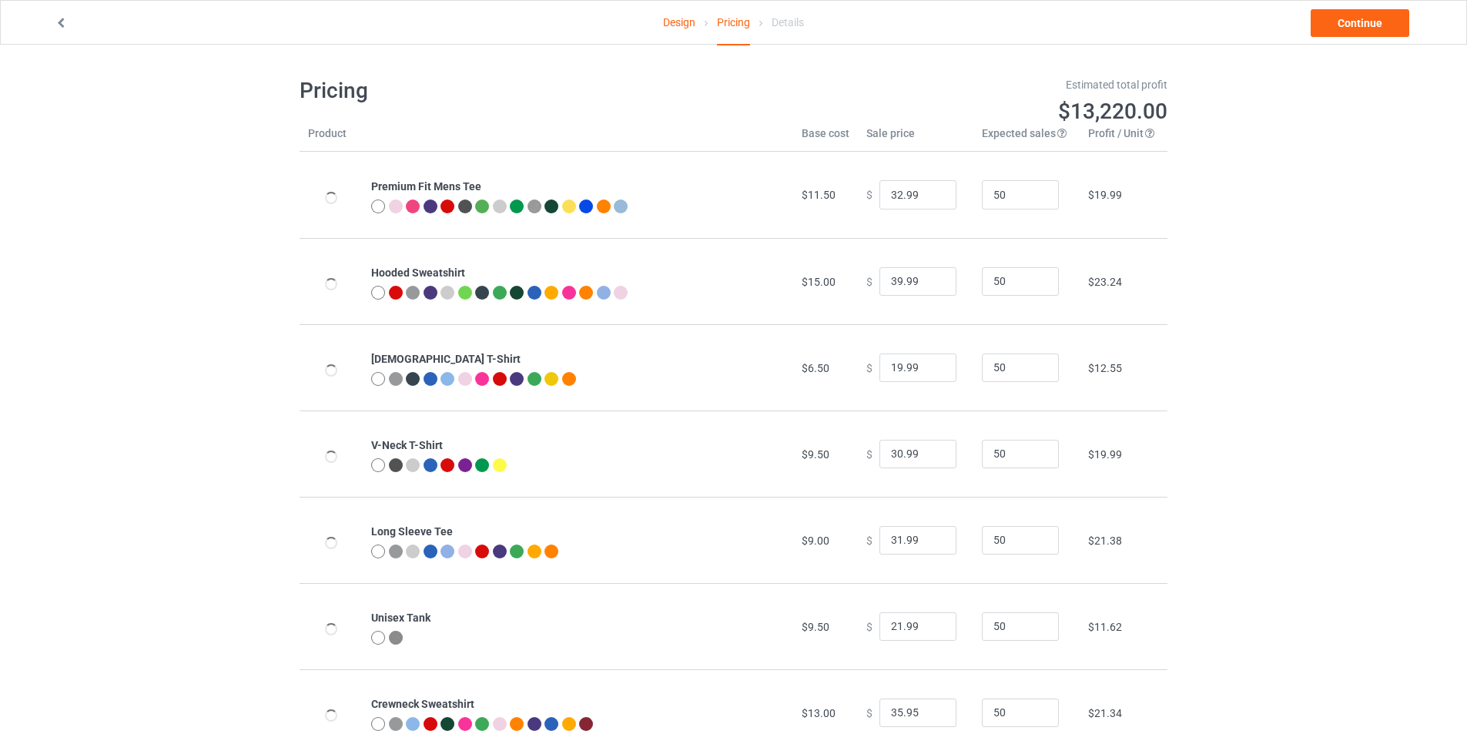
type input "23.95"
drag, startPoint x: 914, startPoint y: 194, endPoint x: 832, endPoint y: 199, distance: 81.8
click at [832, 199] on tr "Premium Fit Mens Tee $11.50 $ 32.99 50 $19.99" at bounding box center [734, 195] width 868 height 86
click at [1341, 20] on link "Continue" at bounding box center [1360, 23] width 99 height 28
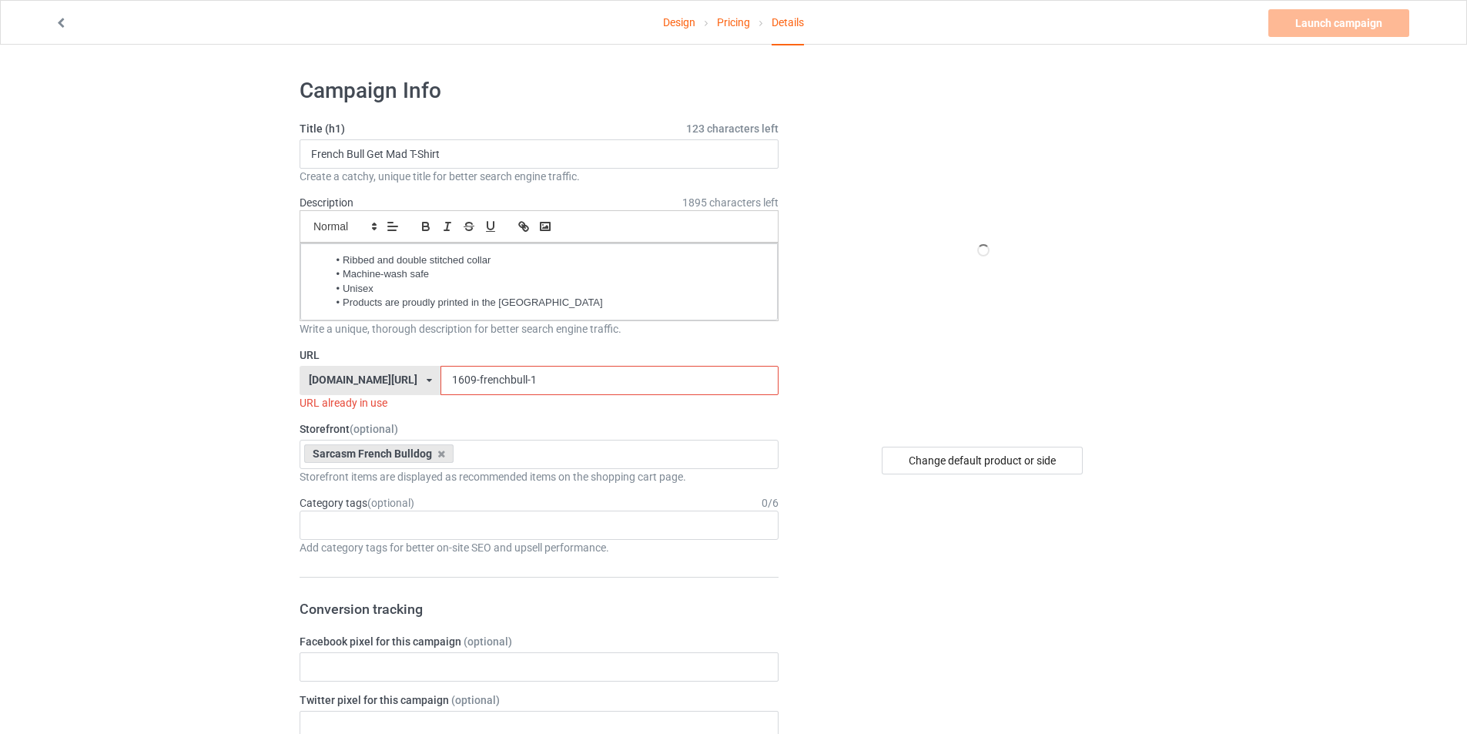
click at [510, 370] on input "1609-frenchbull-1" at bounding box center [608, 380] width 337 height 29
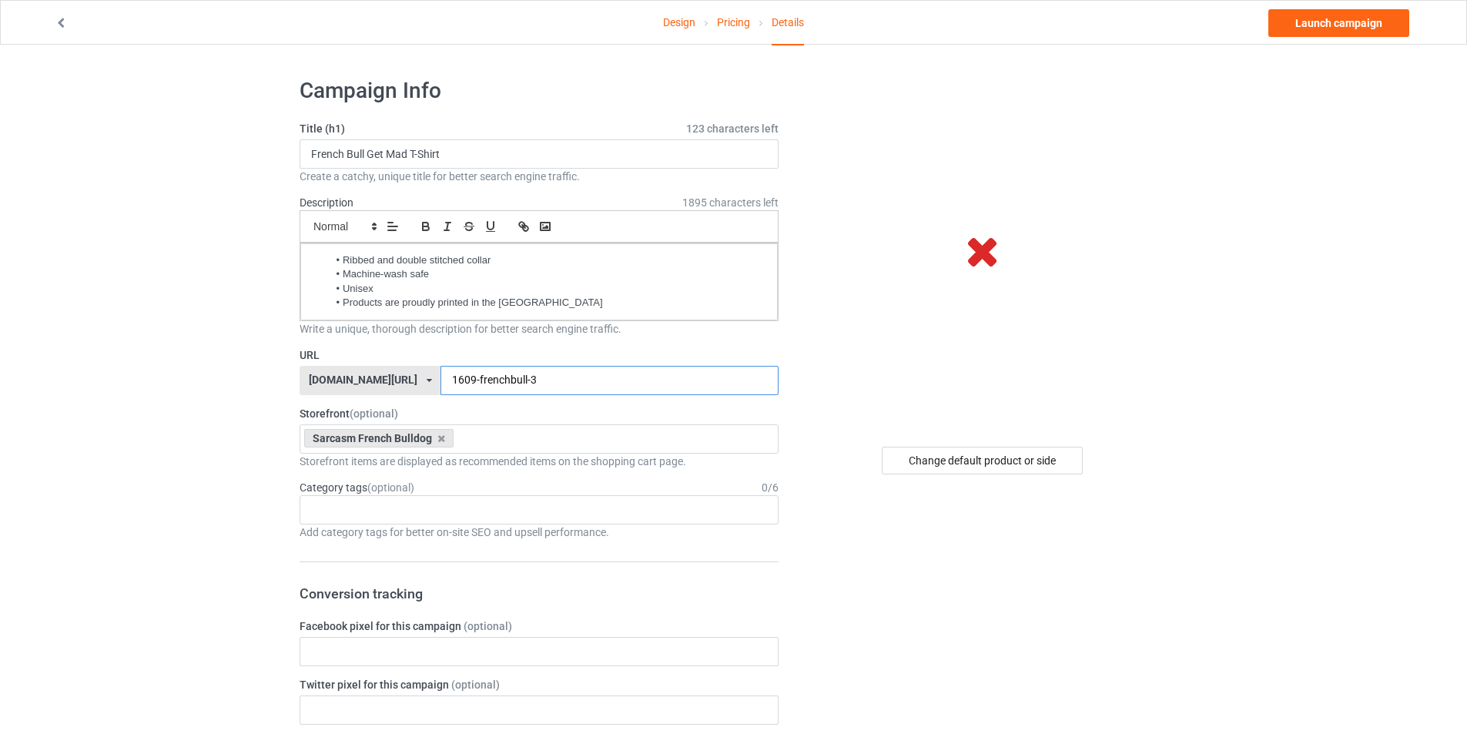
type input "1609-frenchbull-3"
drag, startPoint x: 405, startPoint y: 149, endPoint x: 370, endPoint y: 162, distance: 37.5
click at [370, 162] on input "French Bull Get Mad T-Shirt" at bounding box center [539, 153] width 479 height 29
type input "French Bull Don't GAF T-Shirt"
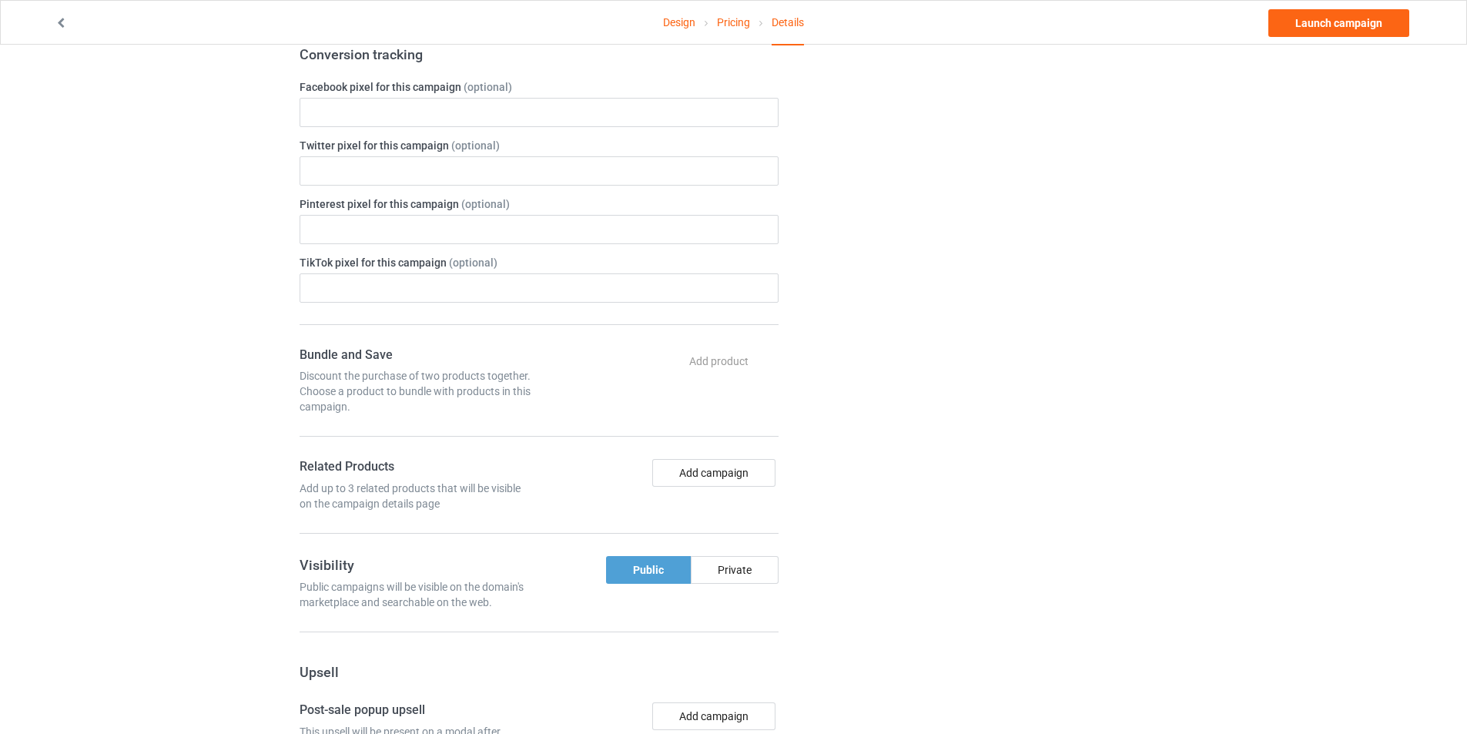
scroll to position [919, 0]
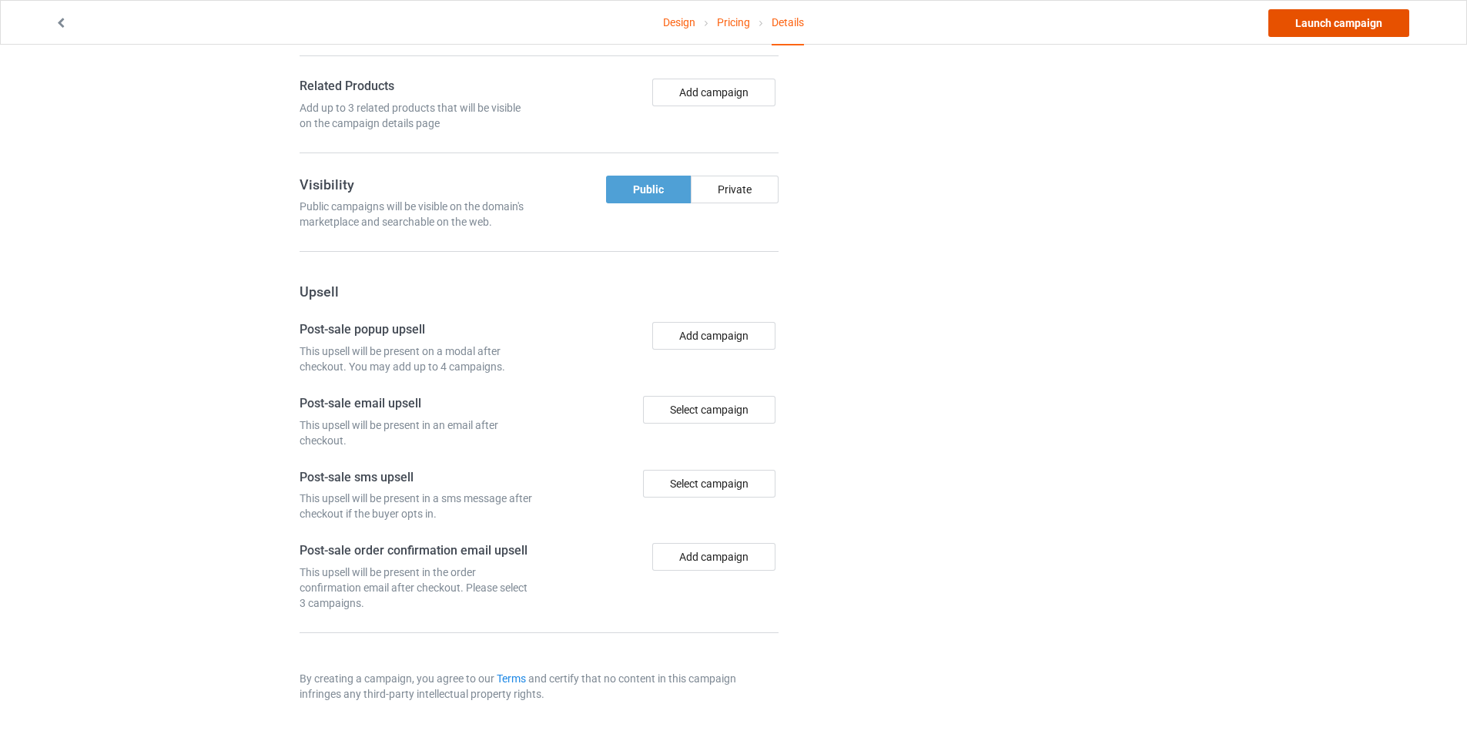
click at [1334, 17] on link "Launch campaign" at bounding box center [1338, 23] width 141 height 28
